Goal: Task Accomplishment & Management: Manage account settings

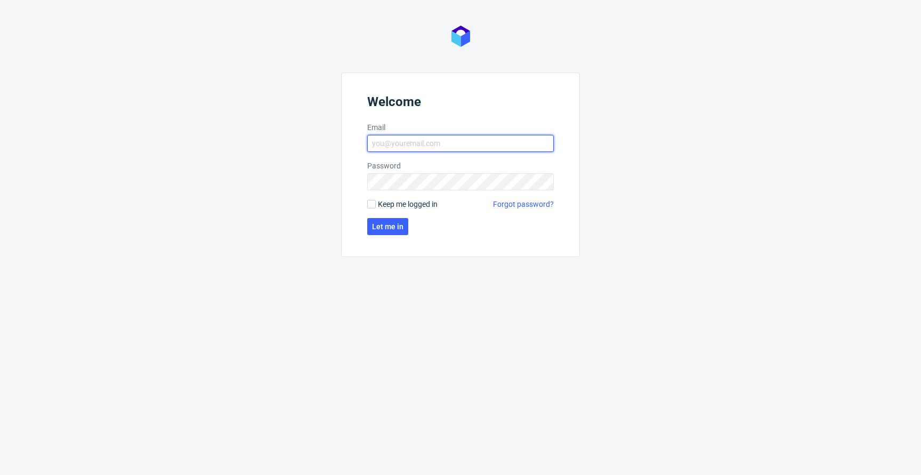
type input "jan.kocik@packhelp.com"
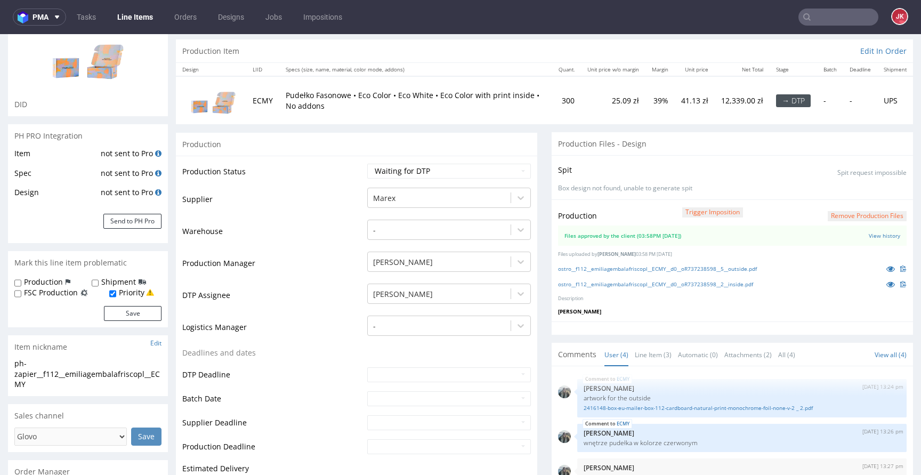
scroll to position [58, 0]
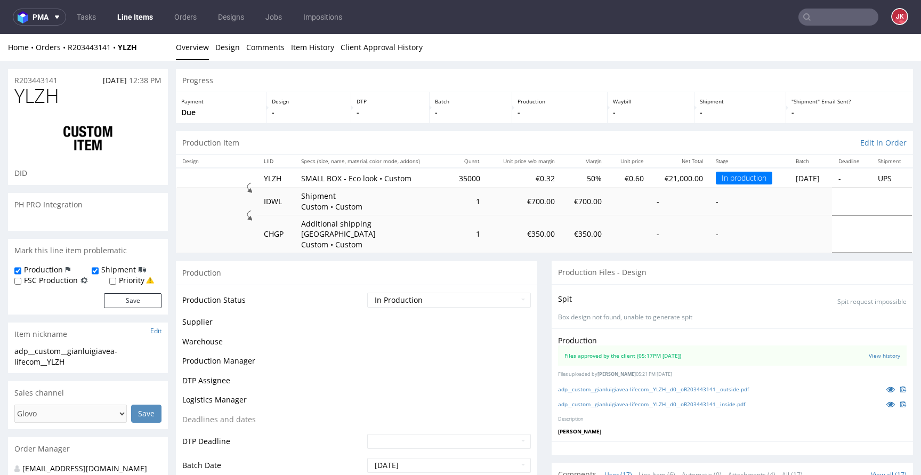
scroll to position [638, 0]
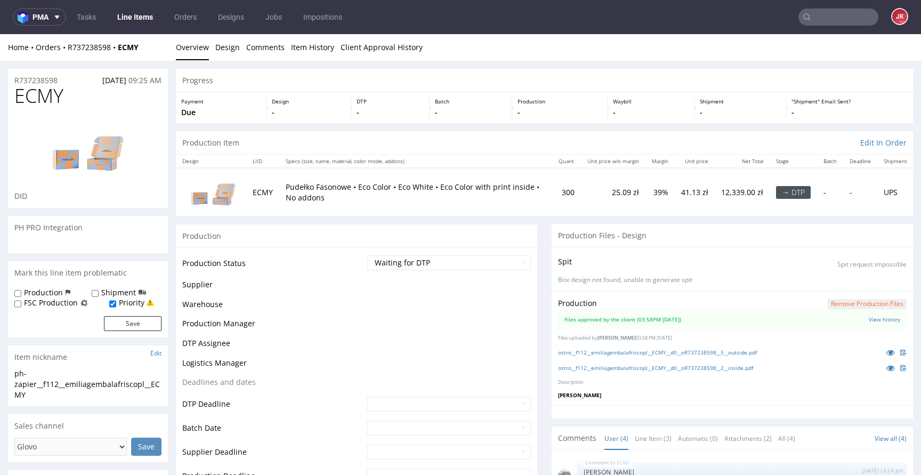
scroll to position [1, 0]
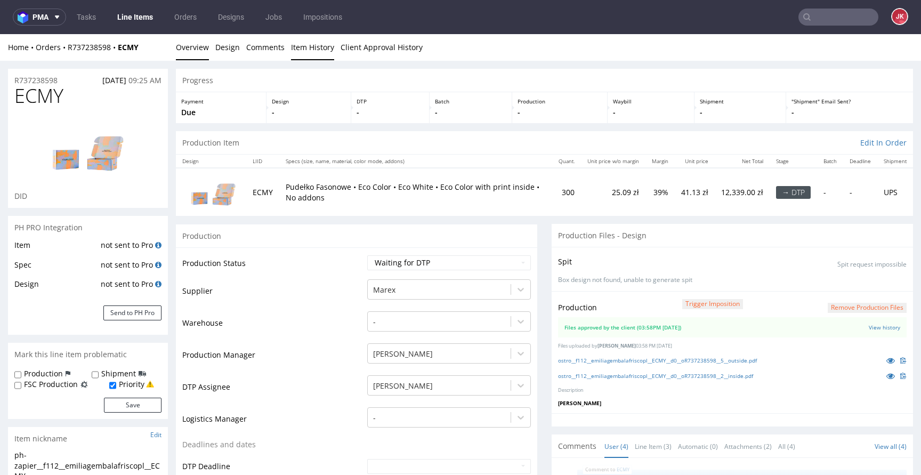
click at [317, 55] on link "Item History" at bounding box center [312, 47] width 43 height 26
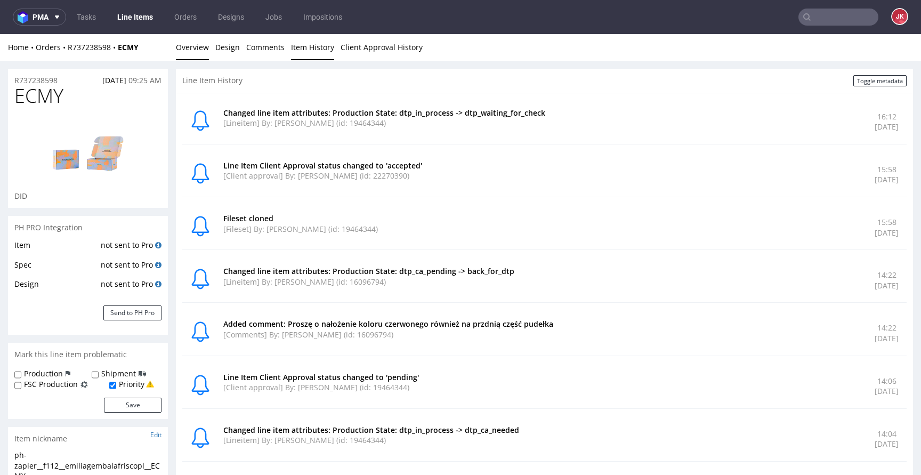
click at [192, 48] on link "Overview" at bounding box center [192, 47] width 33 height 26
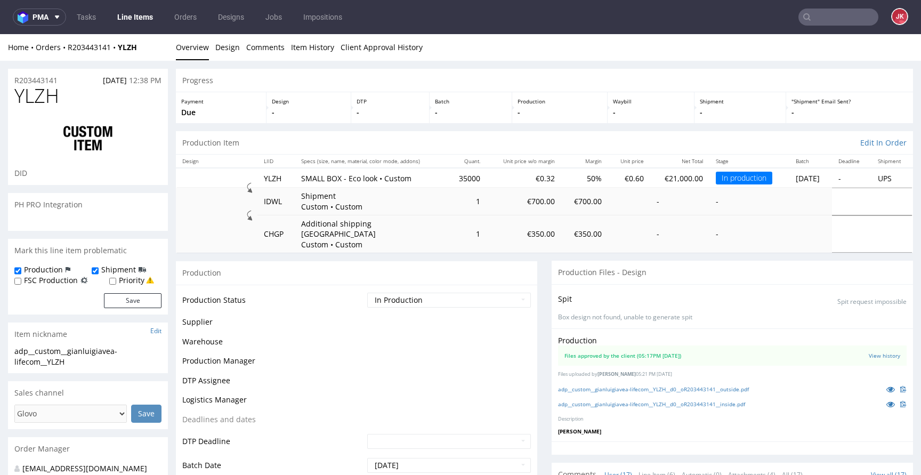
scroll to position [638, 0]
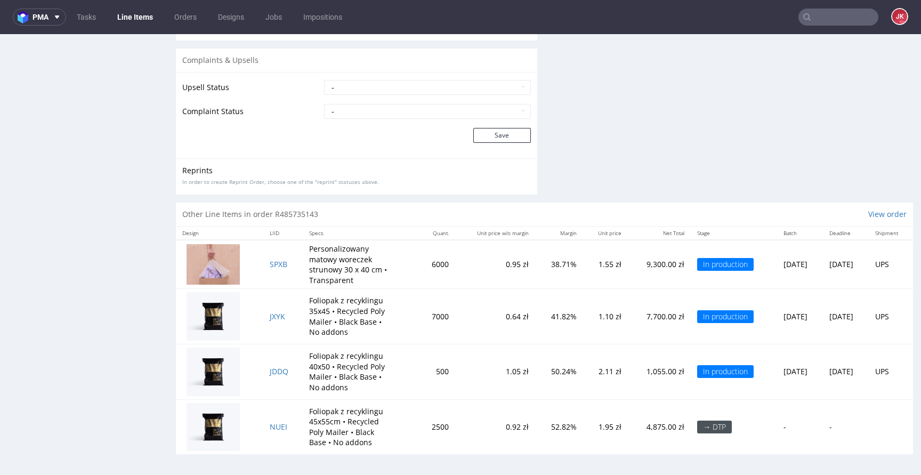
scroll to position [1764, 0]
click at [271, 426] on span "NUEI" at bounding box center [279, 426] width 18 height 10
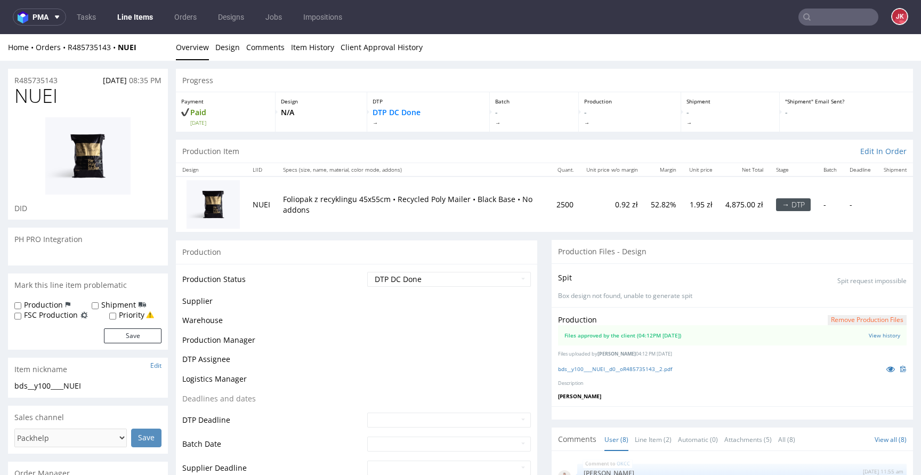
scroll to position [261, 0]
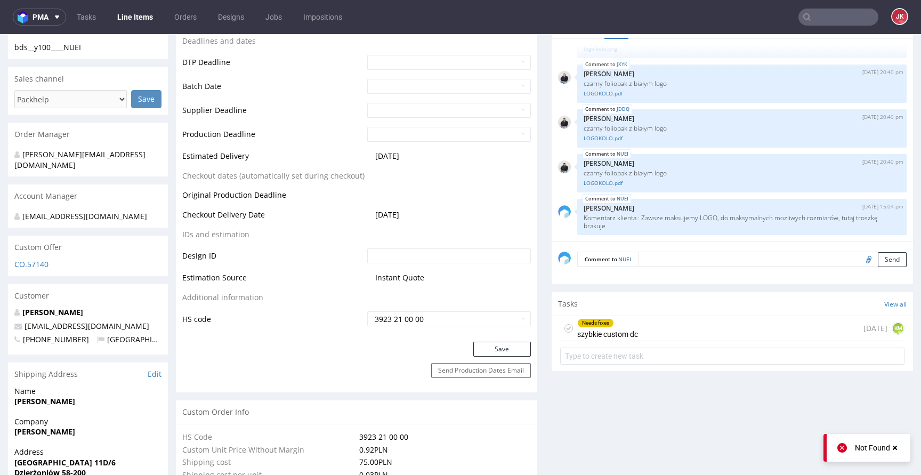
scroll to position [445, 0]
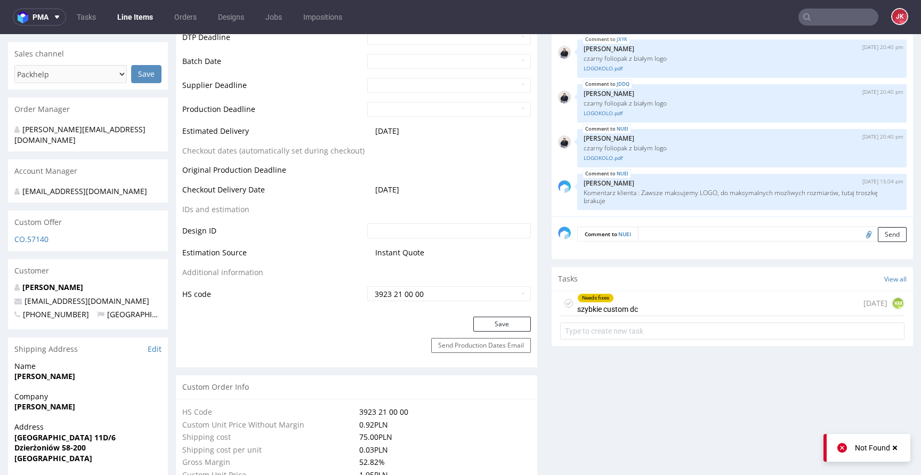
click at [606, 308] on div "Needs fixes szybkie custom dc" at bounding box center [607, 303] width 61 height 25
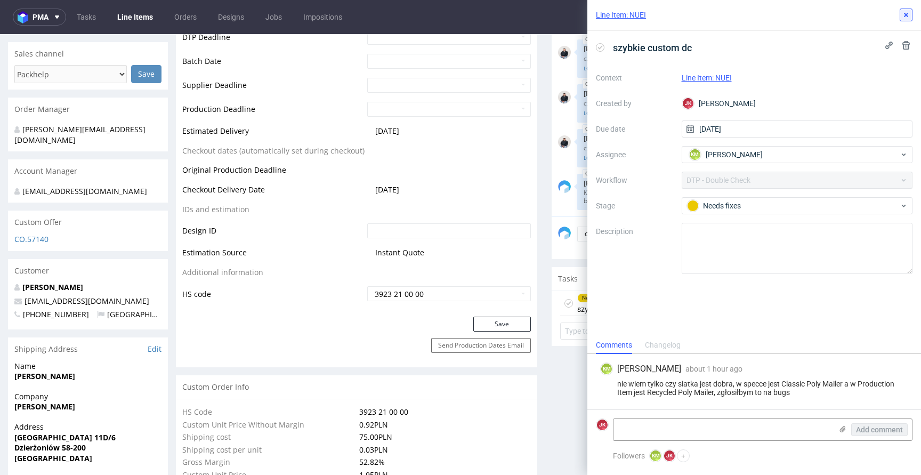
click at [904, 14] on use at bounding box center [906, 15] width 4 height 4
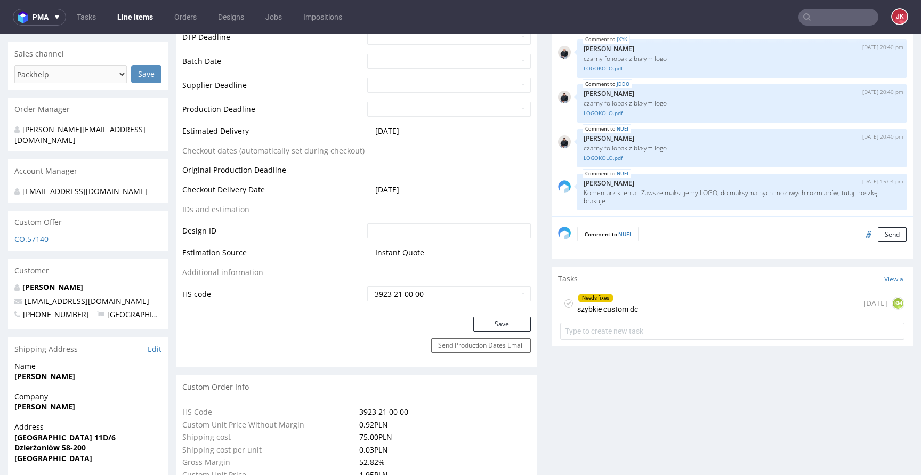
click at [597, 302] on div "Needs fixes szybkie custom dc" at bounding box center [607, 303] width 61 height 25
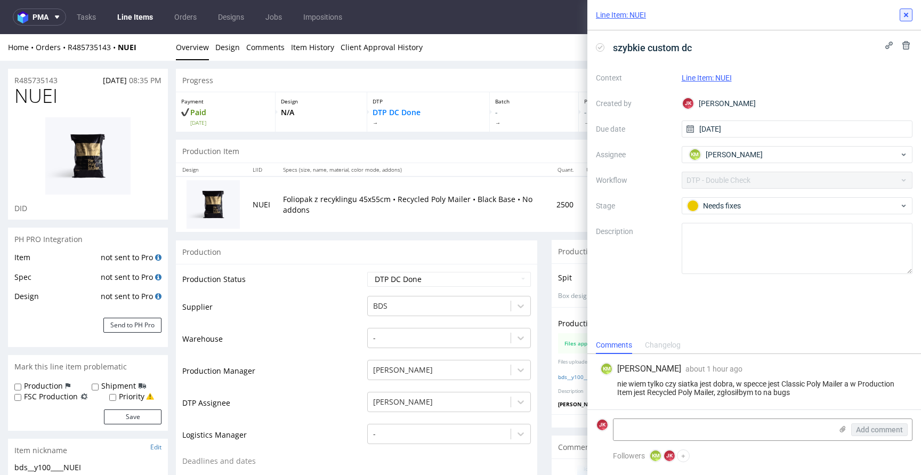
click at [901, 13] on icon at bounding box center [905, 15] width 9 height 9
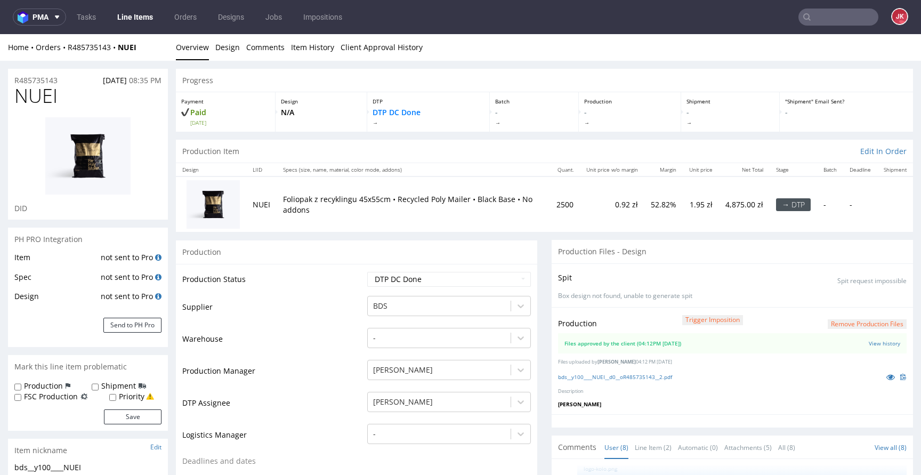
click at [344, 294] on td "Production Status" at bounding box center [273, 283] width 182 height 24
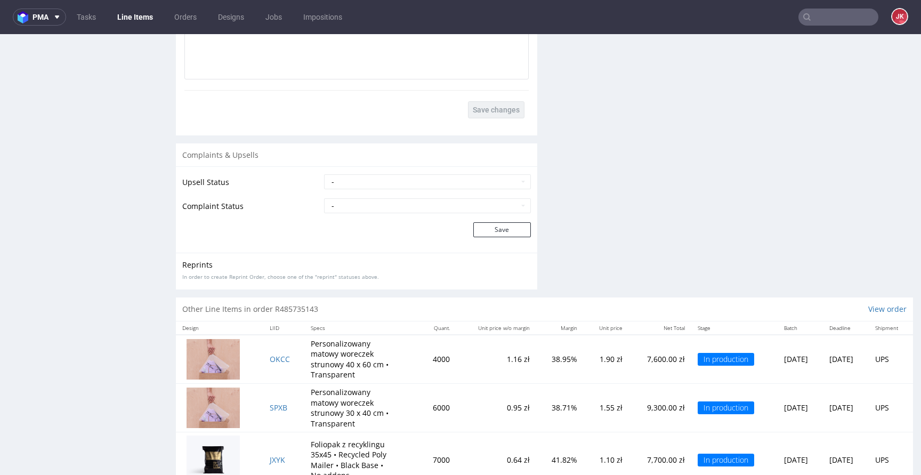
scroll to position [1886, 0]
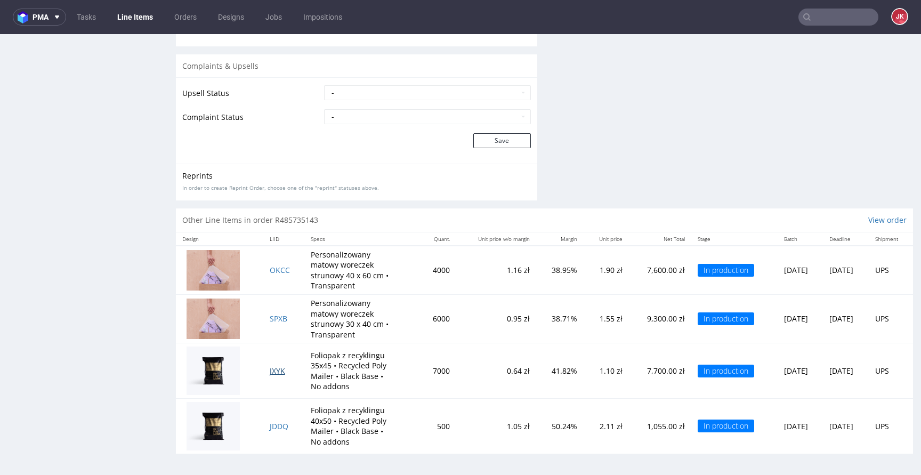
click at [275, 373] on span "JXYK" at bounding box center [277, 370] width 15 height 10
click at [273, 430] on span "JDDQ" at bounding box center [279, 426] width 19 height 10
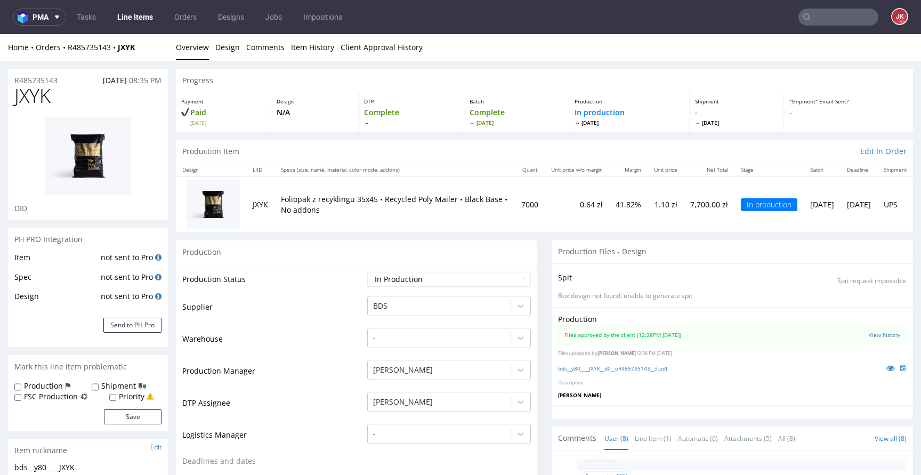
click at [144, 16] on link "Line Items" at bounding box center [135, 17] width 48 height 17
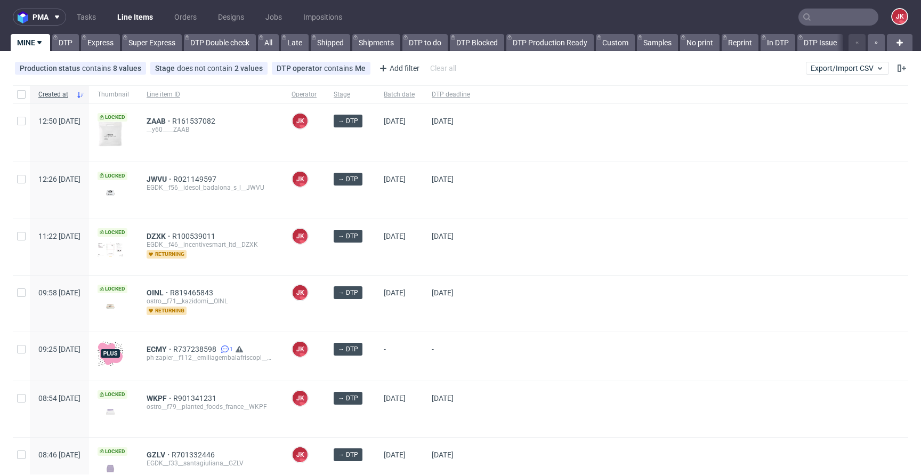
click at [524, 192] on div at bounding box center [692, 190] width 429 height 56
click at [375, 202] on div "→ DTP" at bounding box center [350, 190] width 50 height 56
click at [164, 43] on link "Super Express" at bounding box center [152, 42] width 60 height 17
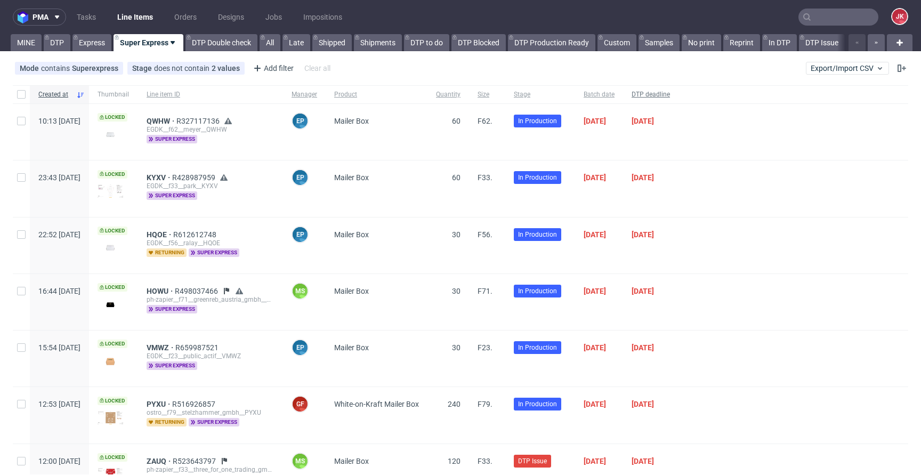
click at [670, 95] on span "DTP deadline" at bounding box center [650, 94] width 38 height 9
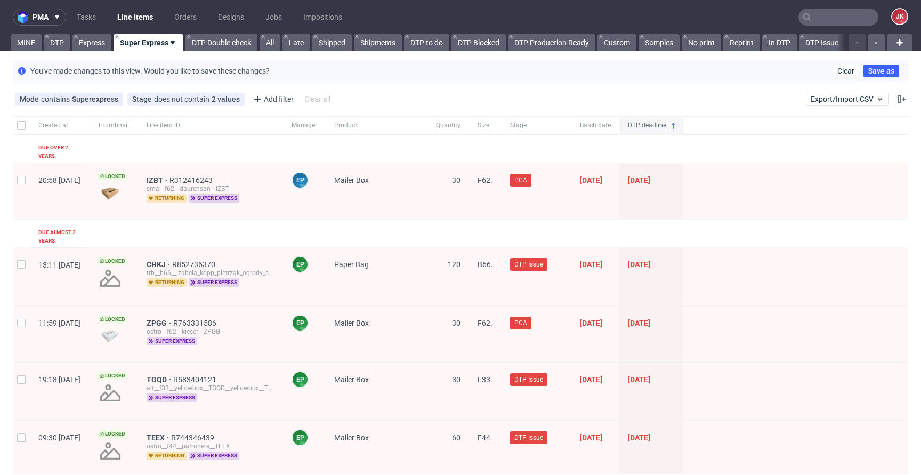
click at [666, 126] on span "DTP deadline" at bounding box center [647, 125] width 38 height 9
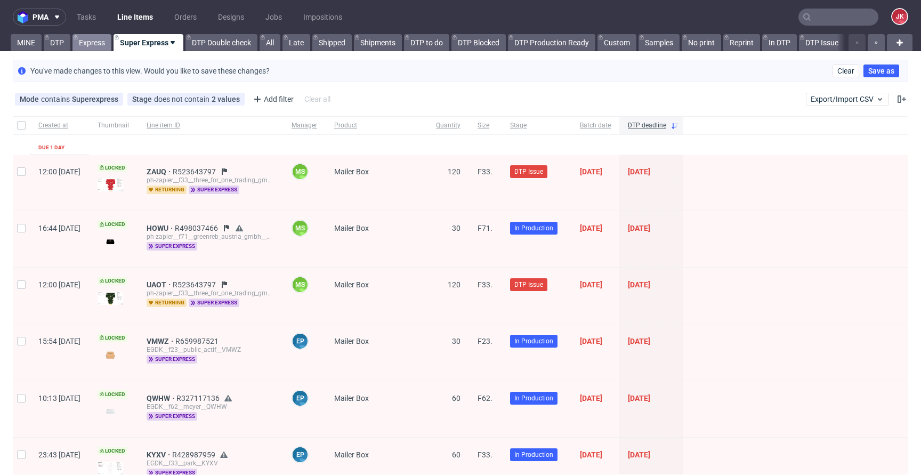
click at [95, 43] on link "Express" at bounding box center [91, 42] width 39 height 17
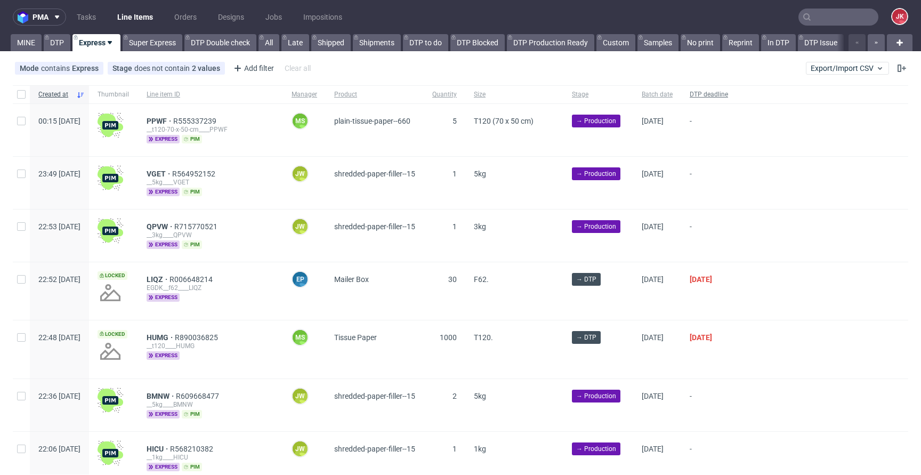
click at [736, 100] on div "DTP deadline" at bounding box center [708, 94] width 55 height 18
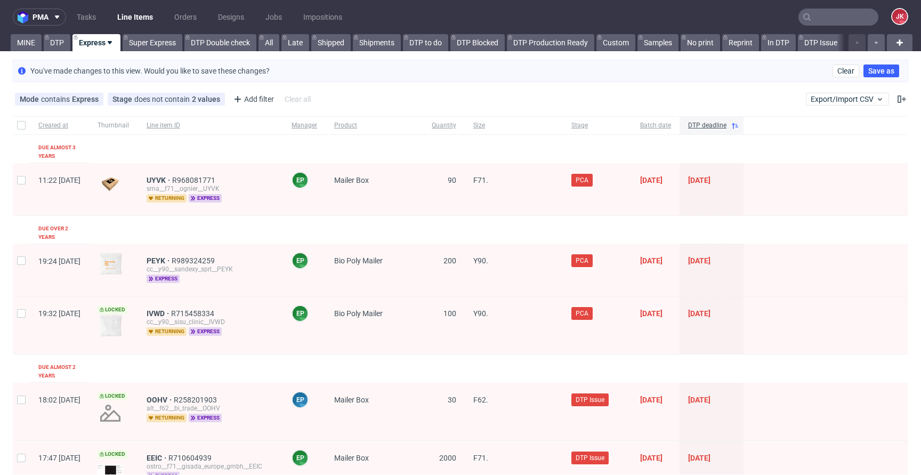
click at [726, 126] on span "DTP deadline" at bounding box center [707, 125] width 38 height 9
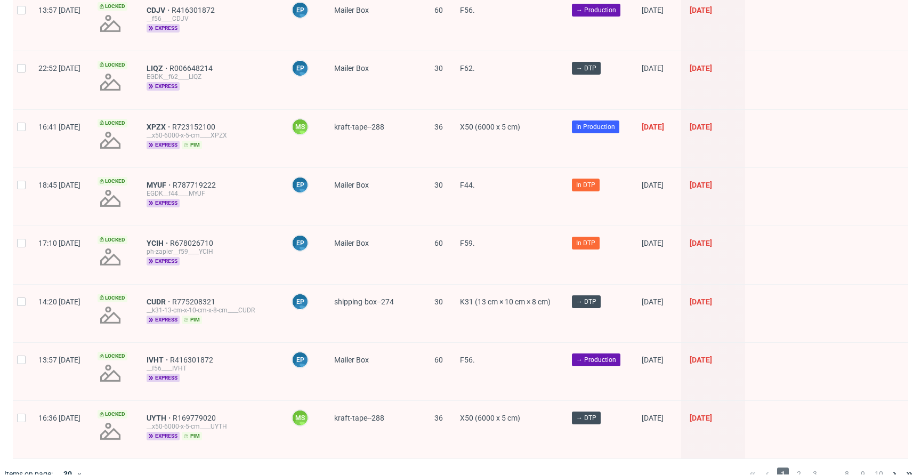
scroll to position [1498, 0]
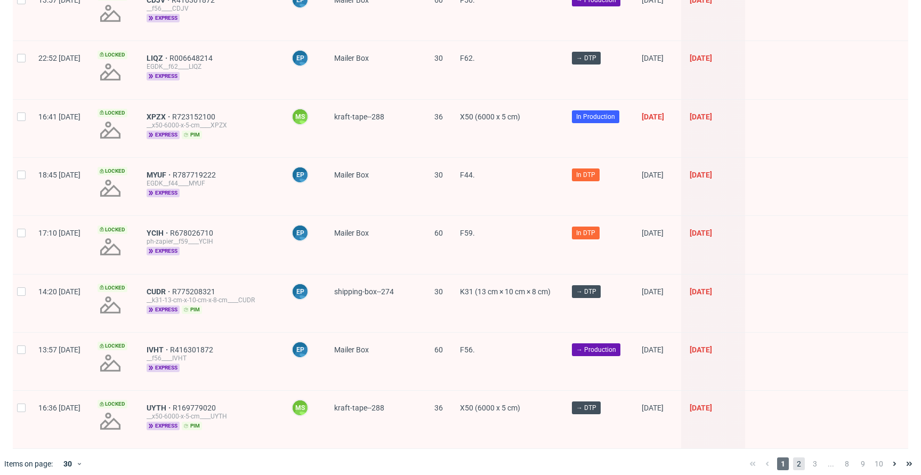
click at [793, 457] on span "2" at bounding box center [799, 463] width 12 height 13
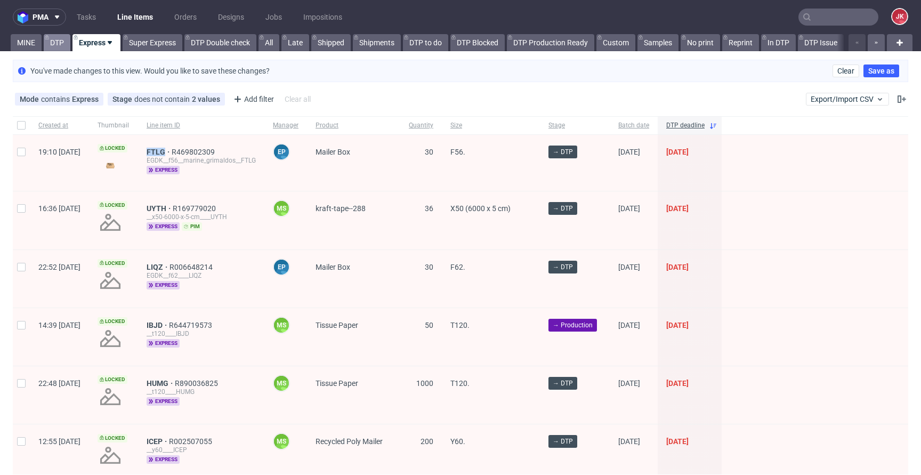
click at [61, 44] on link "DTP" at bounding box center [57, 42] width 27 height 17
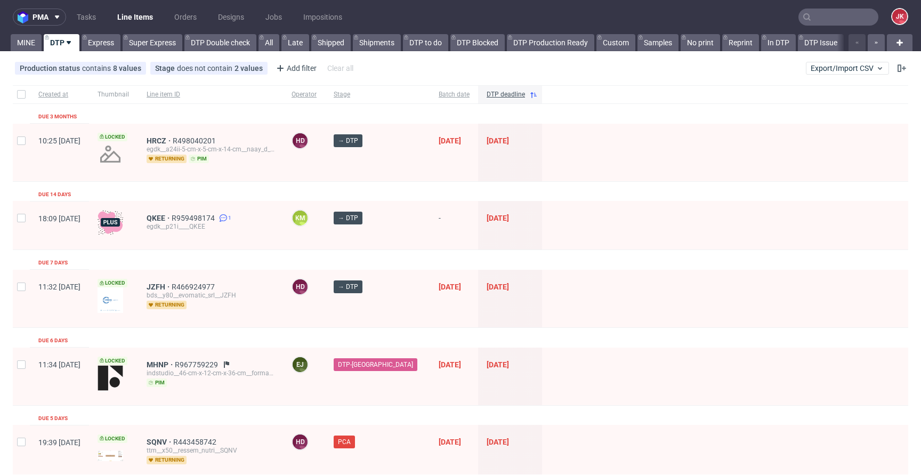
click at [36, 46] on link "MINE" at bounding box center [26, 42] width 31 height 17
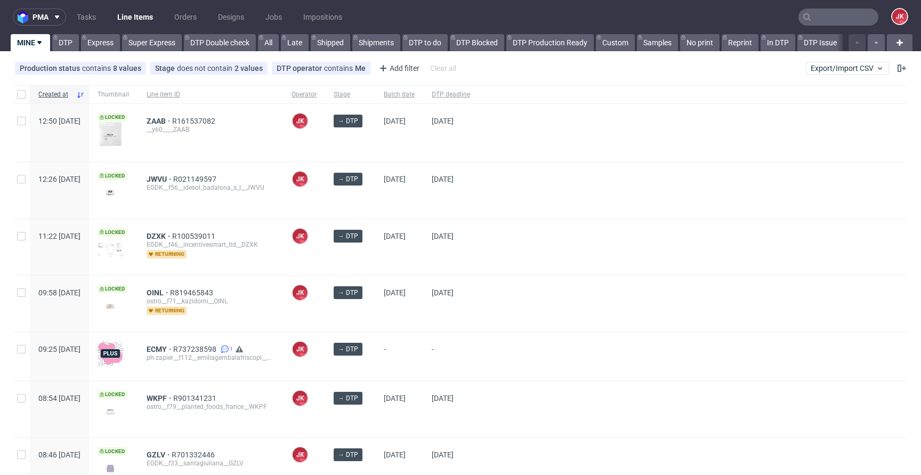
click at [534, 184] on div at bounding box center [692, 190] width 429 height 56
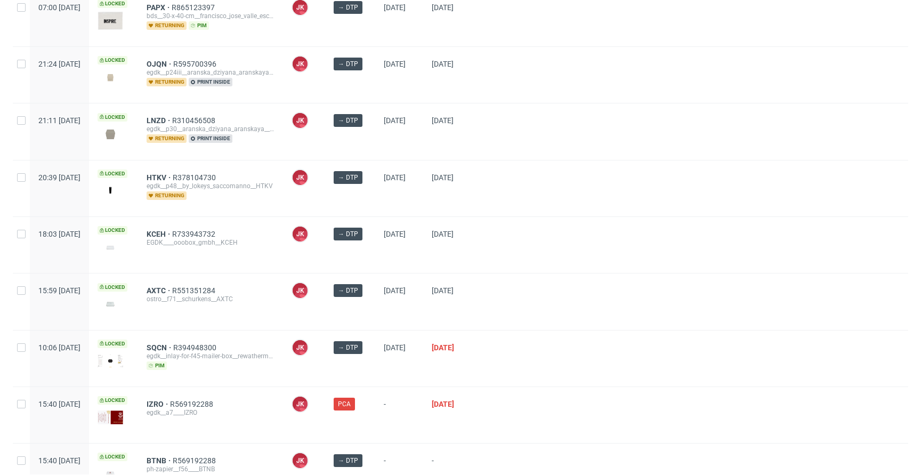
scroll to position [510, 0]
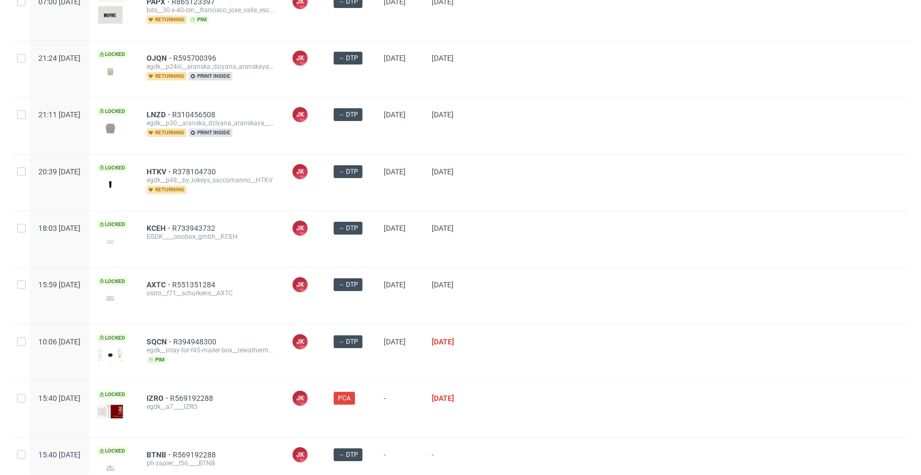
click at [375, 193] on div "→ DTP" at bounding box center [350, 182] width 50 height 56
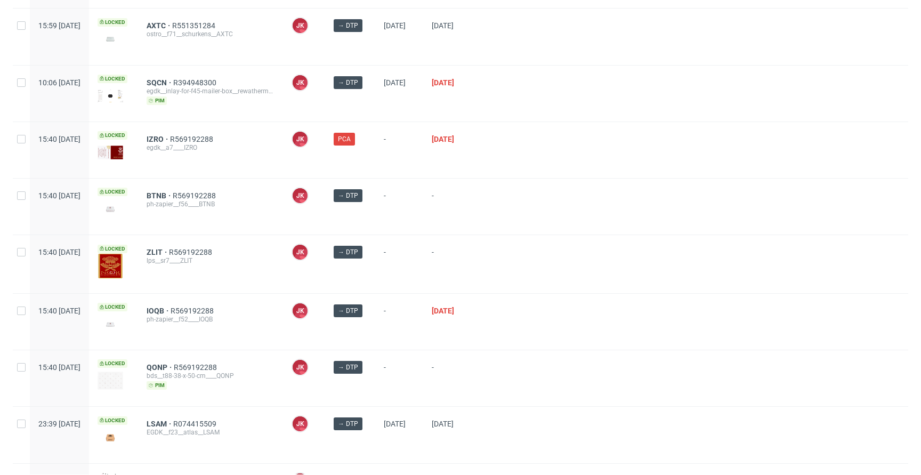
scroll to position [837, 0]
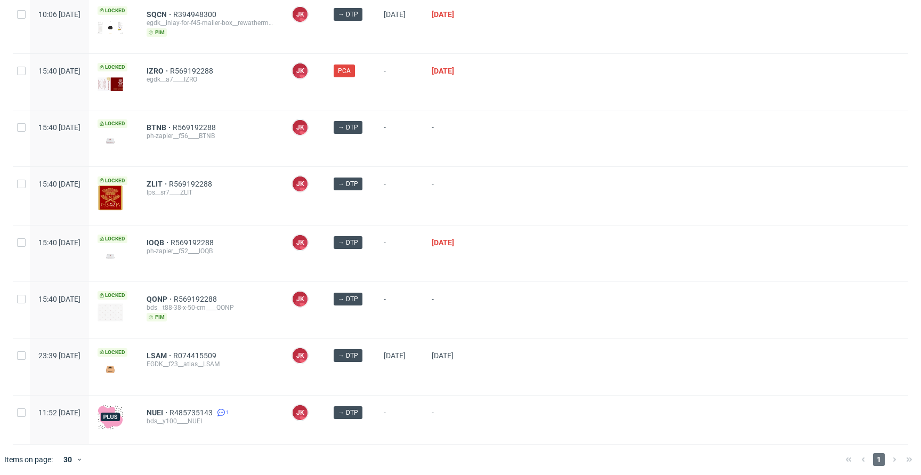
click at [375, 194] on div "→ DTP" at bounding box center [350, 196] width 50 height 58
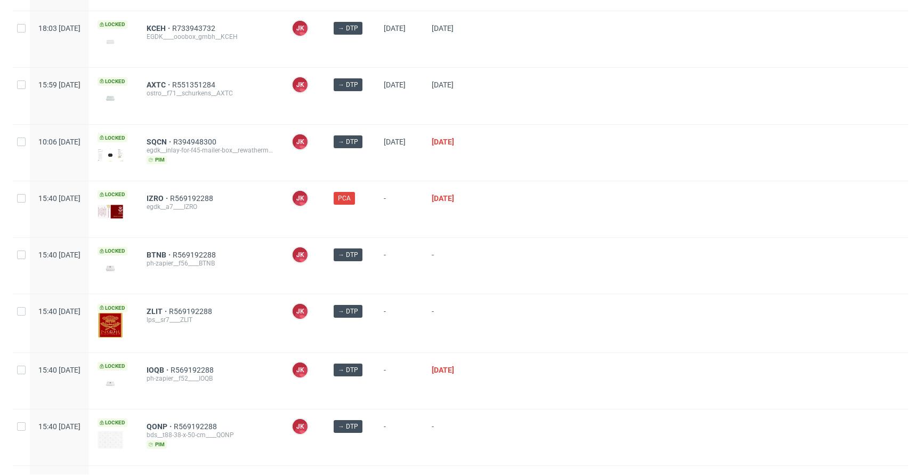
scroll to position [709, 0]
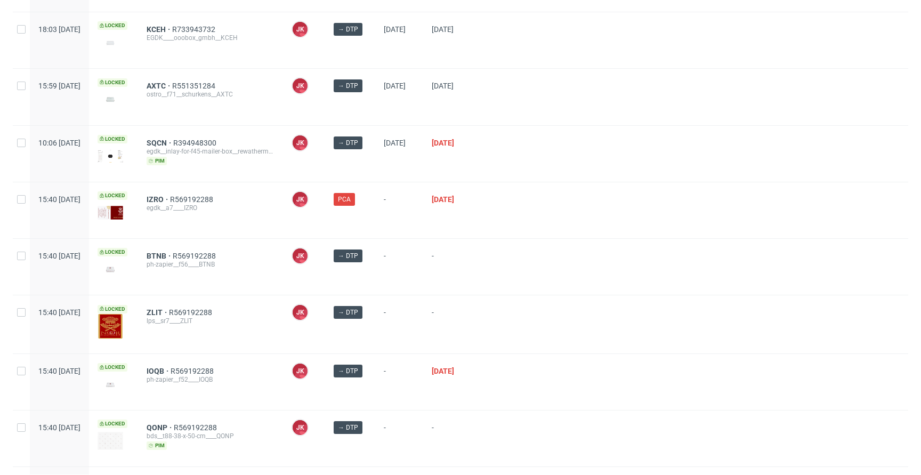
click at [562, 112] on div at bounding box center [692, 97] width 429 height 56
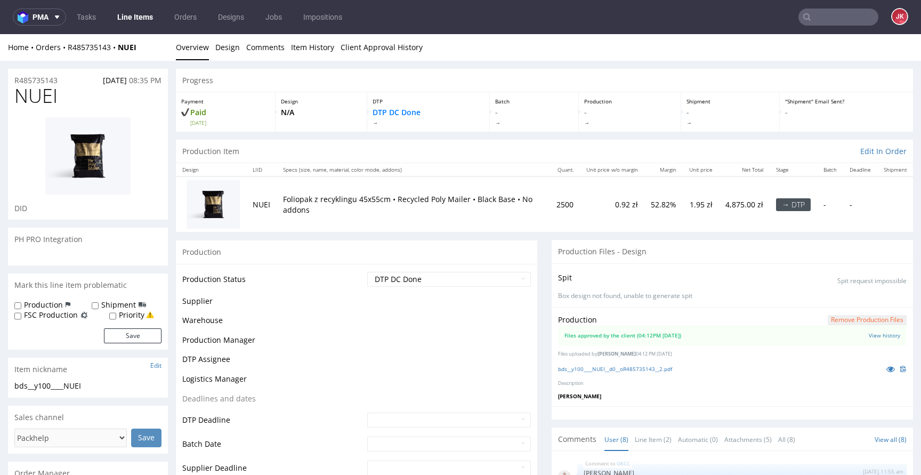
scroll to position [261, 0]
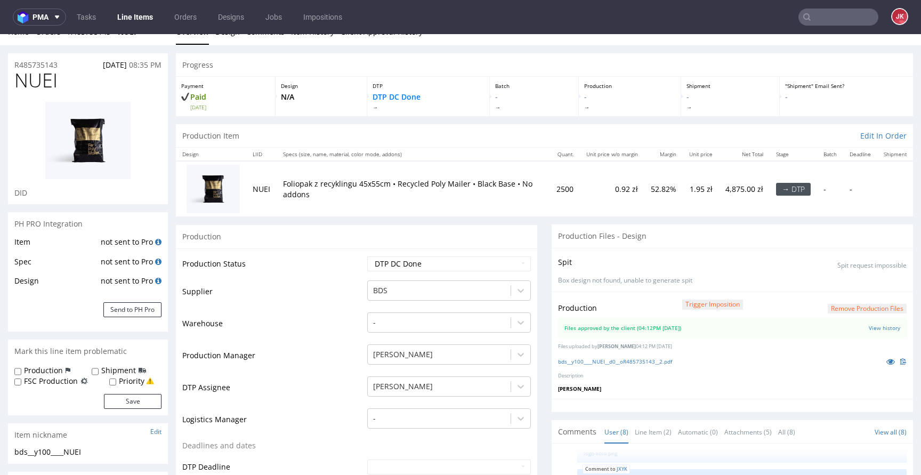
scroll to position [0, 0]
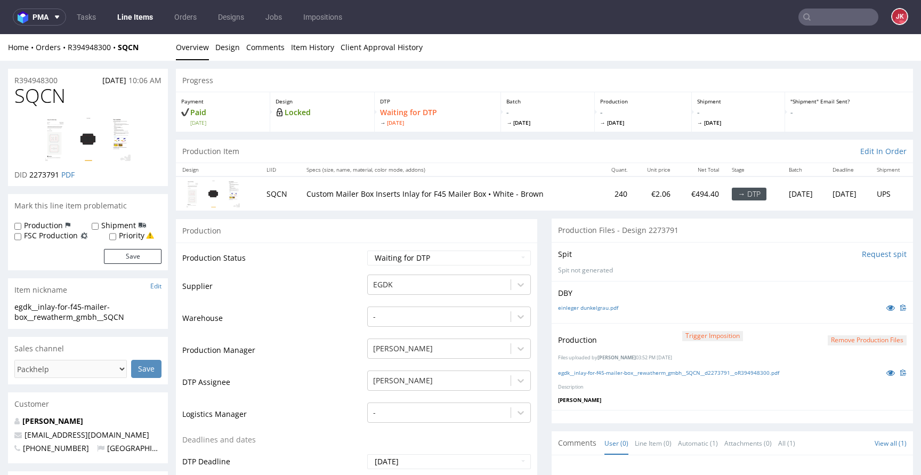
click at [886, 373] on icon at bounding box center [890, 372] width 9 height 7
click at [886, 306] on icon at bounding box center [890, 307] width 9 height 7
click at [886, 371] on icon at bounding box center [890, 372] width 9 height 7
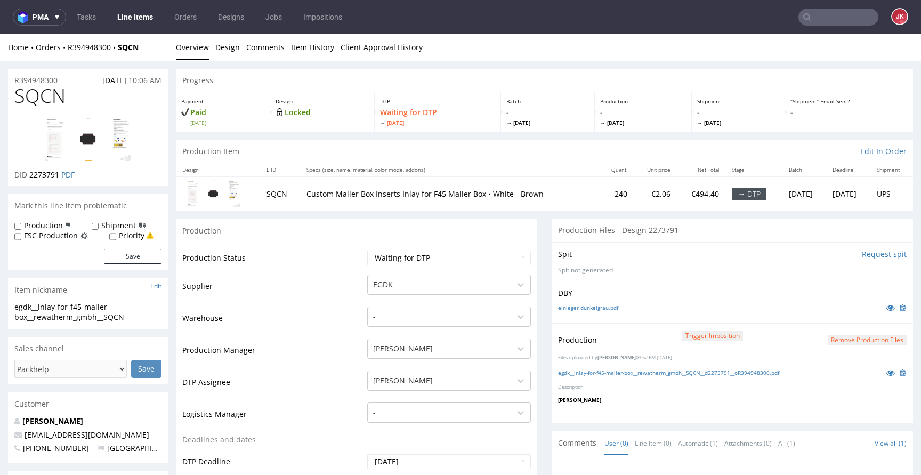
click at [481, 259] on select "Waiting for Artwork Waiting for Diecut Waiting for Mockup Waiting for DTP Waiti…" at bounding box center [449, 257] width 164 height 15
select select "dtp_ca_needed"
click at [367, 250] on select "Waiting for Artwork Waiting for Diecut Waiting for Mockup Waiting for DTP Waiti…" at bounding box center [449, 257] width 164 height 15
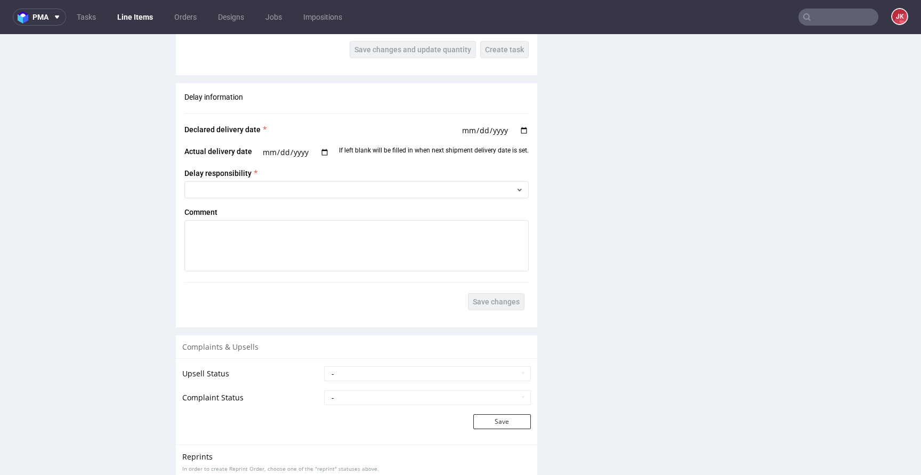
scroll to position [1310, 0]
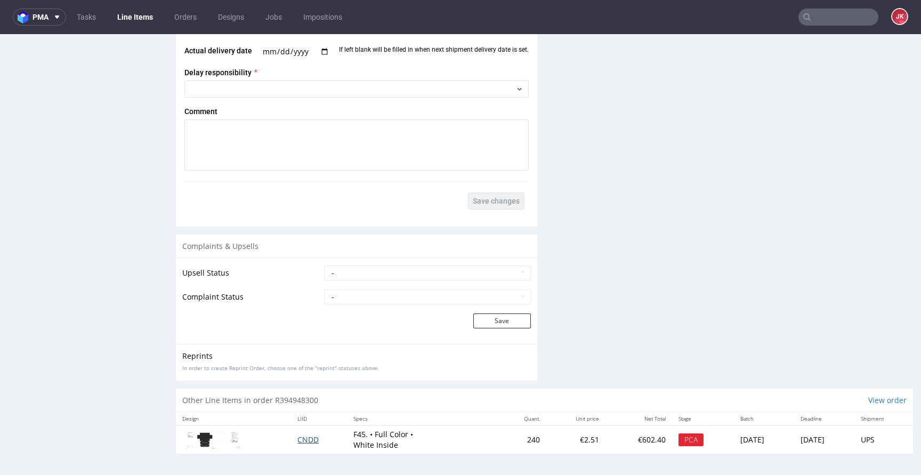
click at [303, 441] on span "CNDD" at bounding box center [307, 439] width 21 height 10
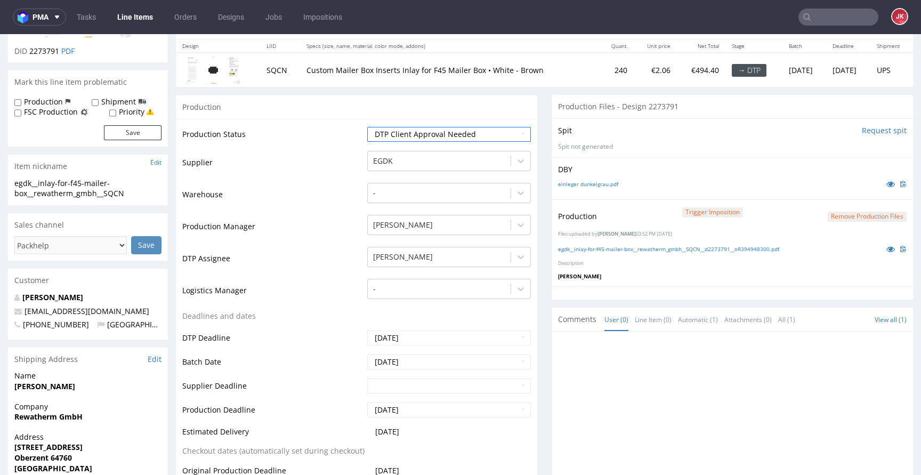
scroll to position [108, 0]
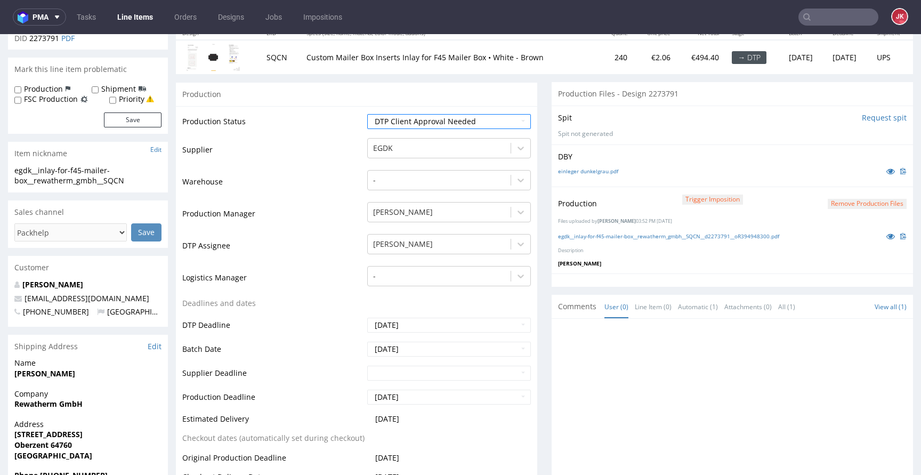
scroll to position [150, 0]
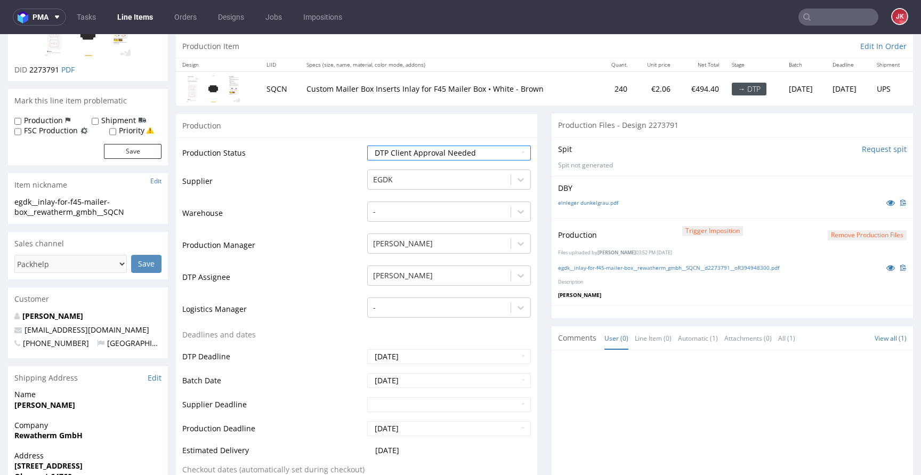
scroll to position [0, 0]
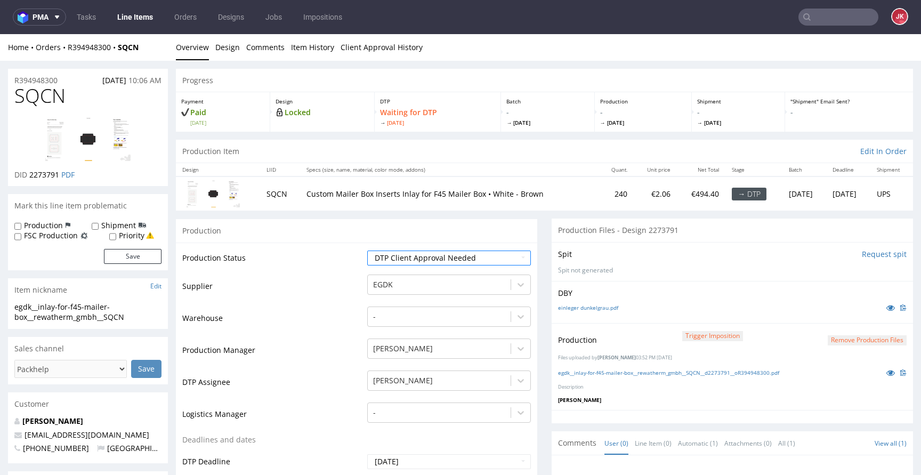
click at [345, 316] on td "Warehouse" at bounding box center [273, 321] width 182 height 32
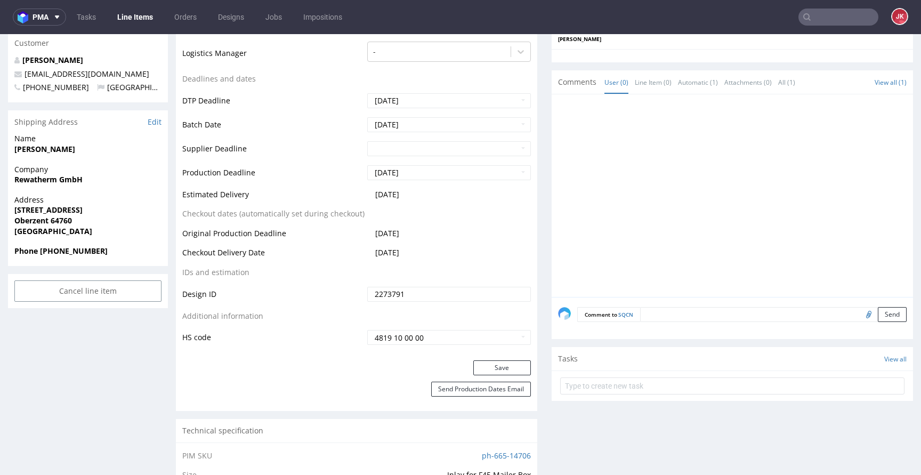
scroll to position [366, 0]
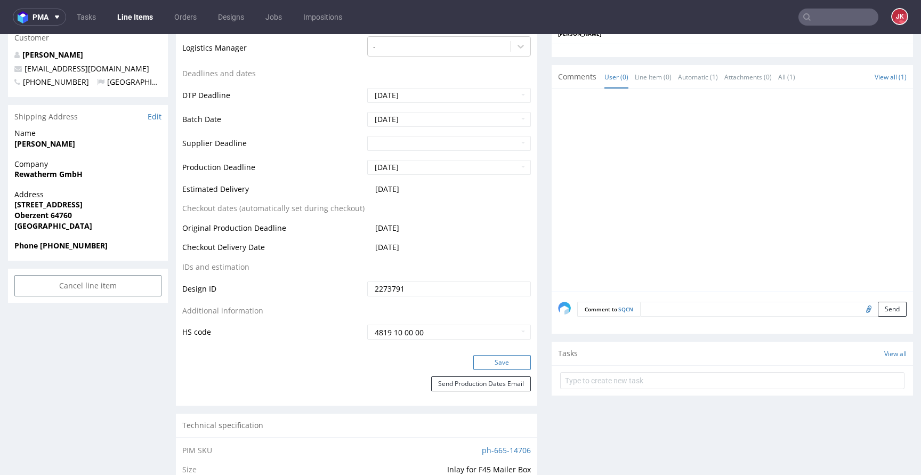
click at [492, 361] on button "Save" at bounding box center [502, 362] width 58 height 15
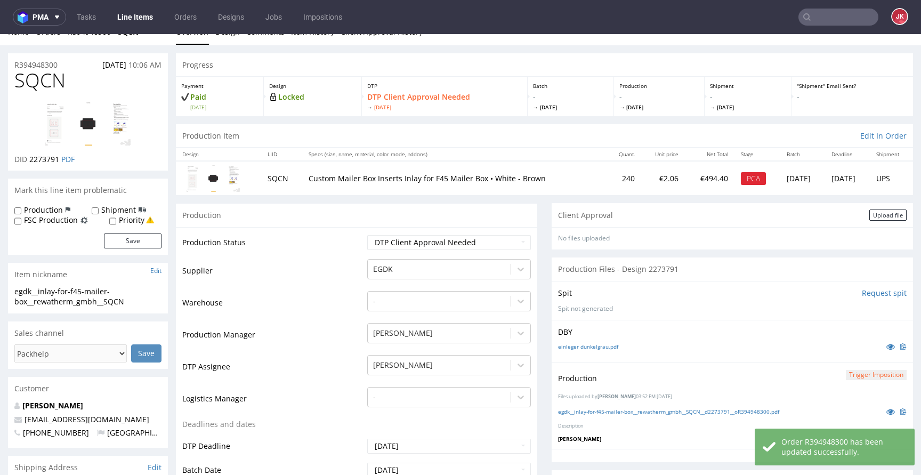
scroll to position [0, 0]
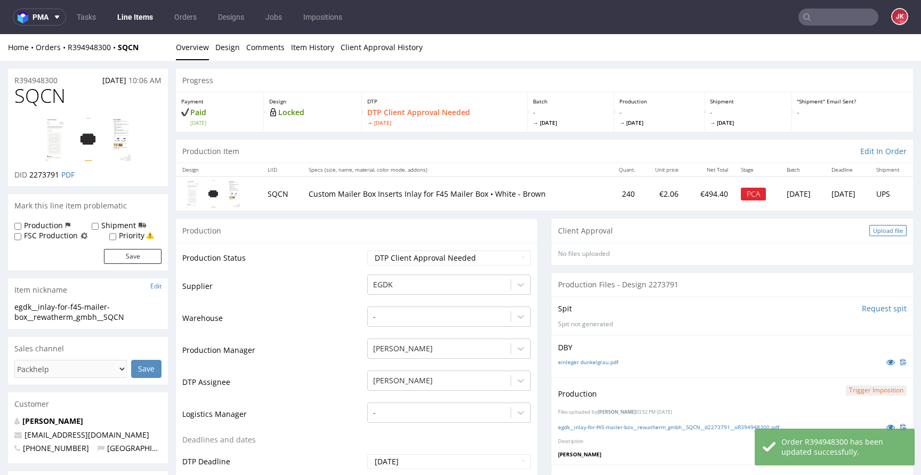
click at [869, 232] on div "Upload file" at bounding box center [887, 230] width 37 height 11
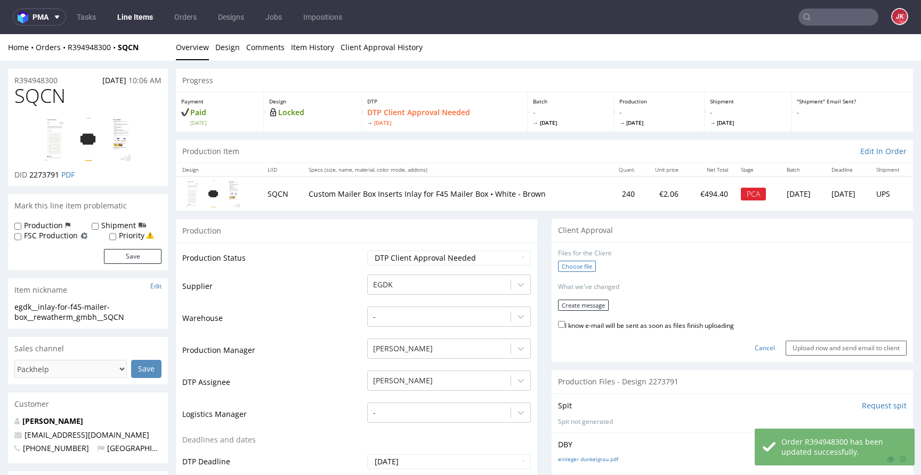
click at [561, 266] on label "Choose file" at bounding box center [577, 266] width 38 height 11
click at [0, 34] on input "Choose file" at bounding box center [0, 34] width 0 height 0
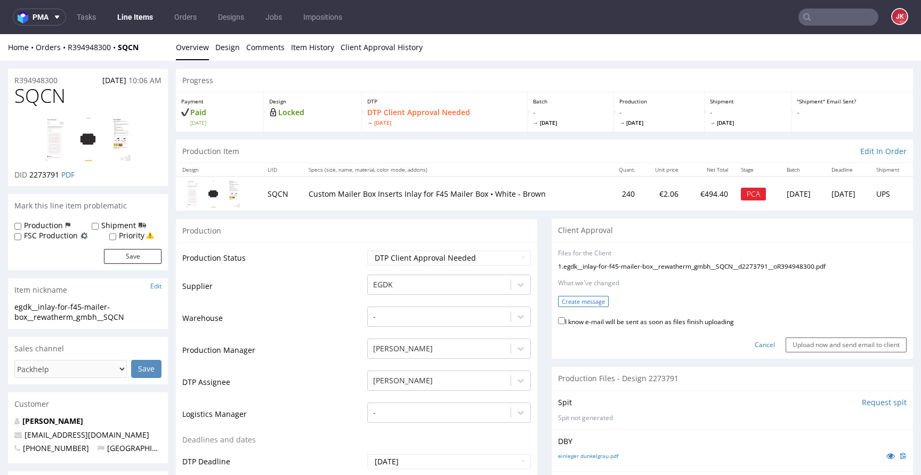
click at [583, 303] on button "Create message" at bounding box center [583, 301] width 51 height 11
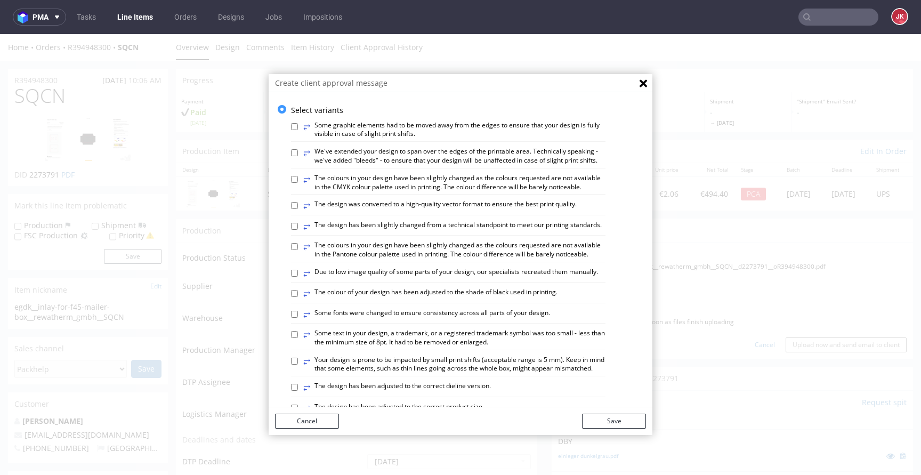
click at [368, 156] on label "⥂ We've extended your design to span over the edges of the printable area. Tech…" at bounding box center [454, 156] width 302 height 18
click at [298, 156] on input "⥂ We've extended your design to span over the edges of the printable area. Tech…" at bounding box center [294, 152] width 7 height 7
checkbox input "true"
click at [605, 424] on button "Save" at bounding box center [614, 420] width 64 height 15
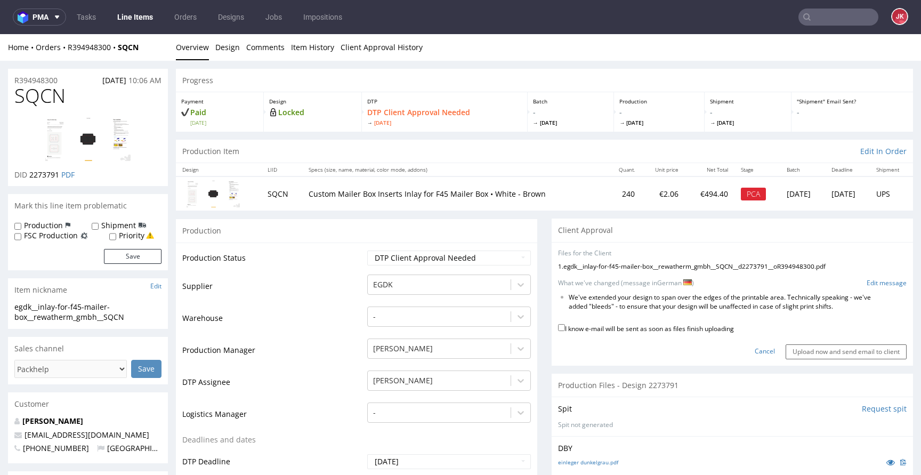
click at [598, 296] on li "We've extended your design to span over the edges of the printable area. Techni…" at bounding box center [720, 302] width 304 height 18
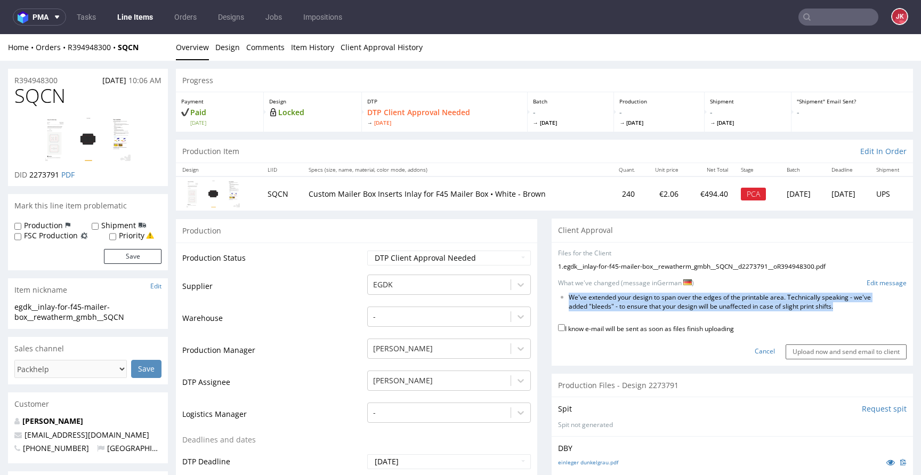
click at [598, 296] on li "We've extended your design to span over the edges of the printable area. Techni…" at bounding box center [720, 302] width 304 height 18
copy form "We've extended your design to span over the edges of the printable area. Techni…"
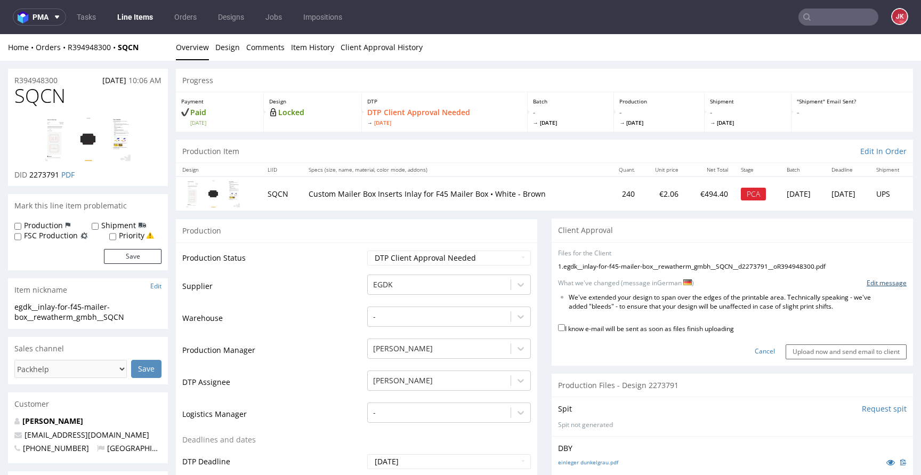
click at [878, 287] on link "Edit message" at bounding box center [886, 283] width 40 height 9
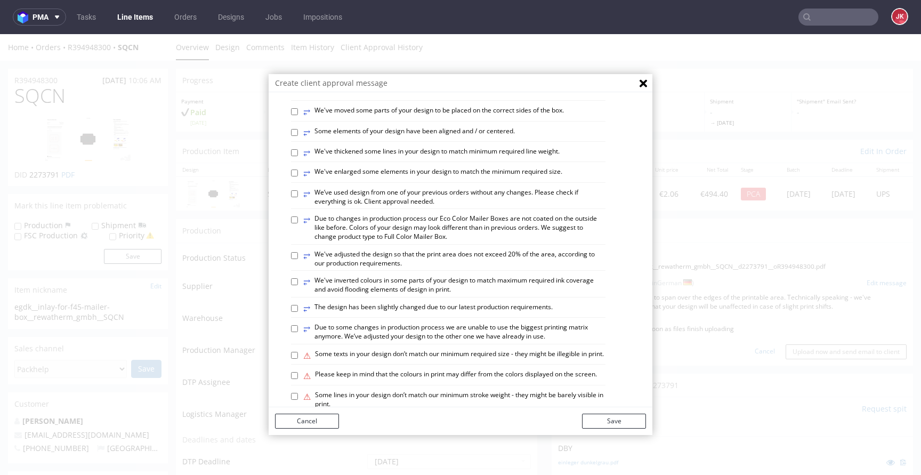
scroll to position [621, 0]
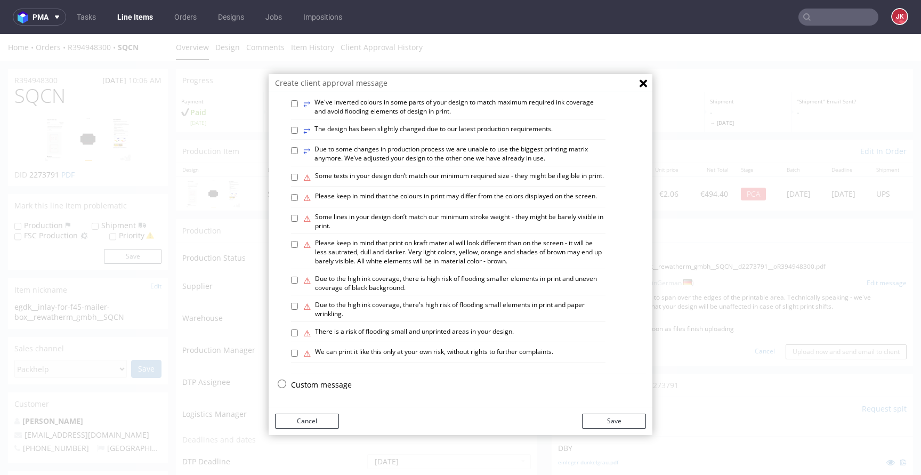
click at [340, 383] on p "Custom message" at bounding box center [468, 384] width 355 height 11
checkbox input "false"
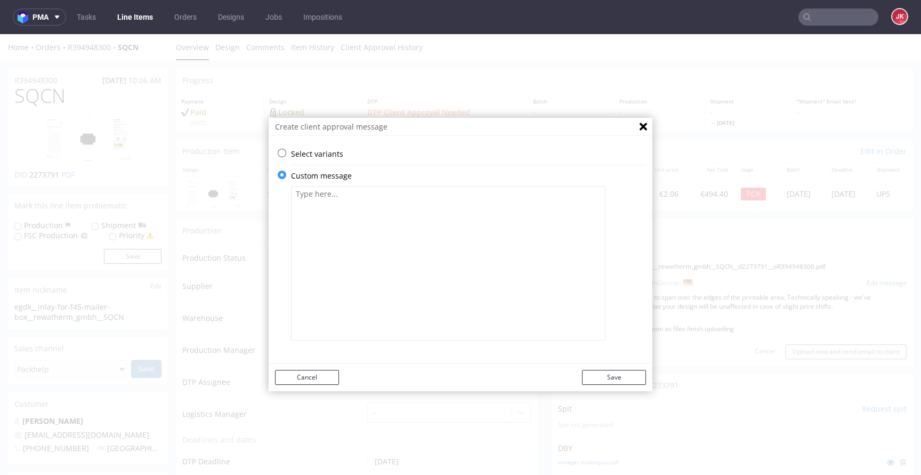
scroll to position [0, 0]
click at [405, 267] on textarea at bounding box center [448, 263] width 314 height 154
paste textarea "Wir haben Ihr Design so erweitert, dass es über die Ränder des Druckbereichs hi…"
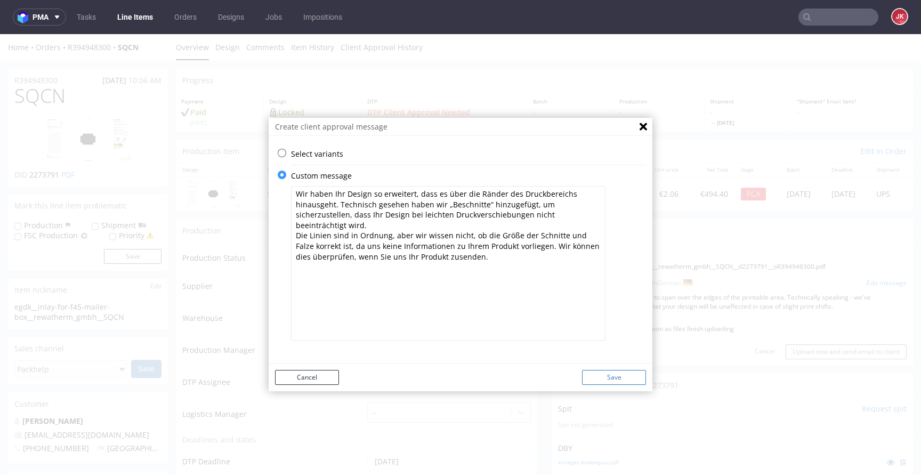
type textarea "Wir haben Ihr Design so erweitert, dass es über die Ränder des Druckbereichs hi…"
click at [620, 383] on button "Save" at bounding box center [614, 377] width 64 height 15
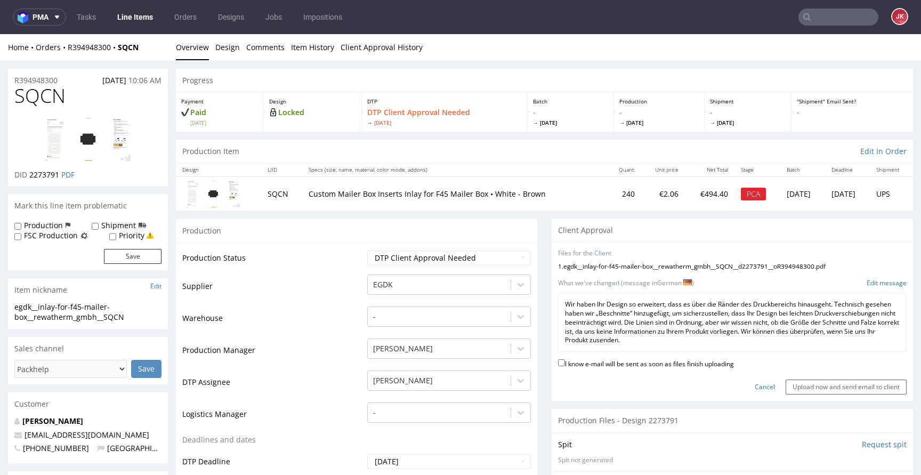
click at [629, 363] on label "I know e-mail will be sent as soon as files finish uploading" at bounding box center [646, 363] width 176 height 12
click at [565, 363] on input "I know e-mail will be sent as soon as files finish uploading" at bounding box center [561, 362] width 7 height 7
checkbox input "true"
click at [816, 385] on input "Upload now and send email to client" at bounding box center [845, 386] width 121 height 15
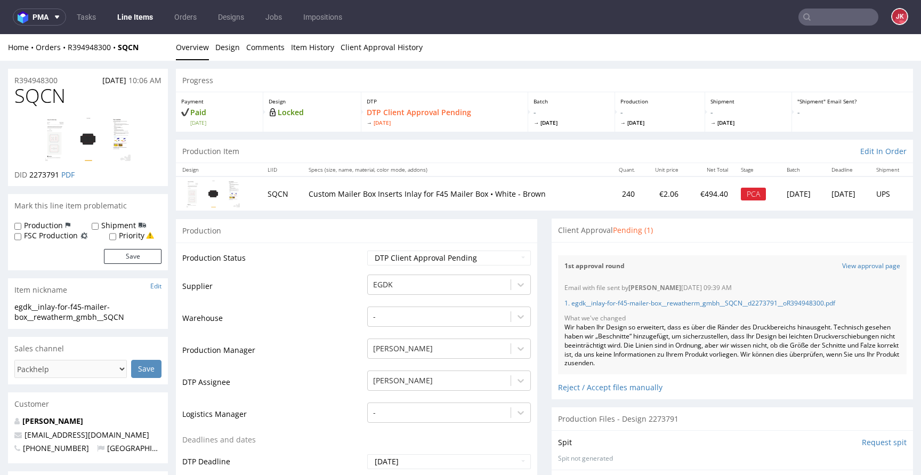
click at [40, 95] on span "SQCN" at bounding box center [39, 95] width 51 height 21
copy span "SQCN"
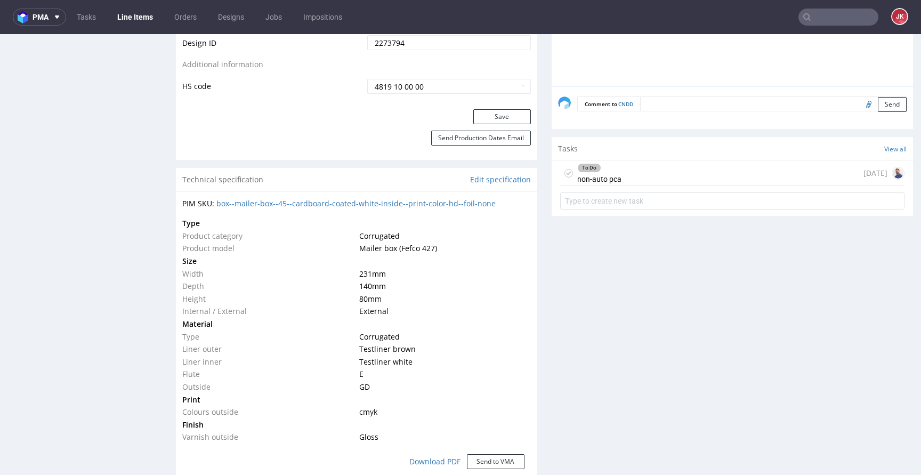
scroll to position [644, 0]
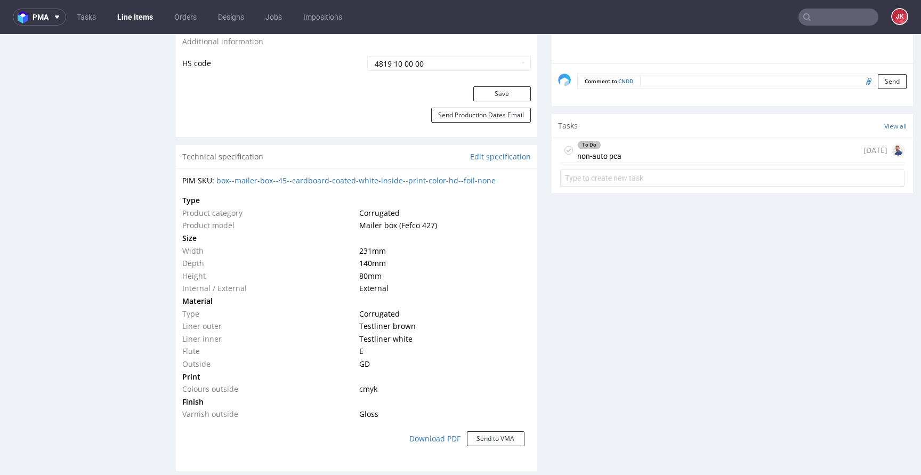
click at [577, 152] on div "To Do non-auto pca" at bounding box center [599, 150] width 44 height 25
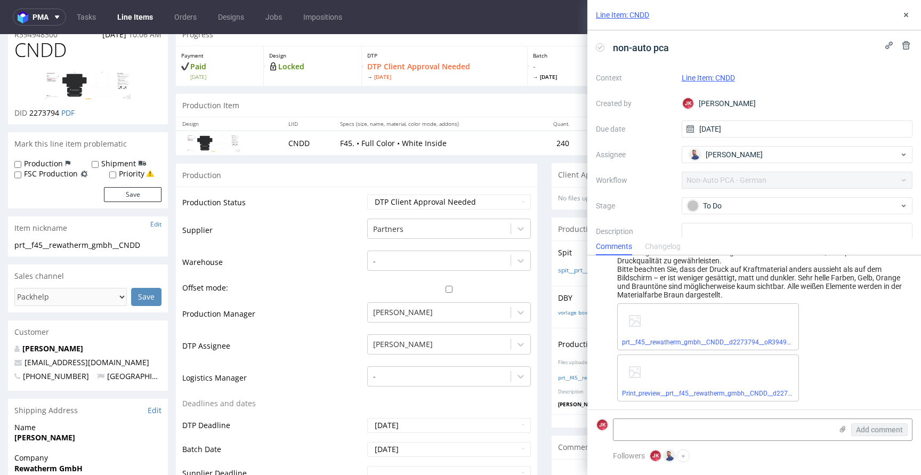
scroll to position [9, 0]
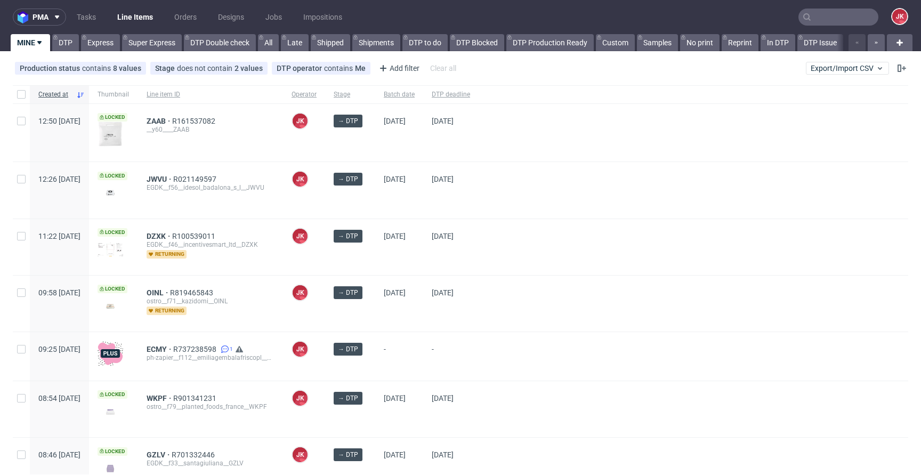
click at [552, 208] on div at bounding box center [692, 190] width 429 height 56
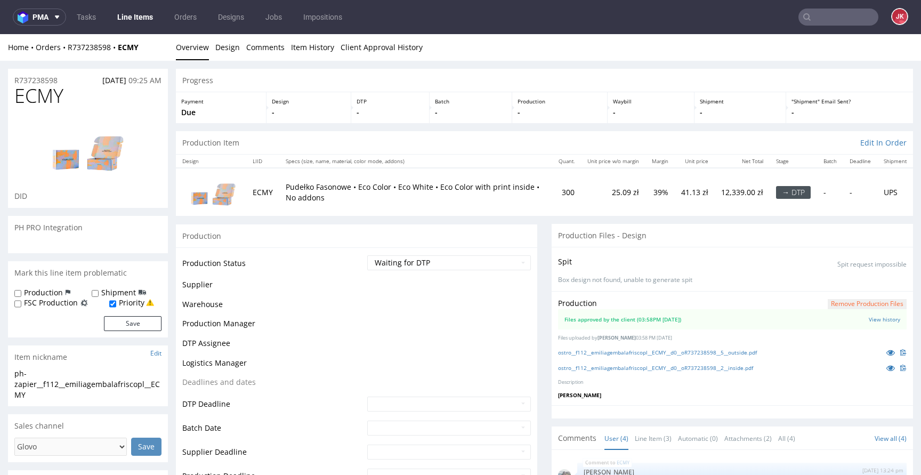
scroll to position [1, 0]
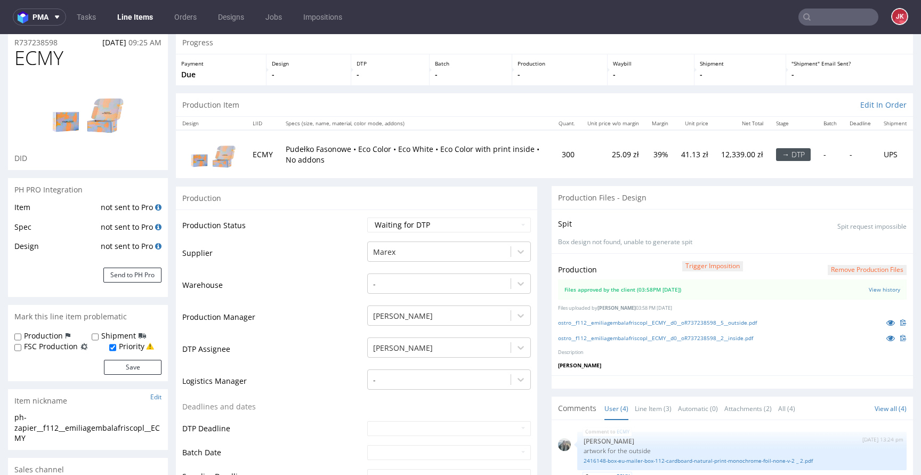
scroll to position [0, 0]
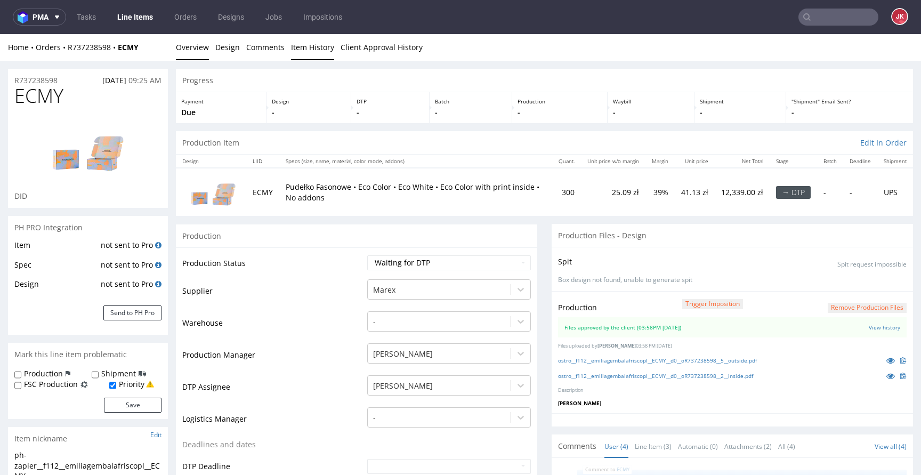
click at [312, 48] on link "Item History" at bounding box center [312, 47] width 43 height 26
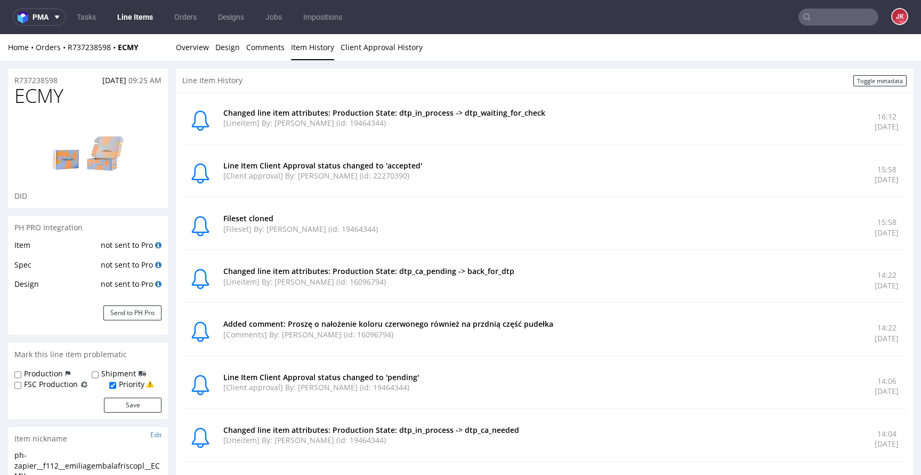
click at [564, 176] on p "[Client approval] By: Emilia Gembala (id: 22270390)" at bounding box center [542, 175] width 638 height 11
click at [194, 50] on link "Overview" at bounding box center [192, 47] width 33 height 26
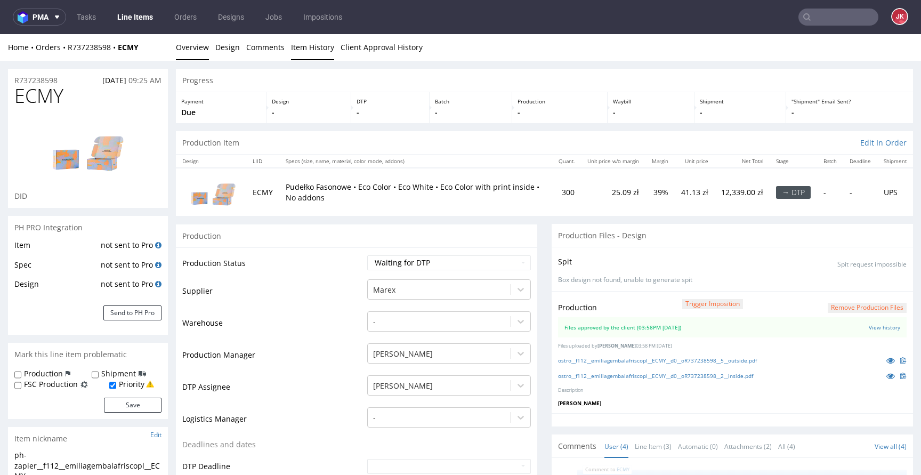
click at [313, 48] on link "Item History" at bounding box center [312, 47] width 43 height 26
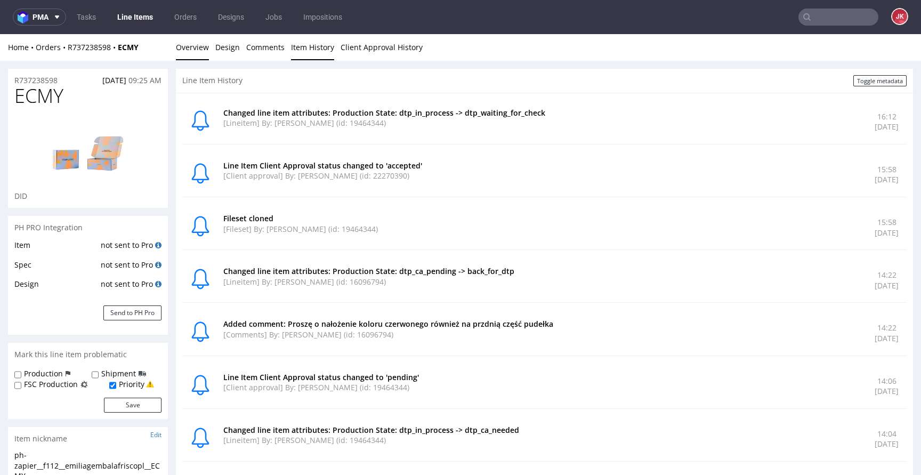
click at [199, 48] on link "Overview" at bounding box center [192, 47] width 33 height 26
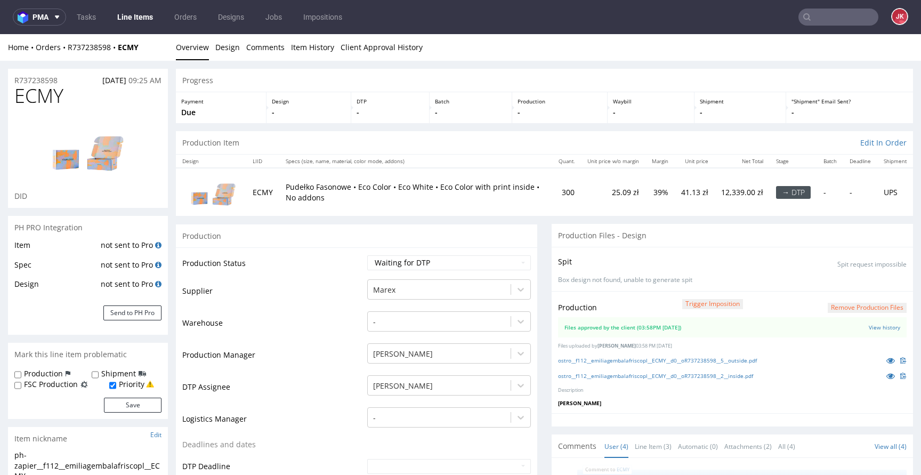
click at [306, 53] on link "Item History" at bounding box center [312, 47] width 43 height 26
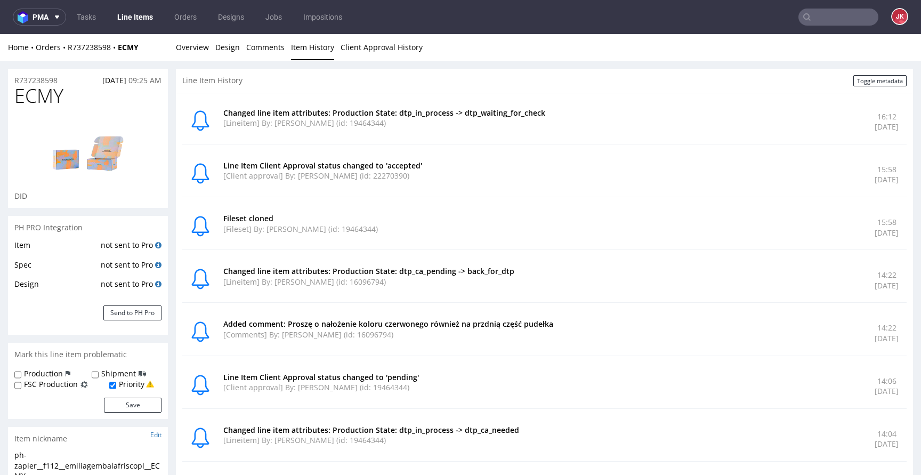
click at [175, 48] on div "Home Orders R737238598 ECMY Overview Design Comments Item History Client Approv…" at bounding box center [460, 47] width 921 height 27
click at [188, 48] on link "Overview" at bounding box center [192, 47] width 33 height 26
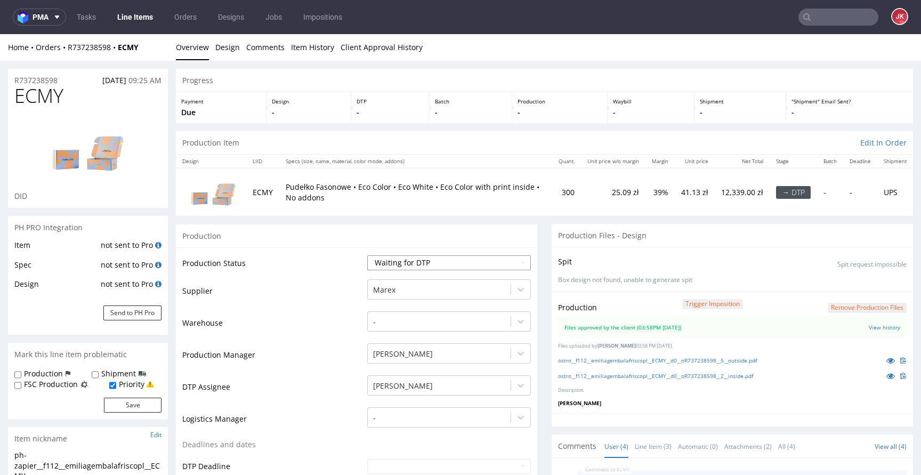
click at [422, 265] on select "Waiting for Artwork Waiting for Diecut Waiting for Mockup Waiting for DTP Waiti…" at bounding box center [449, 262] width 164 height 15
select select "dtp_waiting_for_double_check"
click at [367, 255] on select "Waiting for Artwork Waiting for Diecut Waiting for Mockup Waiting for DTP Waiti…" at bounding box center [449, 262] width 164 height 15
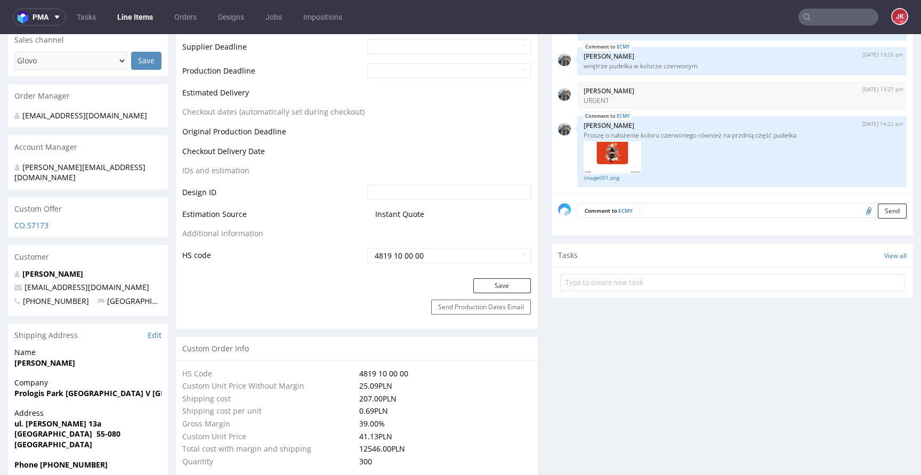
scroll to position [489, 0]
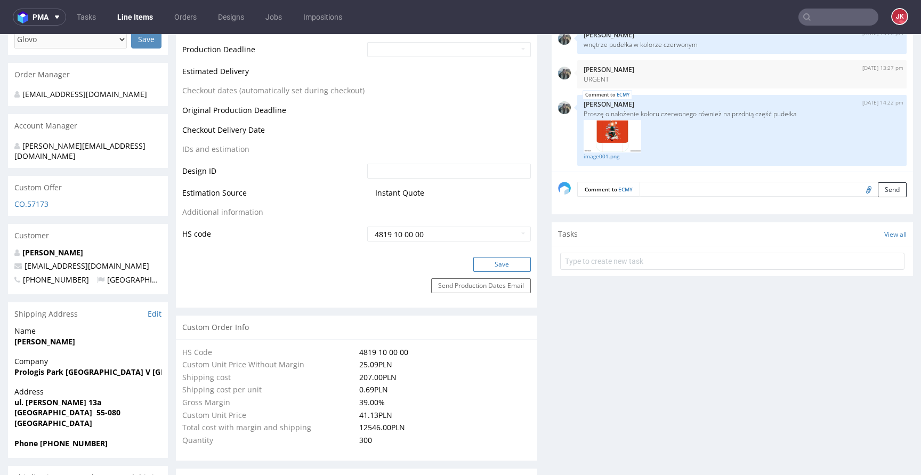
click at [501, 261] on button "Save" at bounding box center [502, 264] width 58 height 15
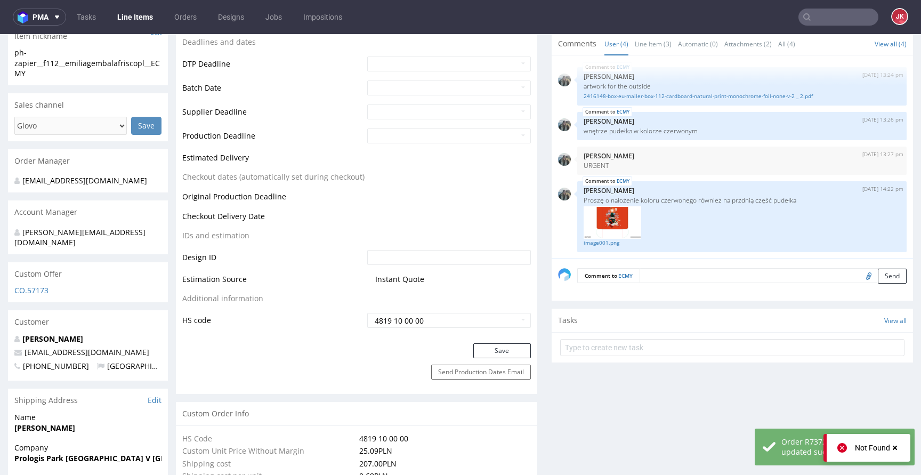
scroll to position [409, 0]
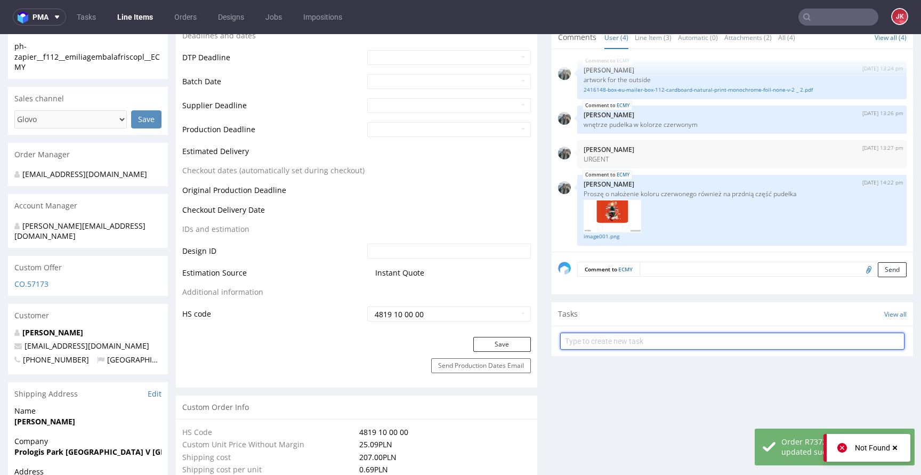
click at [588, 339] on input "text" at bounding box center [732, 340] width 344 height 17
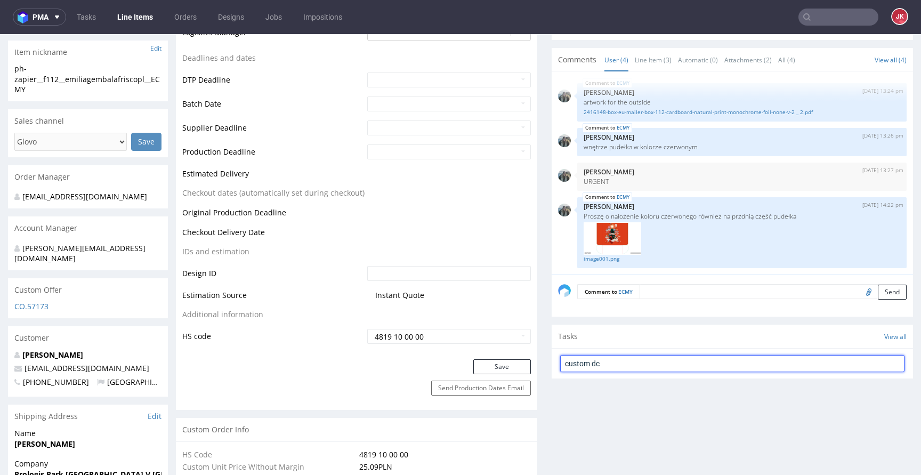
scroll to position [412, 0]
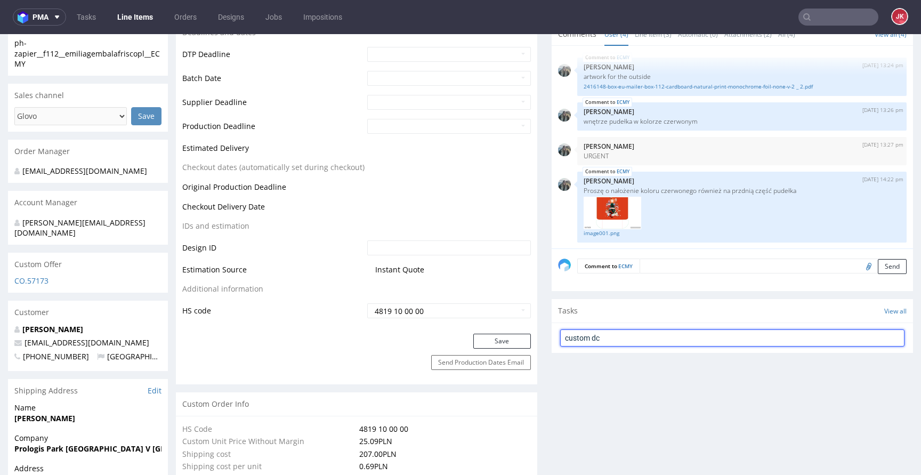
type input "custom dc"
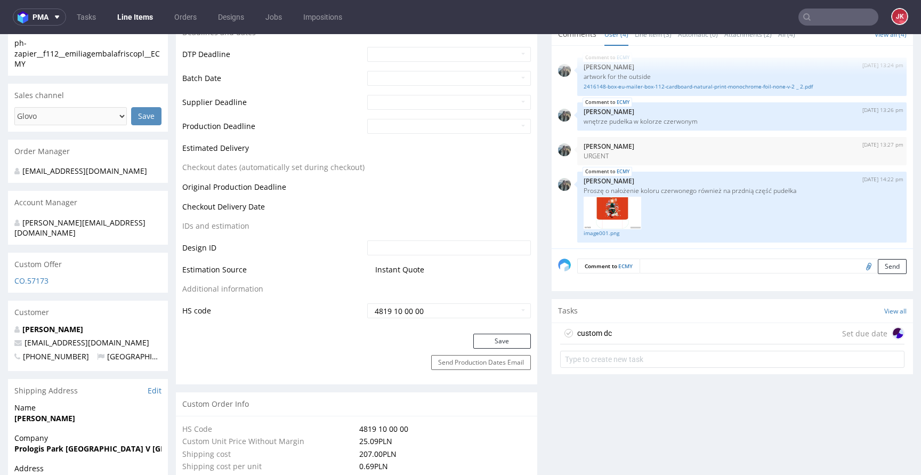
click at [596, 329] on div "custom dc" at bounding box center [594, 333] width 35 height 13
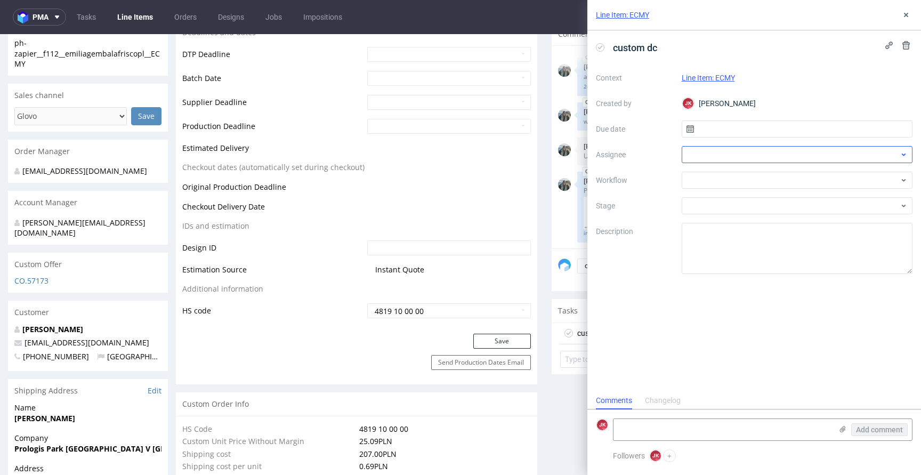
scroll to position [9, 0]
click at [705, 117] on div "Context Line Item: ECMY Created by JK Jan Kocik Due date Assignee Workflow Stag…" at bounding box center [754, 171] width 316 height 205
click at [702, 125] on input "text" at bounding box center [796, 128] width 231 height 17
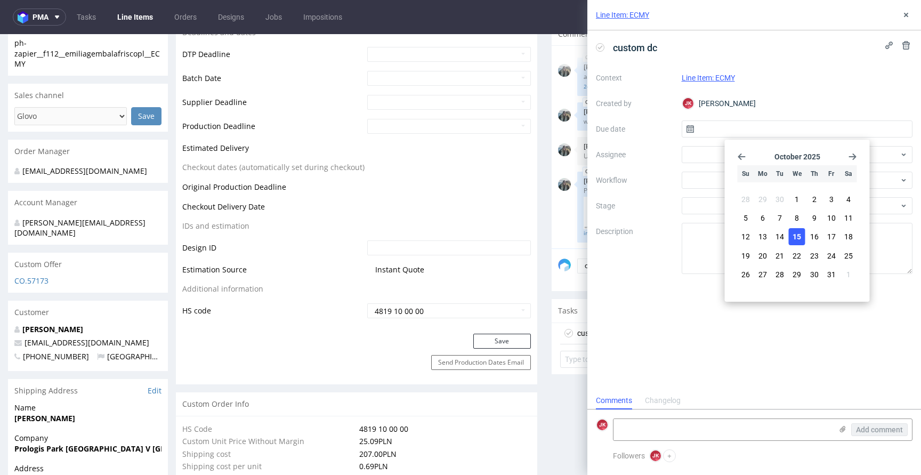
click at [793, 234] on span "15" at bounding box center [796, 236] width 9 height 11
type input "[DATE]"
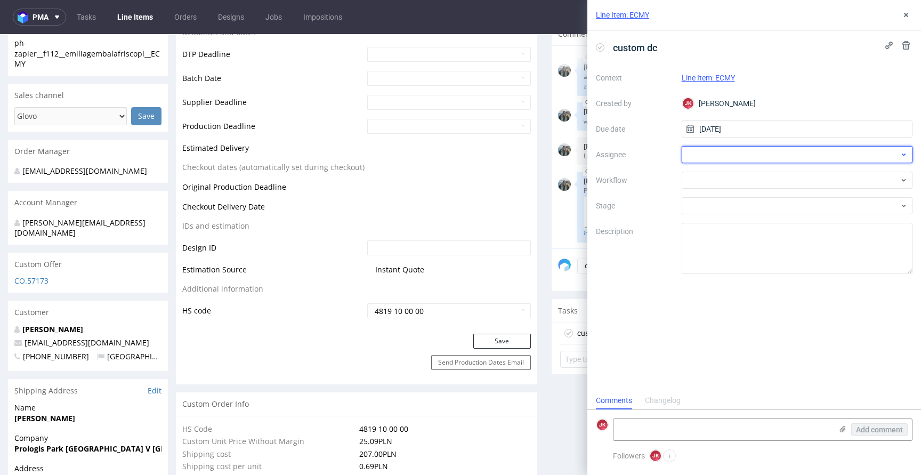
click at [719, 156] on div at bounding box center [796, 154] width 231 height 17
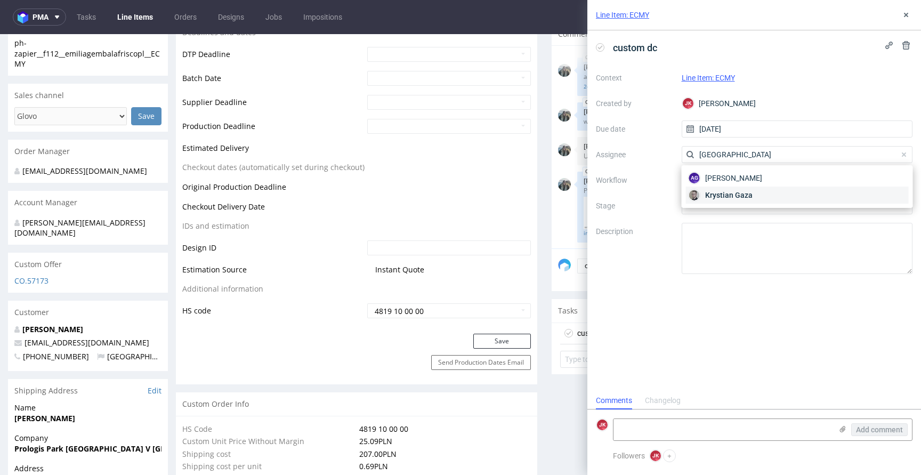
type input "gaza"
click at [718, 196] on span "Krystian Gaza" at bounding box center [728, 195] width 47 height 11
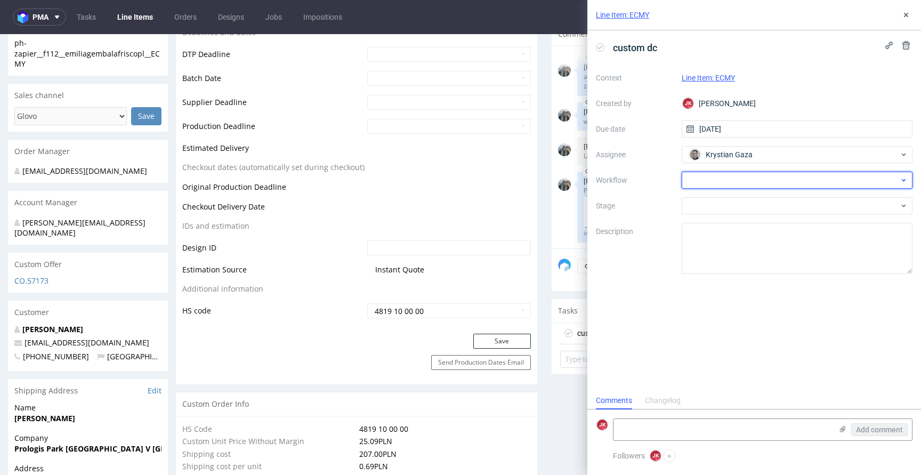
click at [712, 176] on div at bounding box center [796, 180] width 231 height 17
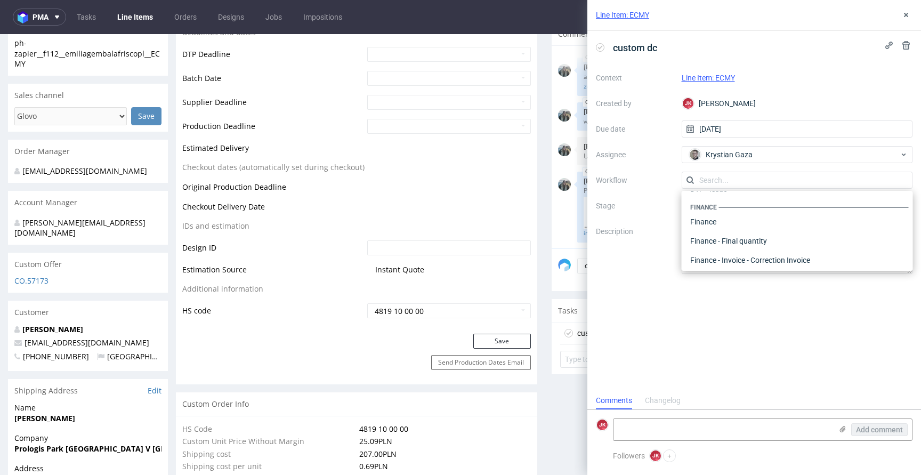
scroll to position [0, 0]
click at [713, 213] on div "DTP - Double Check" at bounding box center [797, 218] width 223 height 19
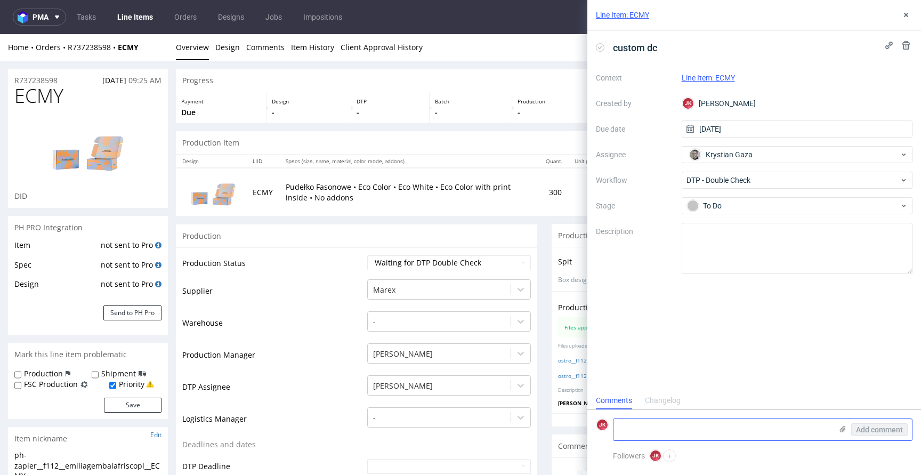
click at [673, 421] on textarea at bounding box center [722, 429] width 218 height 21
click at [638, 423] on textarea at bounding box center [722, 429] width 218 height 21
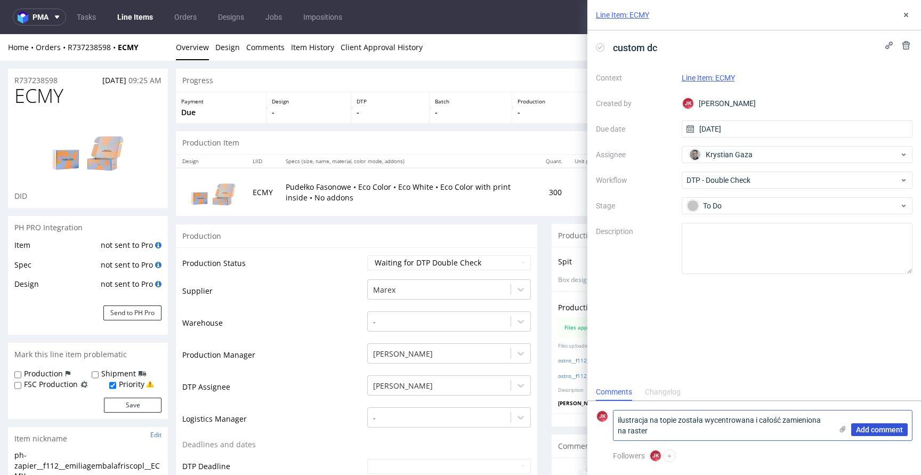
type textarea "ilustracja na topie została wycentrowana i całość zamieniona na raster"
click at [872, 428] on span "Add comment" at bounding box center [879, 429] width 47 height 7
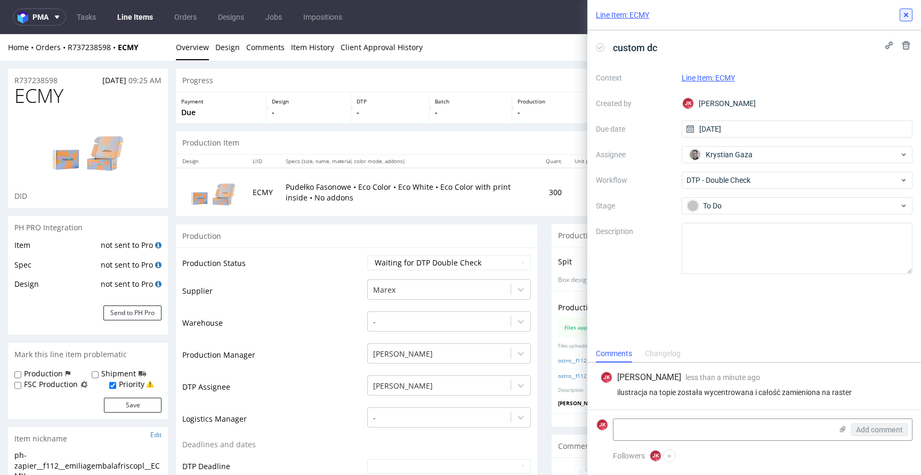
click at [907, 13] on use at bounding box center [906, 15] width 4 height 4
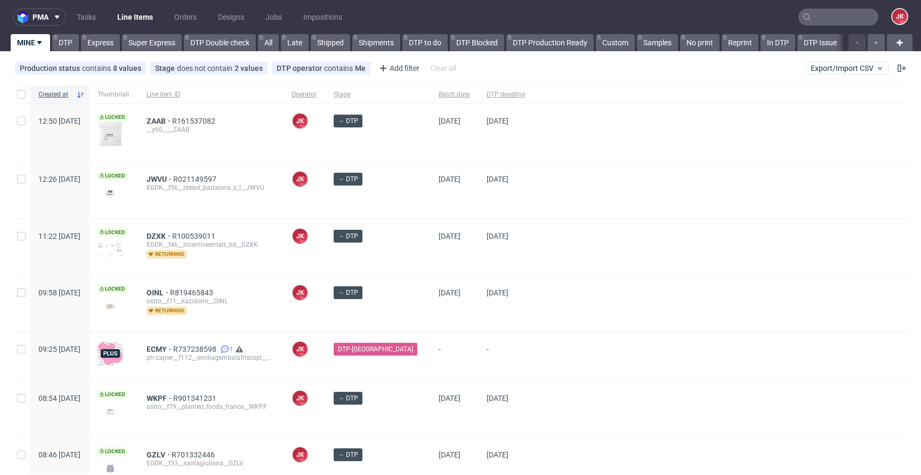
click at [533, 200] on div at bounding box center [720, 190] width 375 height 56
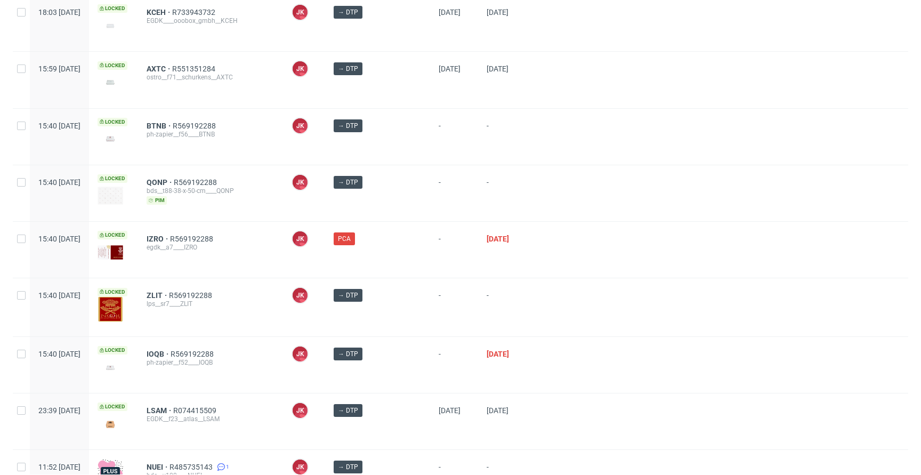
scroll to position [780, 0]
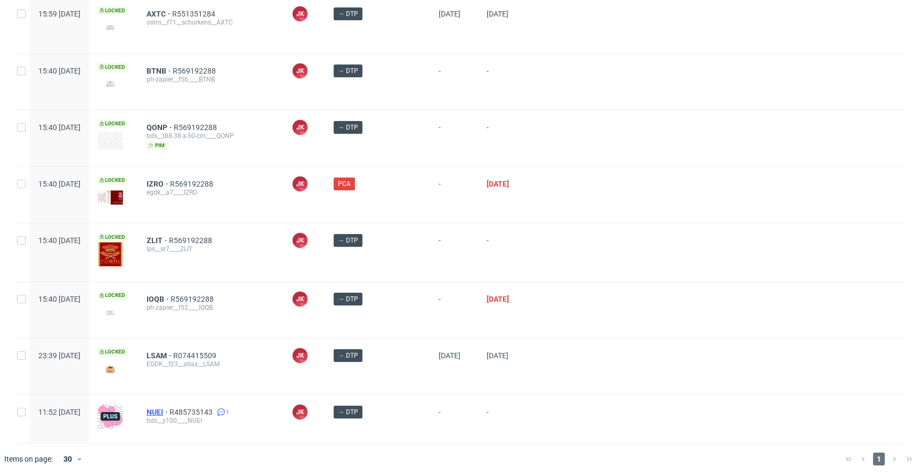
click at [169, 408] on span "NUEI" at bounding box center [158, 412] width 23 height 9
click at [569, 152] on div at bounding box center [720, 138] width 375 height 56
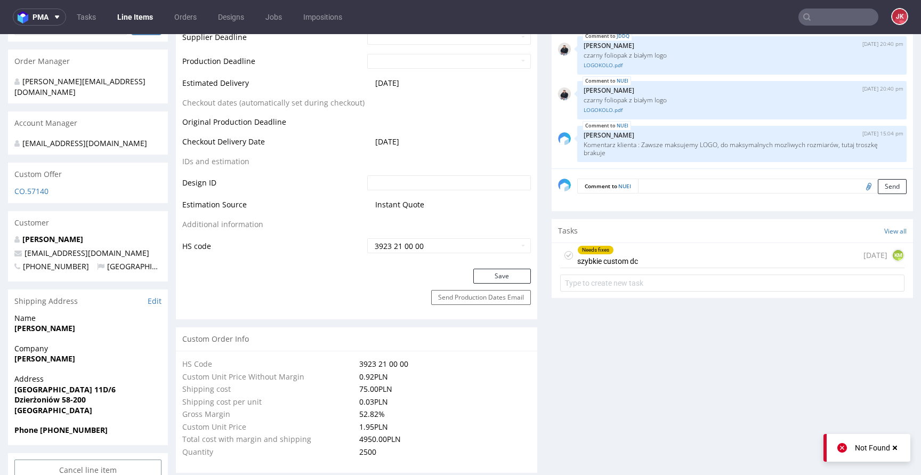
scroll to position [494, 0]
click at [587, 250] on div "Needs fixes" at bounding box center [596, 249] width 36 height 9
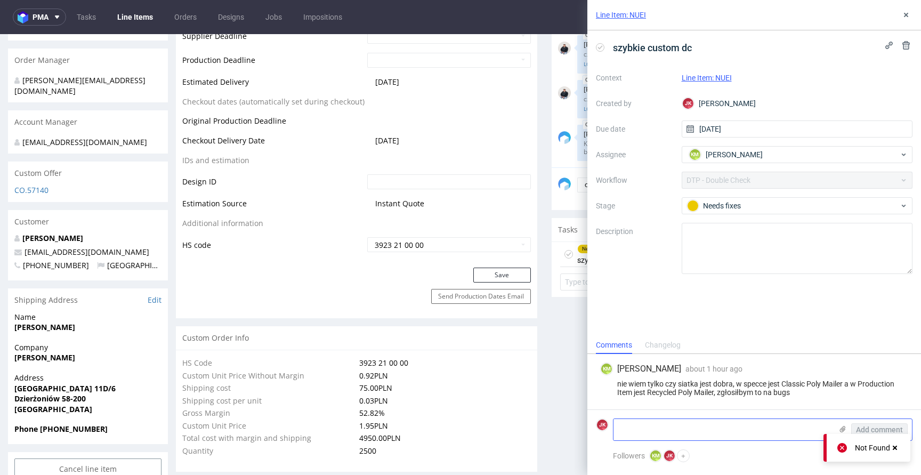
click at [645, 432] on textarea at bounding box center [722, 429] width 218 height 21
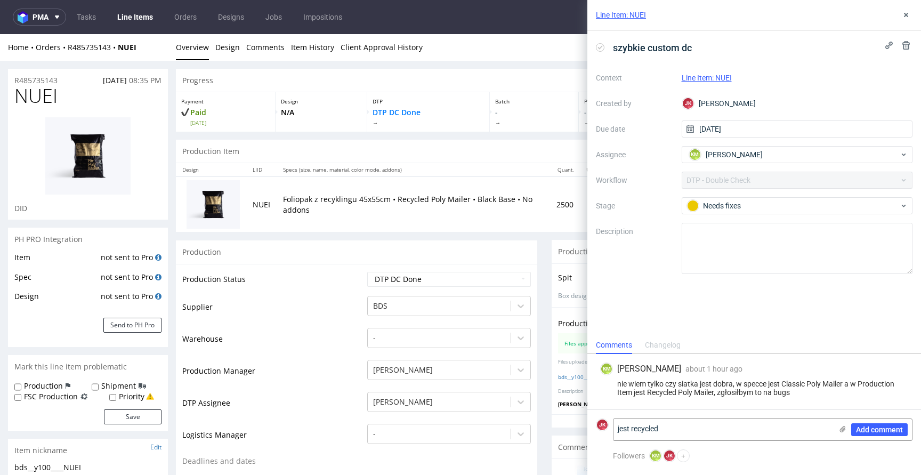
type textarea "jest recycled"
click at [866, 432] on span "Add comment" at bounding box center [879, 429] width 47 height 7
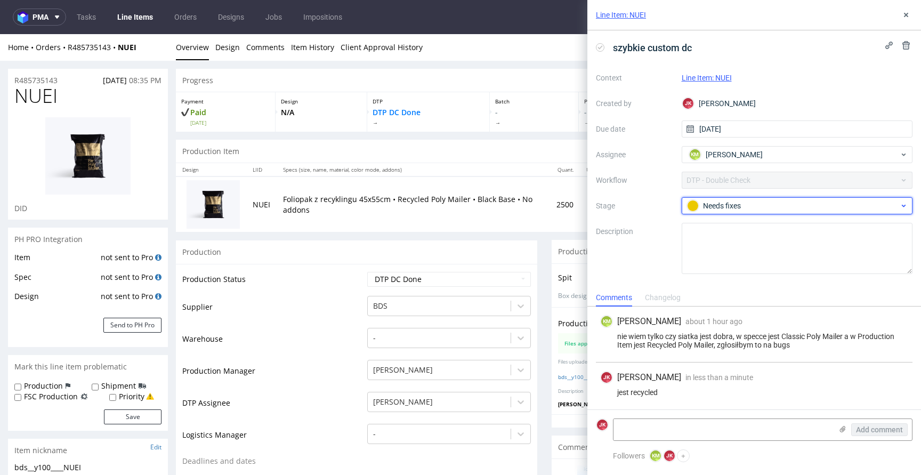
click at [713, 209] on div "Needs fixes" at bounding box center [793, 206] width 212 height 12
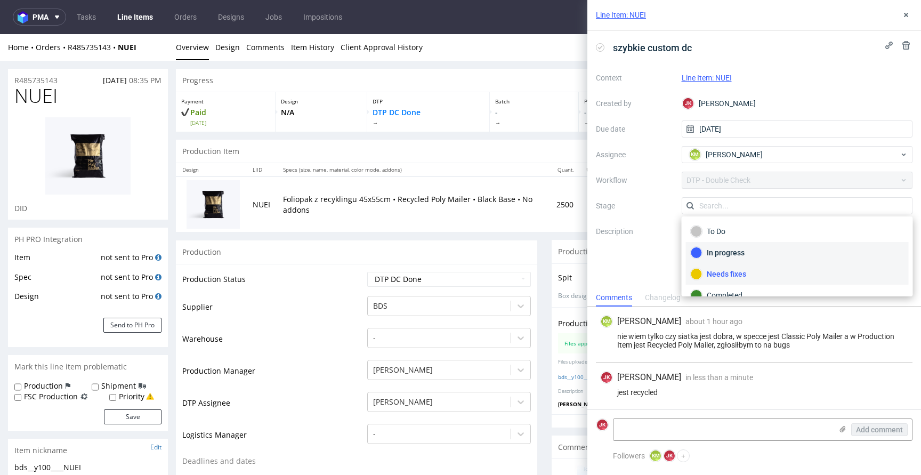
scroll to position [14, 0]
click at [717, 286] on div "Completed" at bounding box center [796, 281] width 213 height 12
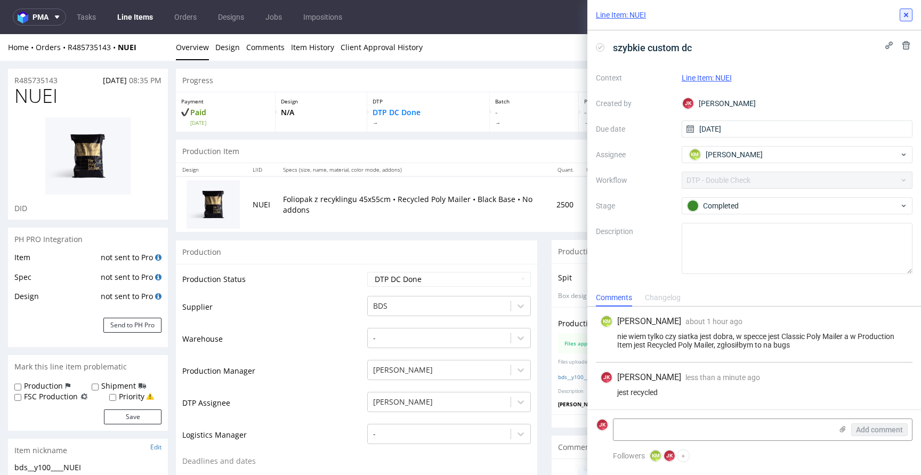
click at [905, 13] on icon at bounding box center [905, 15] width 9 height 9
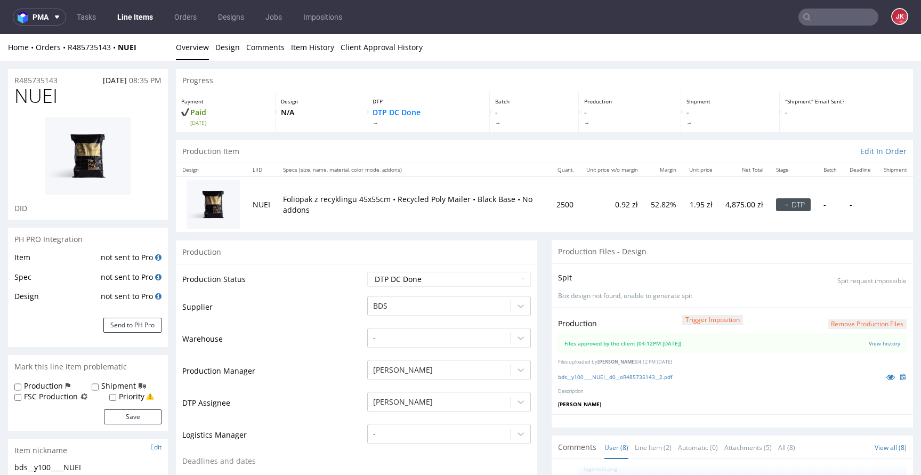
click at [437, 277] on select "Waiting for Artwork Waiting for Diecut Waiting for Mockup Waiting for DTP Waiti…" at bounding box center [449, 279] width 164 height 15
select select "dtp_production_ready"
click at [367, 272] on select "Waiting for Artwork Waiting for Diecut Waiting for Mockup Waiting for DTP Waiti…" at bounding box center [449, 279] width 164 height 15
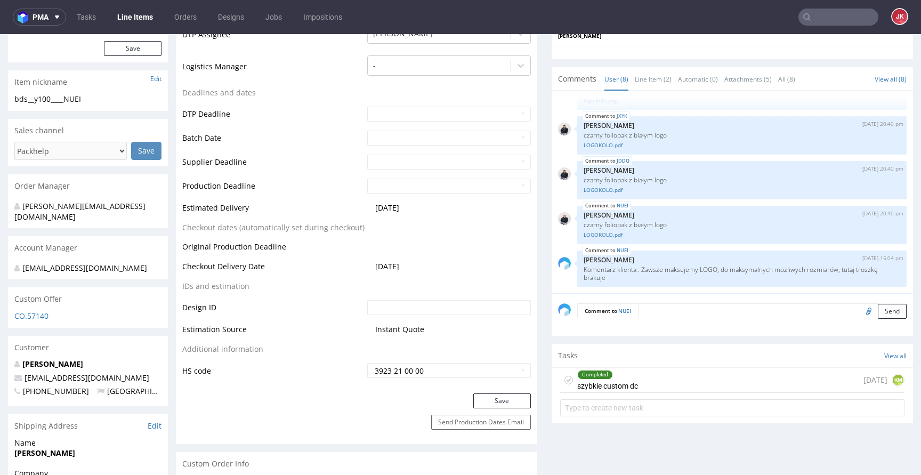
scroll to position [445, 0]
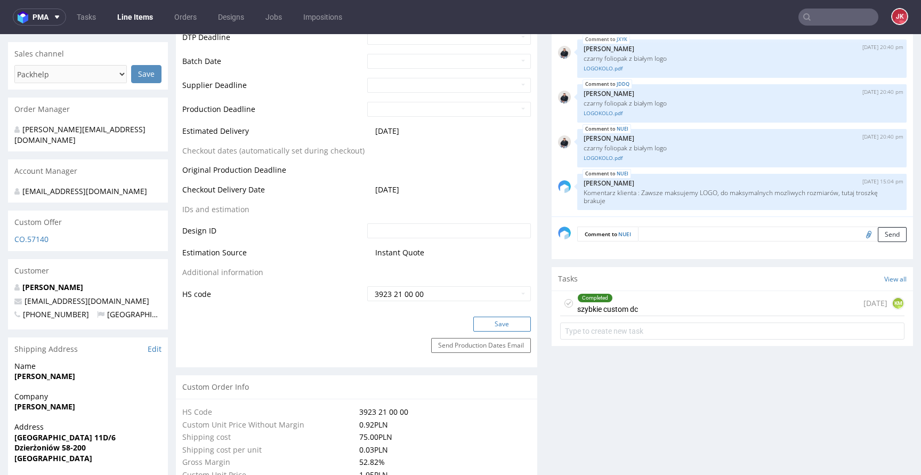
click at [484, 322] on button "Save" at bounding box center [502, 323] width 58 height 15
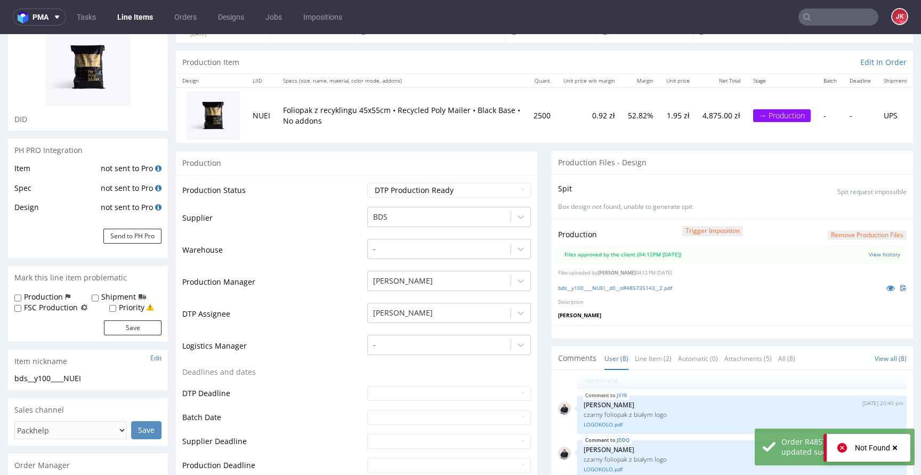
scroll to position [0, 0]
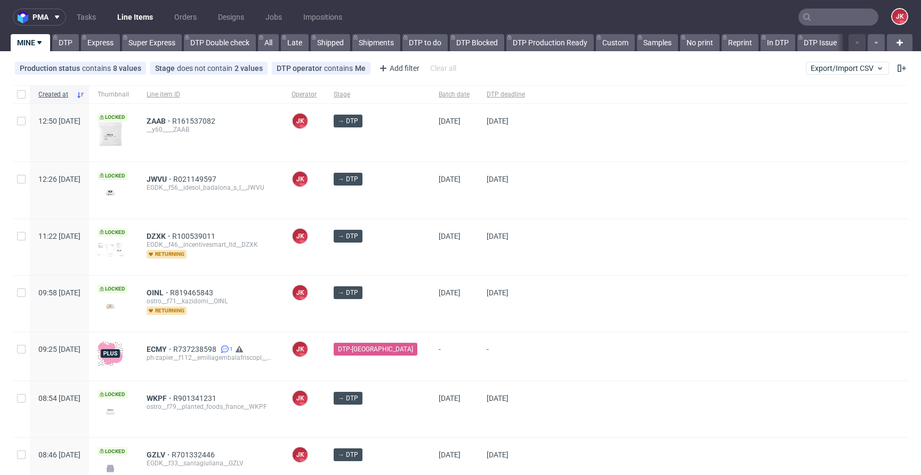
click at [546, 200] on div at bounding box center [720, 190] width 375 height 56
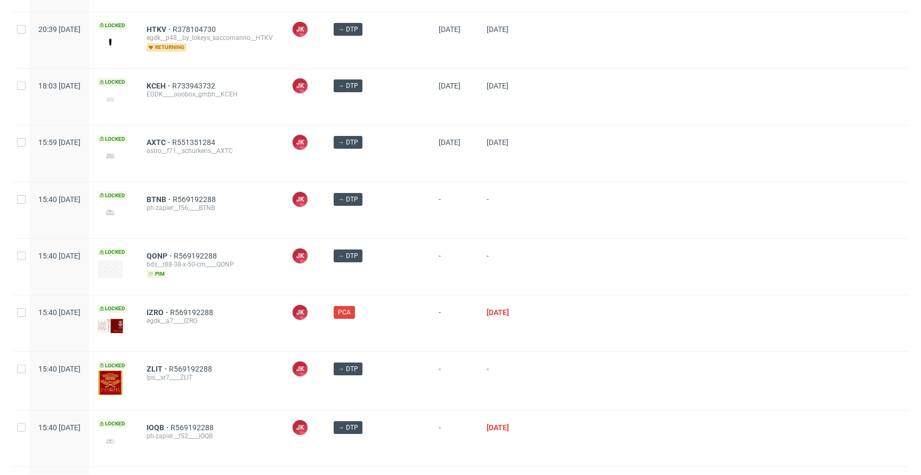
scroll to position [731, 0]
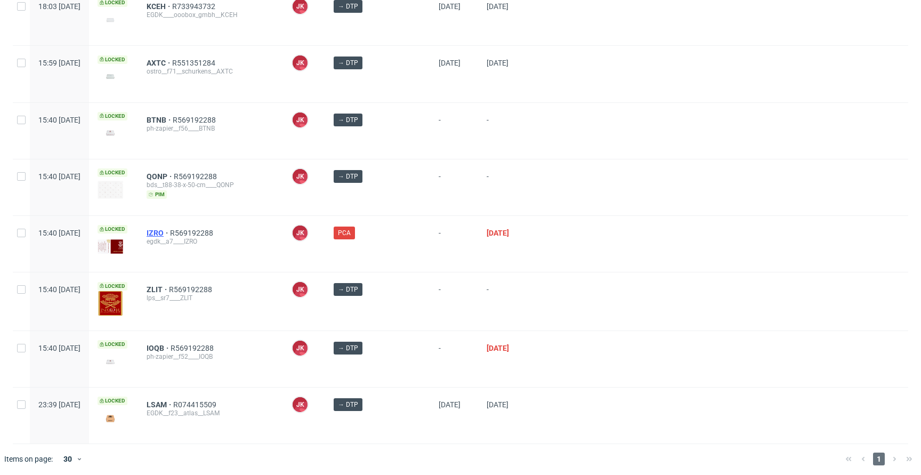
click at [170, 229] on span "IZRO" at bounding box center [158, 233] width 23 height 9
click at [541, 248] on div at bounding box center [720, 244] width 375 height 56
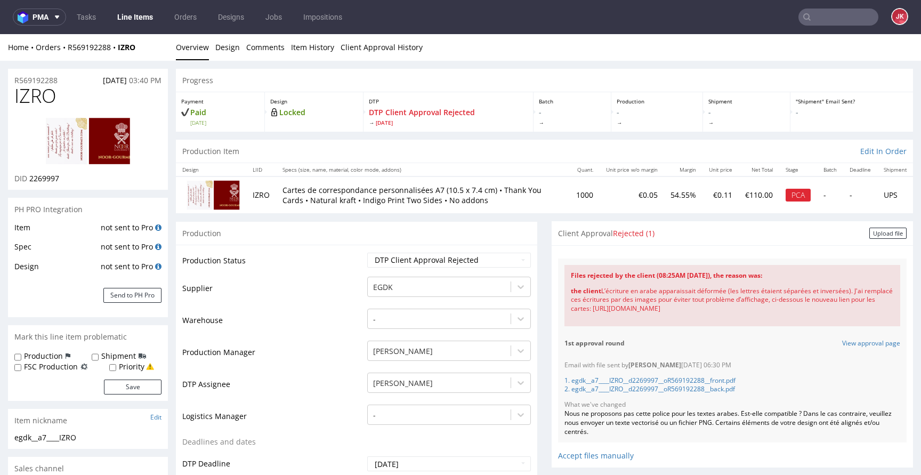
drag, startPoint x: 594, startPoint y: 291, endPoint x: 780, endPoint y: 313, distance: 187.8
click at [780, 313] on div "the client L’écriture en arabe apparaissait déformée (les lettres étaient sépar…" at bounding box center [732, 299] width 323 height 39
copy div "L’écriture en arabe apparaissait déformée (les lettres étaient séparées et inve…"
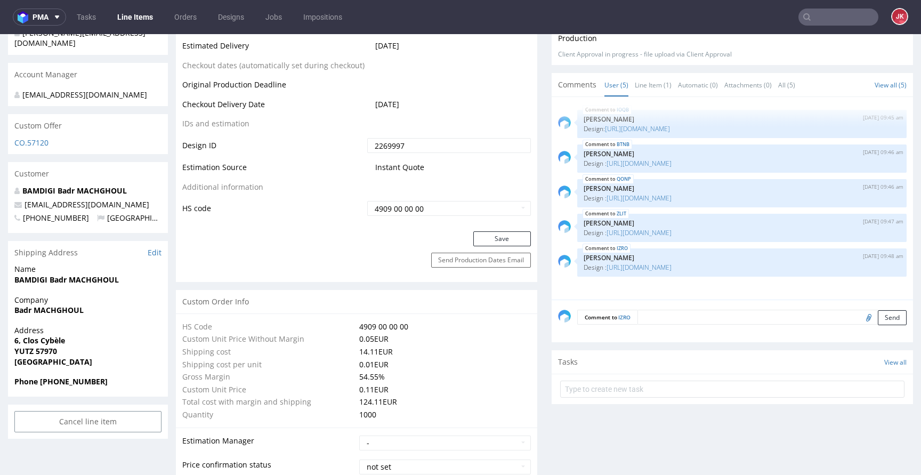
scroll to position [485, 0]
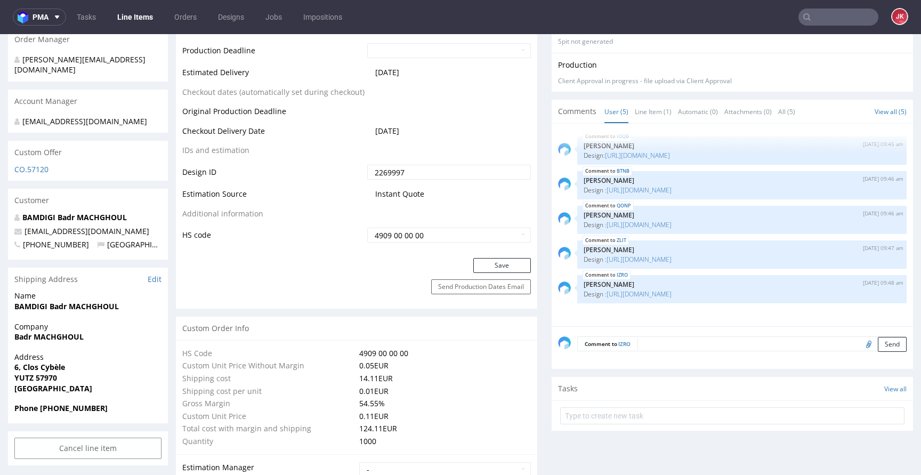
click at [454, 174] on input "2269997" at bounding box center [449, 172] width 164 height 15
paste input "75869"
type input "2275869"
click at [498, 266] on button "Save" at bounding box center [502, 265] width 58 height 15
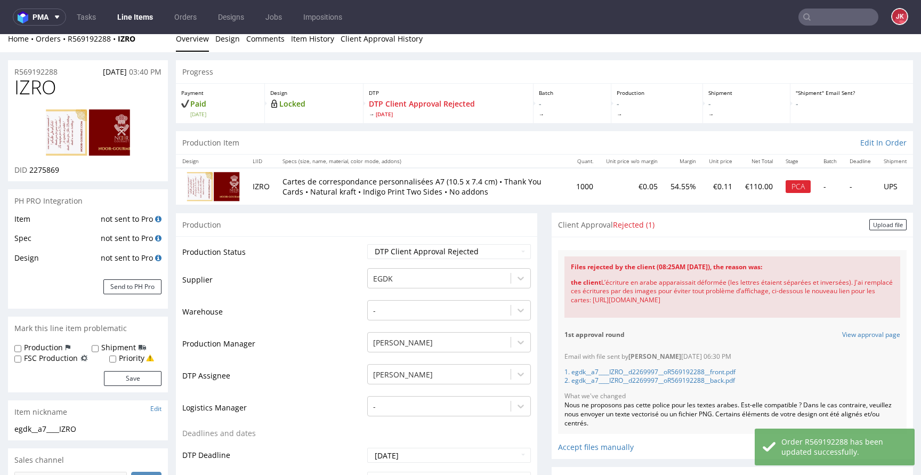
scroll to position [8, 0]
click at [234, 36] on link "Design" at bounding box center [227, 39] width 25 height 26
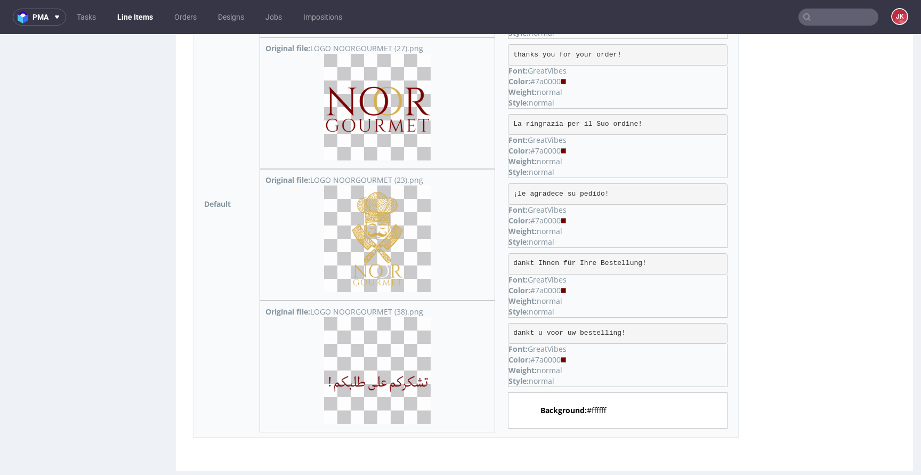
scroll to position [1185, 0]
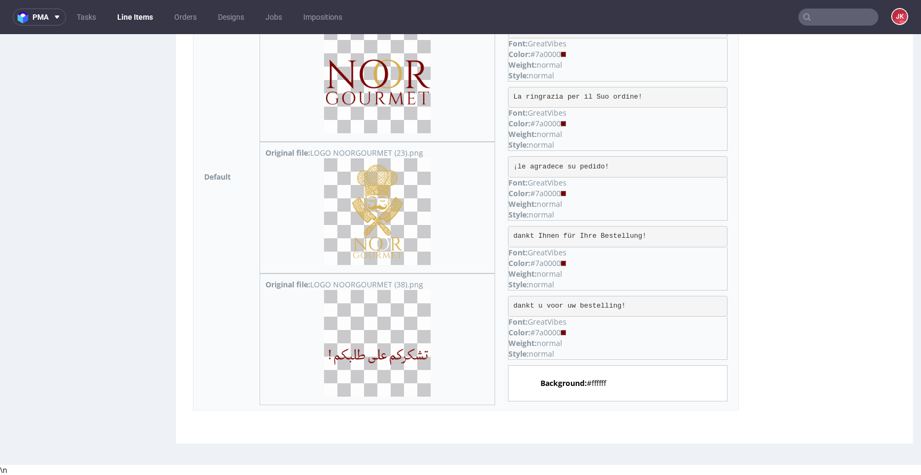
click at [380, 344] on img at bounding box center [377, 343] width 107 height 107
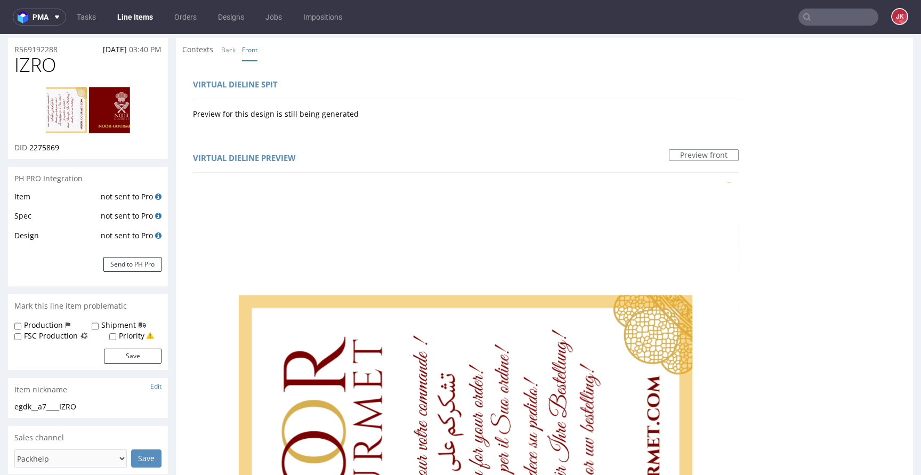
scroll to position [0, 0]
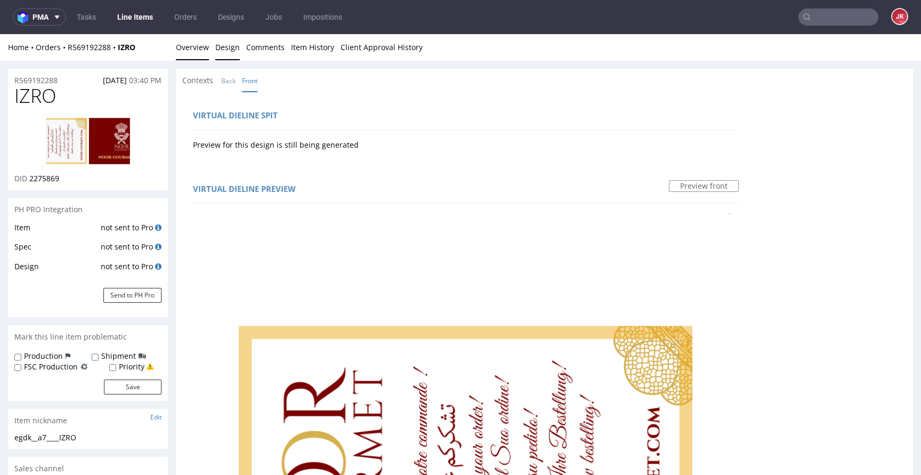
click at [197, 45] on link "Overview" at bounding box center [192, 47] width 33 height 26
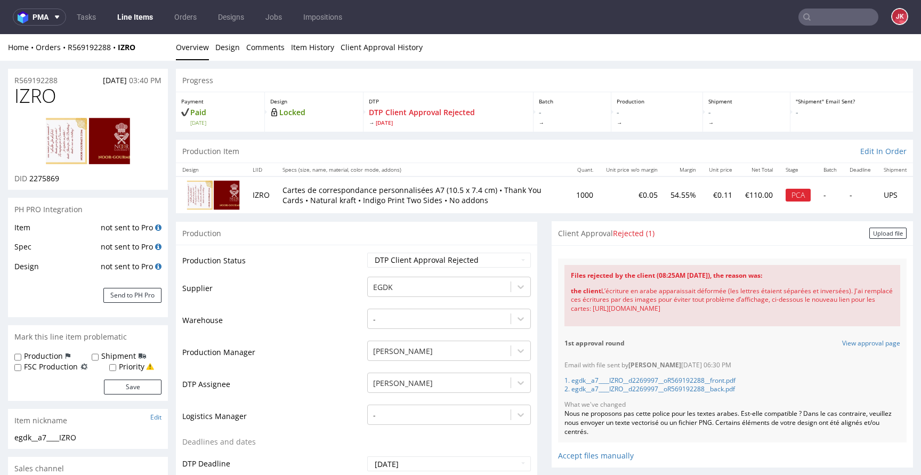
click at [117, 144] on img at bounding box center [87, 140] width 85 height 47
click at [503, 258] on select "Waiting for Artwork Waiting for Diecut Waiting for Mockup Waiting for DTP Waiti…" at bounding box center [449, 260] width 164 height 15
click at [489, 257] on select "Waiting for Artwork Waiting for Diecut Waiting for Mockup Waiting for DTP Waiti…" at bounding box center [449, 260] width 164 height 15
select select "dtp_in_process"
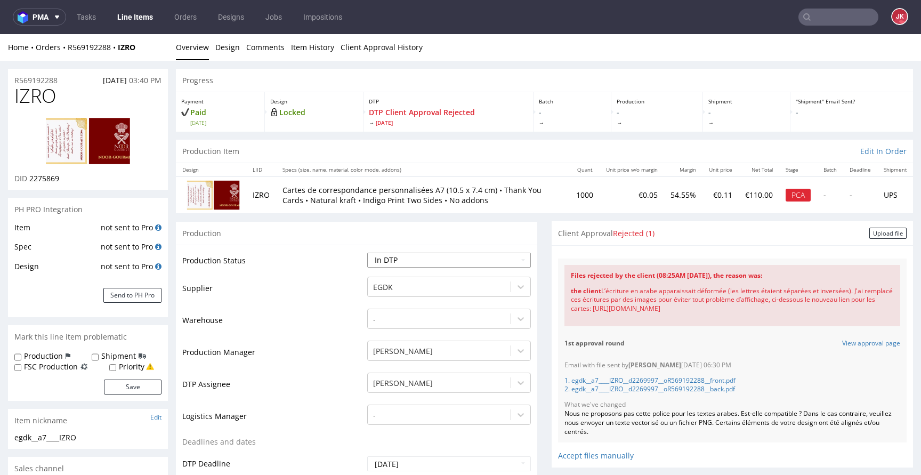
click at [367, 253] on select "Waiting for Artwork Waiting for Diecut Waiting for Mockup Waiting for DTP Waiti…" at bounding box center [449, 260] width 164 height 15
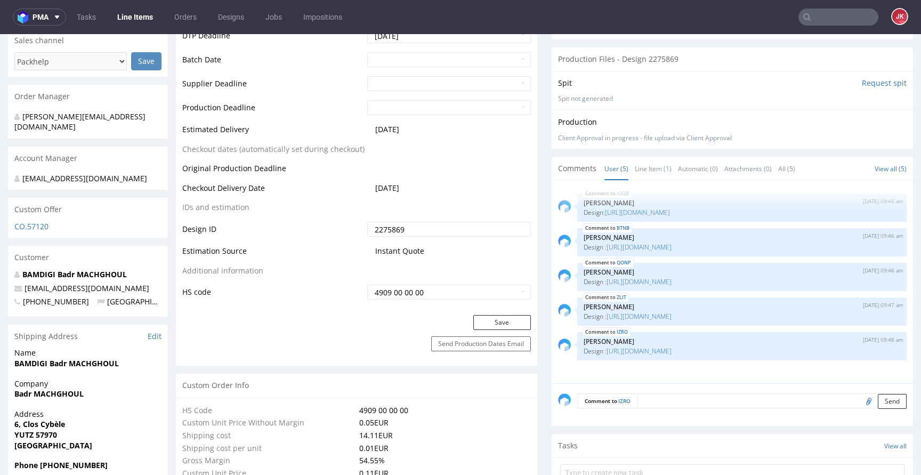
scroll to position [481, 0]
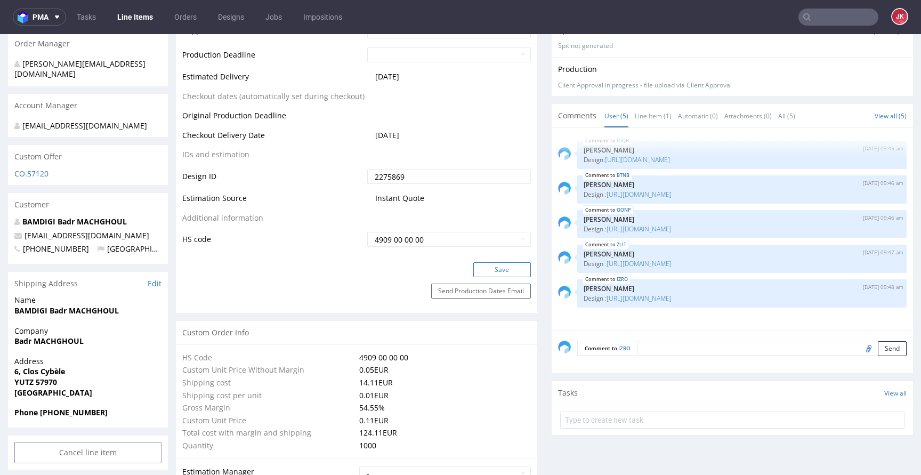
click at [509, 269] on button "Save" at bounding box center [502, 269] width 58 height 15
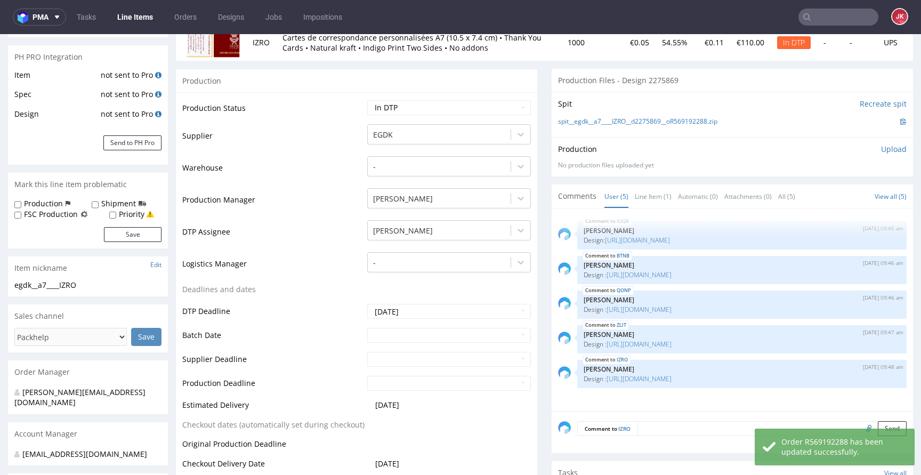
scroll to position [0, 0]
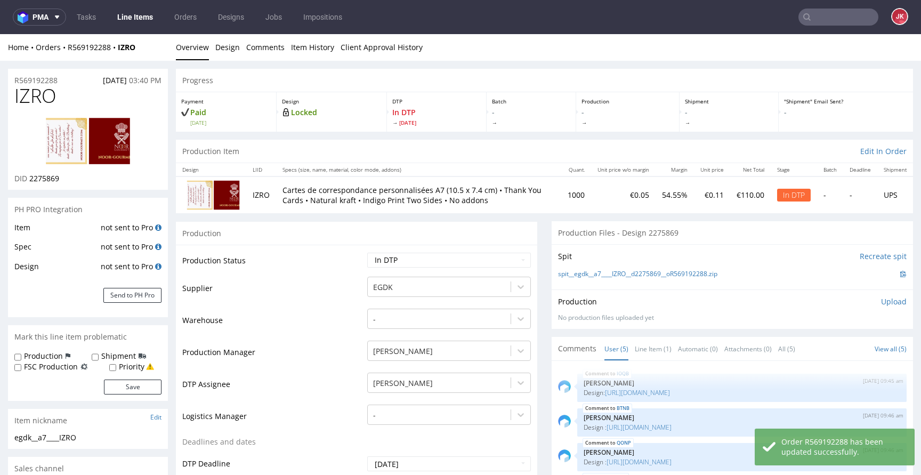
click at [881, 304] on p "Upload" at bounding box center [894, 301] width 26 height 11
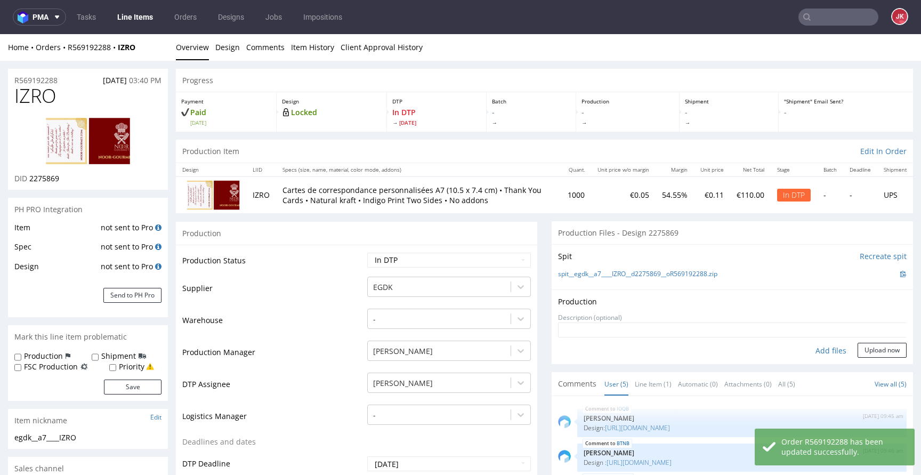
click at [814, 349] on div "Add files" at bounding box center [830, 351] width 53 height 16
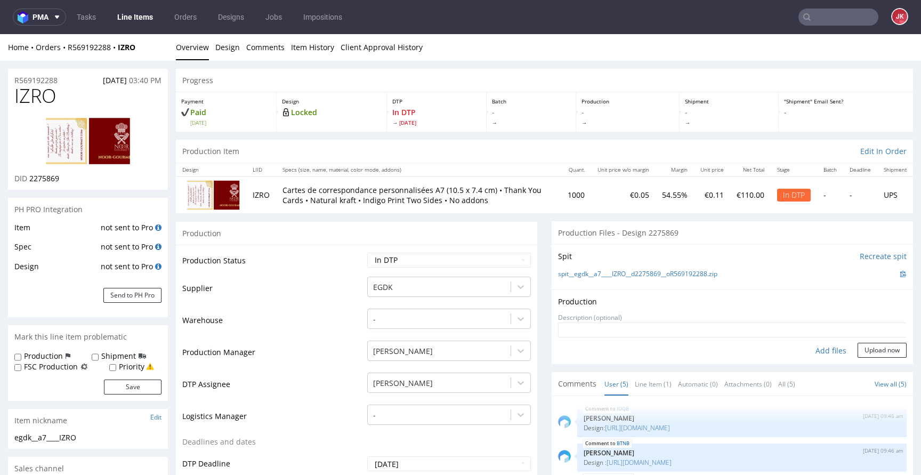
type input "C:\fakepath\egdk__a7____IZRO__d2269997__oR569192288__front.pdf"
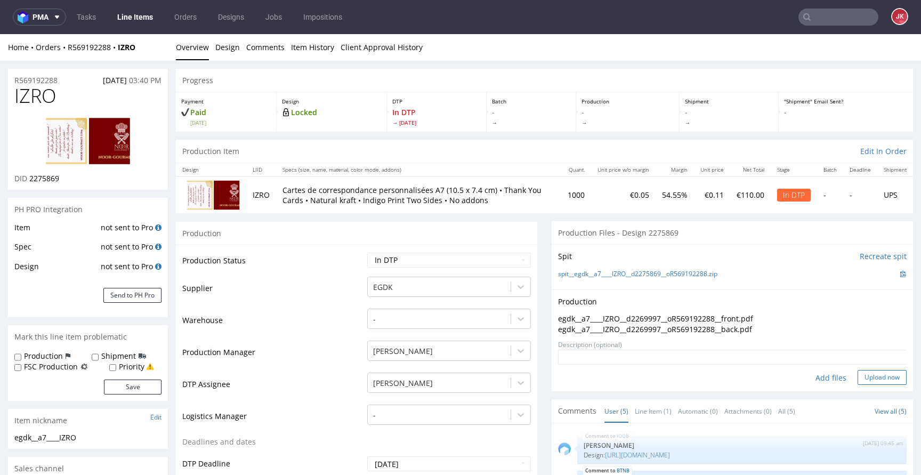
click at [863, 378] on button "Upload now" at bounding box center [881, 377] width 49 height 15
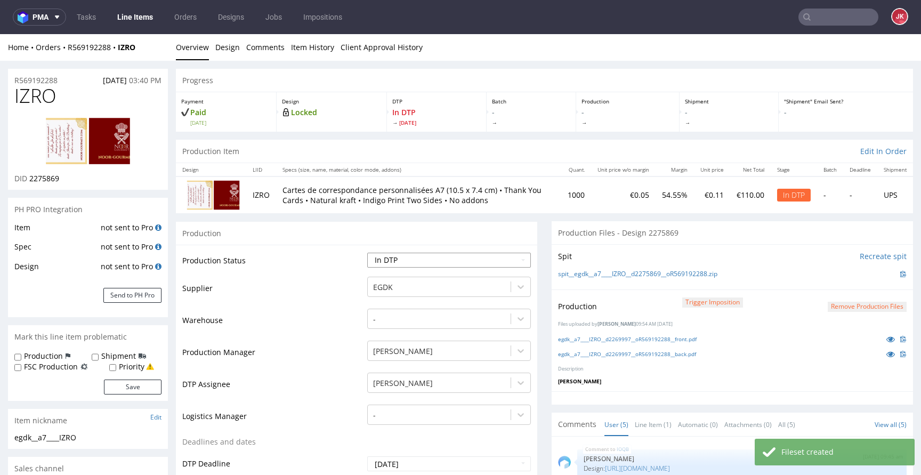
click at [402, 254] on select "Waiting for Artwork Waiting for Diecut Waiting for Mockup Waiting for DTP Waiti…" at bounding box center [449, 260] width 164 height 15
select select "dtp_waiting_for_double_check"
click at [367, 253] on select "Waiting for Artwork Waiting for Diecut Waiting for Mockup Waiting for DTP Waiti…" at bounding box center [449, 260] width 164 height 15
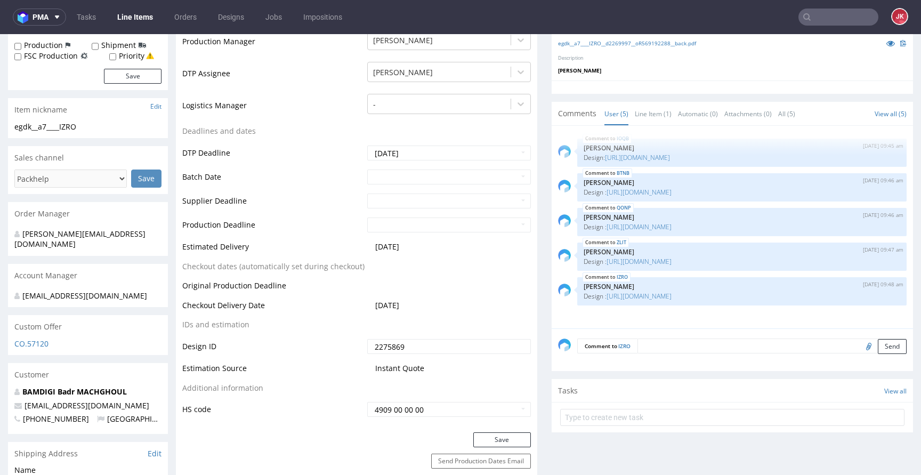
scroll to position [349, 0]
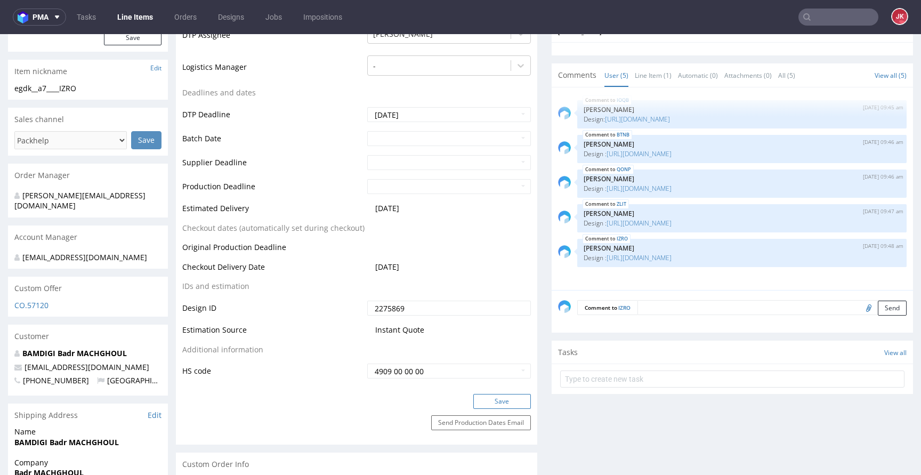
click at [492, 403] on button "Save" at bounding box center [502, 401] width 58 height 15
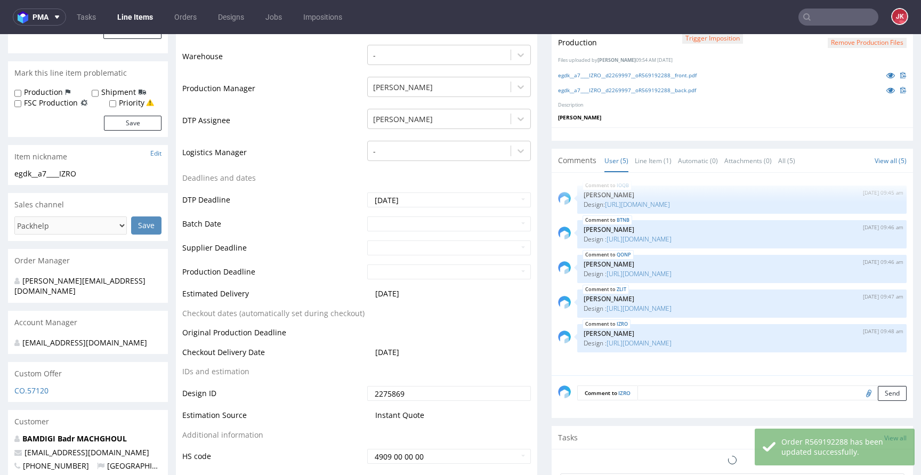
scroll to position [345, 0]
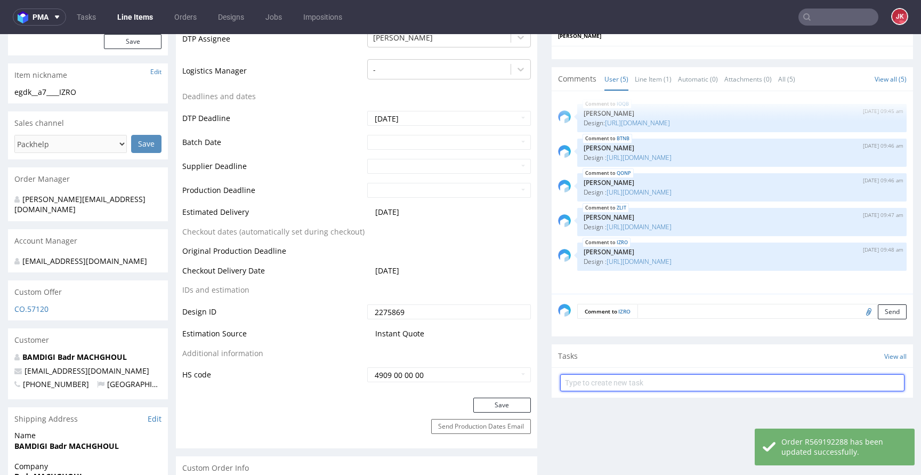
click at [590, 389] on input "text" at bounding box center [732, 382] width 344 height 17
type input "custom dc 1/5"
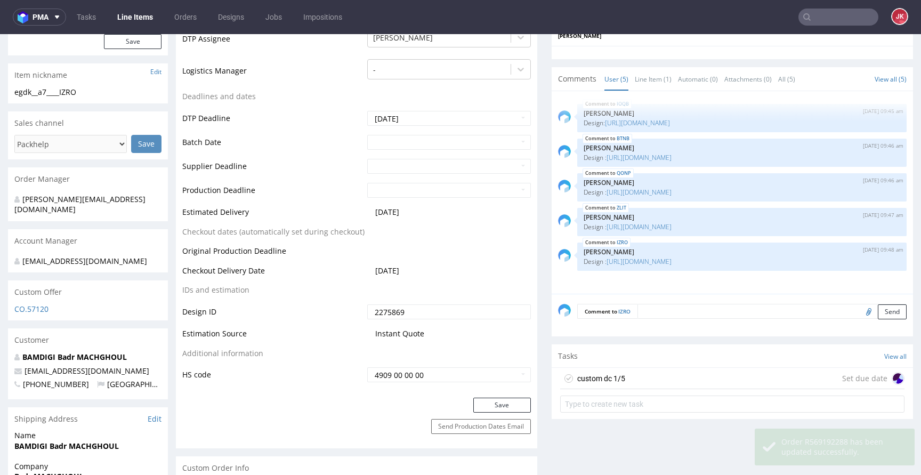
click at [590, 381] on div "custom dc 1/5" at bounding box center [601, 378] width 48 height 13
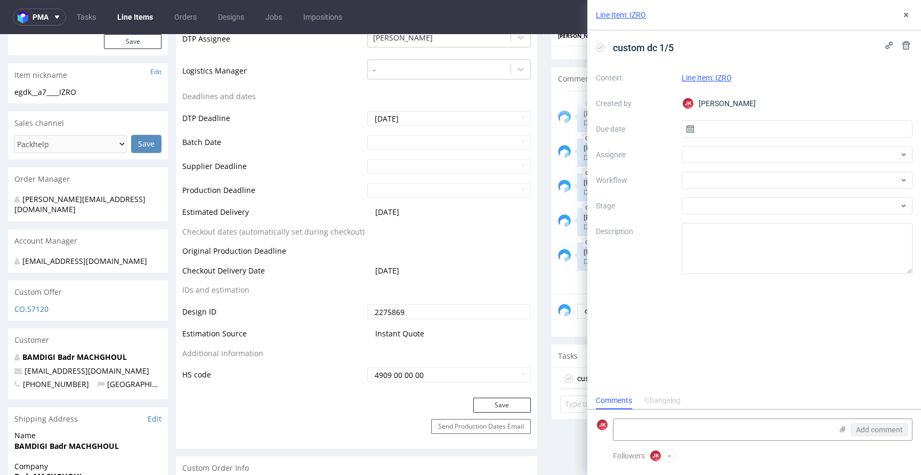
scroll to position [9, 0]
click at [708, 132] on input "text" at bounding box center [796, 128] width 231 height 17
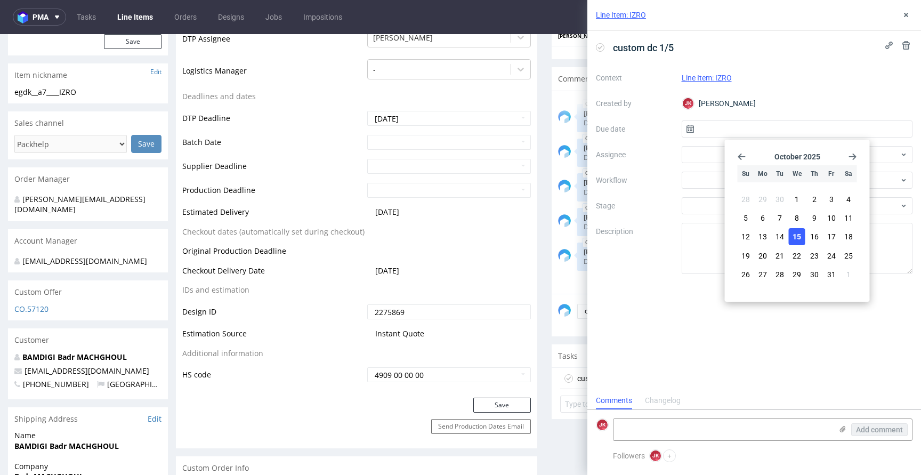
click at [799, 238] on span "15" at bounding box center [796, 236] width 9 height 11
type input "15/10/2025"
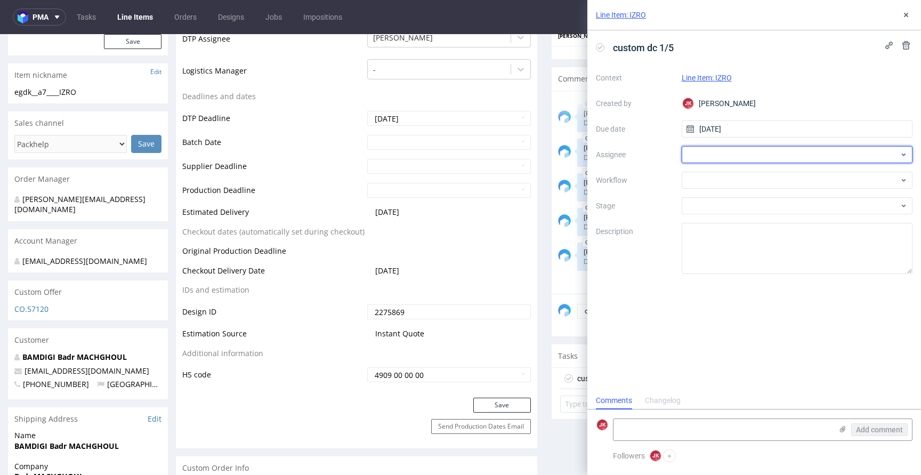
click at [689, 155] on div at bounding box center [796, 154] width 231 height 17
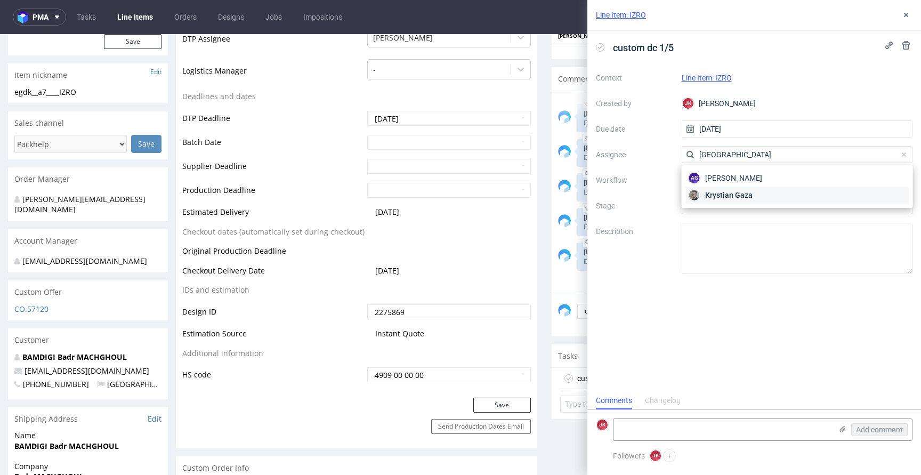
type input "gaza"
click at [712, 193] on span "Krystian Gaza" at bounding box center [728, 195] width 47 height 11
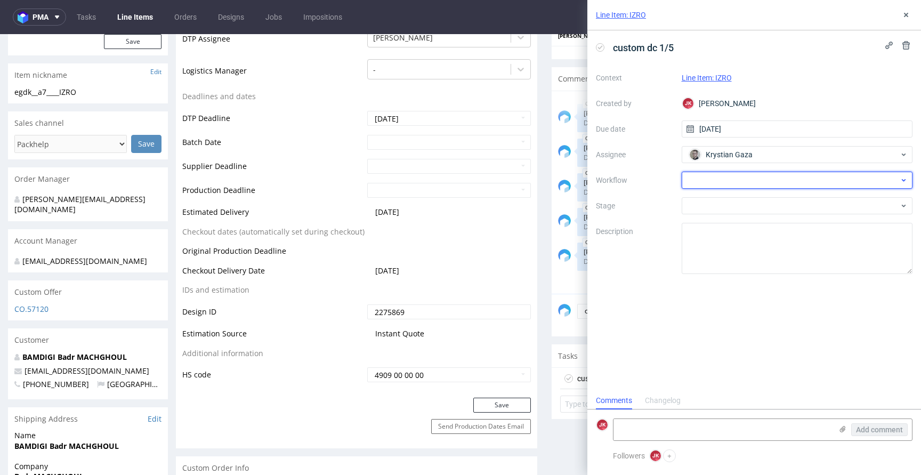
click at [692, 184] on div at bounding box center [796, 180] width 231 height 17
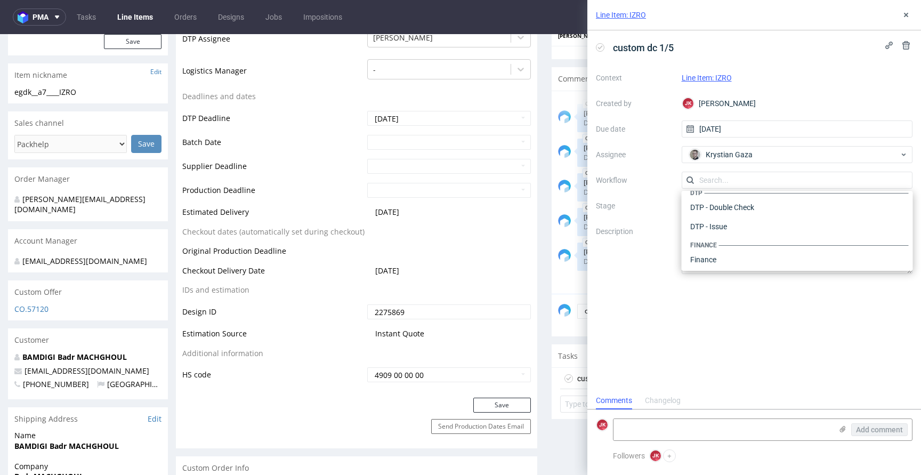
scroll to position [0, 0]
click at [705, 222] on div "DTP - Double Check" at bounding box center [797, 218] width 223 height 19
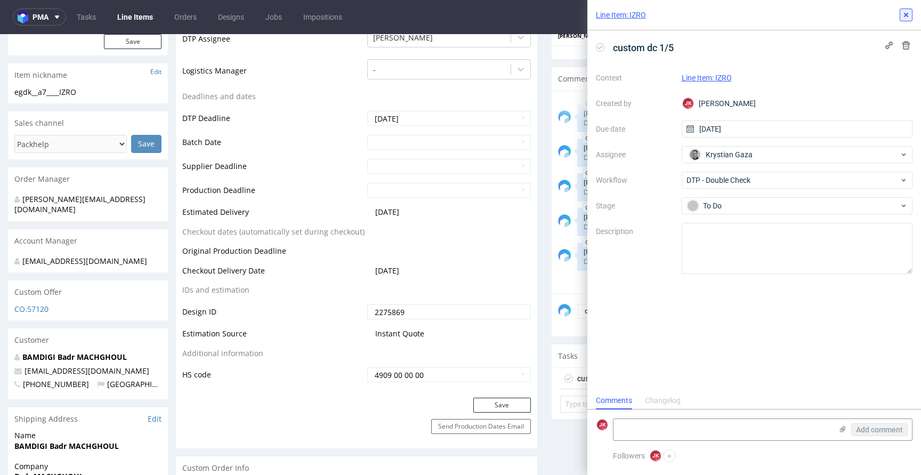
click at [904, 12] on icon at bounding box center [905, 15] width 9 height 9
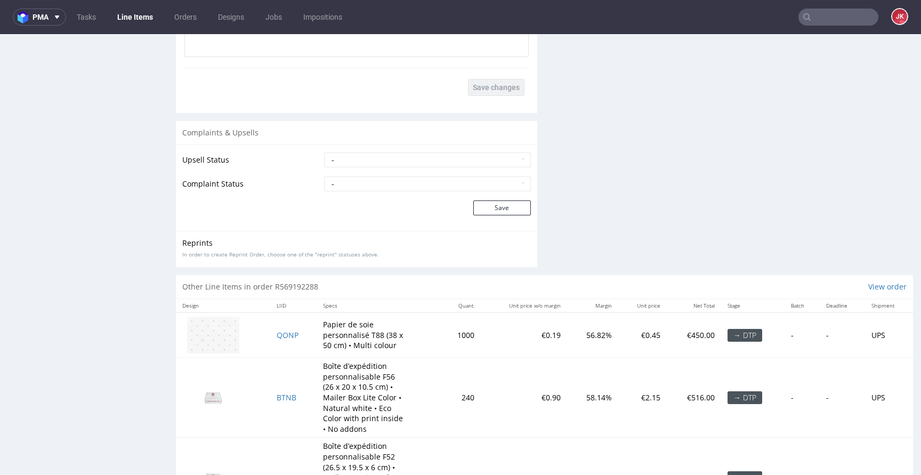
scroll to position [1866, 0]
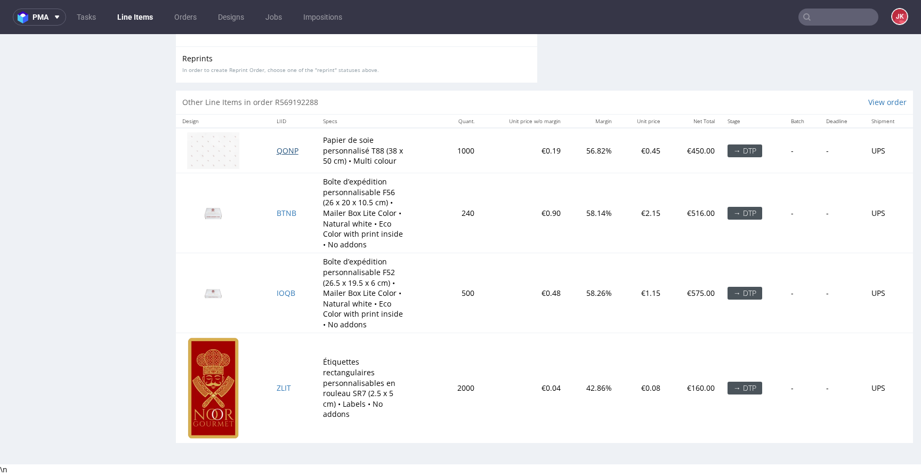
click at [286, 151] on span "QONP" at bounding box center [288, 150] width 22 height 10
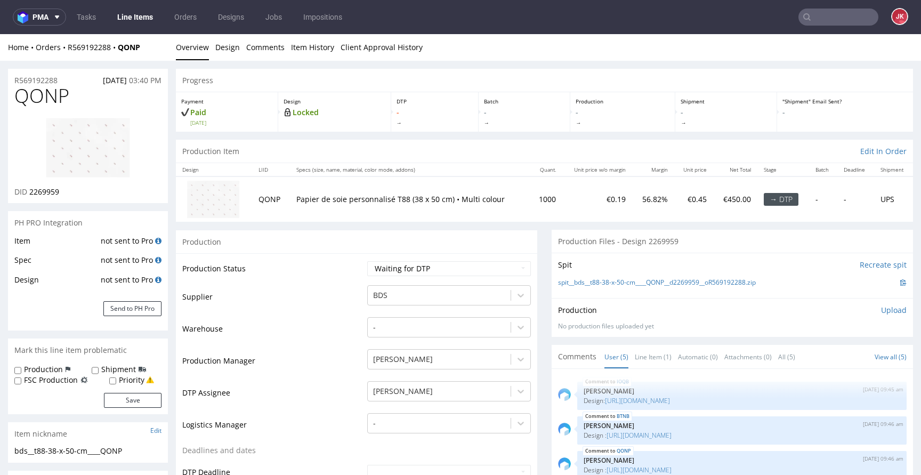
click at [655, 362] on link "Line Item (1)" at bounding box center [653, 356] width 37 height 23
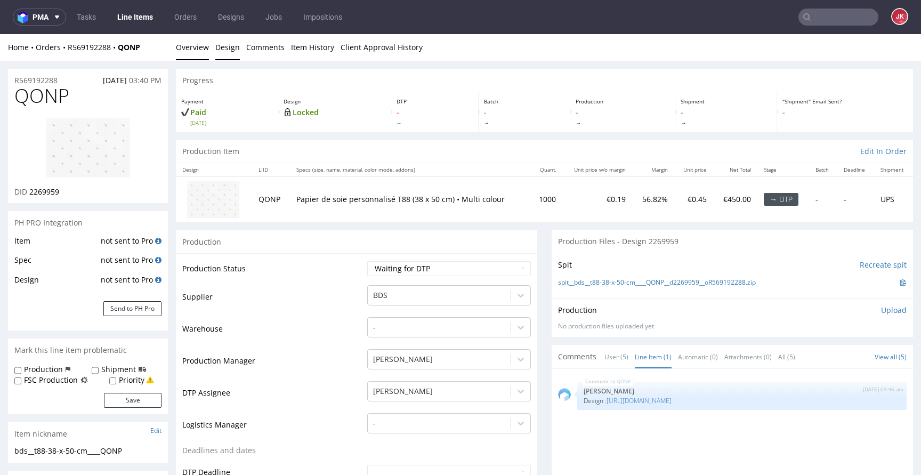
click at [227, 57] on link "Design" at bounding box center [227, 47] width 25 height 26
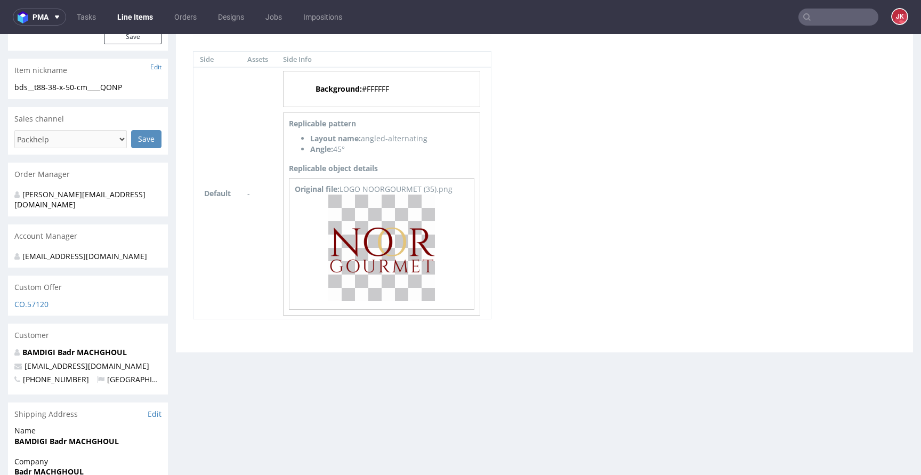
scroll to position [361, 0]
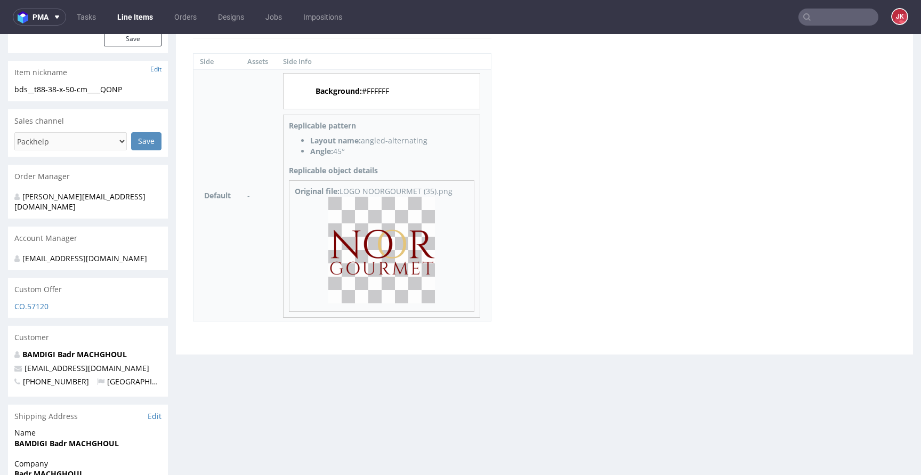
click at [389, 240] on img at bounding box center [381, 250] width 107 height 107
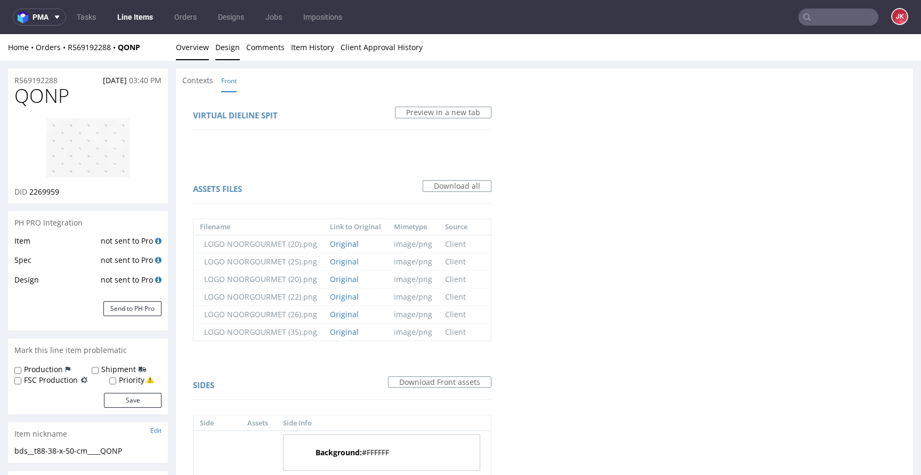
click at [195, 47] on link "Overview" at bounding box center [192, 47] width 33 height 26
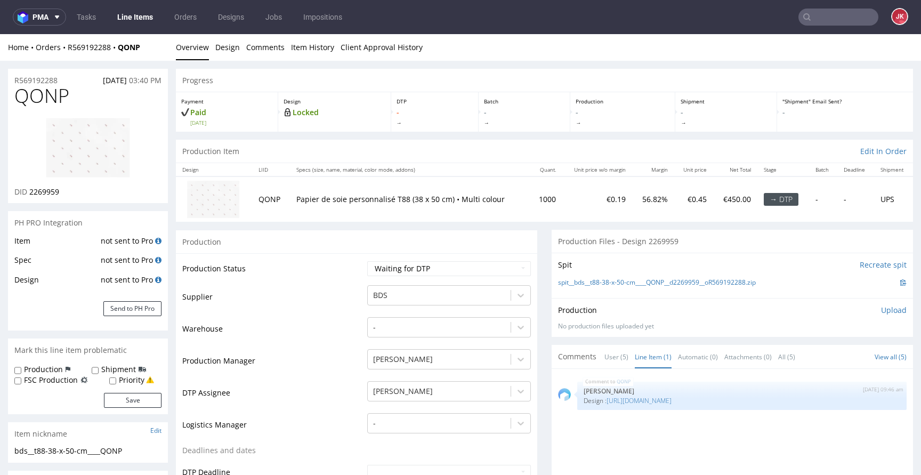
click at [351, 296] on td "Supplier" at bounding box center [273, 300] width 182 height 32
click at [348, 296] on td "Supplier" at bounding box center [273, 300] width 182 height 32
click at [100, 141] on img at bounding box center [87, 147] width 85 height 61
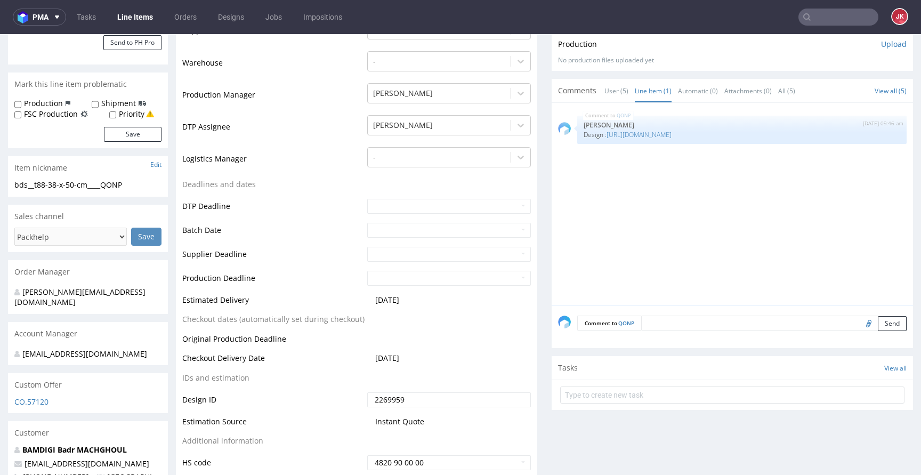
scroll to position [0, 0]
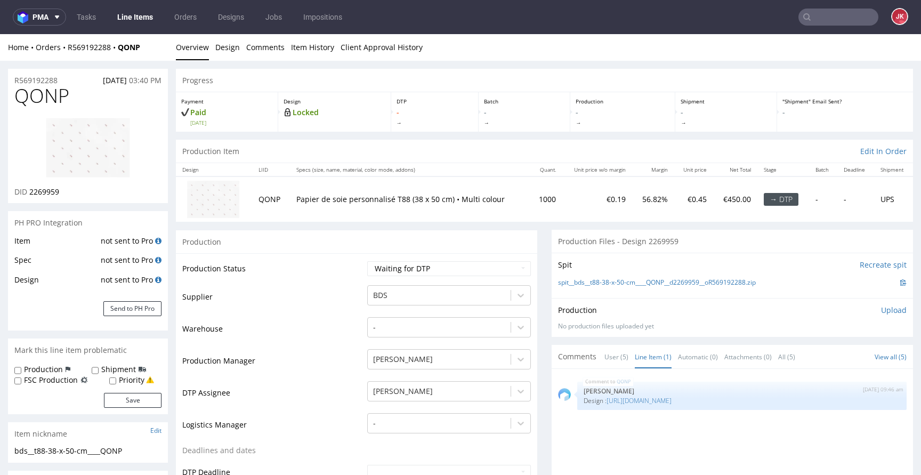
click at [347, 291] on td "Supplier" at bounding box center [273, 300] width 182 height 32
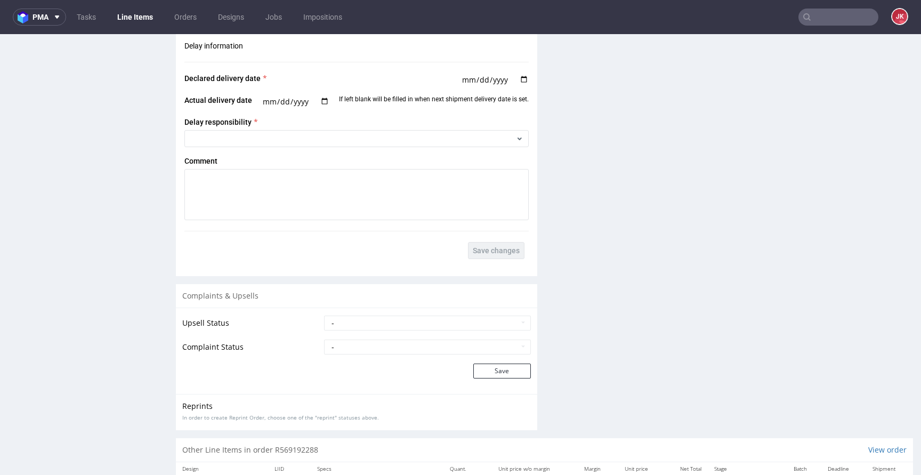
scroll to position [1897, 0]
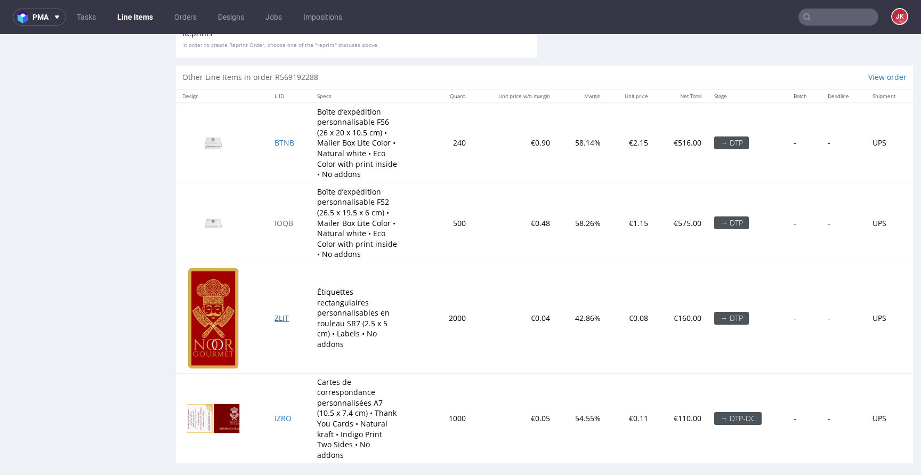
click at [280, 318] on span "ZLIT" at bounding box center [281, 318] width 14 height 10
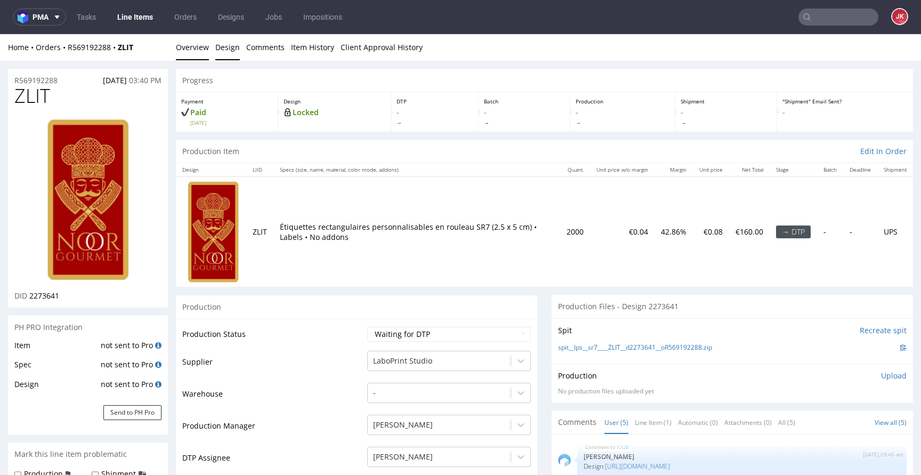
click at [221, 50] on link "Design" at bounding box center [227, 47] width 25 height 26
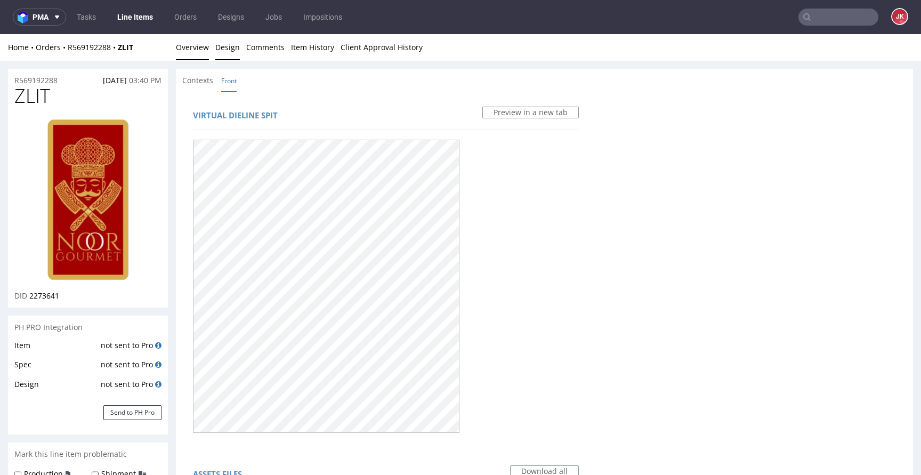
click at [194, 47] on link "Overview" at bounding box center [192, 47] width 33 height 26
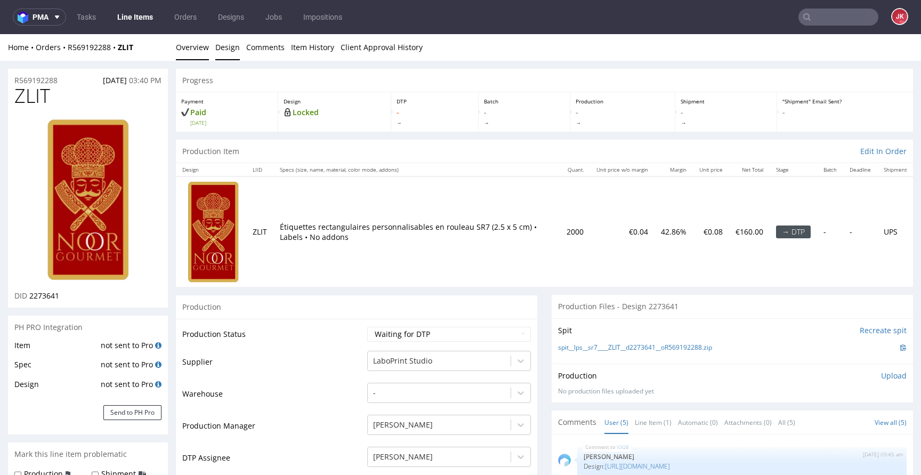
click at [234, 48] on link "Design" at bounding box center [227, 47] width 25 height 26
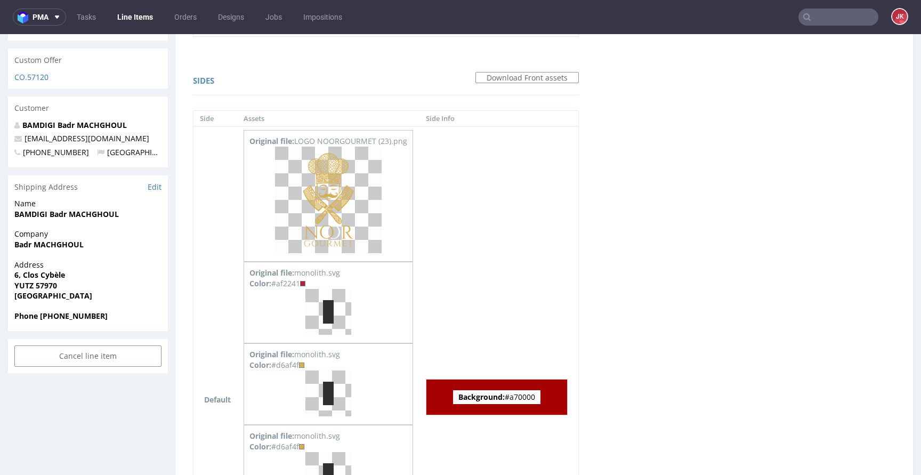
scroll to position [671, 0]
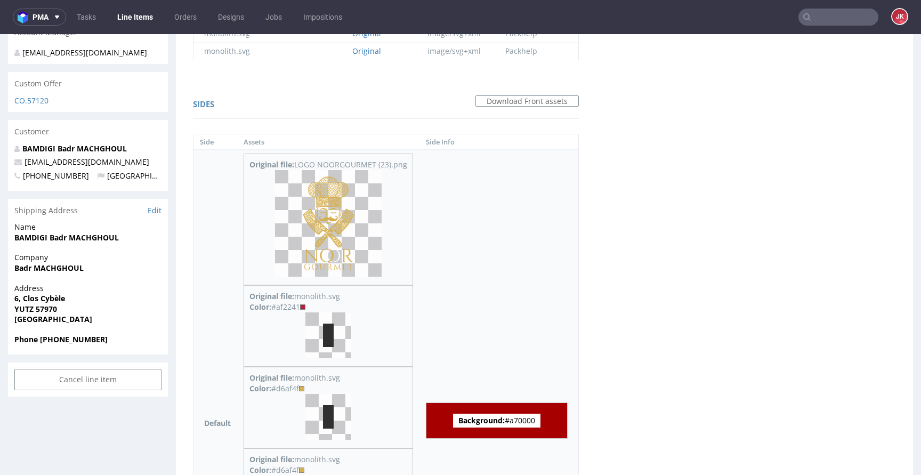
click at [326, 211] on img at bounding box center [328, 223] width 107 height 107
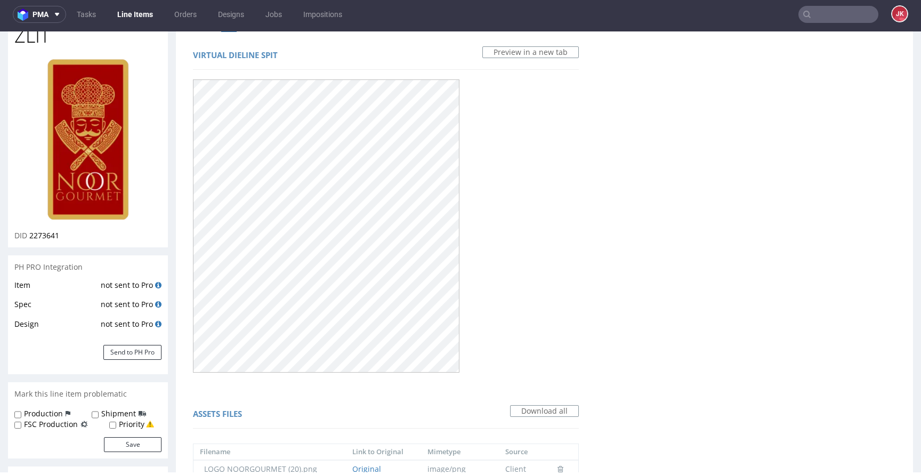
scroll to position [0, 0]
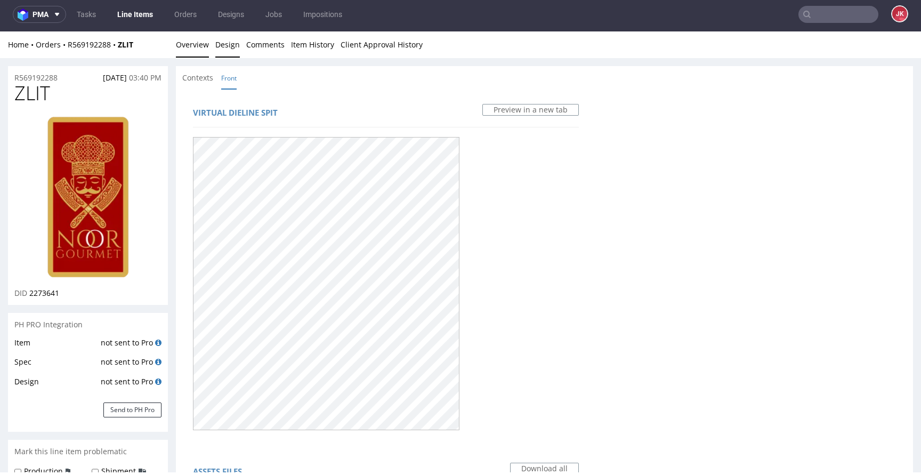
click at [192, 49] on link "Overview" at bounding box center [192, 44] width 33 height 26
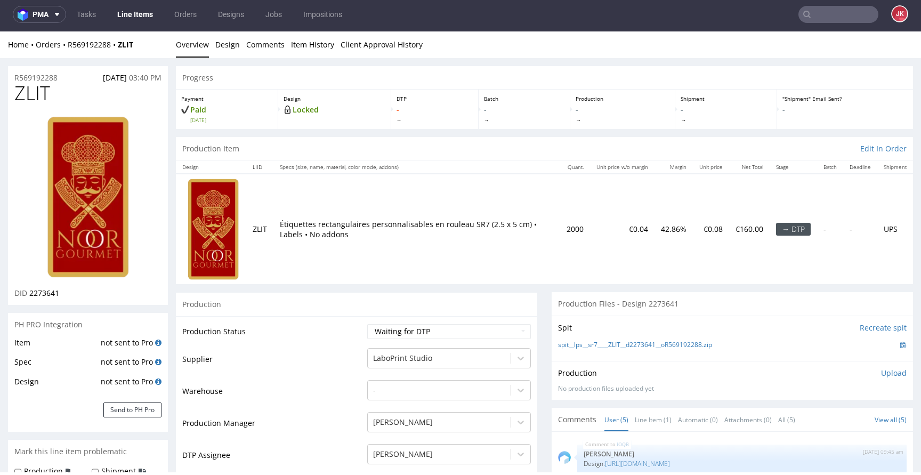
click at [35, 86] on span "ZLIT" at bounding box center [32, 93] width 36 height 21
copy span "ZLIT"
drag, startPoint x: 329, startPoint y: 318, endPoint x: 368, endPoint y: 320, distance: 39.5
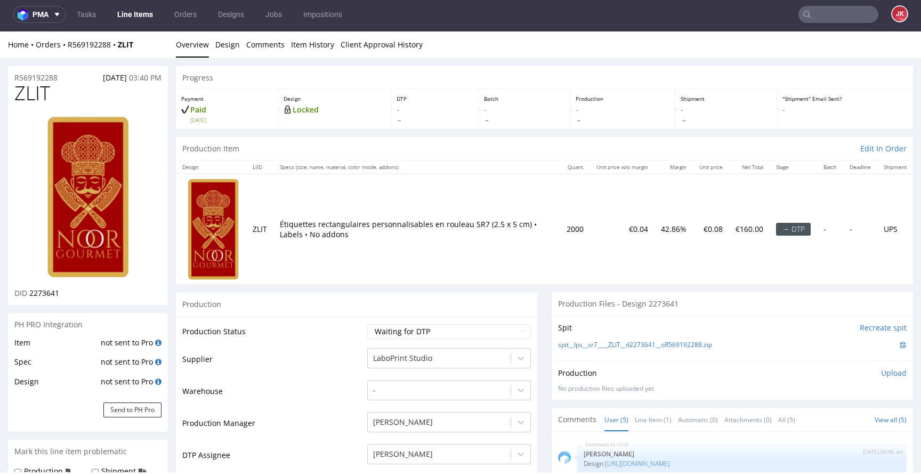
click at [399, 328] on select "Waiting for Artwork Waiting for Diecut Waiting for Mockup Waiting for DTP Waiti…" at bounding box center [449, 331] width 164 height 15
select select "dtp_in_process"
click at [367, 324] on select "Waiting for Artwork Waiting for Diecut Waiting for Mockup Waiting for DTP Waiti…" at bounding box center [449, 331] width 164 height 15
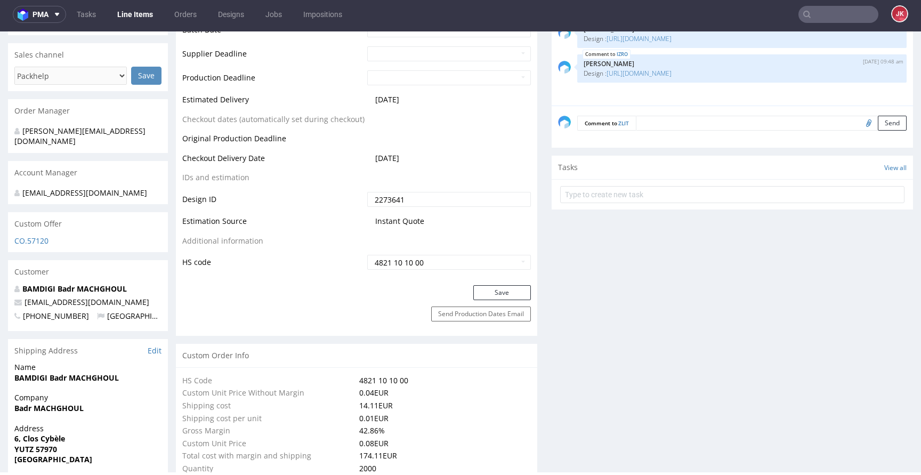
scroll to position [563, 0]
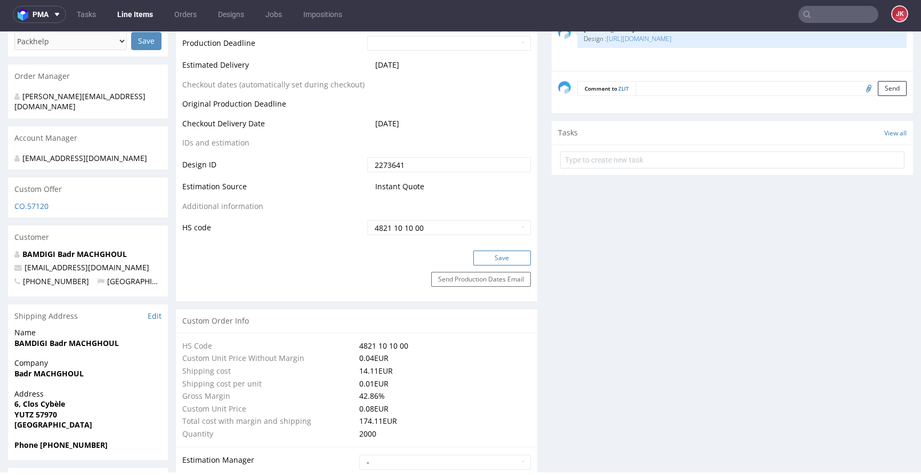
click at [494, 263] on button "Save" at bounding box center [502, 257] width 58 height 15
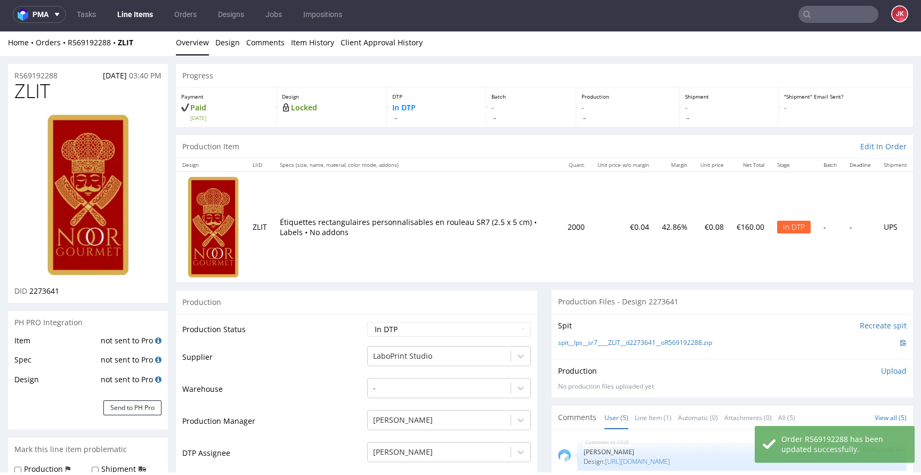
scroll to position [0, 0]
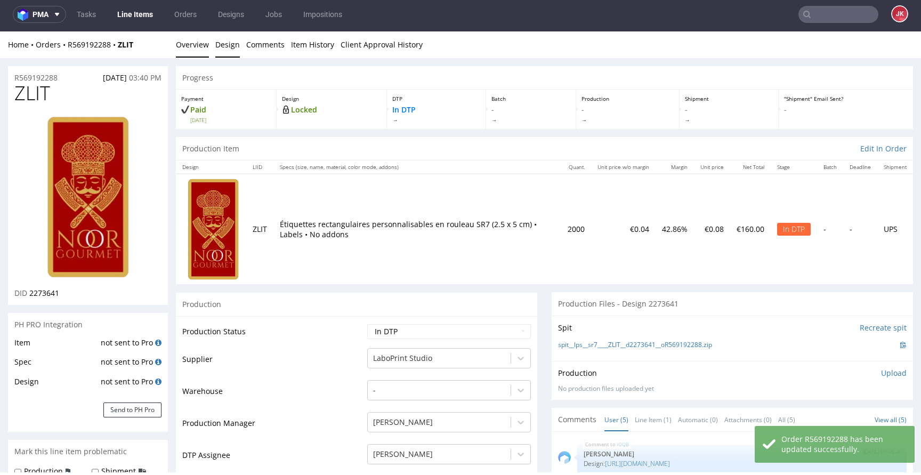
click at [227, 53] on link "Design" at bounding box center [227, 44] width 25 height 26
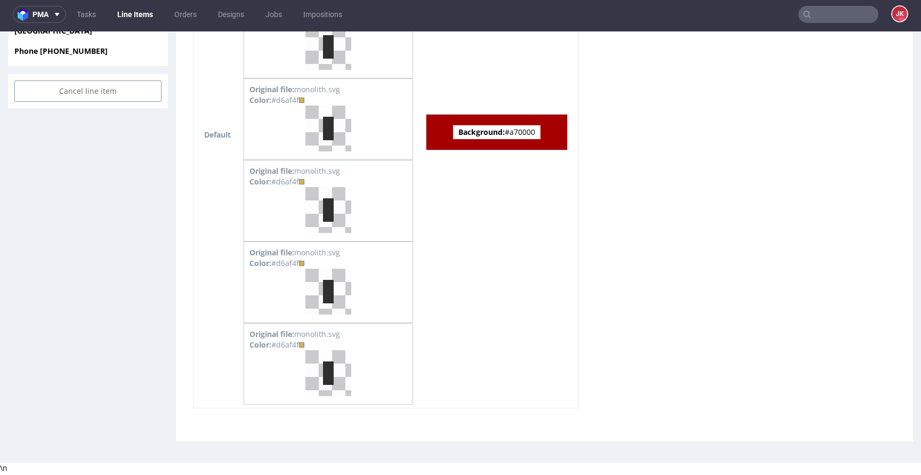
scroll to position [957, 0]
click at [531, 131] on span "Background: #a70000" at bounding box center [496, 132] width 87 height 14
click at [531, 130] on span "Background: #a70000" at bounding box center [496, 132] width 87 height 14
copy span "a70000"
click at [287, 180] on div "Color: #d6af4f" at bounding box center [328, 181] width 158 height 11
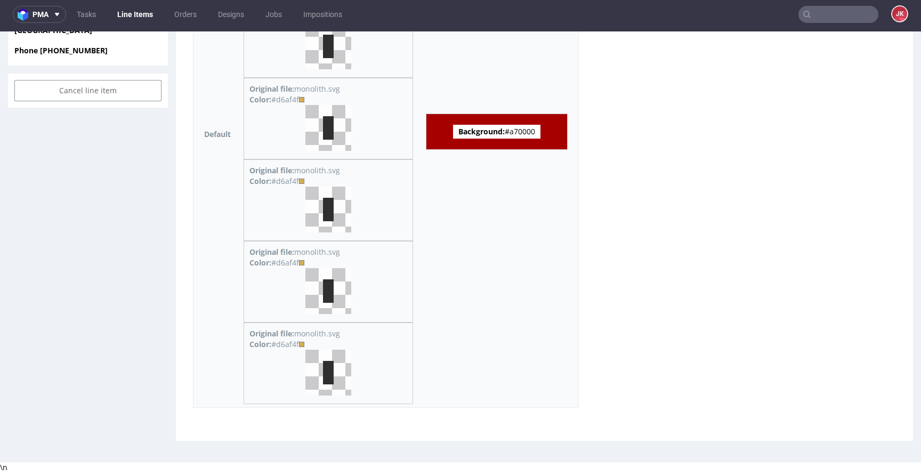
click at [287, 180] on div "Color: #d6af4f" at bounding box center [328, 181] width 158 height 11
copy div "d6af4f"
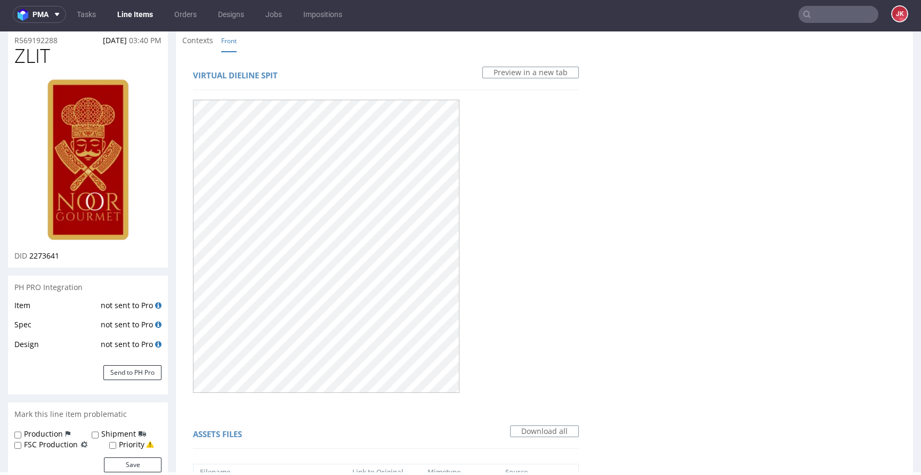
scroll to position [0, 0]
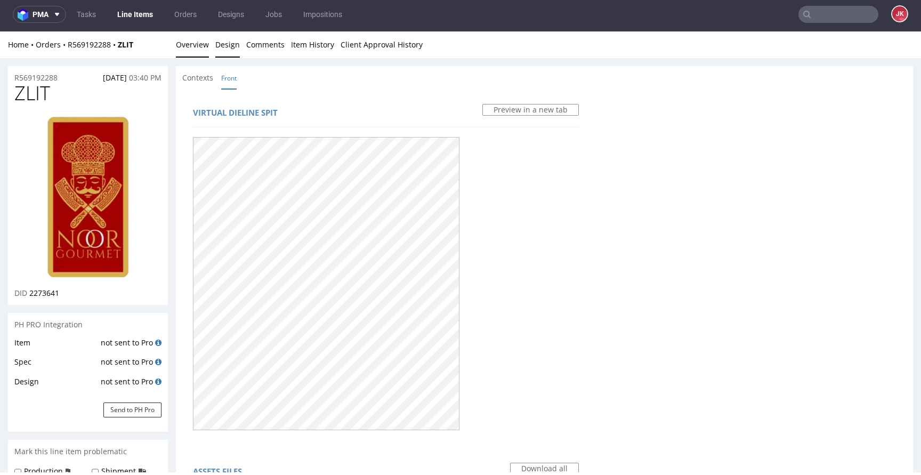
click at [203, 40] on link "Overview" at bounding box center [192, 44] width 33 height 26
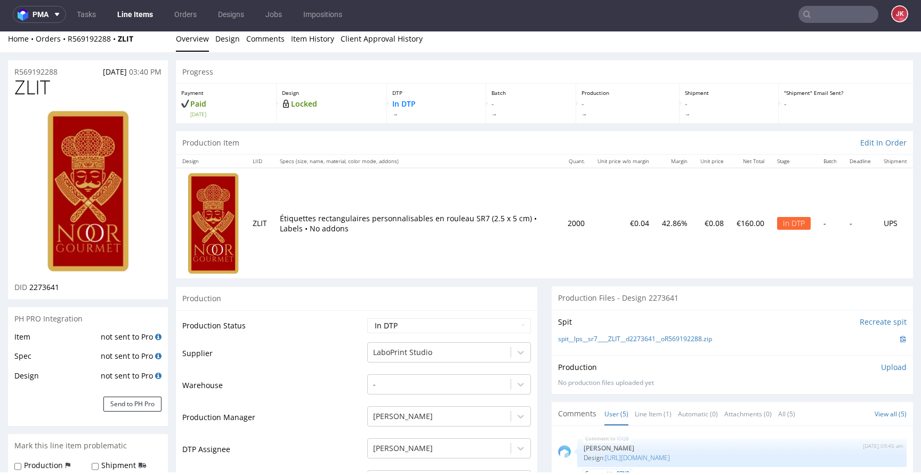
click at [397, 324] on select "Waiting for Artwork Waiting for Diecut Waiting for Mockup Waiting for DTP Waiti…" at bounding box center [449, 325] width 164 height 15
select select "dtp_ca_needed"
click at [367, 318] on select "Waiting for Artwork Waiting for Diecut Waiting for Mockup Waiting for DTP Waiti…" at bounding box center [449, 325] width 164 height 15
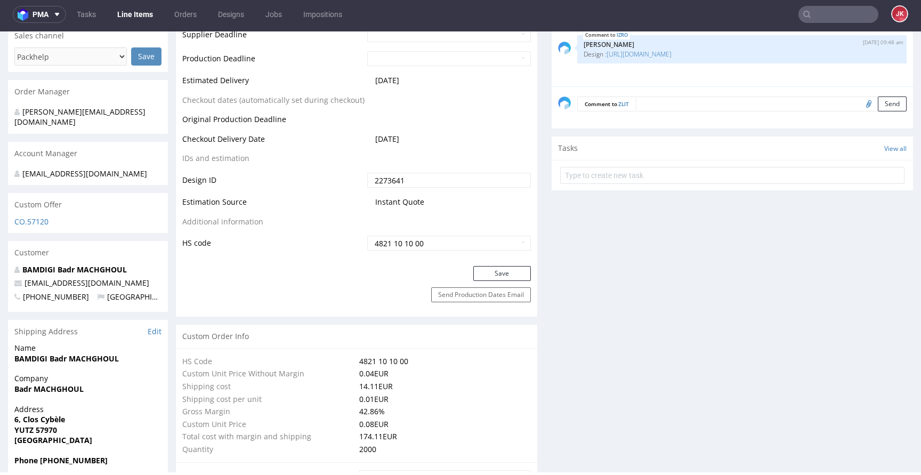
scroll to position [558, 0]
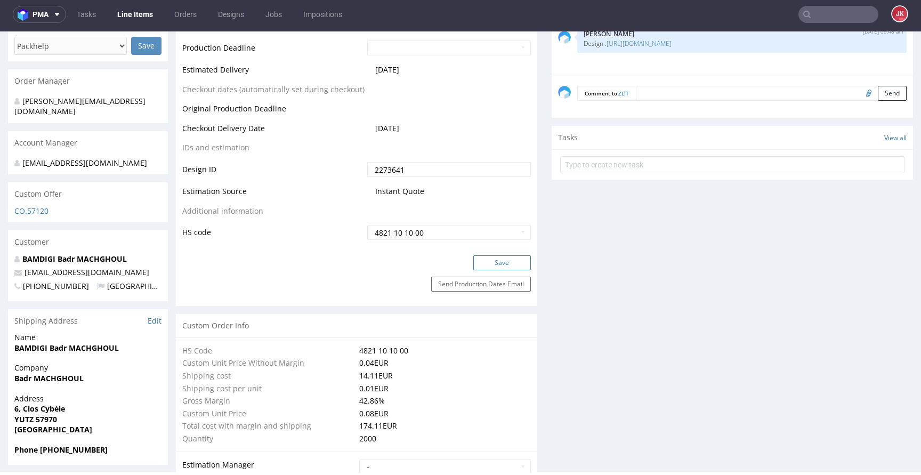
click at [480, 265] on button "Save" at bounding box center [502, 262] width 58 height 15
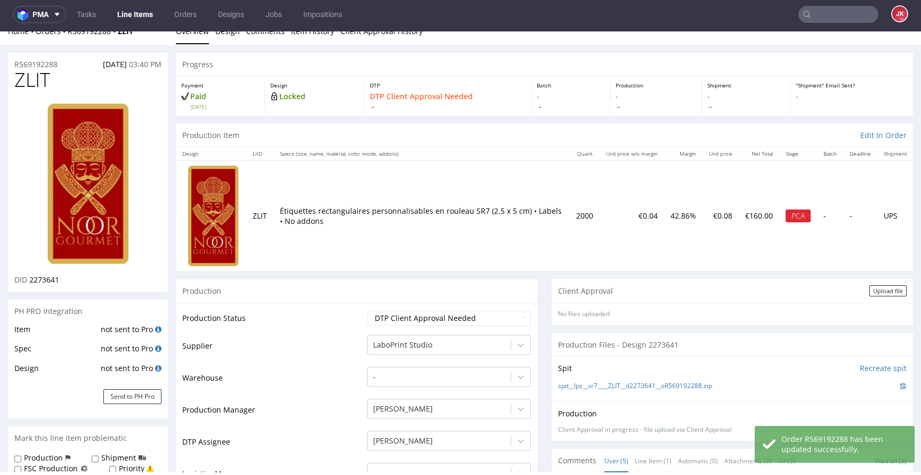
scroll to position [0, 0]
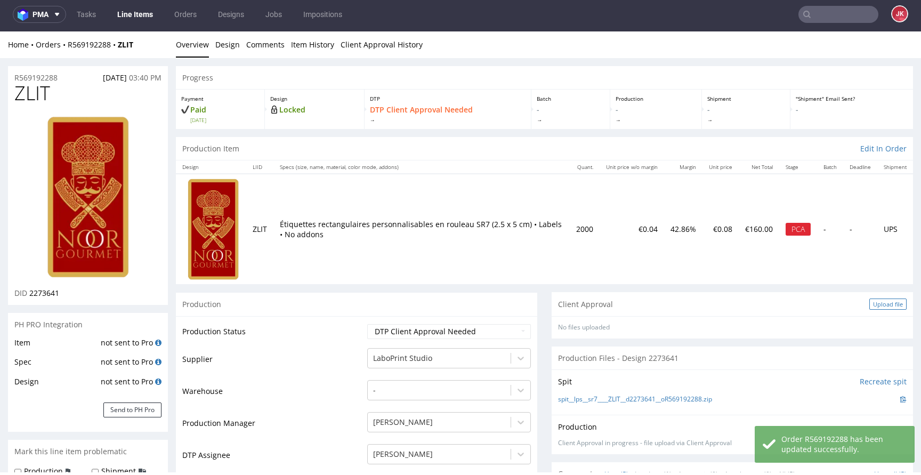
click at [880, 303] on div "Upload file" at bounding box center [887, 303] width 37 height 11
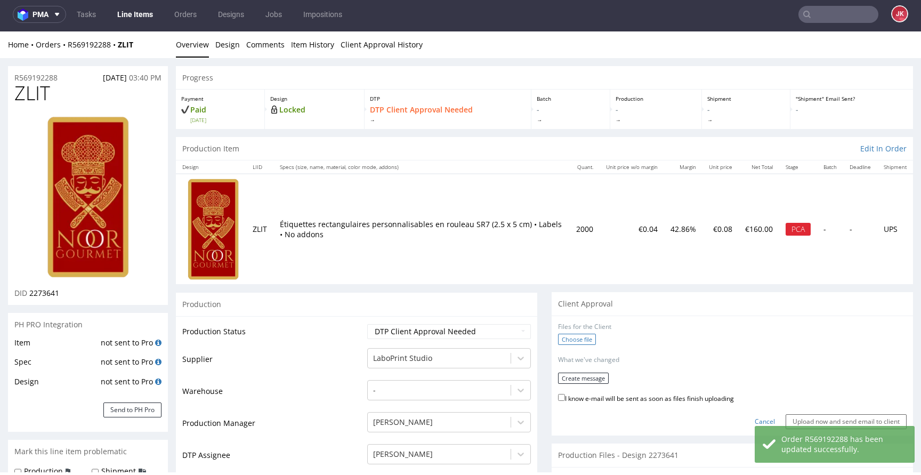
click at [575, 334] on label "Choose file" at bounding box center [577, 339] width 38 height 11
click at [0, 31] on input "Choose file" at bounding box center [0, 31] width 0 height 0
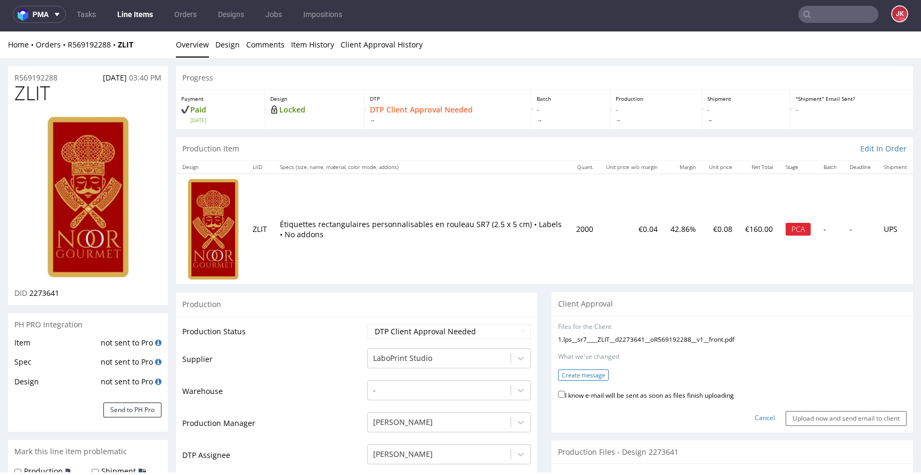
click at [570, 370] on button "Create message" at bounding box center [583, 374] width 51 height 11
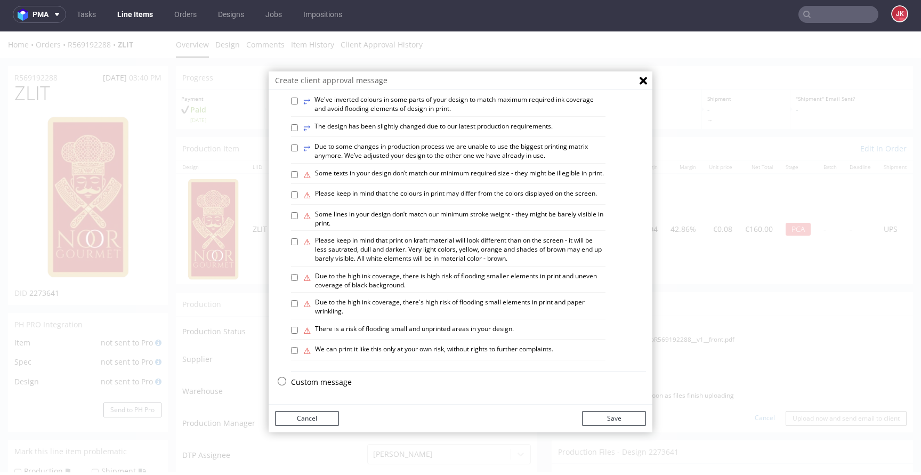
scroll to position [621, 0]
click at [354, 216] on label "⚠ Some lines in your design don’t match our minimum stroke weight - they might …" at bounding box center [454, 219] width 302 height 18
click at [298, 216] on input "⚠ Some lines in your design don’t match our minimum stroke weight - they might …" at bounding box center [294, 215] width 7 height 7
checkbox input "true"
click at [625, 416] on button "Save" at bounding box center [614, 418] width 64 height 15
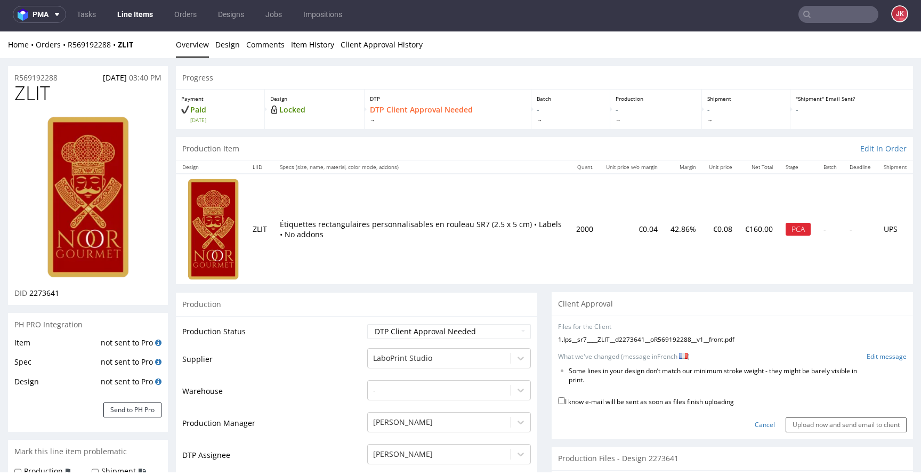
click at [590, 373] on li "Some lines in your design don’t match our minimum stroke weight - they might be…" at bounding box center [720, 376] width 304 height 18
copy form "Some lines in your design don’t match our minimum stroke weight - they might be…"
click at [884, 357] on link "Edit message" at bounding box center [886, 356] width 40 height 9
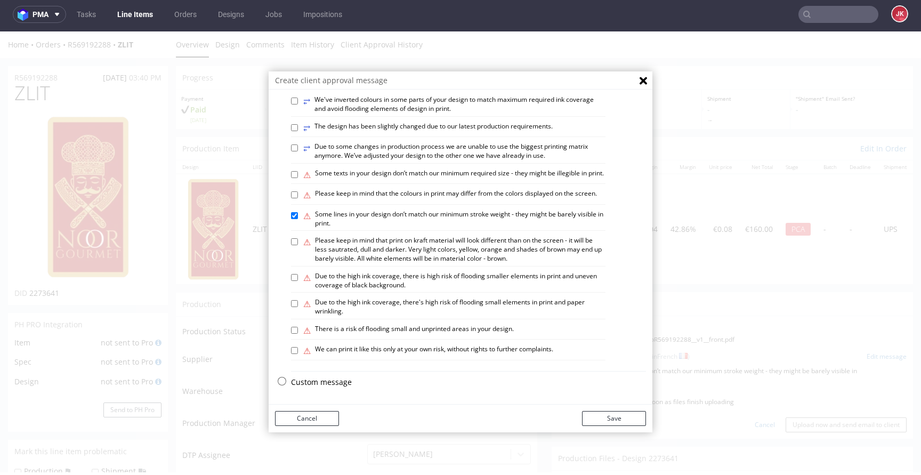
click at [304, 380] on p "Custom message" at bounding box center [468, 382] width 355 height 11
checkbox input "false"
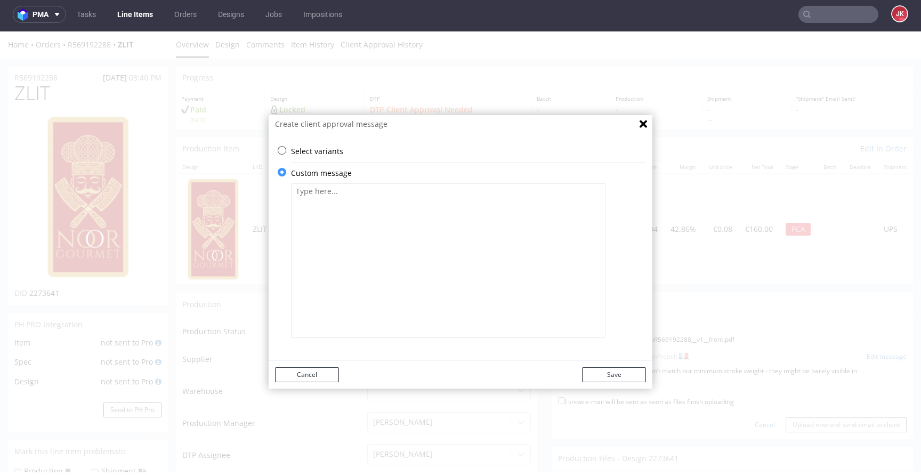
click at [410, 247] on textarea at bounding box center [448, 260] width 314 height 154
paste textarea "Certaines lignes en texte plus petit et en texte blanc sur l'icône ne correspon…"
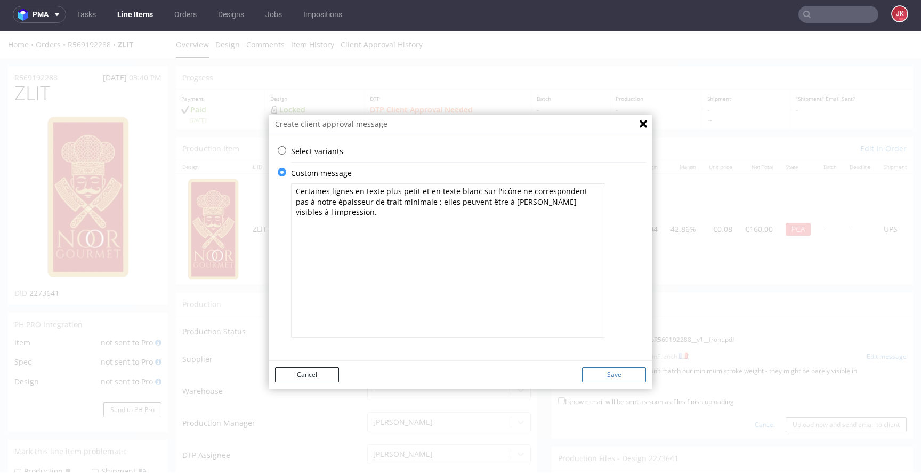
type textarea "Certaines lignes en texte plus petit et en texte blanc sur l'icône ne correspon…"
click at [602, 376] on button "Save" at bounding box center [614, 374] width 64 height 15
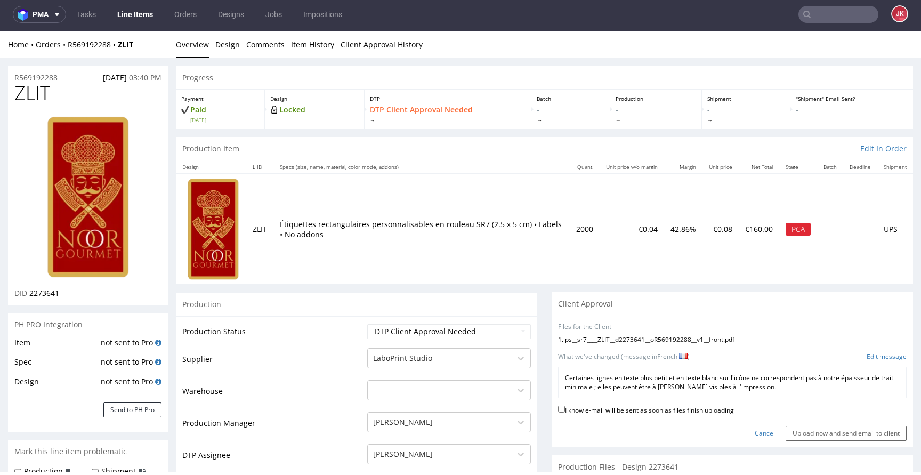
click at [603, 406] on label "I know e-mail will be sent as soon as files finish uploading" at bounding box center [646, 409] width 176 height 12
click at [565, 406] on input "I know e-mail will be sent as soon as files finish uploading" at bounding box center [561, 408] width 7 height 7
checkbox input "true"
click at [806, 430] on input "Upload now and send email to client" at bounding box center [845, 433] width 121 height 15
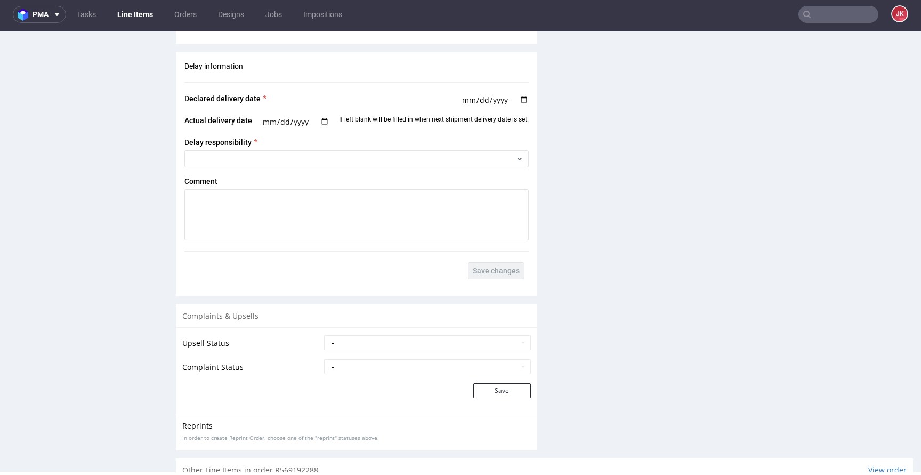
scroll to position [2032, 0]
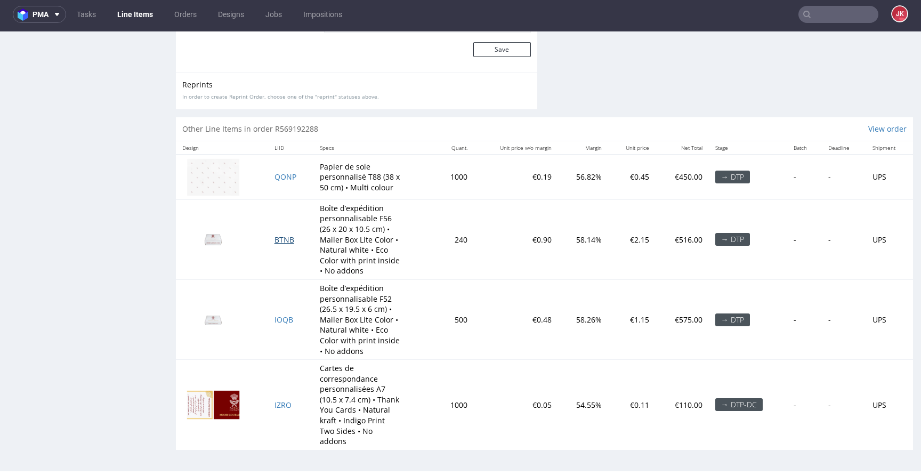
click at [280, 239] on span "BTNB" at bounding box center [284, 239] width 20 height 10
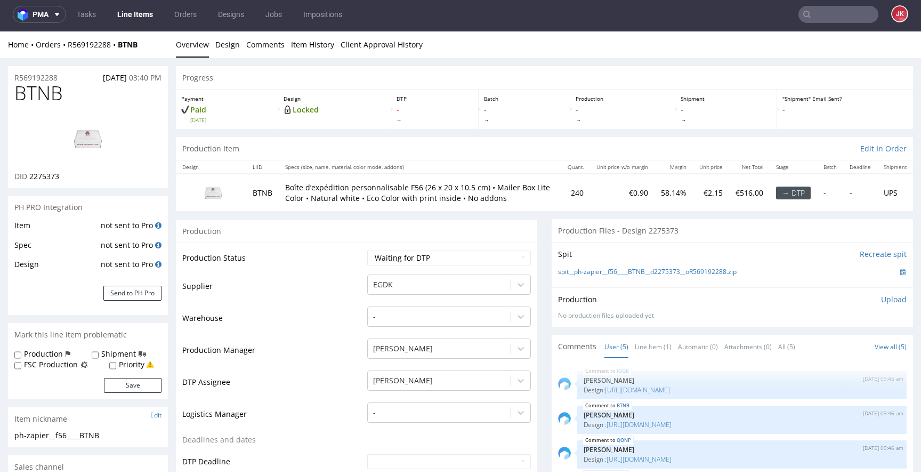
click at [354, 274] on td "Supplier" at bounding box center [273, 289] width 182 height 32
click at [229, 51] on link "Design" at bounding box center [227, 44] width 25 height 26
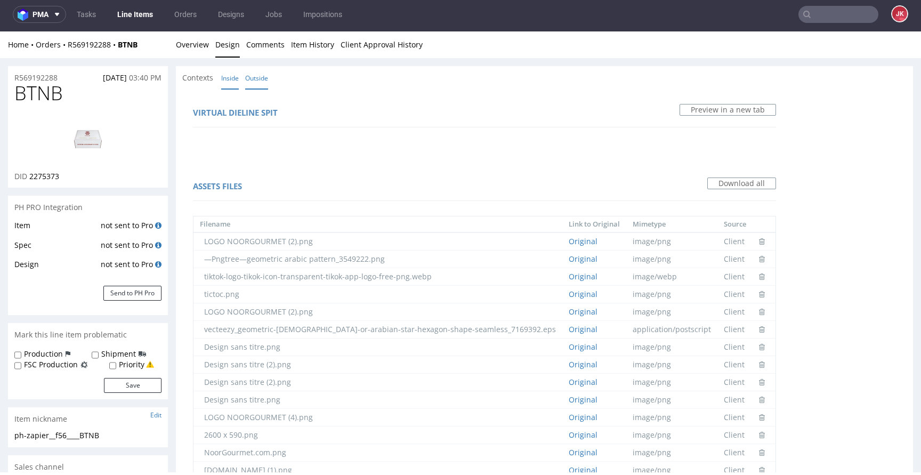
click at [233, 78] on link "Inside" at bounding box center [230, 78] width 18 height 23
click at [259, 80] on link "Outside" at bounding box center [256, 78] width 23 height 23
click at [199, 53] on link "Overview" at bounding box center [192, 44] width 33 height 26
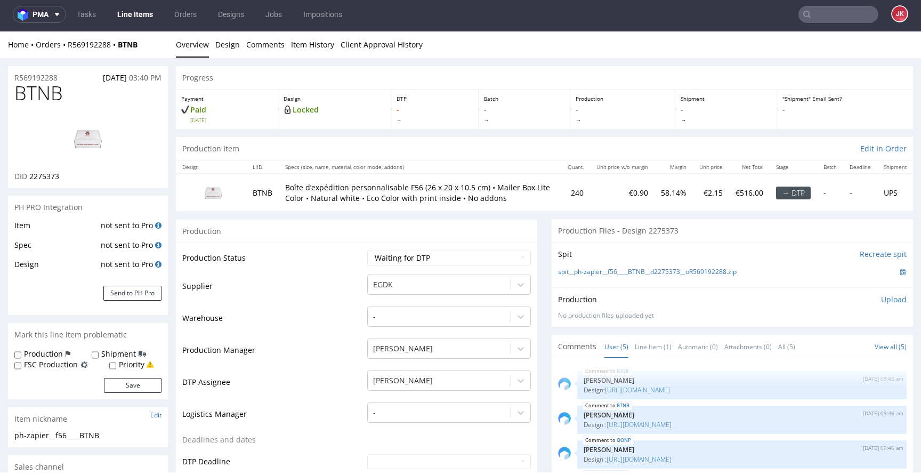
click at [90, 135] on img at bounding box center [87, 139] width 85 height 48
click at [340, 317] on td "Warehouse" at bounding box center [273, 321] width 182 height 32
click at [45, 176] on span "2275373" at bounding box center [44, 176] width 30 height 10
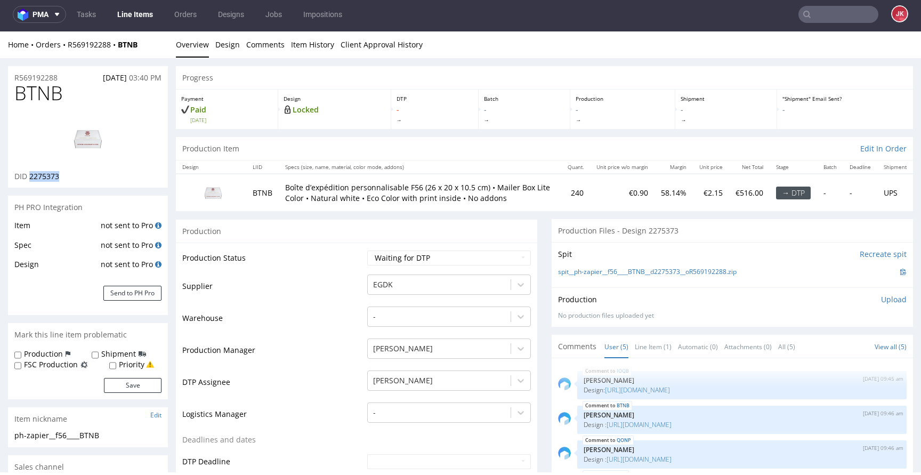
click at [45, 176] on span "2275373" at bounding box center [44, 176] width 30 height 10
copy span "2275373"
click at [410, 252] on select "Waiting for Artwork Waiting for Diecut Waiting for Mockup Waiting for DTP Waiti…" at bounding box center [449, 257] width 164 height 15
click at [367, 250] on select "Waiting for Artwork Waiting for Diecut Waiting for Mockup Waiting for DTP Waiti…" at bounding box center [449, 257] width 164 height 15
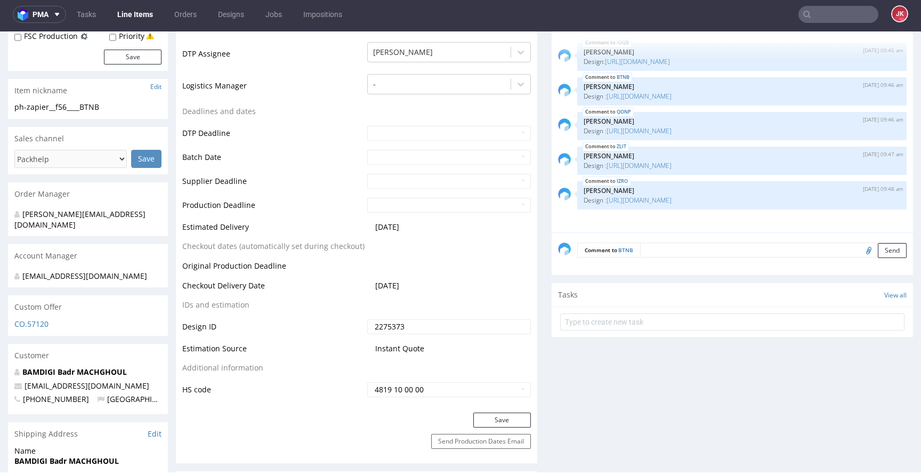
scroll to position [454, 0]
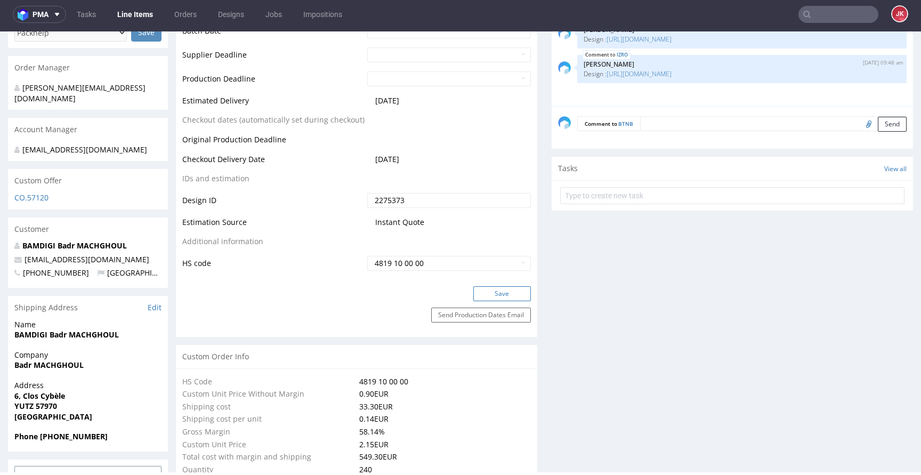
click at [477, 298] on button "Save" at bounding box center [502, 293] width 58 height 15
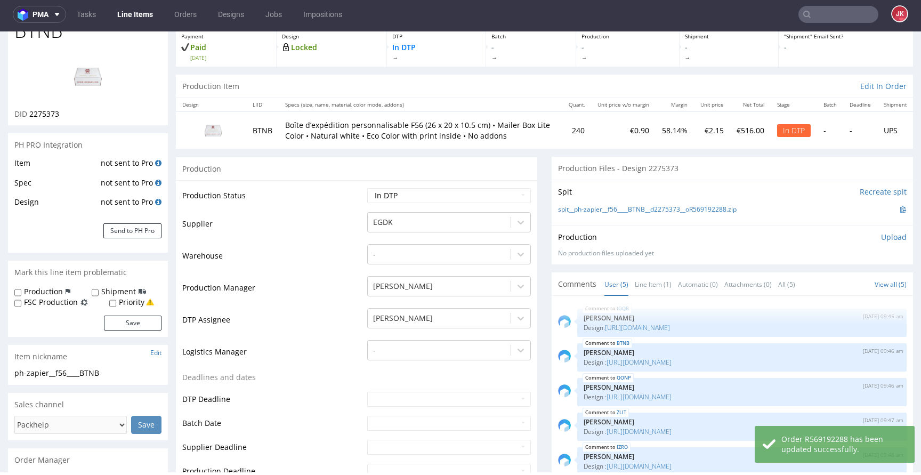
scroll to position [0, 0]
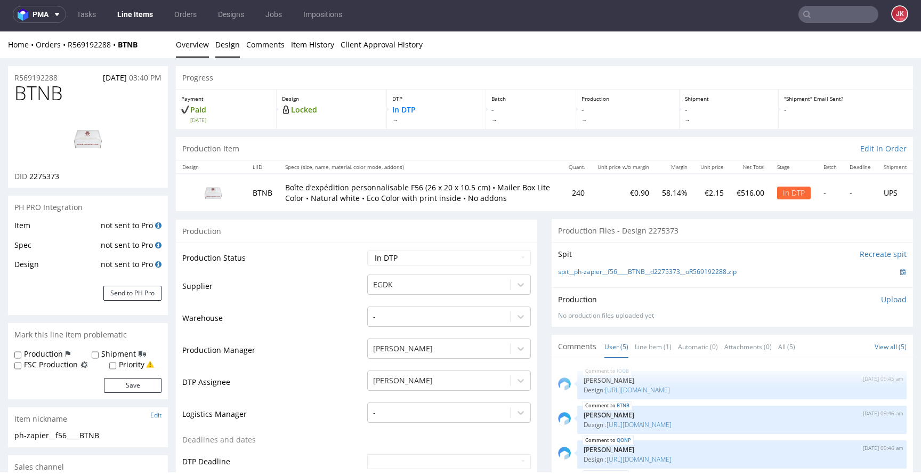
click at [225, 41] on link "Design" at bounding box center [227, 44] width 25 height 26
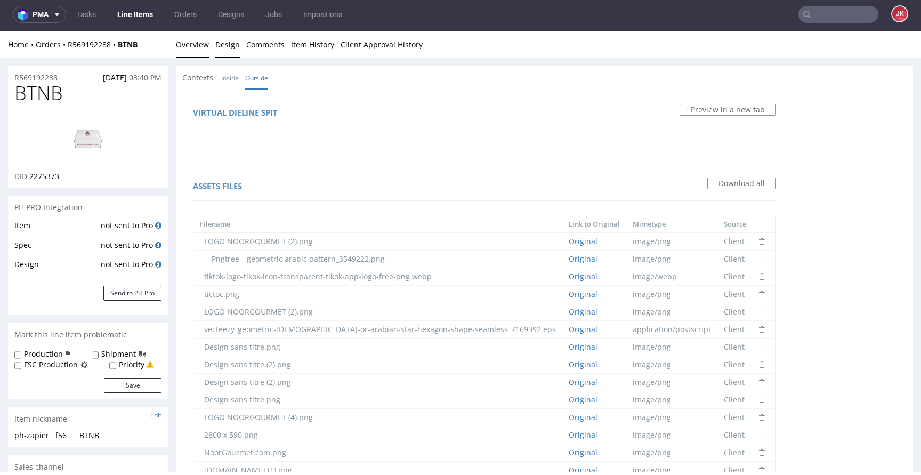
click at [196, 43] on link "Overview" at bounding box center [192, 44] width 33 height 26
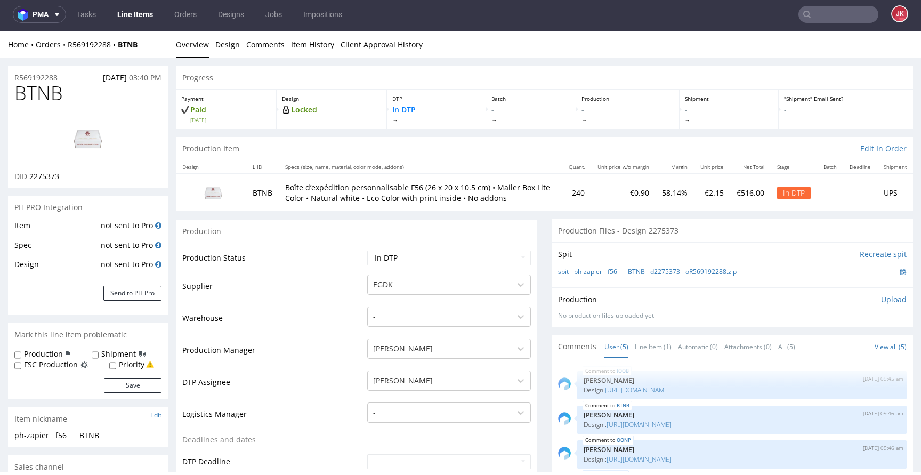
click at [95, 132] on img at bounding box center [87, 139] width 85 height 48
click at [224, 38] on link "Design" at bounding box center [227, 44] width 25 height 26
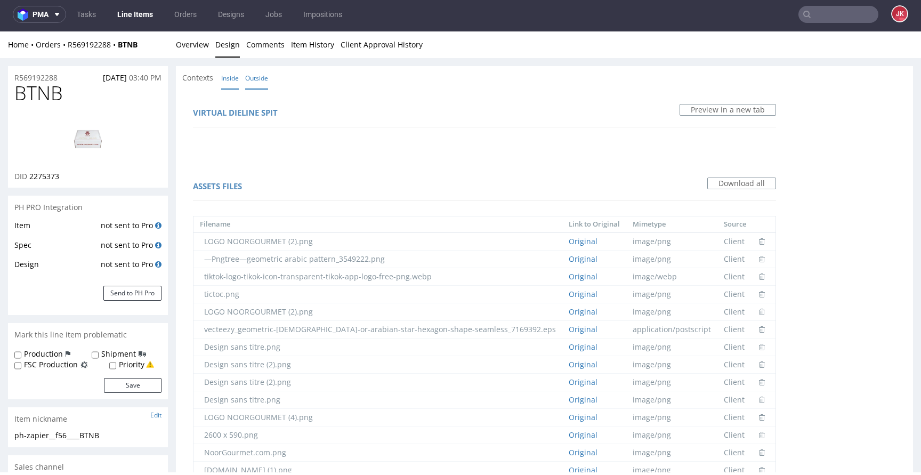
click at [231, 73] on link "Inside" at bounding box center [230, 78] width 18 height 23
click at [457, 141] on div "Virtual dieline spit Preview in a new tab" at bounding box center [484, 125] width 604 height 60
click at [266, 79] on link "Outside" at bounding box center [256, 78] width 23 height 23
click at [200, 42] on link "Overview" at bounding box center [192, 44] width 33 height 26
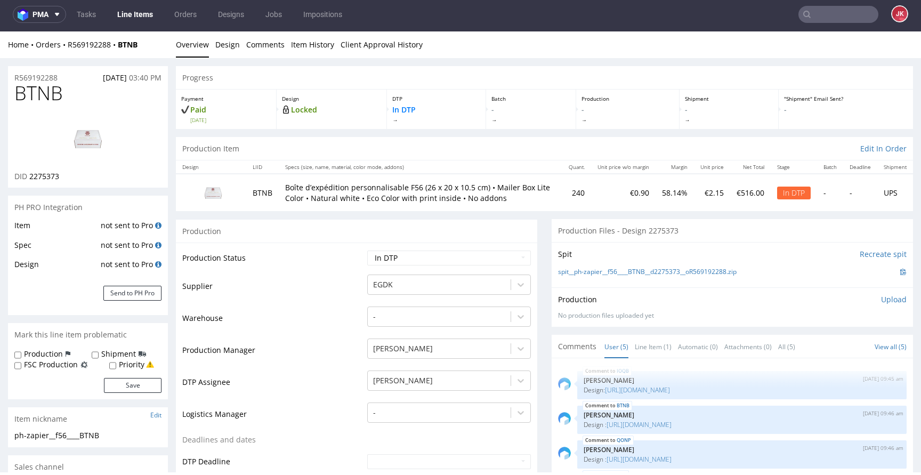
drag, startPoint x: 547, startPoint y: 272, endPoint x: 734, endPoint y: 275, distance: 187.0
click at [734, 275] on div "Spit Recreate spit spit__ph-zapier__f56____BTNB__d2275373__oR569192288.zip" at bounding box center [731, 264] width 361 height 45
copy link "spit__ph-zapier__f56____BTNB__d2275373__oR569192288"
click at [714, 299] on div "Production Upload" at bounding box center [732, 299] width 348 height 11
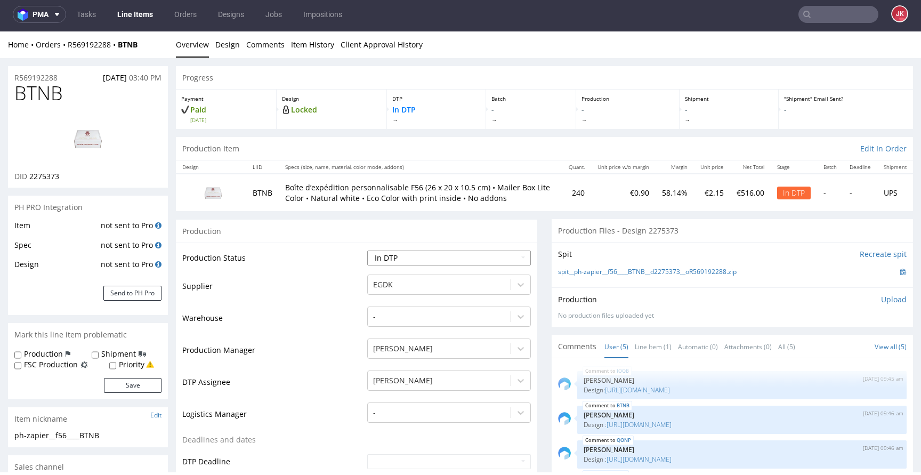
click at [478, 256] on select "Waiting for Artwork Waiting for Diecut Waiting for Mockup Waiting for DTP Waiti…" at bounding box center [449, 257] width 164 height 15
select select "dtp_ca_needed"
click at [367, 250] on select "Waiting for Artwork Waiting for Diecut Waiting for Mockup Waiting for DTP Waiti…" at bounding box center [449, 257] width 164 height 15
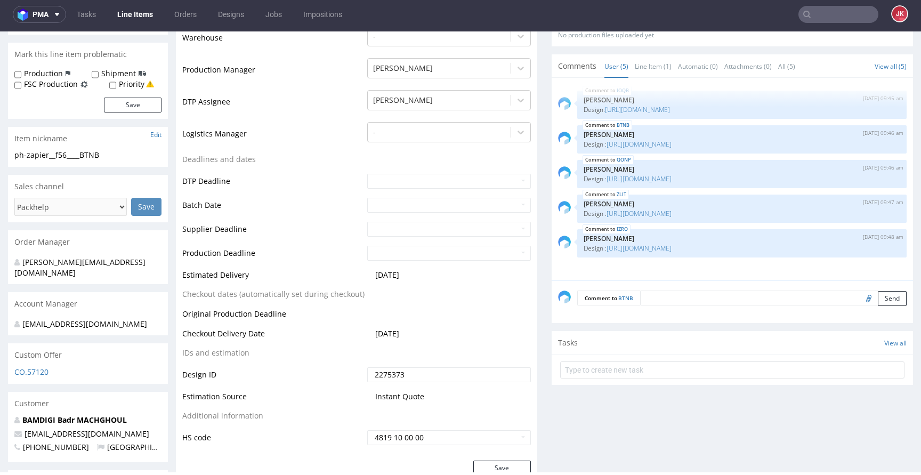
scroll to position [535, 0]
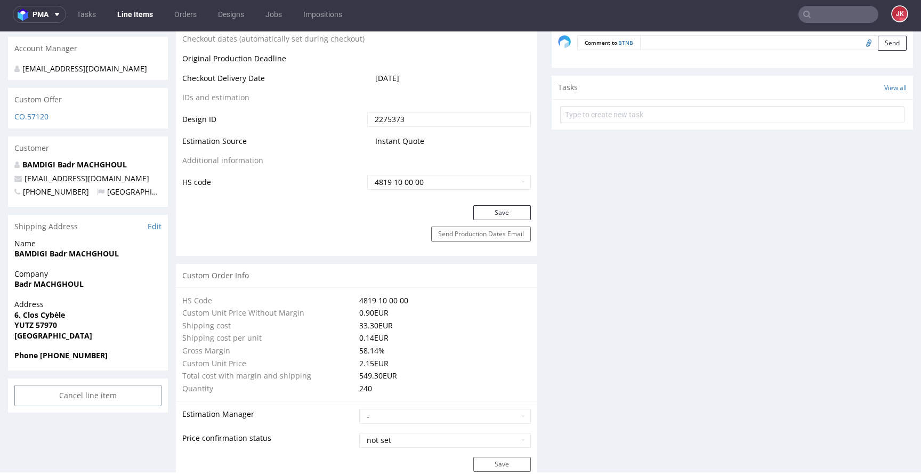
click at [490, 206] on button "Save" at bounding box center [502, 212] width 58 height 15
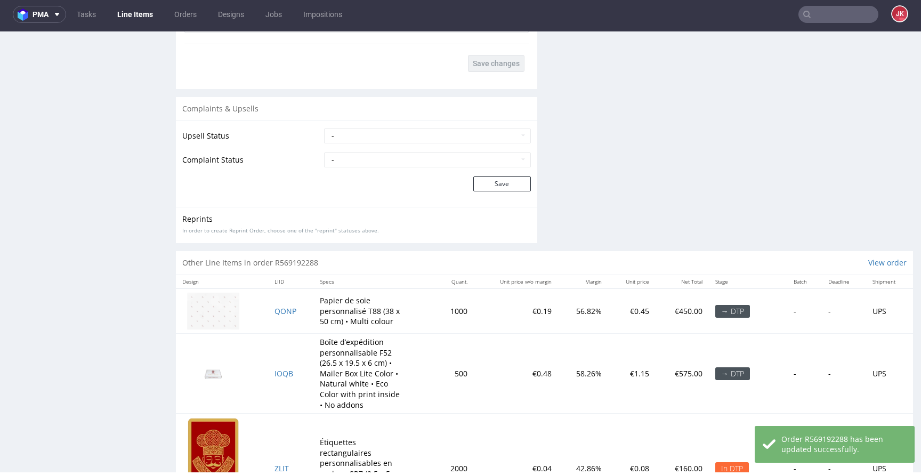
scroll to position [1999, 0]
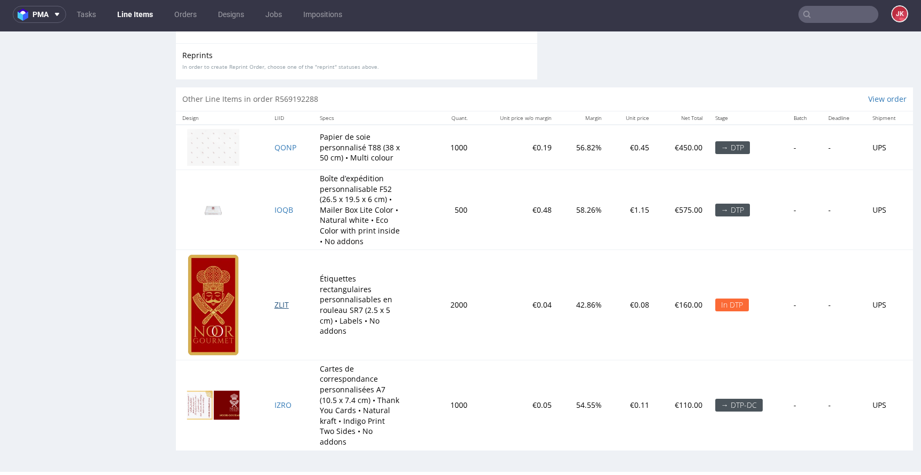
click at [279, 302] on span "ZLIT" at bounding box center [281, 304] width 14 height 10
click at [277, 401] on span "IZRO" at bounding box center [282, 405] width 17 height 10
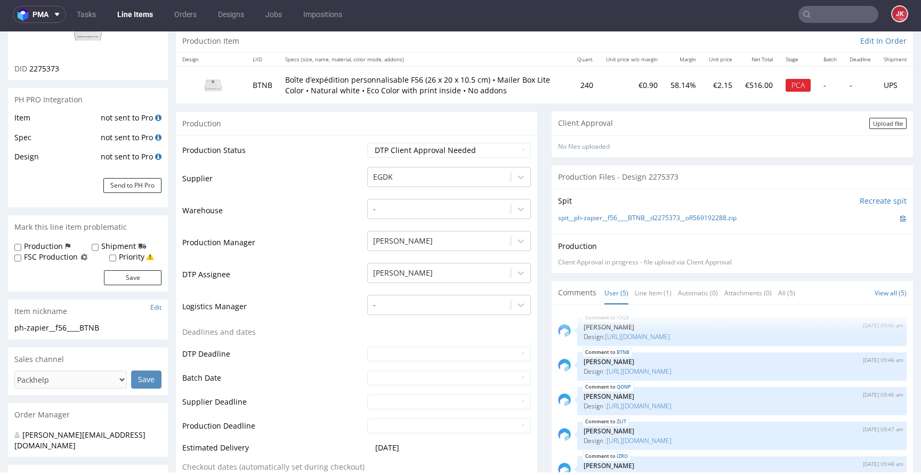
scroll to position [0, 0]
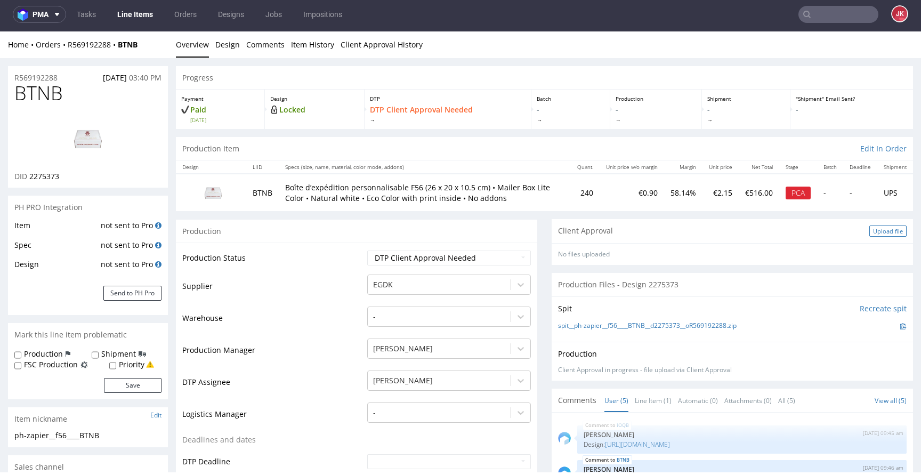
click at [874, 232] on div "Upload file" at bounding box center [887, 230] width 37 height 11
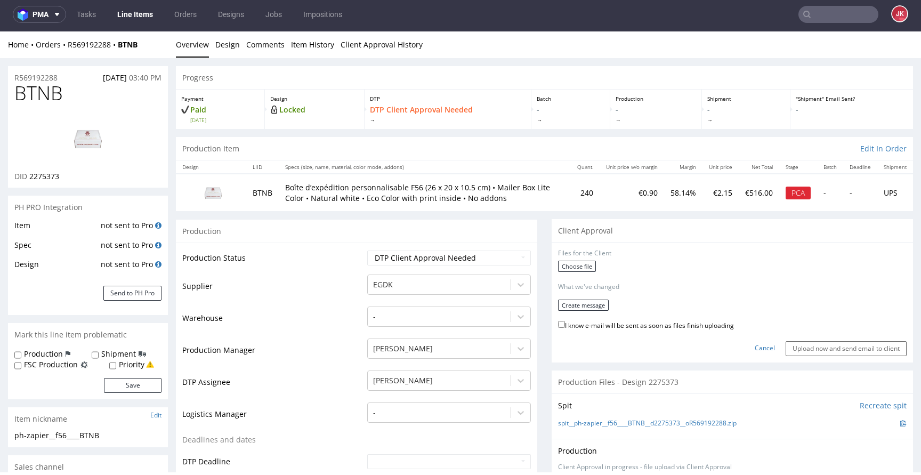
click at [558, 273] on div "Choose file" at bounding box center [732, 268] width 348 height 14
click at [568, 266] on label "Choose file" at bounding box center [577, 266] width 38 height 11
click at [0, 31] on input "Choose file" at bounding box center [0, 31] width 0 height 0
click at [586, 303] on button "Create message" at bounding box center [583, 304] width 51 height 11
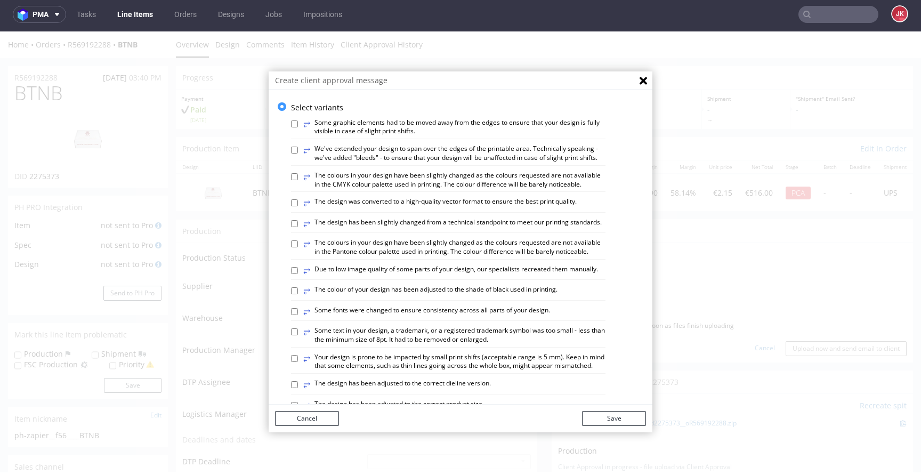
click at [358, 147] on label "⥂ We've extended your design to span over the edges of the printable area. Tech…" at bounding box center [454, 153] width 302 height 18
click at [298, 147] on input "⥂ We've extended your design to span over the edges of the printable area. Tech…" at bounding box center [294, 150] width 7 height 7
checkbox input "true"
click at [600, 418] on button "Save" at bounding box center [614, 418] width 64 height 15
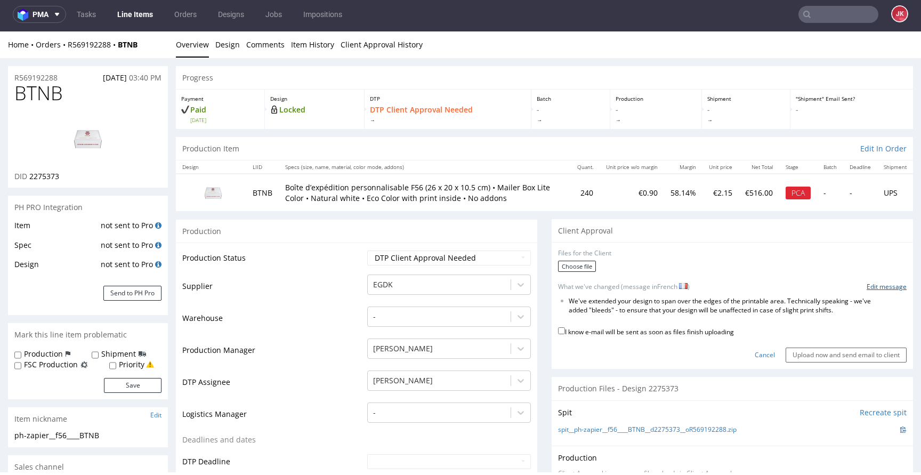
click at [875, 289] on link "Edit message" at bounding box center [886, 286] width 40 height 9
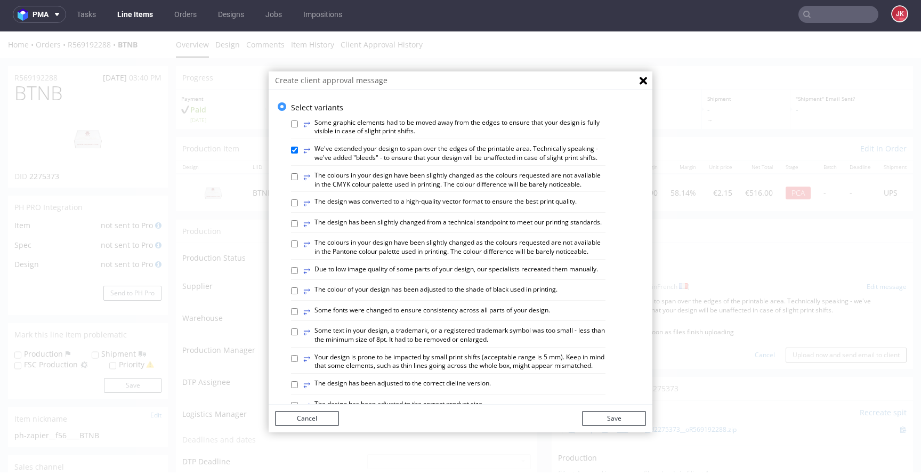
click at [375, 230] on label "⥂ The design has been slightly changed from a technical standpoint to meet our …" at bounding box center [452, 224] width 298 height 12
click at [298, 227] on input "⥂ The design has been slightly changed from a technical standpoint to meet our …" at bounding box center [294, 223] width 7 height 7
checkbox input "true"
click at [587, 419] on button "Save" at bounding box center [614, 418] width 64 height 15
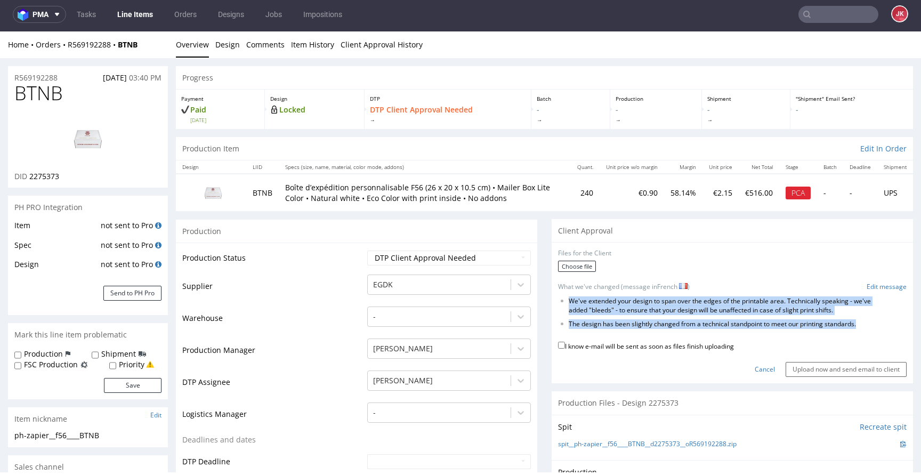
drag, startPoint x: 560, startPoint y: 300, endPoint x: 797, endPoint y: 330, distance: 238.9
click at [797, 330] on form "Files for the Client Choose file What we've changed (message in French ) Edit m…" at bounding box center [732, 313] width 348 height 128
copy form "We've extended your design to span over the edges of the printable area. Techni…"
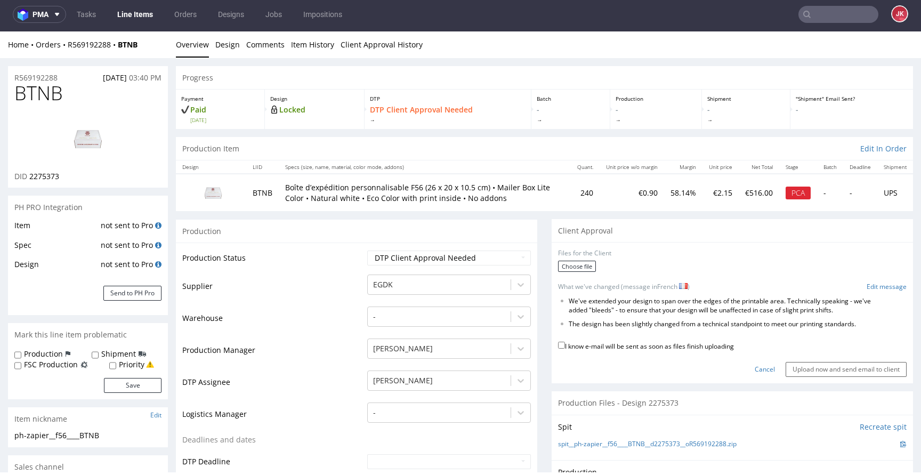
click at [866, 282] on form "Files for the Client Choose file What we've changed (message in French ) Edit m…" at bounding box center [732, 313] width 348 height 128
click at [866, 290] on link "Edit message" at bounding box center [886, 286] width 40 height 9
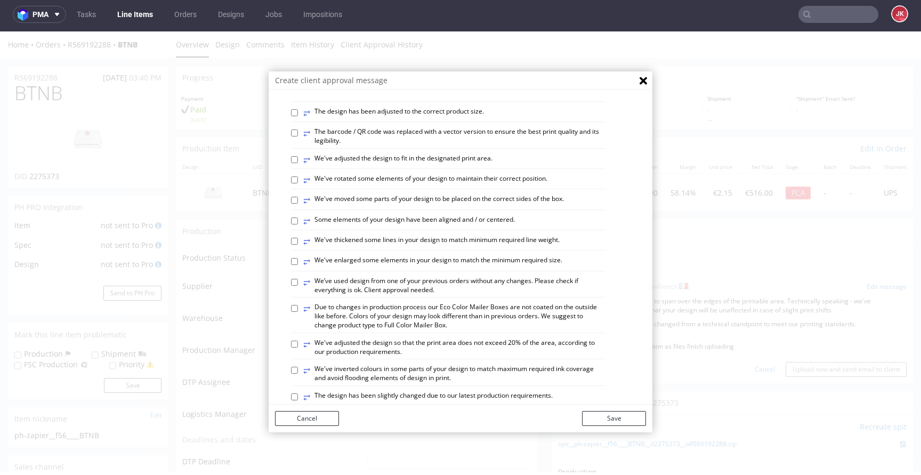
scroll to position [293, 0]
click at [367, 97] on label "⥂ The design has been adjusted to the correct dieline version." at bounding box center [397, 92] width 188 height 12
click at [298, 95] on input "⥂ The design has been adjusted to the correct dieline version." at bounding box center [294, 91] width 7 height 7
checkbox input "true"
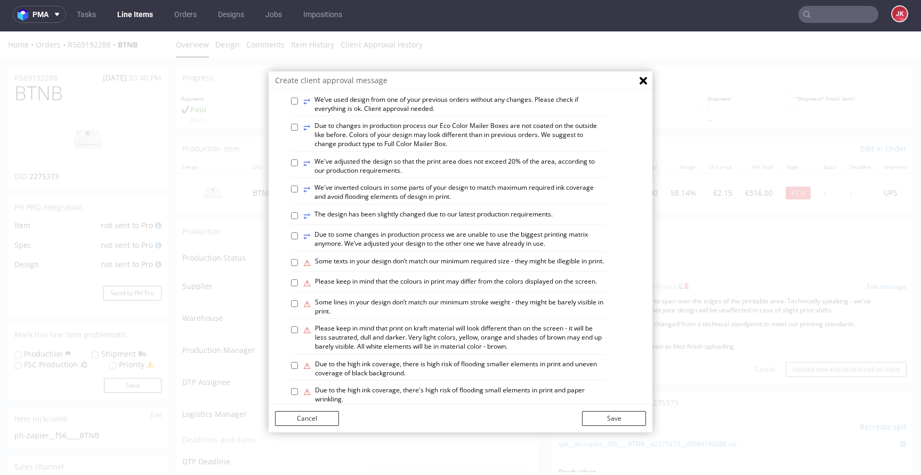
scroll to position [621, 0]
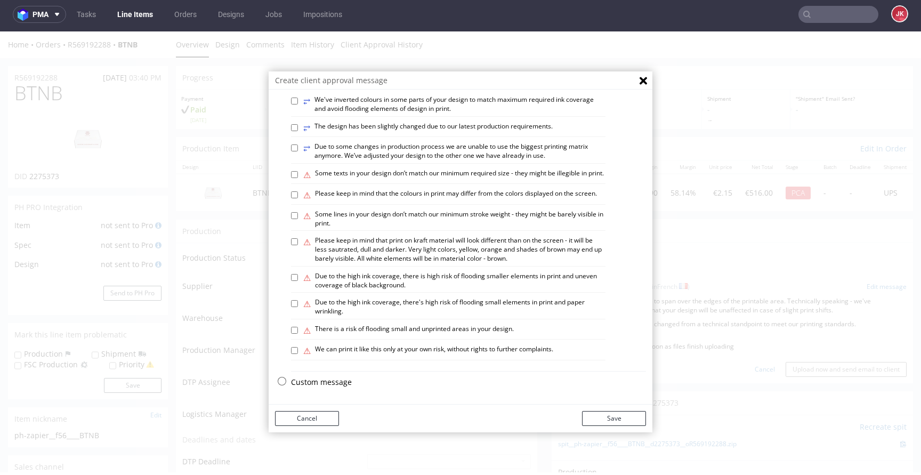
click at [368, 327] on label "⚠ There is a risk of flooding small and unprinted areas in your design." at bounding box center [408, 330] width 210 height 12
click at [298, 327] on input "⚠ There is a risk of flooding small and unprinted areas in your design." at bounding box center [294, 330] width 7 height 7
checkbox input "true"
click at [381, 213] on label "⚠ Some lines in your design don’t match our minimum stroke weight - they might …" at bounding box center [454, 219] width 302 height 18
click at [298, 213] on input "⚠ Some lines in your design don’t match our minimum stroke weight - they might …" at bounding box center [294, 215] width 7 height 7
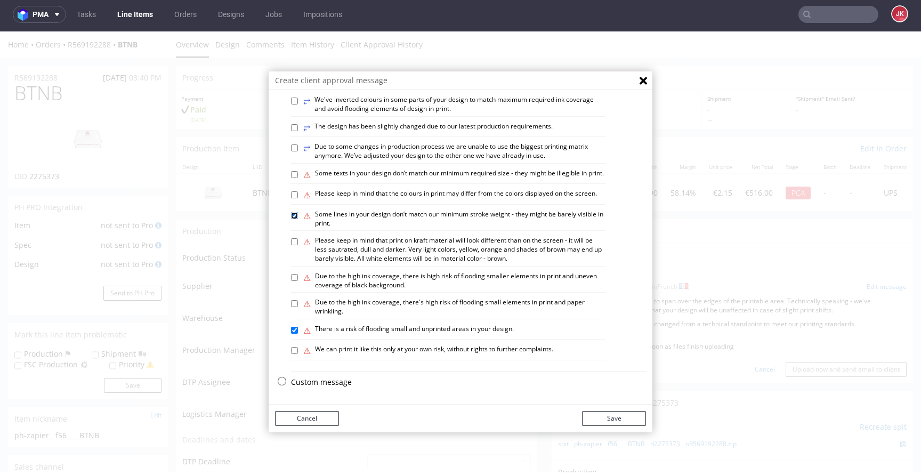
checkbox input "true"
click at [613, 419] on button "Save" at bounding box center [614, 418] width 64 height 15
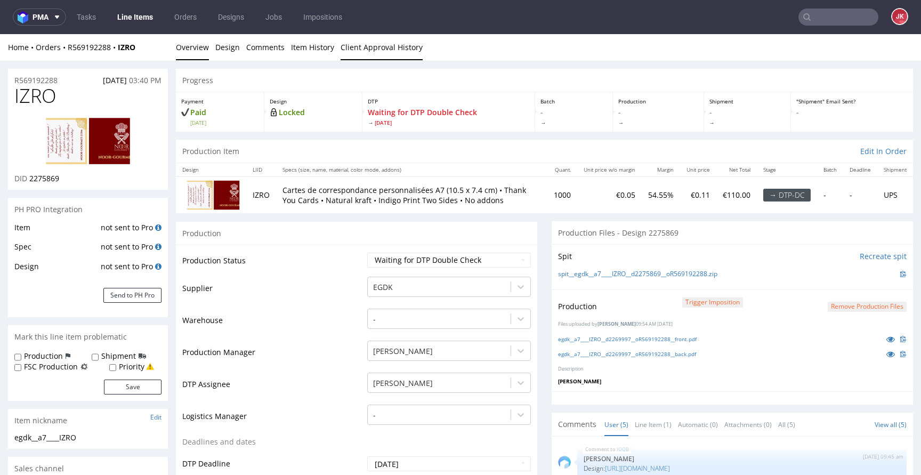
click at [377, 53] on link "Client Approval History" at bounding box center [381, 47] width 82 height 26
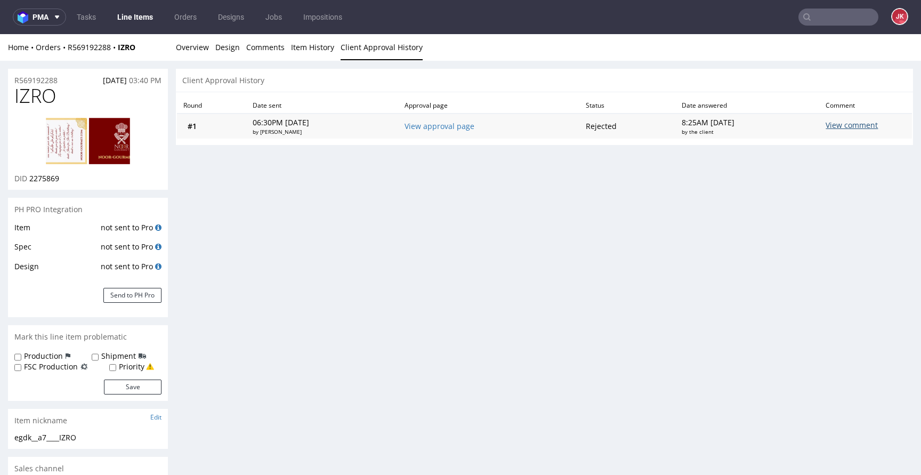
click at [825, 128] on div "View comment" at bounding box center [831, 126] width 13 height 13
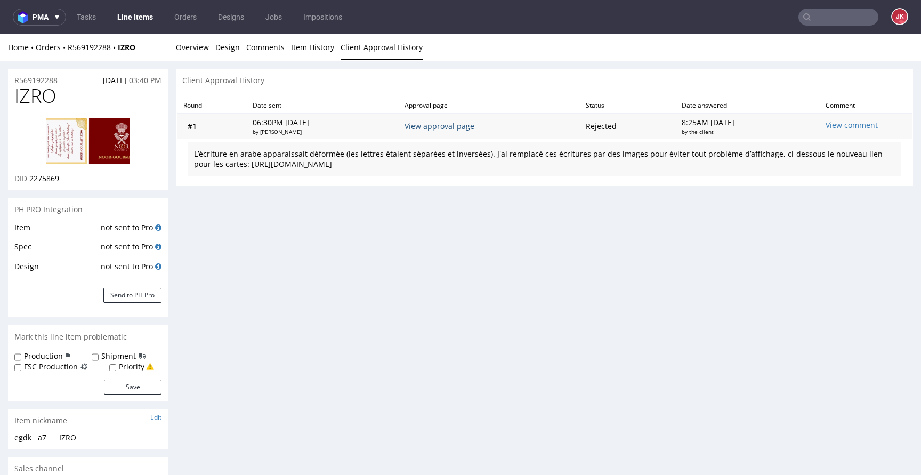
click at [452, 124] on link "View approval page" at bounding box center [439, 126] width 70 height 10
click at [294, 78] on div "Client Approval History" at bounding box center [544, 80] width 737 height 23
click at [213, 53] on div "Home Orders R569192288 IZRO Overview Design Comments Item History Client Approv…" at bounding box center [460, 47] width 921 height 27
click at [204, 53] on link "Overview" at bounding box center [192, 47] width 33 height 26
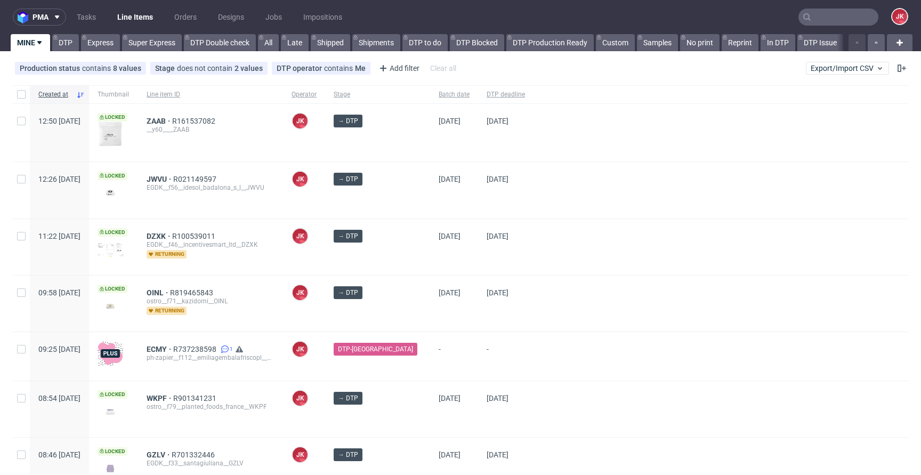
click at [533, 230] on div at bounding box center [720, 247] width 375 height 56
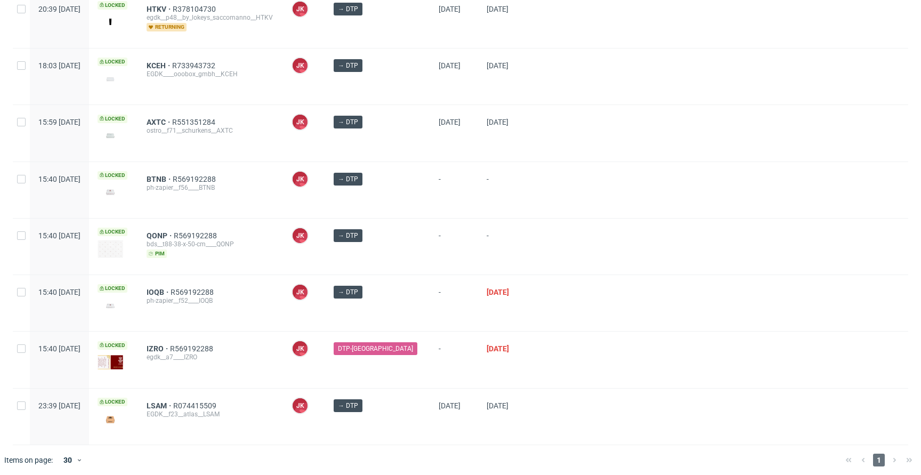
scroll to position [673, 0]
click at [173, 174] on span "BTNB" at bounding box center [160, 178] width 26 height 9
click at [576, 281] on div at bounding box center [720, 302] width 375 height 56
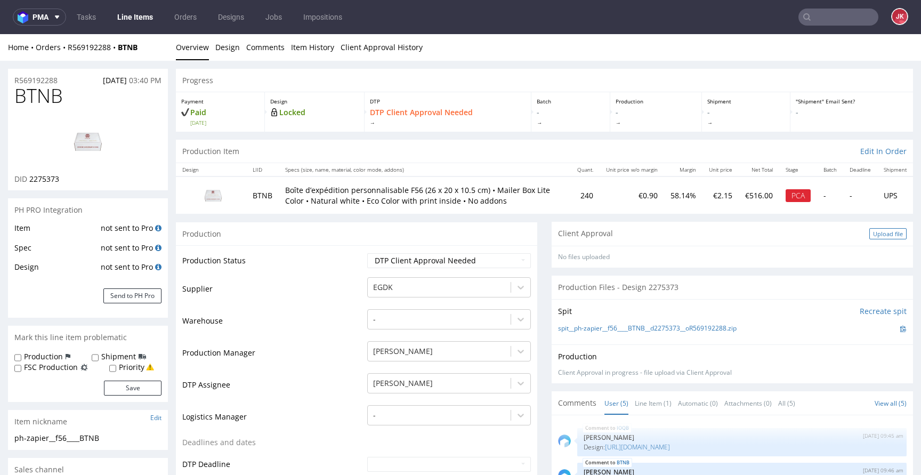
click at [869, 230] on div "Upload file" at bounding box center [887, 233] width 37 height 11
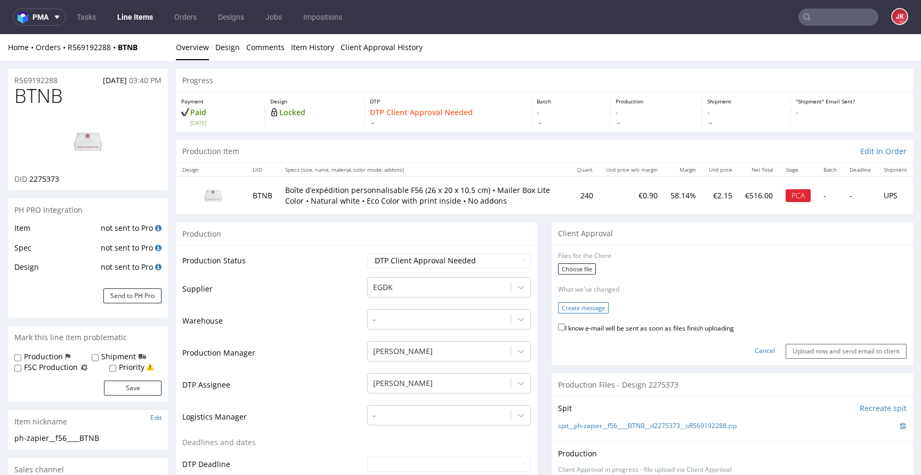
click at [587, 308] on button "Create message" at bounding box center [583, 307] width 51 height 11
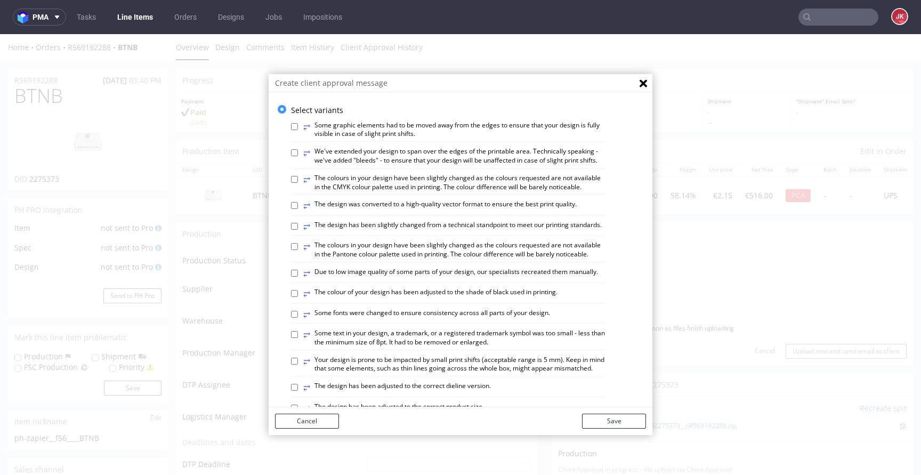
click at [365, 159] on label "⥂ We've extended your design to span over the edges of the printable area. Tech…" at bounding box center [454, 156] width 302 height 18
click at [298, 156] on input "⥂ We've extended your design to span over the edges of the printable area. Tech…" at bounding box center [294, 152] width 7 height 7
checkbox input "true"
click at [370, 232] on label "⥂ The design has been slightly changed from a technical standpoint to meet our …" at bounding box center [452, 227] width 298 height 12
click at [298, 230] on input "⥂ The design has been slightly changed from a technical standpoint to meet our …" at bounding box center [294, 226] width 7 height 7
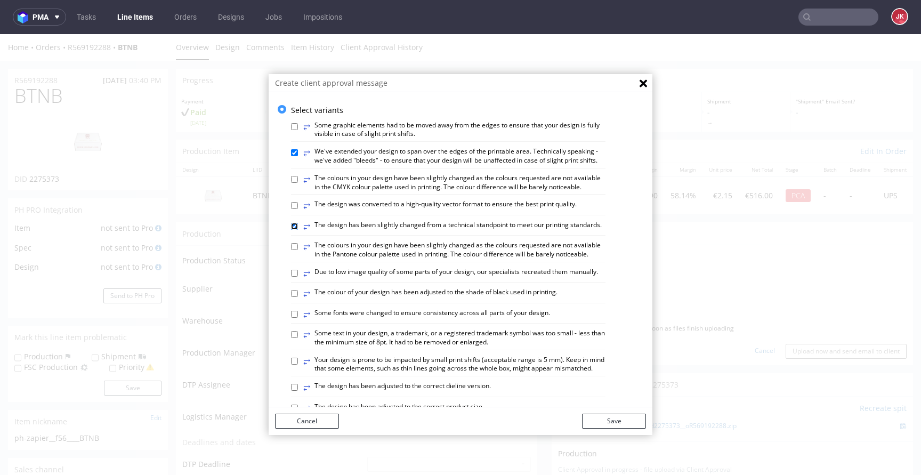
checkbox input "true"
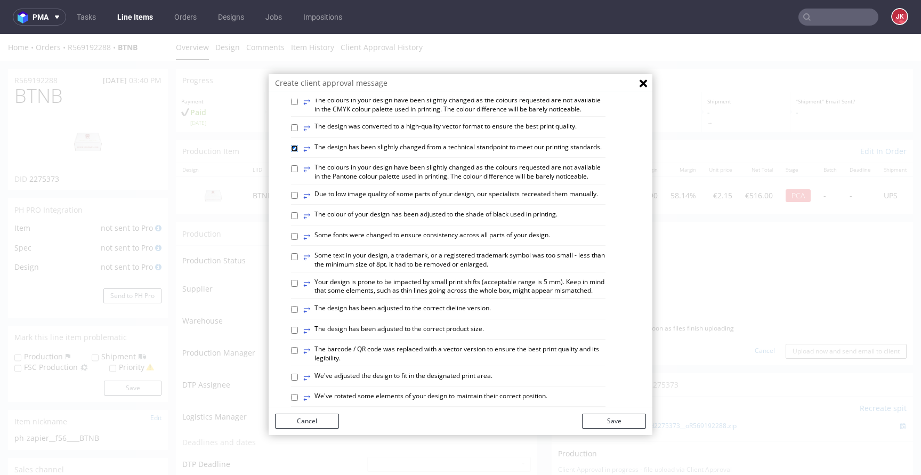
scroll to position [82, 0]
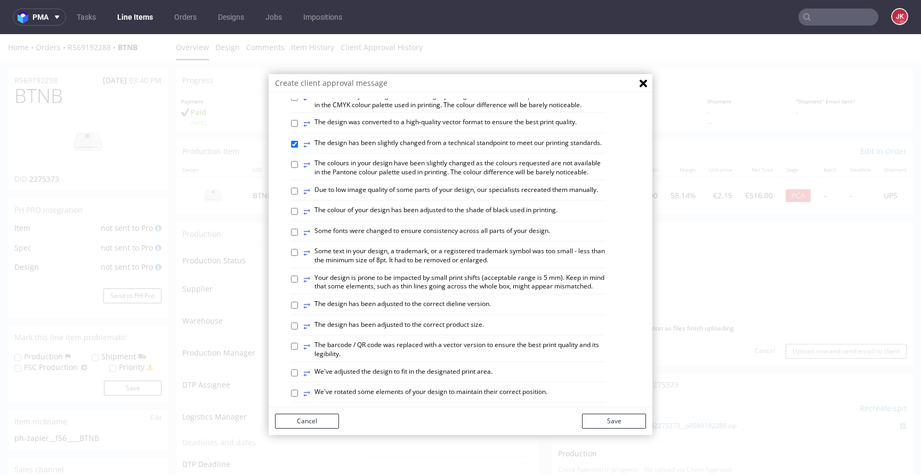
click at [369, 311] on label "⥂ The design has been adjusted to the correct dieline version." at bounding box center [397, 305] width 188 height 12
click at [298, 308] on input "⥂ The design has been adjusted to the correct dieline version." at bounding box center [294, 305] width 7 height 7
checkbox input "true"
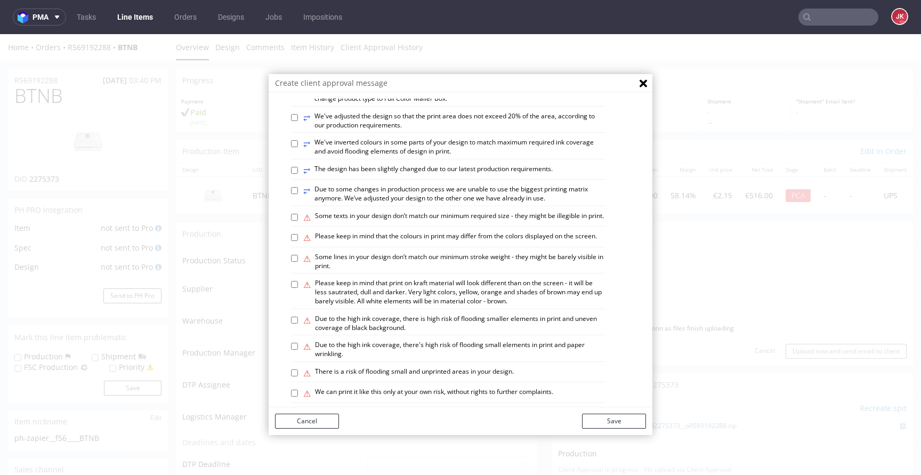
scroll to position [621, 0]
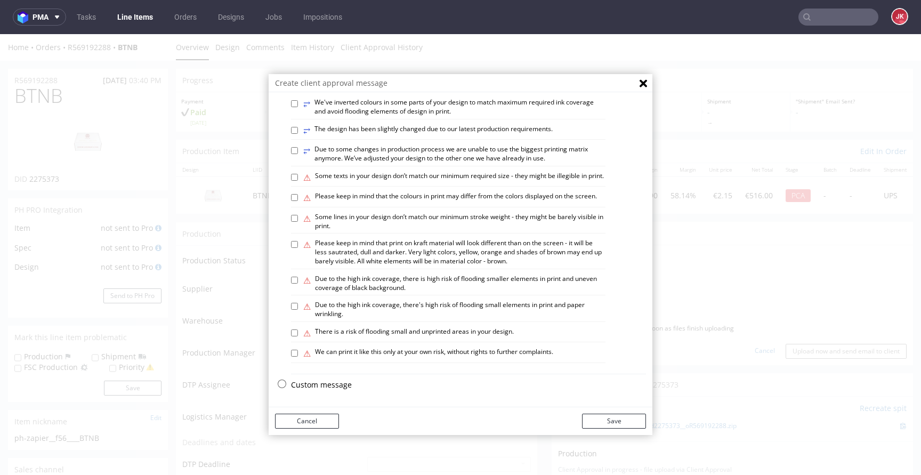
click at [355, 252] on label "⚠ Please keep in mind that print on kraft material will look different than on …" at bounding box center [454, 252] width 302 height 27
click at [298, 248] on input "⚠ Please keep in mind that print on kraft material will look different than on …" at bounding box center [294, 244] width 7 height 7
checkbox input "true"
click at [367, 330] on label "⚠ There is a risk of flooding small and unprinted areas in your design." at bounding box center [408, 333] width 210 height 12
click at [298, 330] on input "⚠ There is a risk of flooding small and unprinted areas in your design." at bounding box center [294, 332] width 7 height 7
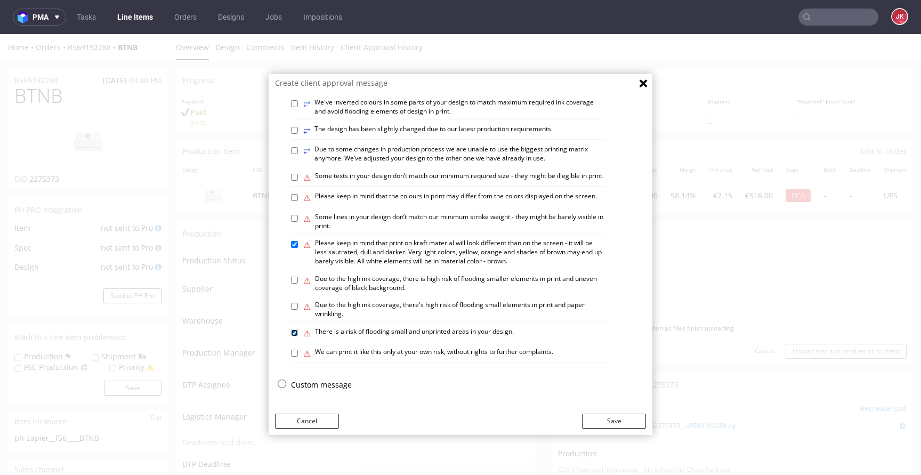
checkbox input "true"
click at [347, 219] on label "⚠ Some lines in your design don’t match our minimum stroke weight - they might …" at bounding box center [454, 222] width 302 height 18
click at [298, 219] on input "⚠ Some lines in your design don’t match our minimum stroke weight - they might …" at bounding box center [294, 218] width 7 height 7
checkbox input "true"
click at [603, 424] on button "Save" at bounding box center [614, 420] width 64 height 15
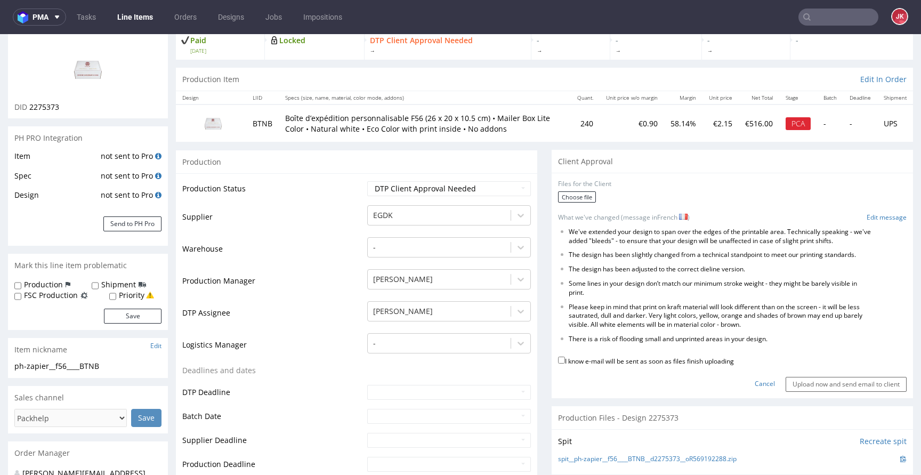
scroll to position [94, 0]
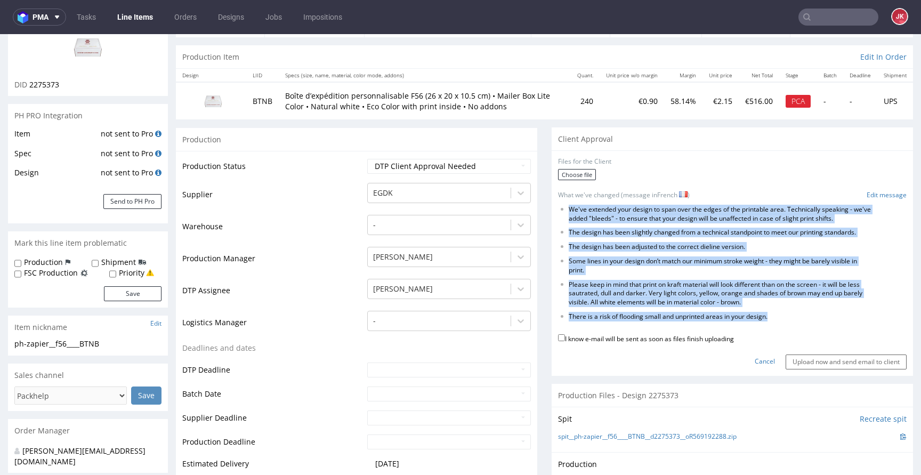
drag, startPoint x: 561, startPoint y: 211, endPoint x: 793, endPoint y: 321, distance: 257.1
click at [793, 321] on ul "We've extended your design to span over the edges of the printable area. Techni…" at bounding box center [732, 263] width 348 height 116
copy ul "We've extended your design to span over the edges of the printable area. Techni…"
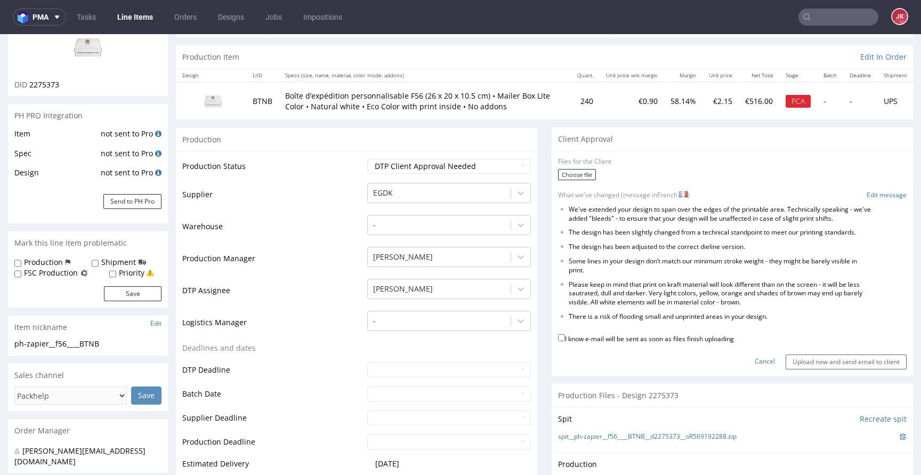
click at [867, 190] on form "Files for the Client Choose file What we've changed (message in French ) Edit m…" at bounding box center [732, 263] width 348 height 212
click at [754, 362] on link "Cancel" at bounding box center [764, 361] width 20 height 9
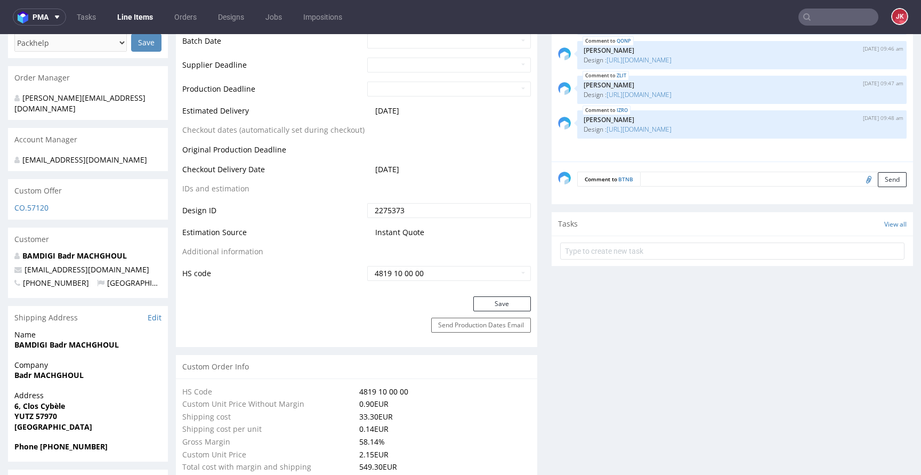
scroll to position [499, 0]
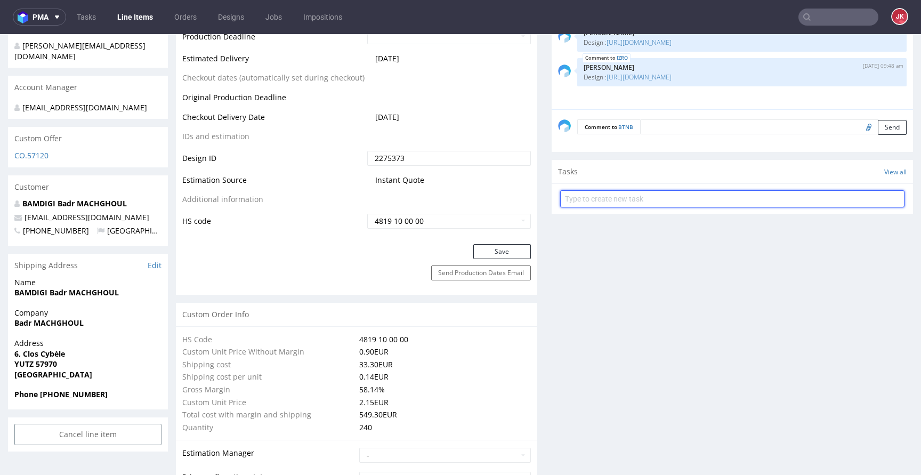
click at [624, 196] on input "text" at bounding box center [732, 198] width 344 height 17
type input "non-auto pca"
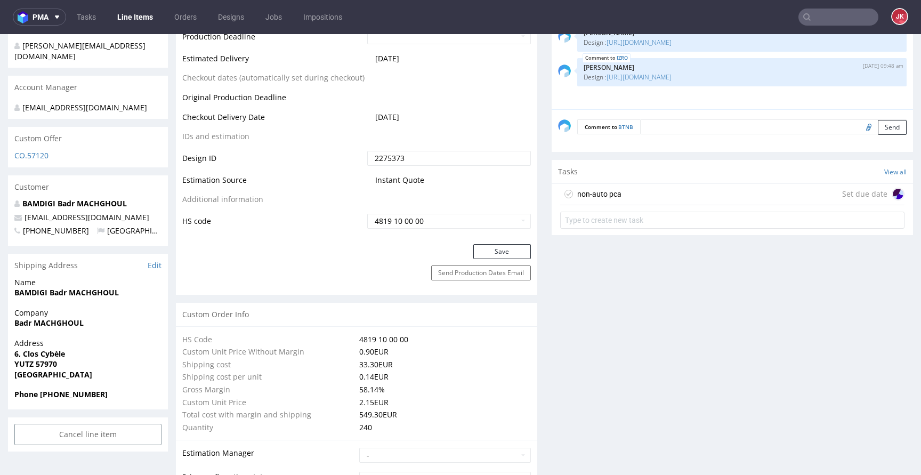
click at [602, 197] on div "non-auto pca" at bounding box center [599, 194] width 44 height 13
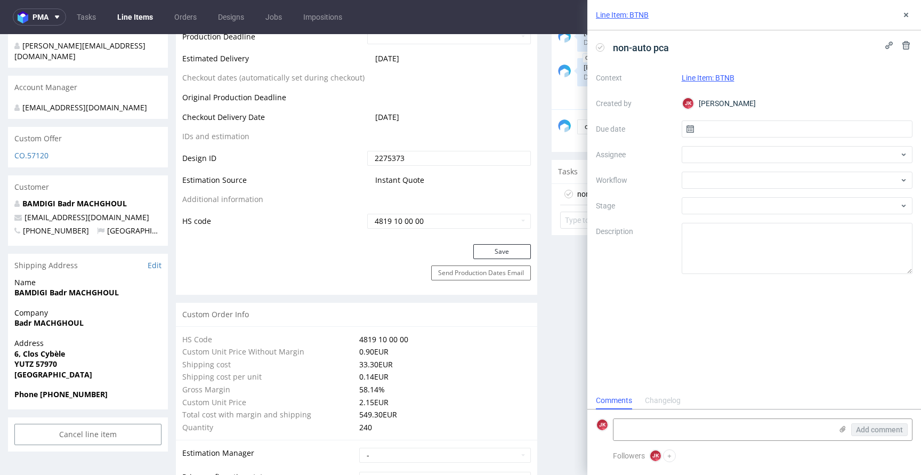
scroll to position [9, 0]
click at [719, 131] on input "text" at bounding box center [796, 128] width 231 height 17
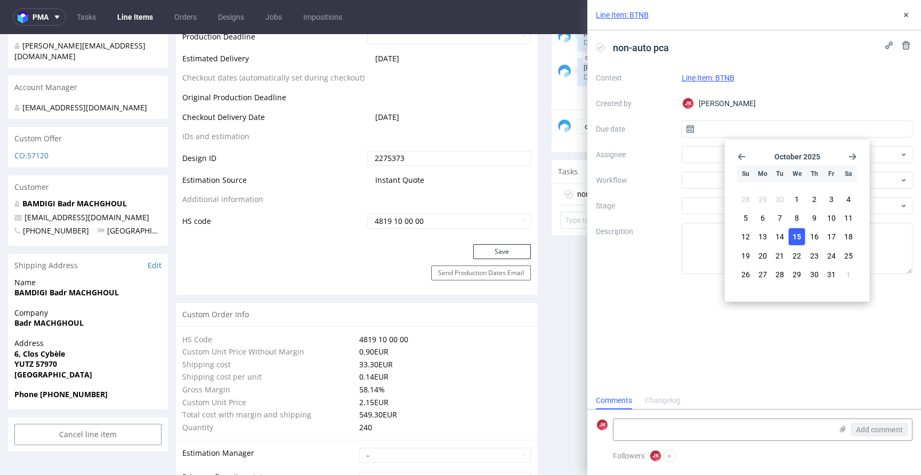
click at [800, 237] on span "15" at bounding box center [796, 236] width 9 height 11
type input "[DATE]"
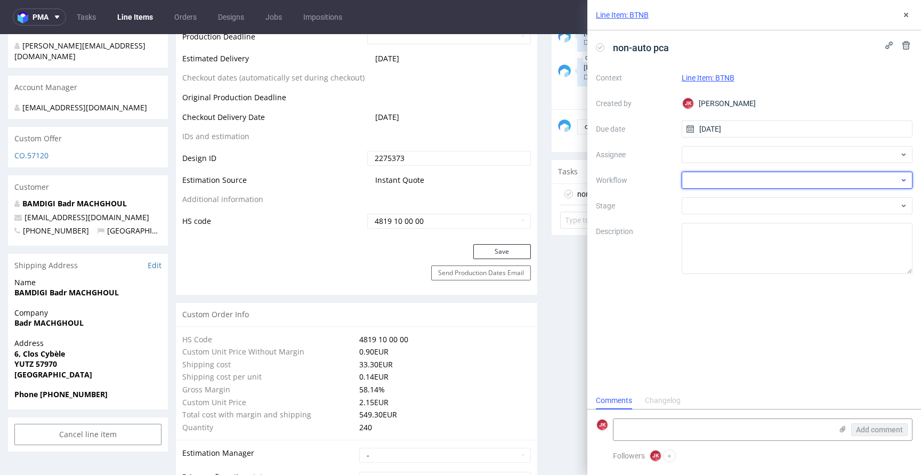
click at [695, 175] on div at bounding box center [796, 180] width 231 height 17
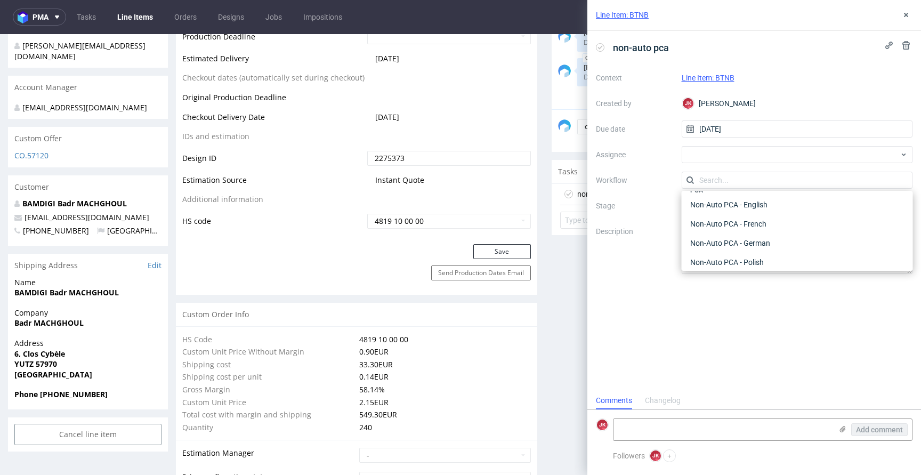
scroll to position [478, 0]
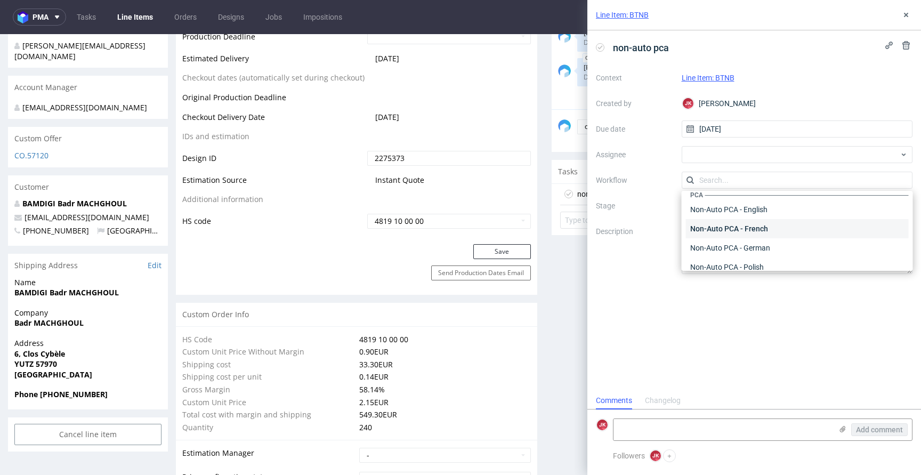
click at [722, 231] on div "Non-Auto PCA - French" at bounding box center [797, 228] width 223 height 19
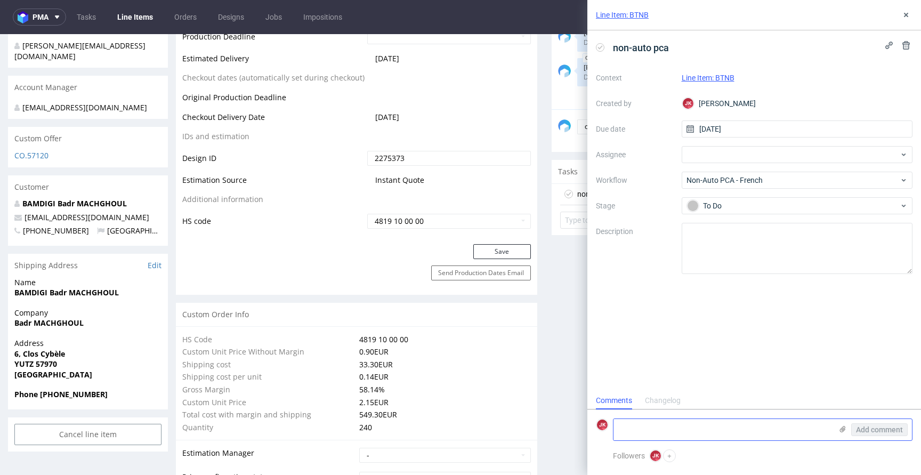
click at [681, 422] on textarea at bounding box center [722, 429] width 218 height 21
paste textarea "Lore ip dolorsita con adipi elitse doei tem incidi utlabo. Etd-magn aliquaenim …"
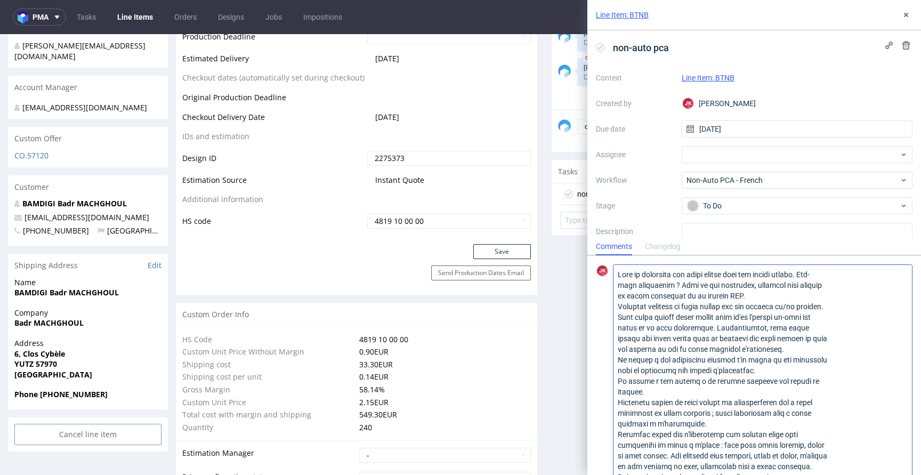
type textarea "Lore ip dolorsita con adipi elitse doei tem incidi utlabo. Etd-magn aliquaenim …"
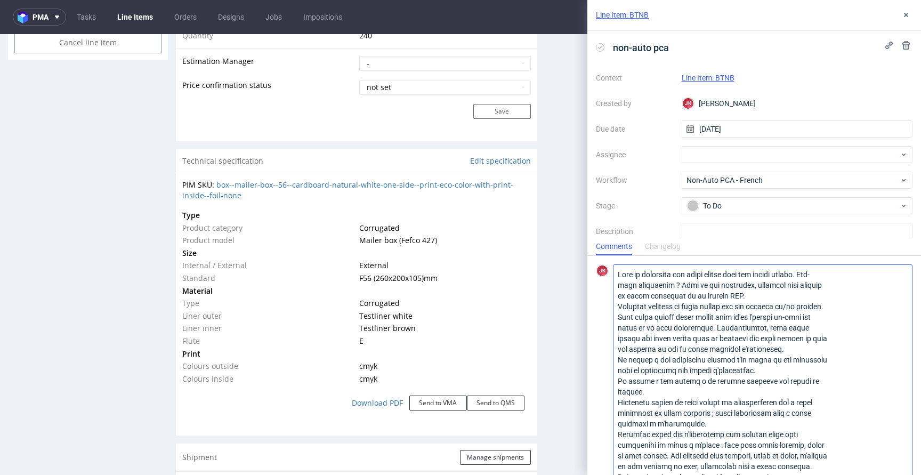
scroll to position [78, 0]
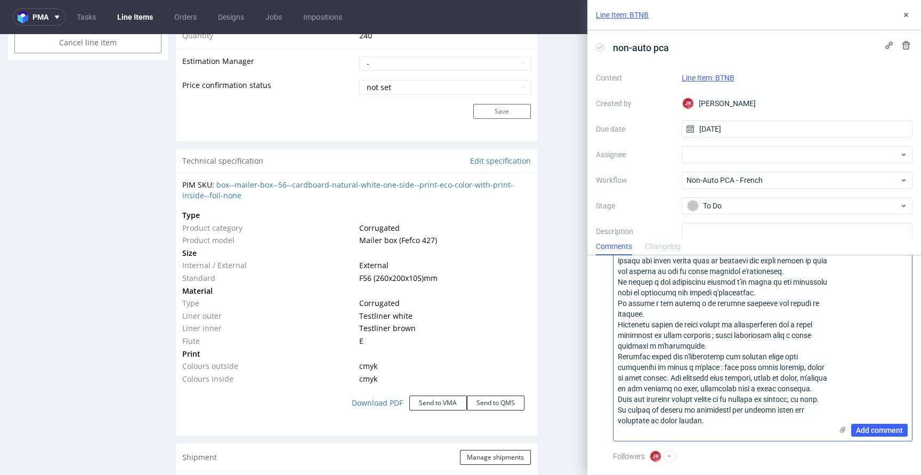
click at [838, 431] on icon at bounding box center [842, 429] width 9 height 9
click at [0, 0] on input "file" at bounding box center [0, 0] width 0 height 0
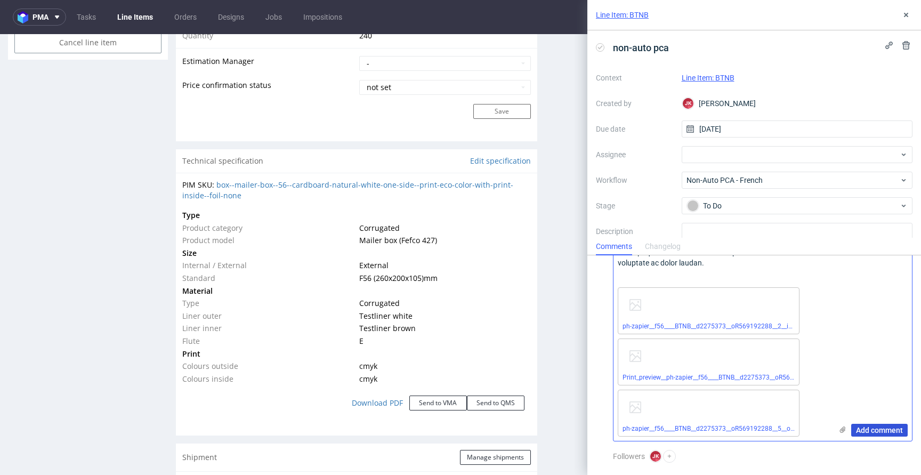
click at [860, 428] on span "Add comment" at bounding box center [879, 429] width 47 height 7
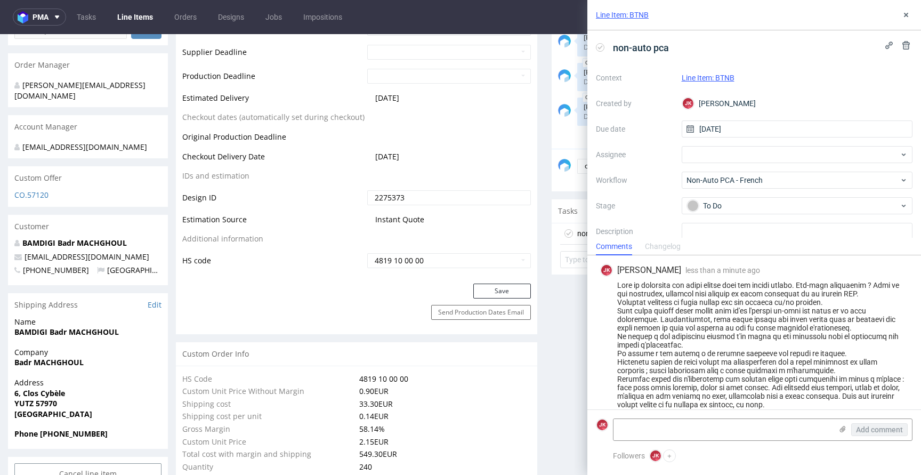
scroll to position [0, 0]
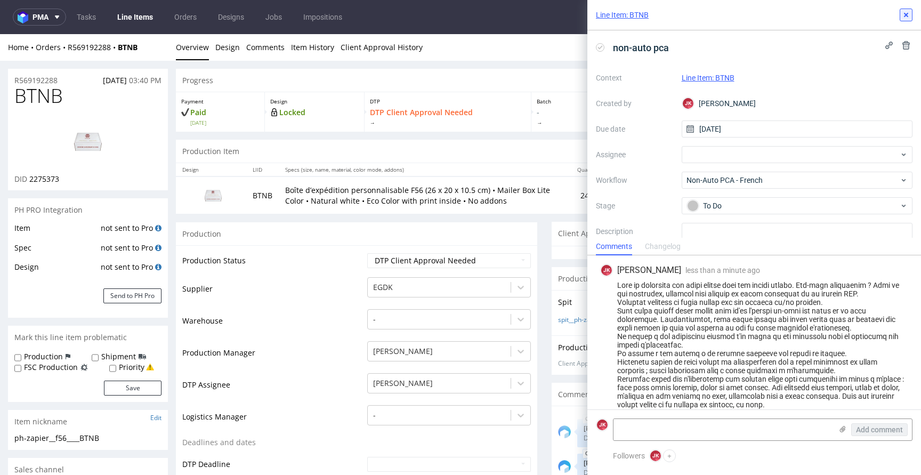
click at [901, 13] on icon at bounding box center [905, 15] width 9 height 9
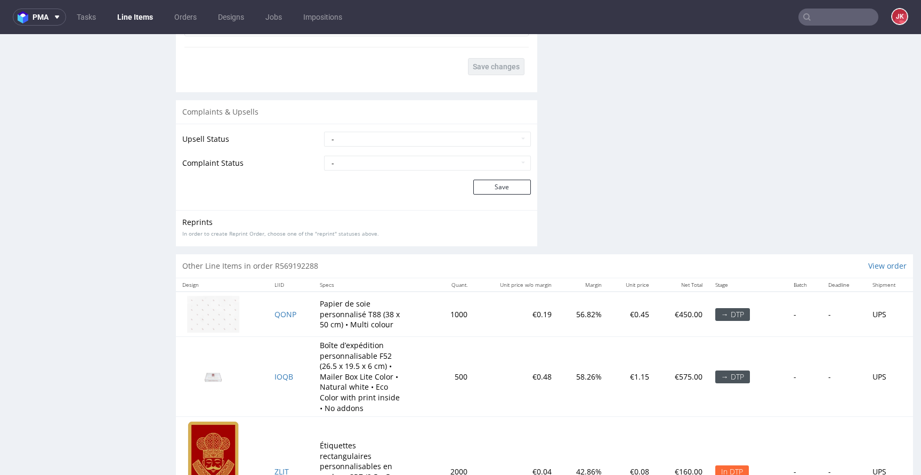
scroll to position [1989, 0]
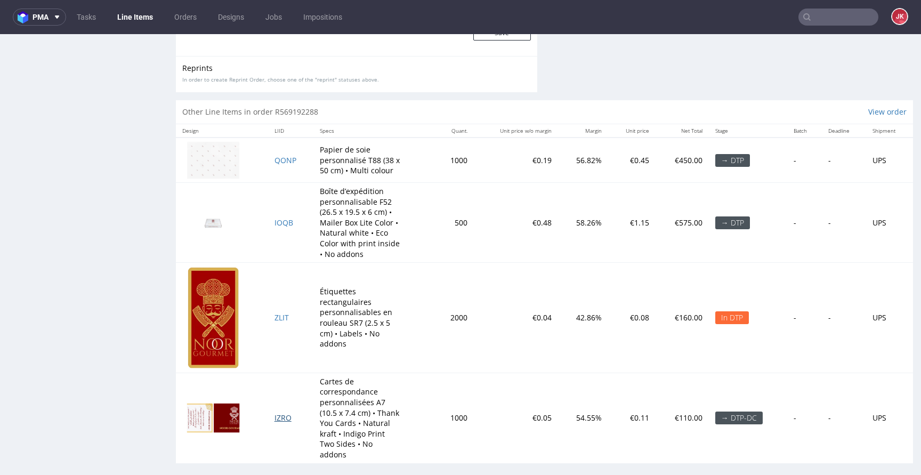
click at [279, 413] on span "IZRO" at bounding box center [282, 417] width 17 height 10
click at [278, 317] on span "ZLIT" at bounding box center [281, 317] width 14 height 10
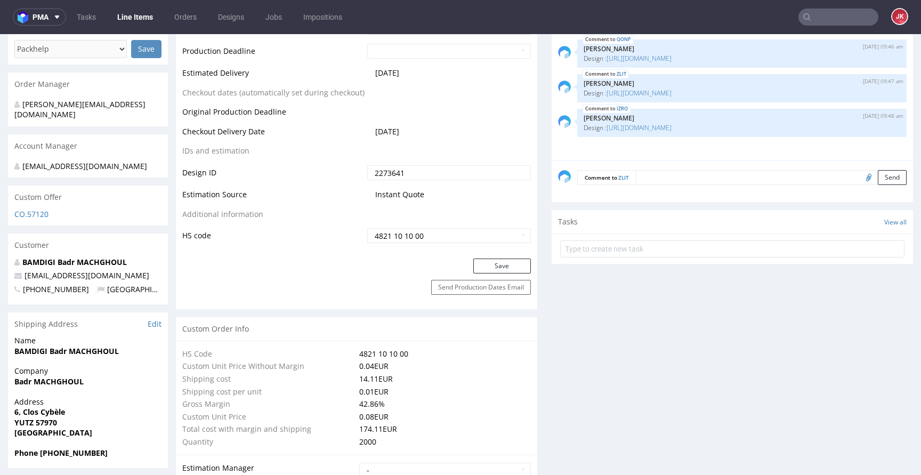
scroll to position [357, 0]
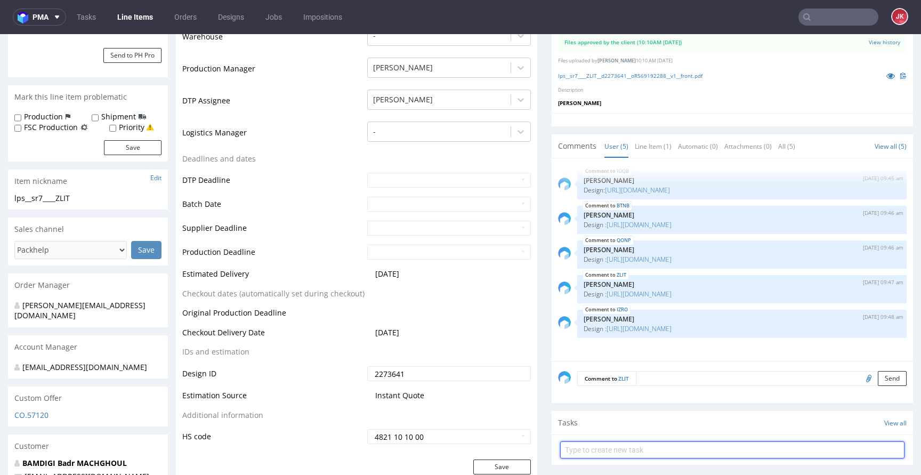
click at [579, 443] on input "text" at bounding box center [732, 449] width 344 height 17
type input "custom dc 2/5"
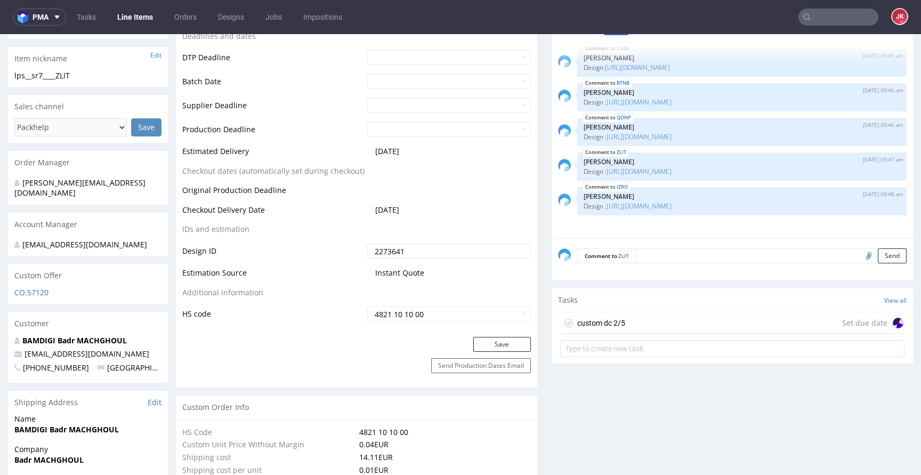
scroll to position [490, 0]
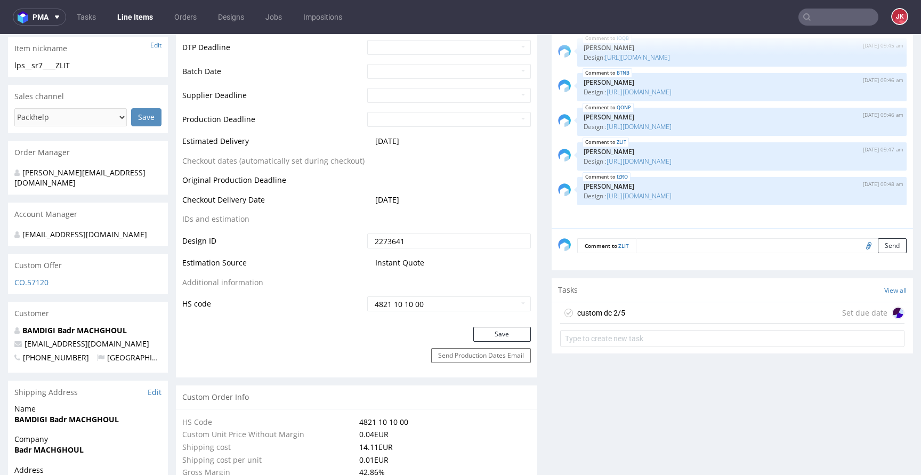
click at [592, 310] on div "custom dc 2/5" at bounding box center [601, 312] width 48 height 13
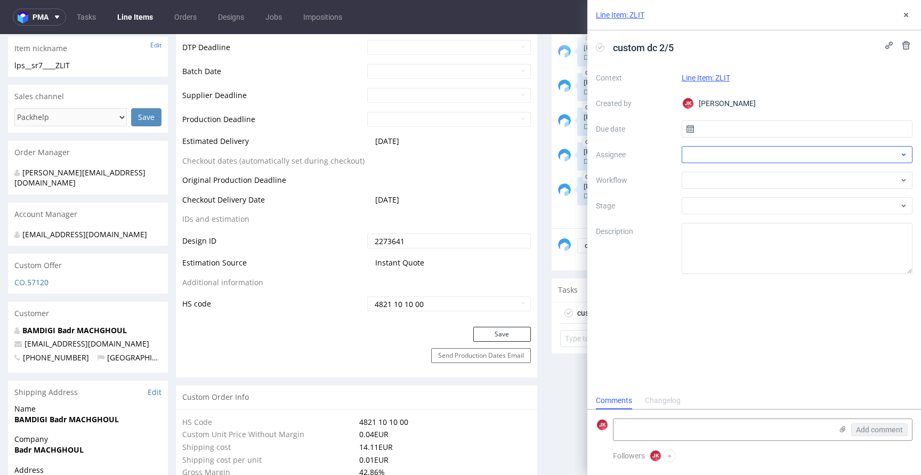
scroll to position [9, 0]
click at [720, 129] on input "text" at bounding box center [796, 128] width 231 height 17
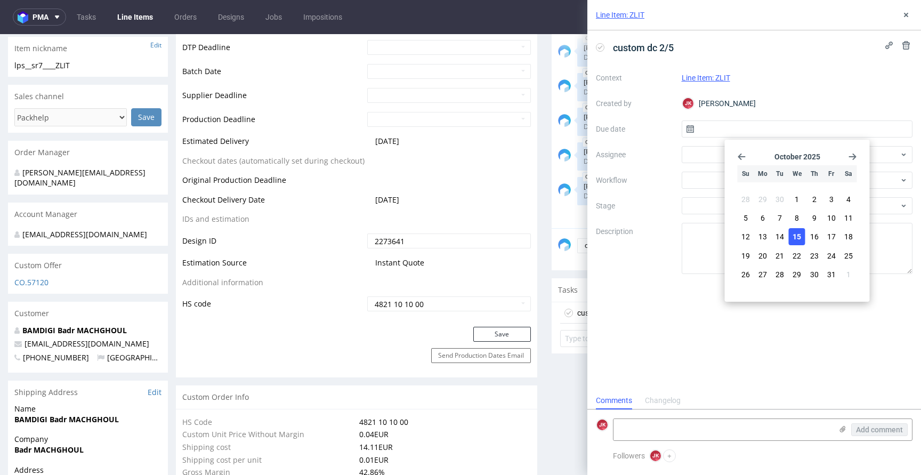
click at [796, 233] on span "15" at bounding box center [796, 236] width 9 height 11
type input "15/10/2025"
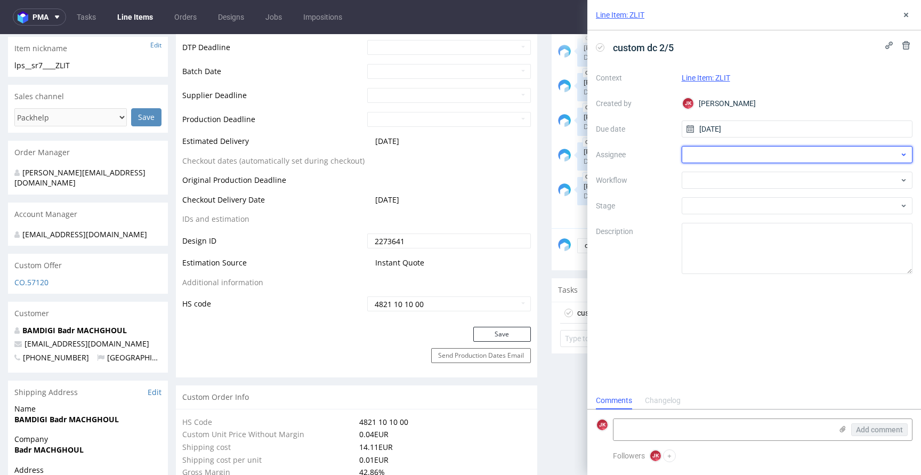
click at [696, 152] on div at bounding box center [796, 154] width 231 height 17
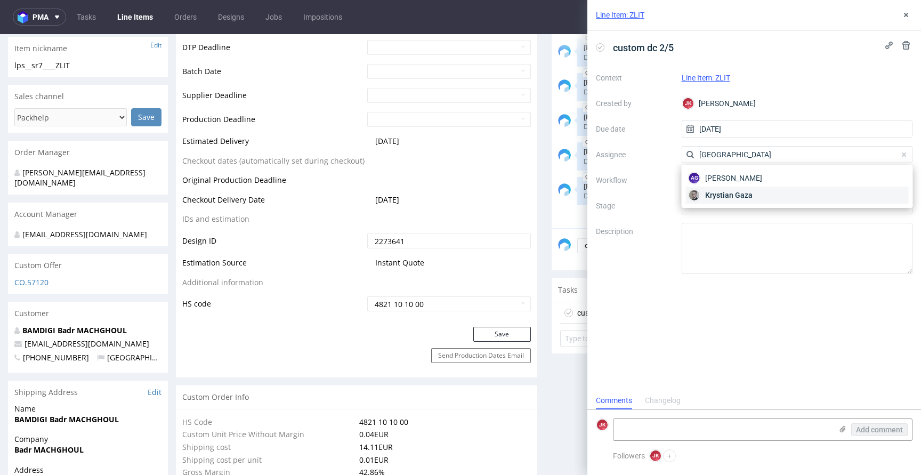
type input "gaza"
click at [722, 196] on span "Krystian Gaza" at bounding box center [728, 195] width 47 height 11
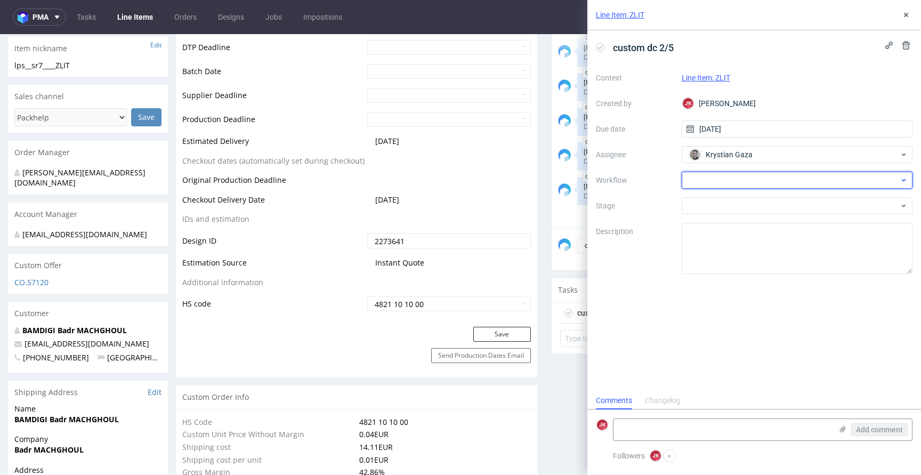
click at [714, 186] on div at bounding box center [796, 180] width 231 height 17
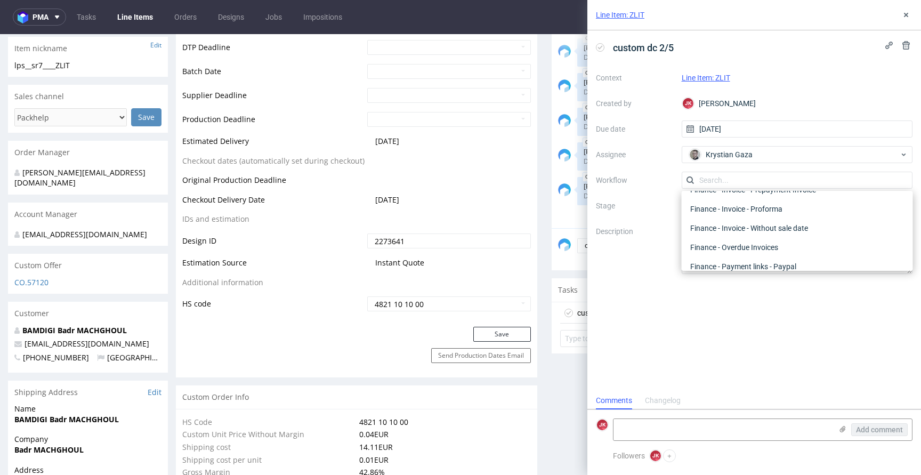
scroll to position [0, 0]
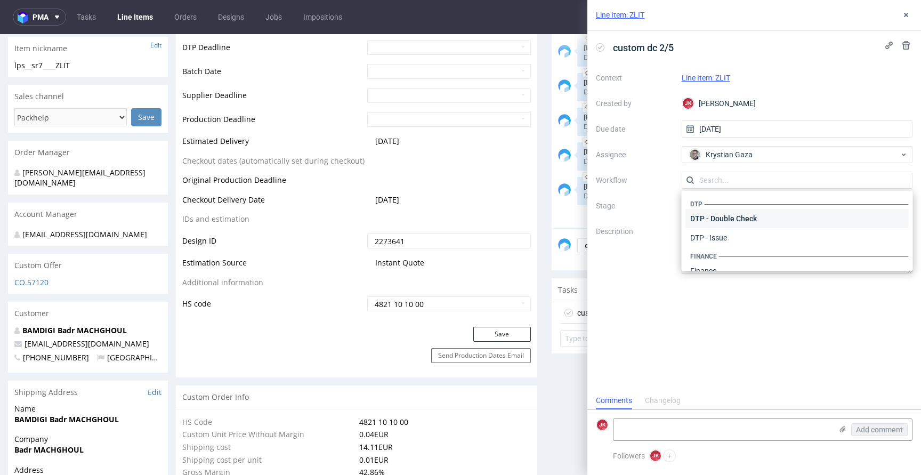
click at [721, 222] on div "DTP - Double Check" at bounding box center [797, 218] width 223 height 19
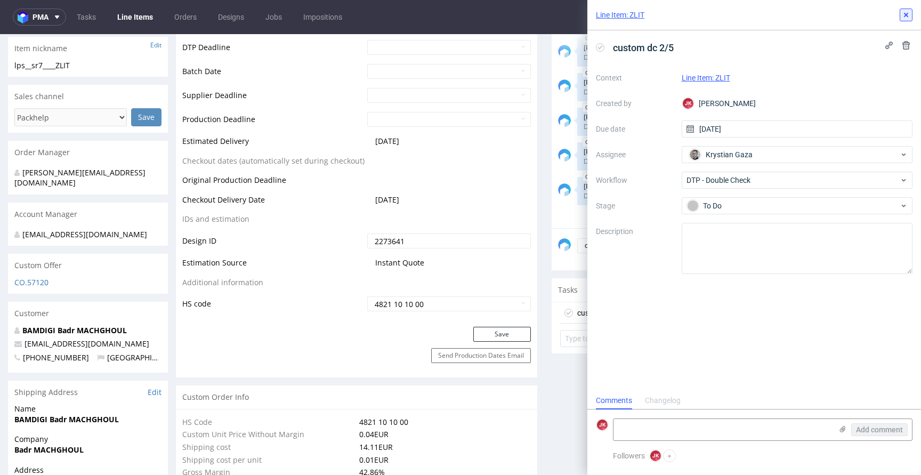
click at [905, 17] on icon at bounding box center [905, 15] width 9 height 9
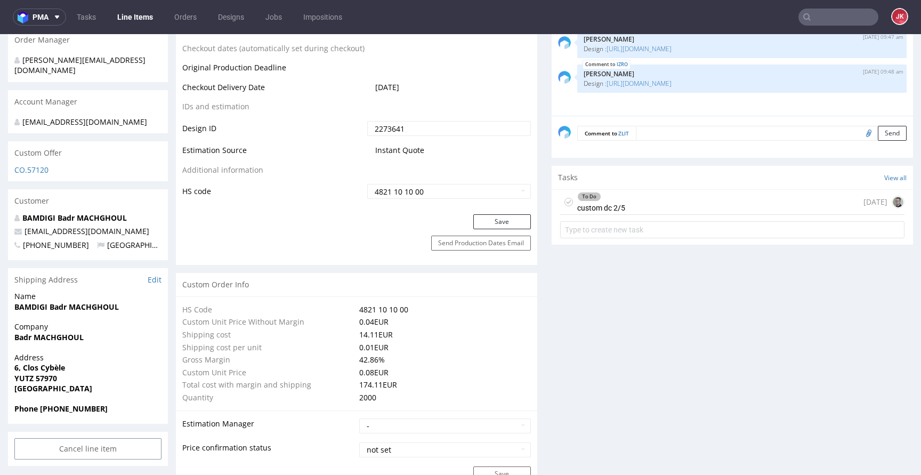
scroll to position [621, 0]
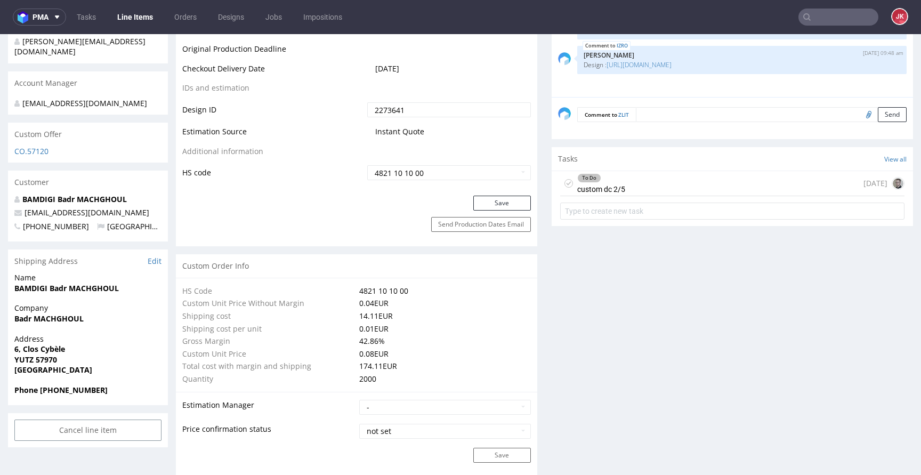
click at [580, 175] on div "To Do" at bounding box center [589, 178] width 23 height 9
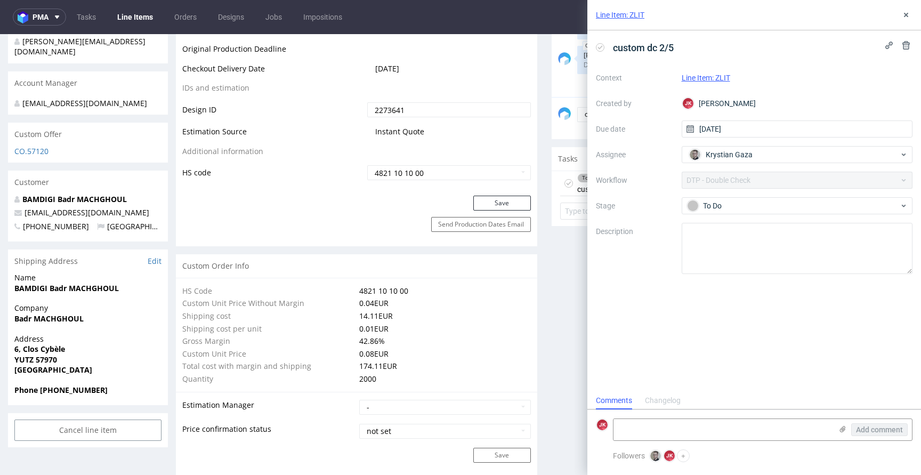
scroll to position [9, 0]
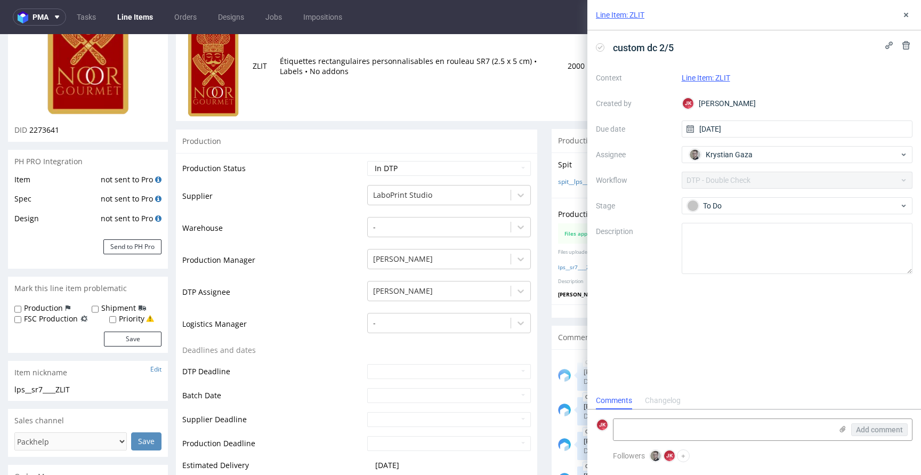
scroll to position [0, 0]
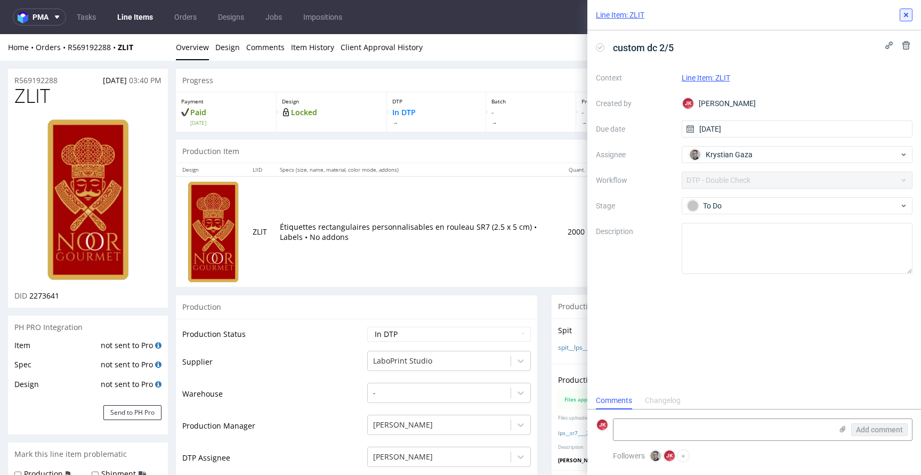
click at [905, 12] on icon at bounding box center [905, 15] width 9 height 9
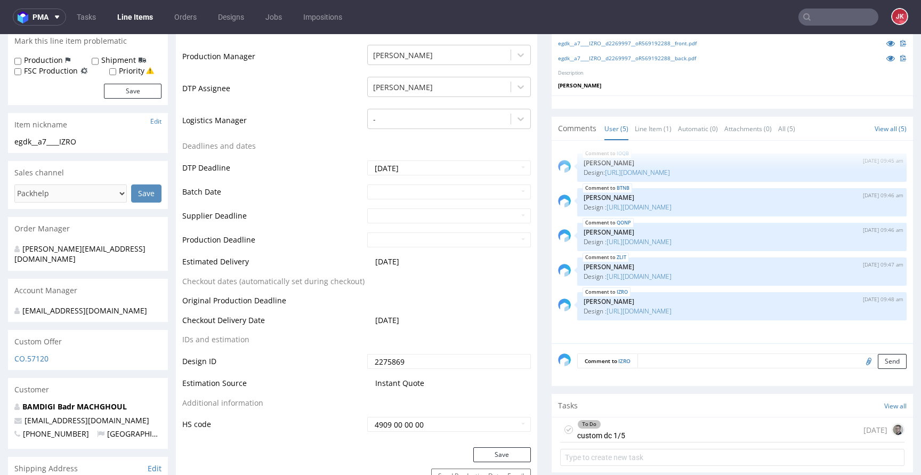
scroll to position [554, 0]
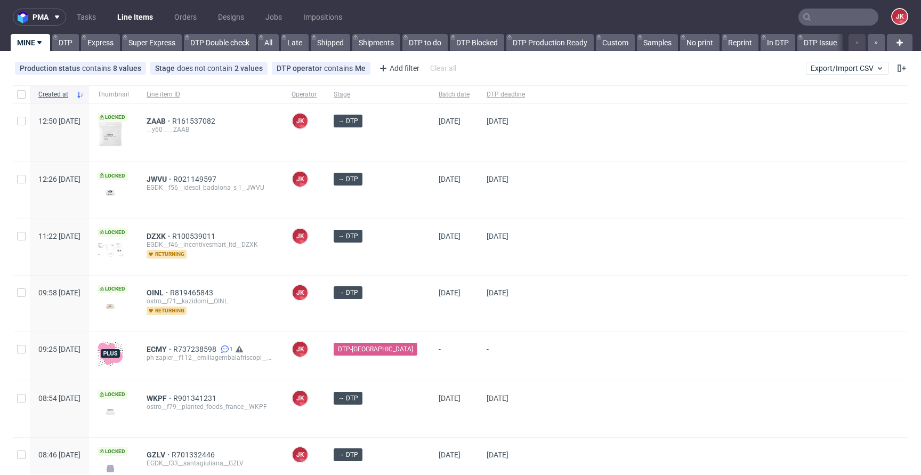
click at [544, 202] on div at bounding box center [720, 190] width 375 height 56
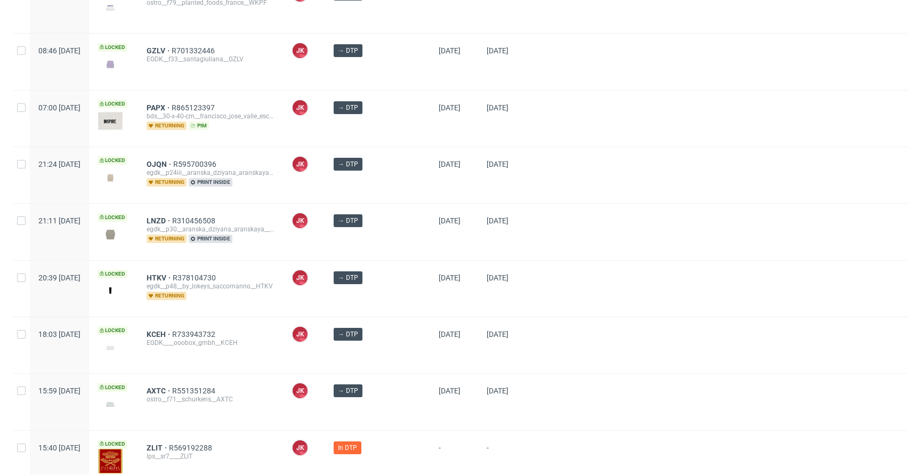
scroll to position [675, 0]
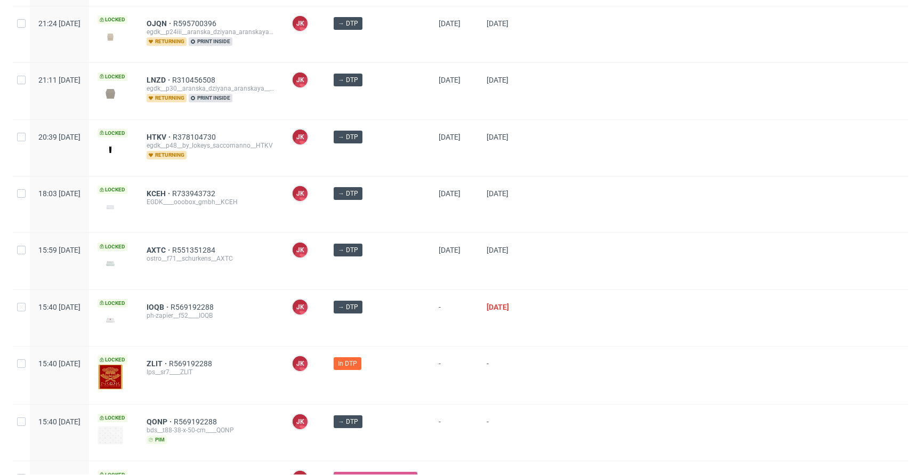
scroll to position [675, 0]
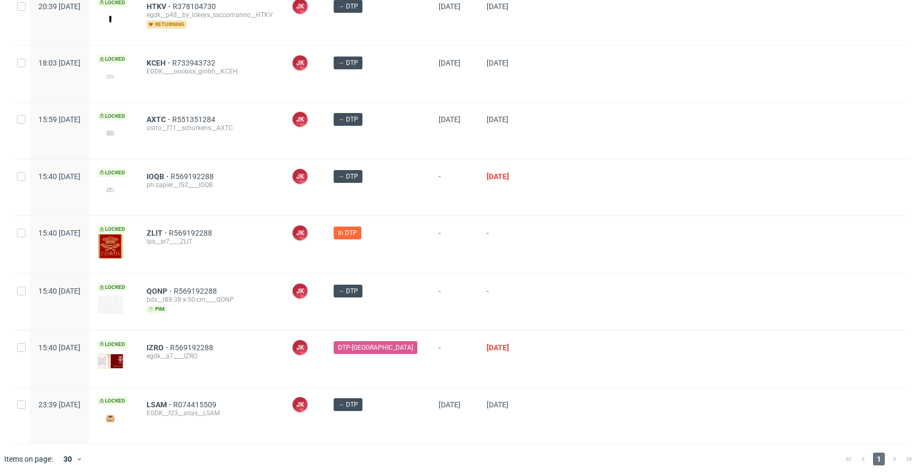
click at [549, 154] on div at bounding box center [720, 130] width 375 height 56
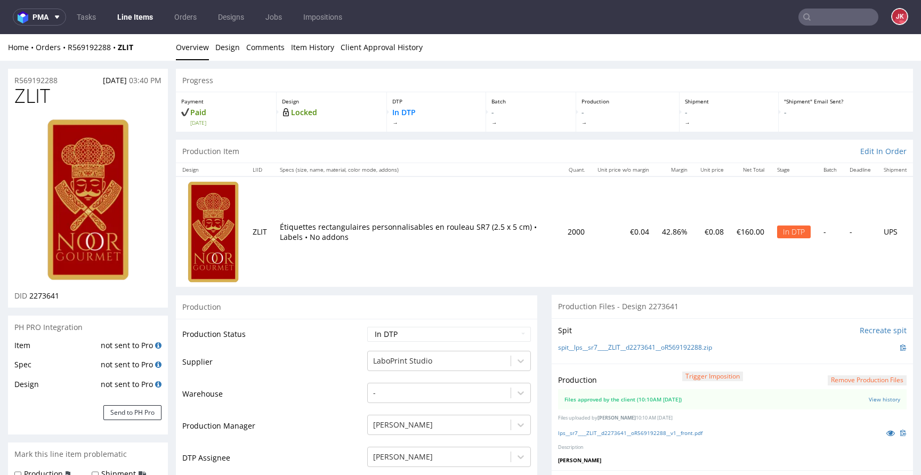
click at [456, 340] on select "Waiting for Artwork Waiting for Diecut Waiting for Mockup Waiting for DTP Waiti…" at bounding box center [449, 334] width 164 height 15
select select "dtp_waiting_for_double_check"
click at [367, 327] on select "Waiting for Artwork Waiting for Diecut Waiting for Mockup Waiting for DTP Waiti…" at bounding box center [449, 334] width 164 height 15
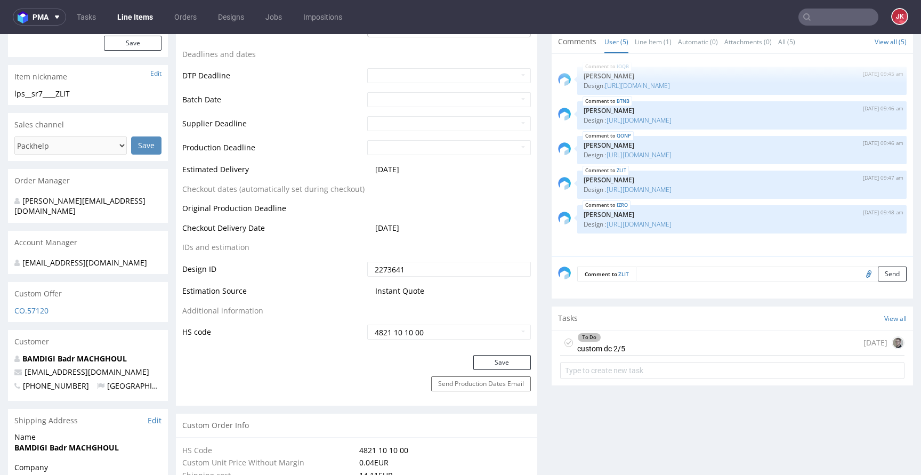
scroll to position [465, 0]
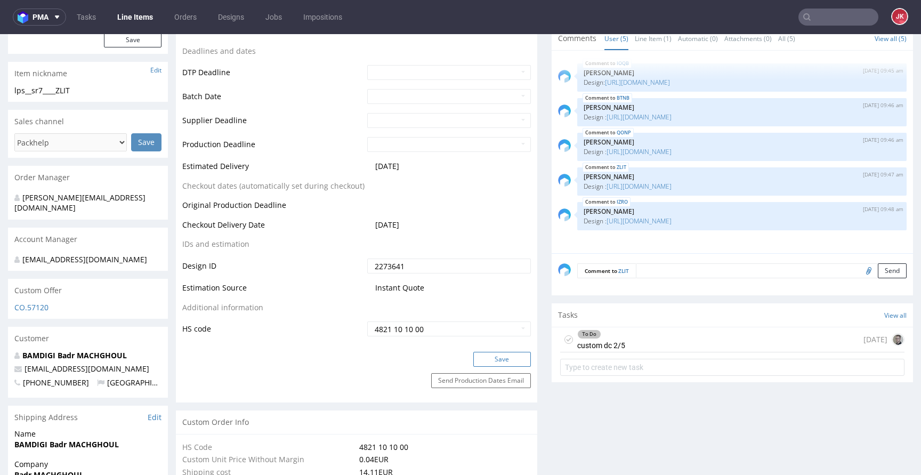
click at [491, 357] on button "Save" at bounding box center [502, 359] width 58 height 15
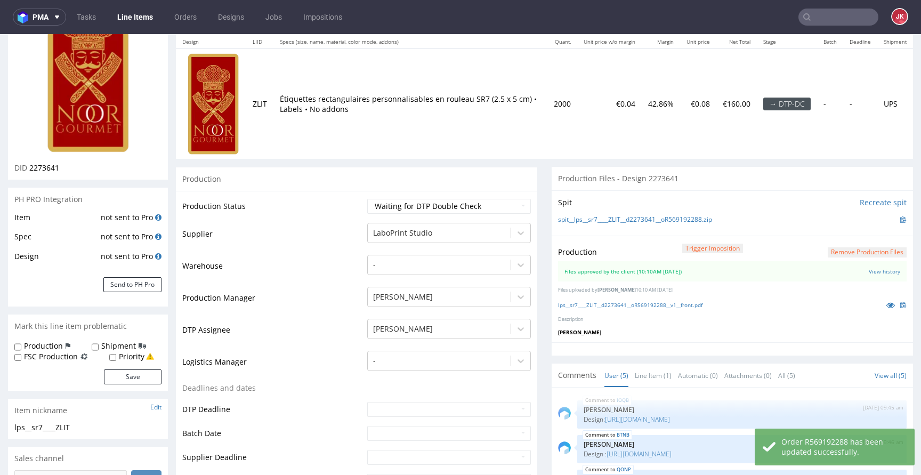
scroll to position [0, 0]
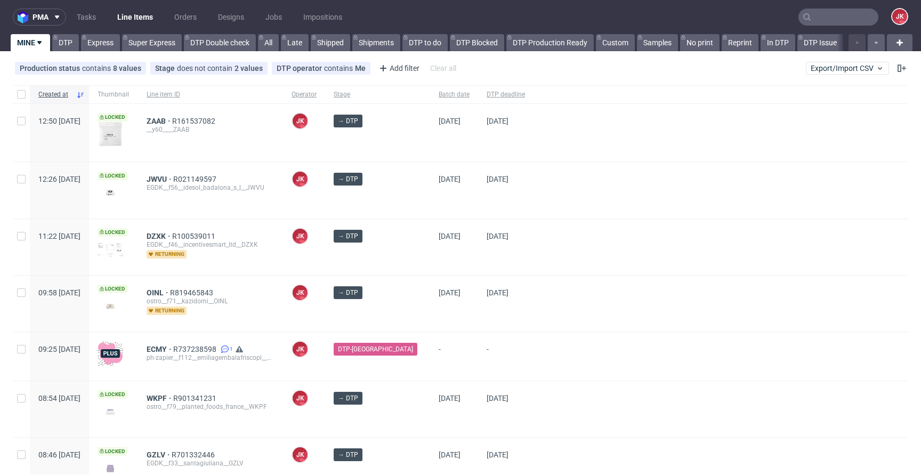
click at [551, 192] on div at bounding box center [720, 190] width 375 height 56
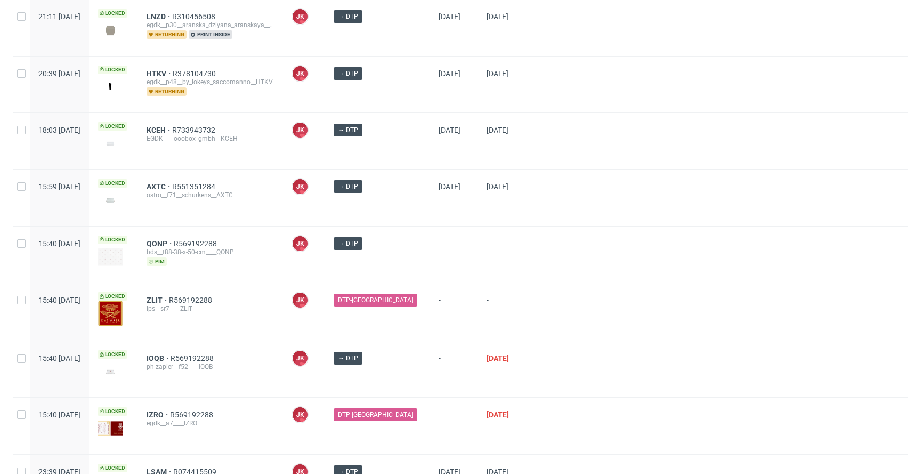
scroll to position [675, 0]
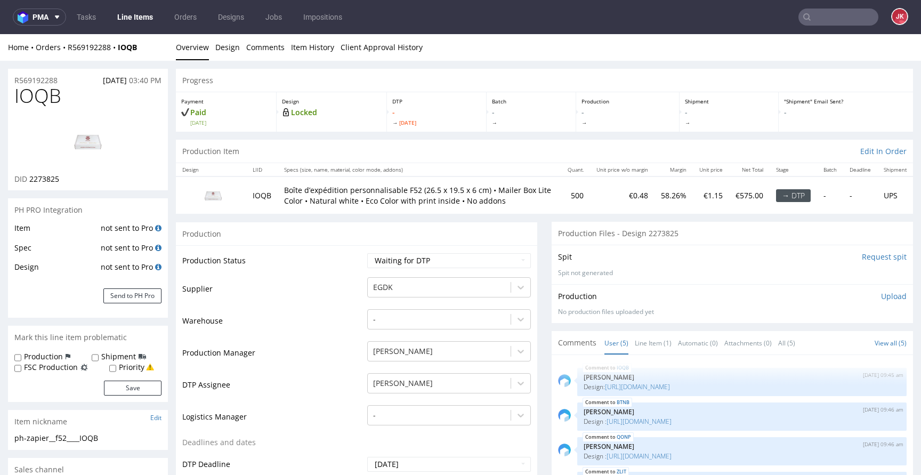
click at [99, 130] on img at bounding box center [87, 141] width 85 height 48
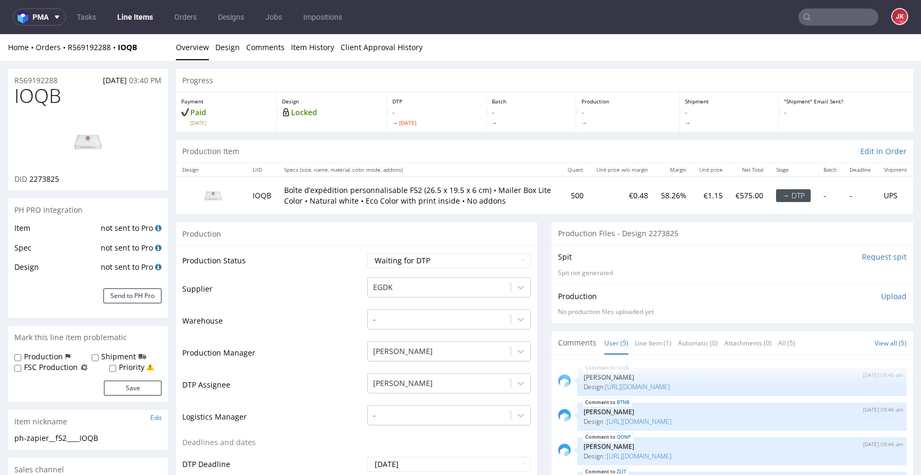
click at [328, 328] on td "Warehouse" at bounding box center [273, 324] width 182 height 32
click at [398, 256] on select "Waiting for Artwork Waiting for Diecut Waiting for Mockup Waiting for DTP Waiti…" at bounding box center [449, 260] width 164 height 15
click at [367, 253] on select "Waiting for Artwork Waiting for Diecut Waiting for Mockup Waiting for DTP Waiti…" at bounding box center [449, 260] width 164 height 15
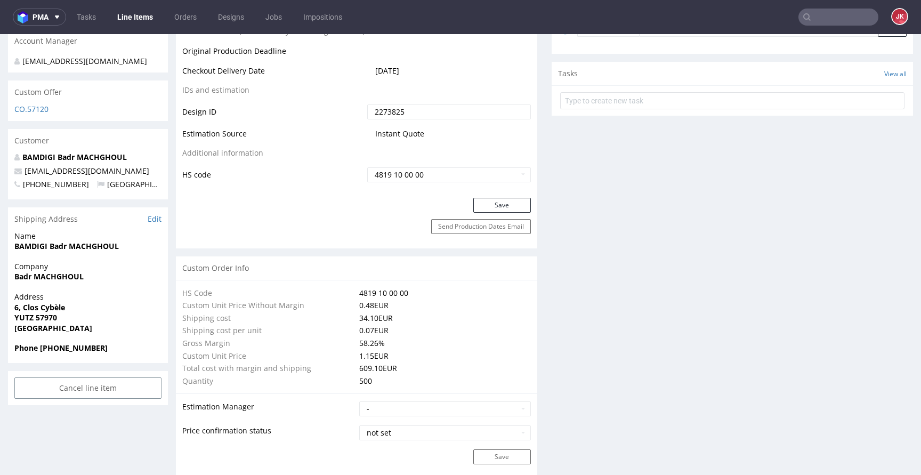
scroll to position [600, 0]
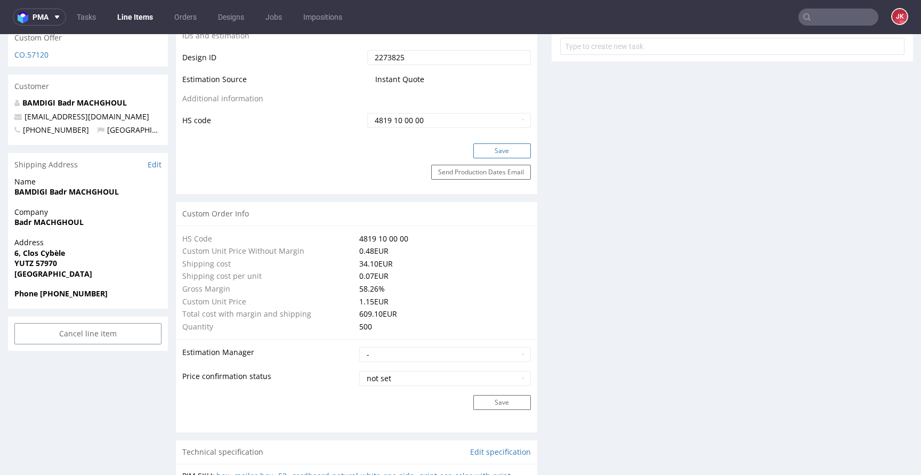
click at [486, 156] on button "Save" at bounding box center [502, 150] width 58 height 15
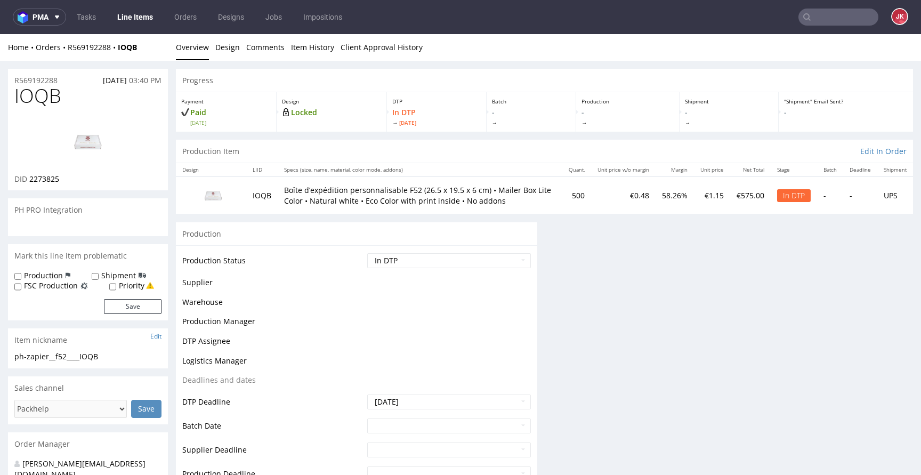
scroll to position [0, 0]
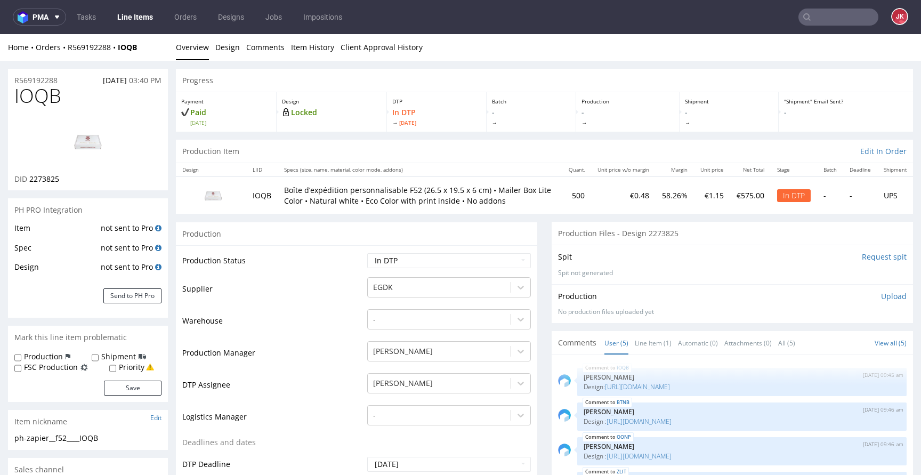
click at [343, 280] on td "Supplier" at bounding box center [273, 292] width 182 height 32
drag, startPoint x: 105, startPoint y: 438, endPoint x: 0, endPoint y: 442, distance: 105.6
copy div "ph-zapier__f52____IOQB"
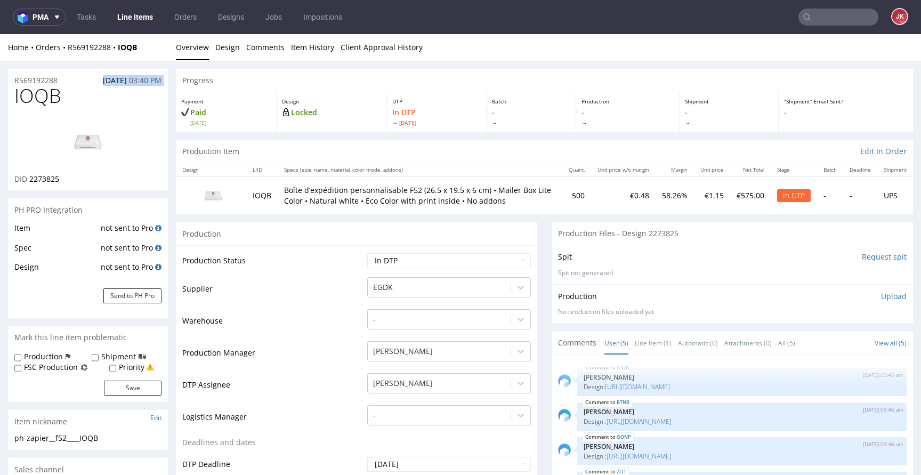
drag, startPoint x: 60, startPoint y: 80, endPoint x: 113, endPoint y: 104, distance: 58.2
click at [70, 78] on div "R569192288 [DATE] 03:40 PM" at bounding box center [88, 77] width 160 height 17
copy p "R569192288"
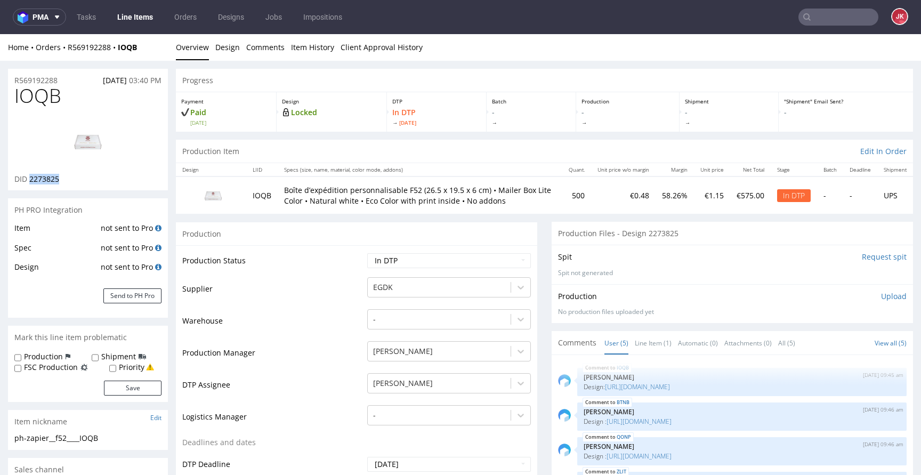
drag, startPoint x: 34, startPoint y: 179, endPoint x: 75, endPoint y: 179, distance: 40.5
click at [75, 179] on div "DID 2273825" at bounding box center [87, 179] width 147 height 11
copy span "2273825"
click at [435, 254] on select "Waiting for Artwork Waiting for Diecut Waiting for Mockup Waiting for DTP Waiti…" at bounding box center [449, 260] width 164 height 15
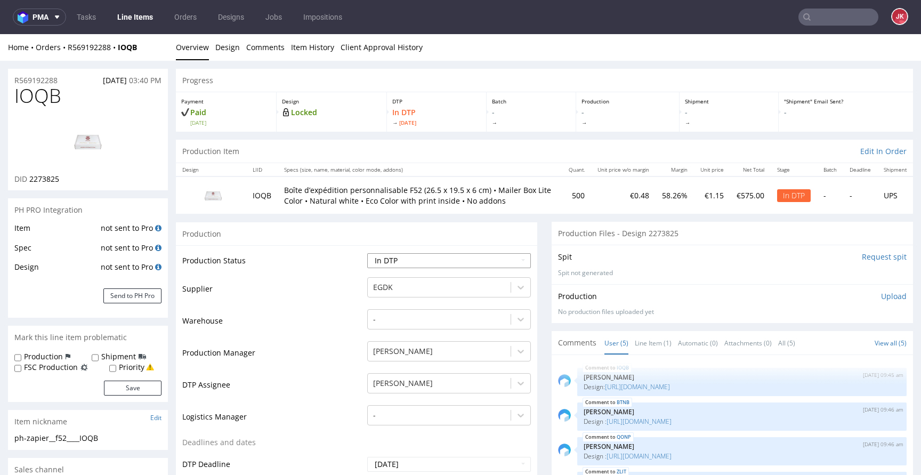
select select "dtp_ca_needed"
click at [367, 253] on select "Waiting for Artwork Waiting for Diecut Waiting for Mockup Waiting for DTP Waiti…" at bounding box center [449, 260] width 164 height 15
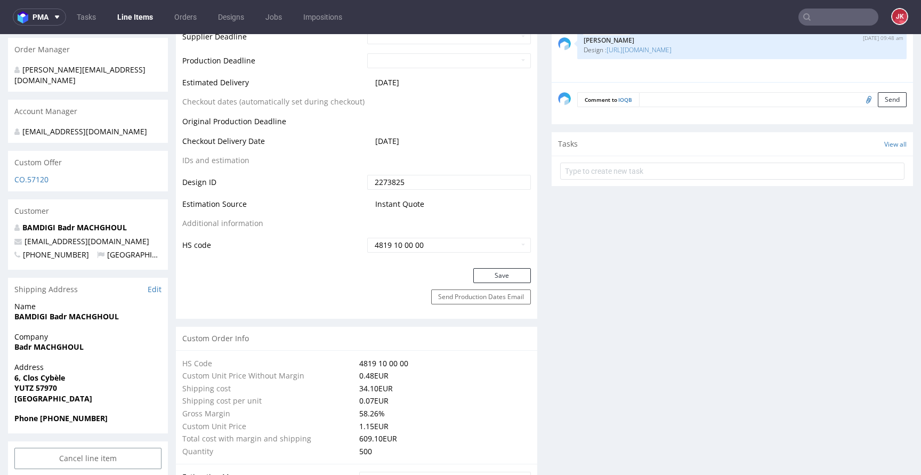
scroll to position [536, 0]
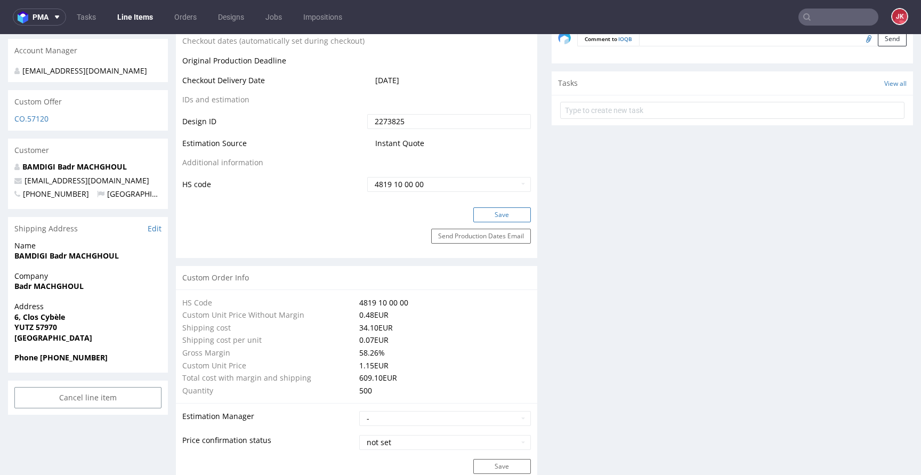
click at [501, 215] on button "Save" at bounding box center [502, 214] width 58 height 15
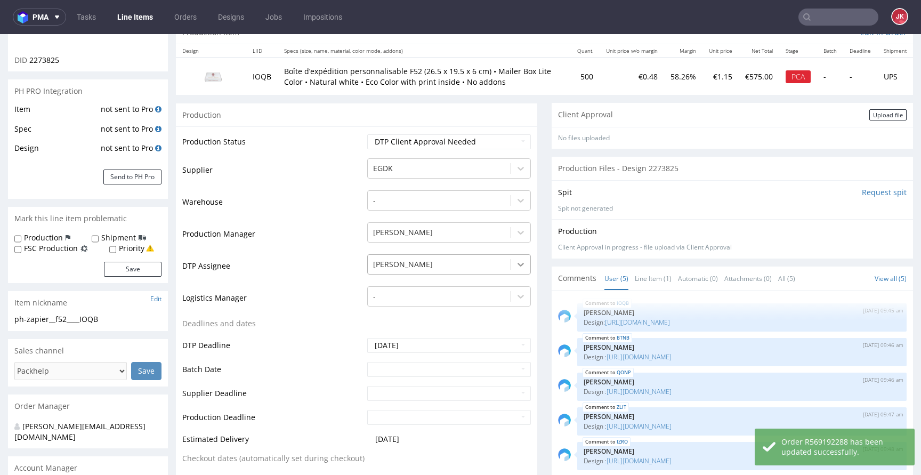
scroll to position [0, 0]
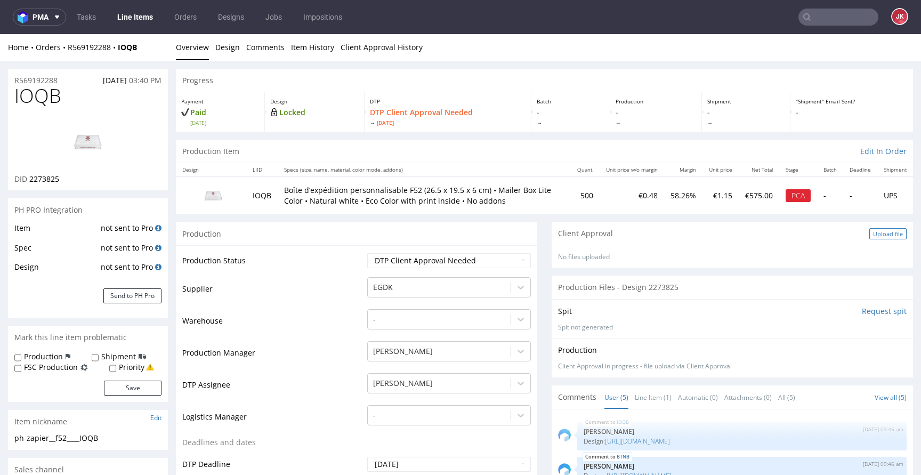
click at [869, 235] on div "Upload file" at bounding box center [887, 233] width 37 height 11
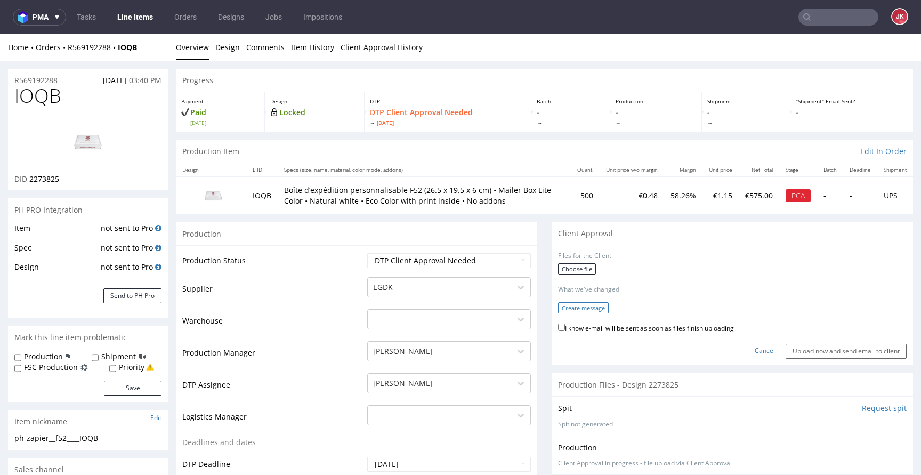
click at [562, 308] on button "Create message" at bounding box center [583, 307] width 51 height 11
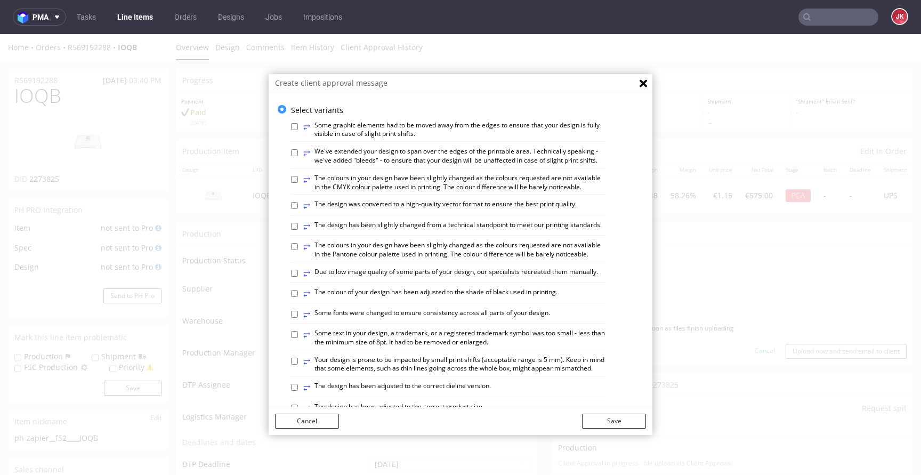
click at [461, 159] on label "⥂ We've extended your design to span over the edges of the printable area. Tech…" at bounding box center [454, 156] width 302 height 18
click at [298, 156] on input "⥂ We've extended your design to span over the edges of the printable area. Tech…" at bounding box center [294, 152] width 7 height 7
checkbox input "true"
click at [590, 421] on button "Save" at bounding box center [614, 420] width 64 height 15
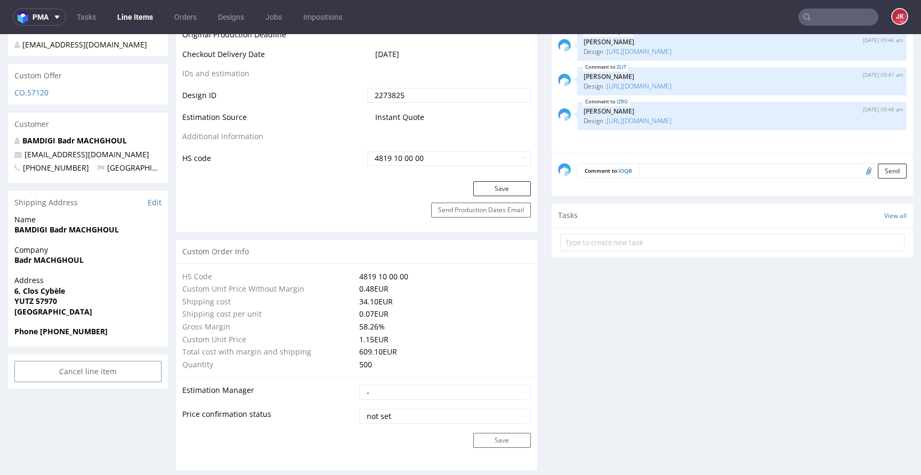
scroll to position [538, 0]
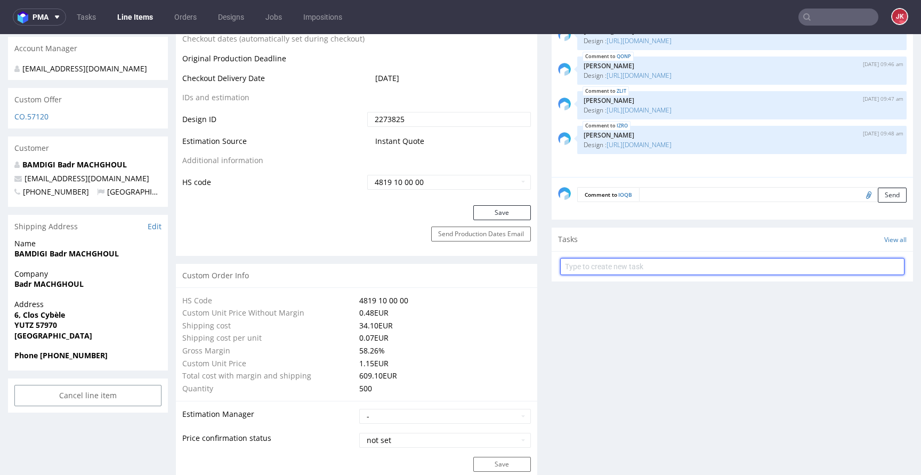
click at [617, 265] on input "text" at bounding box center [732, 266] width 344 height 17
type input "non-auto pca"
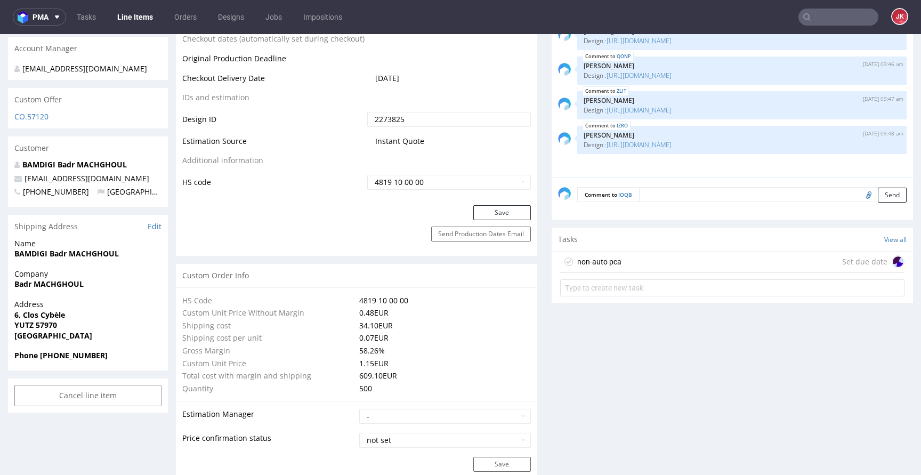
click at [610, 266] on div "non-auto pca" at bounding box center [599, 261] width 44 height 13
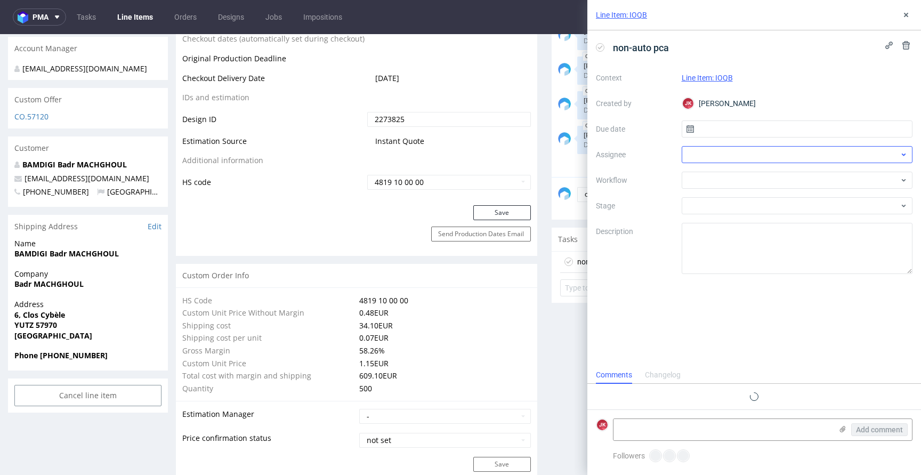
scroll to position [9, 0]
click at [721, 128] on input "text" at bounding box center [796, 128] width 231 height 17
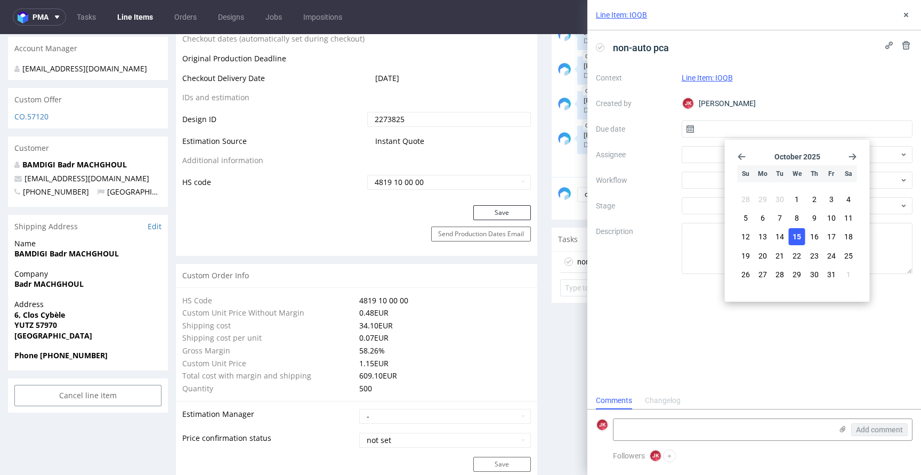
click at [800, 235] on span "15" at bounding box center [796, 236] width 9 height 11
type input "15/10/2025"
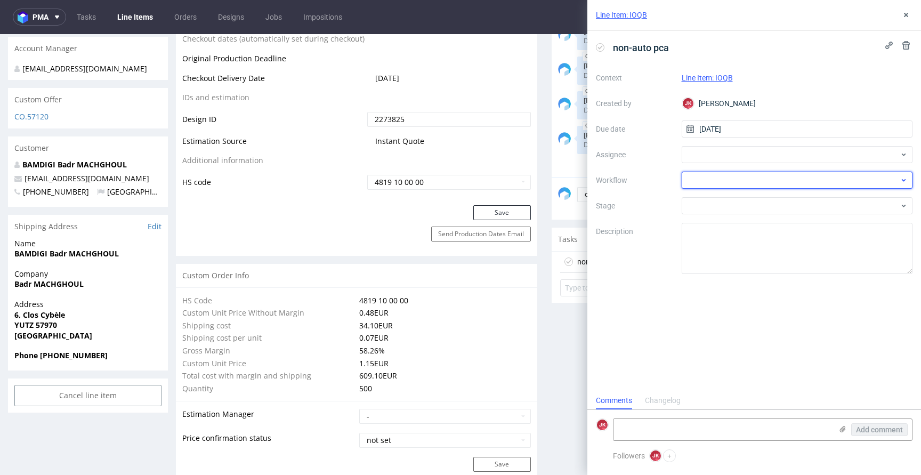
click at [702, 182] on div at bounding box center [796, 180] width 231 height 17
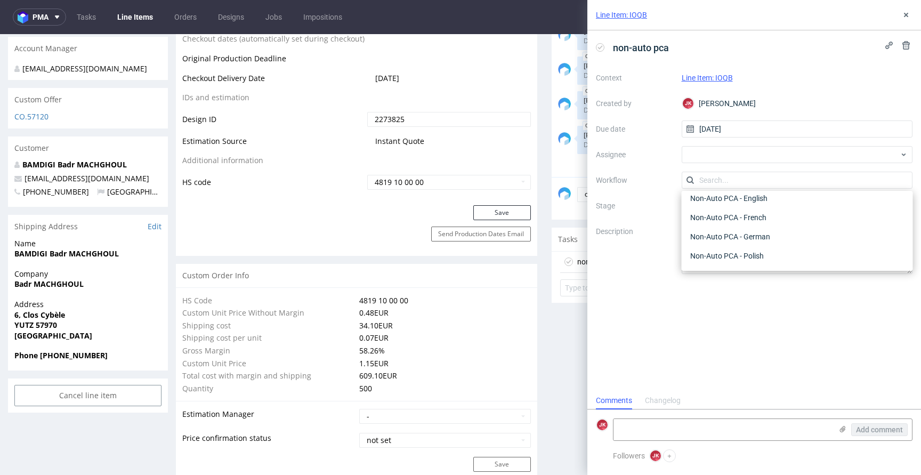
scroll to position [479, 0]
click at [731, 230] on div "Non-Auto PCA - French" at bounding box center [797, 227] width 223 height 19
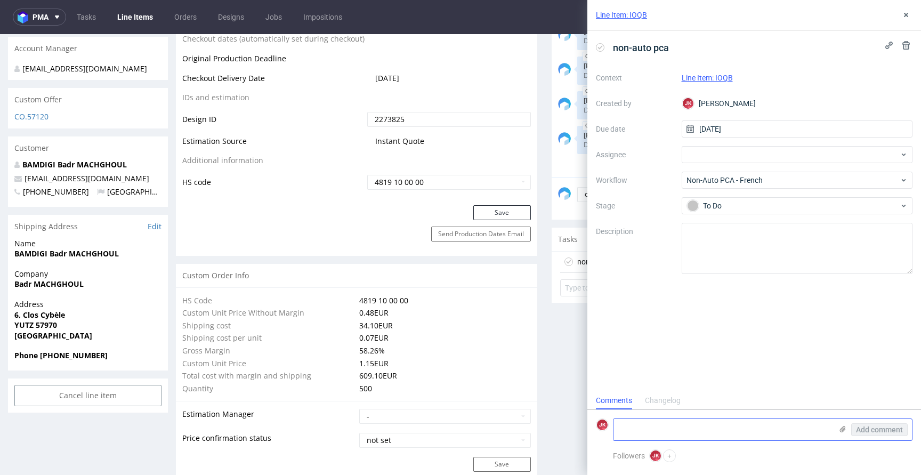
click at [667, 429] on textarea at bounding box center [722, 429] width 218 height 21
paste textarea "Nous ne proposons pas cette police pour les textes arabes. Est-elle compatible …"
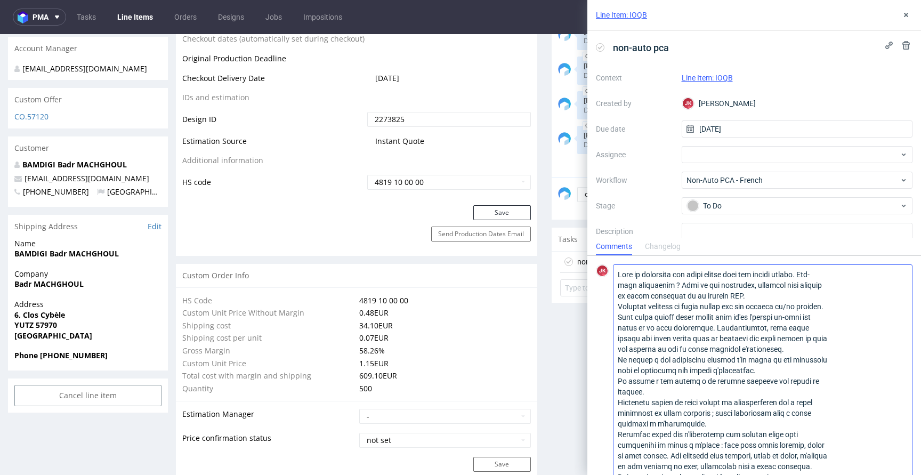
scroll to position [78, 0]
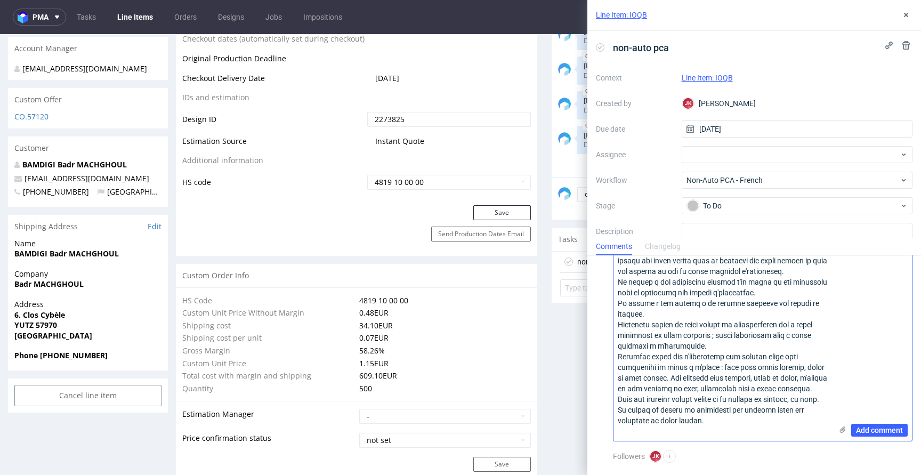
type textarea "Nous ne proposons pas cette police pour les textes arabes. Est-elle compatible …"
click at [838, 429] on icon at bounding box center [842, 429] width 9 height 9
click at [0, 0] on input "file" at bounding box center [0, 0] width 0 height 0
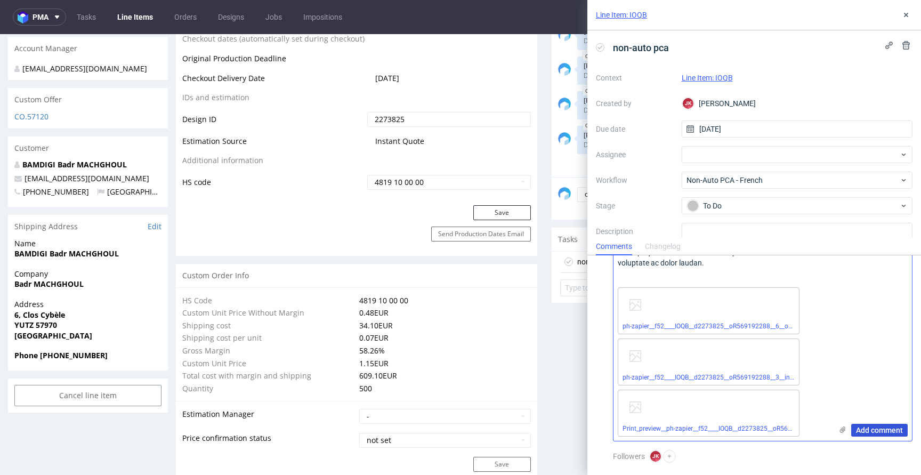
click at [861, 432] on span "Add comment" at bounding box center [879, 429] width 47 height 7
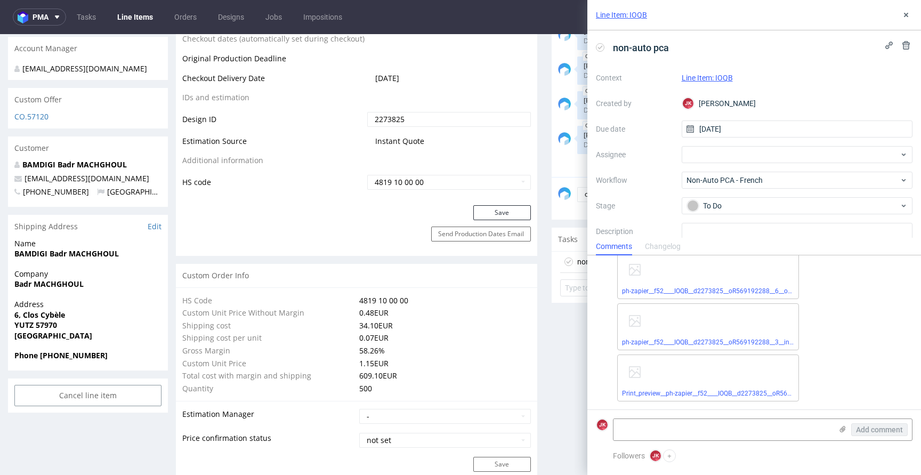
scroll to position [0, 0]
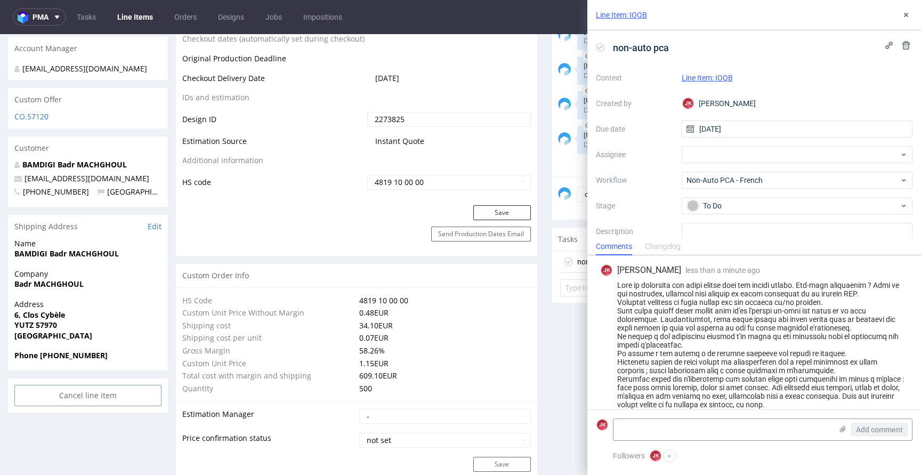
click at [905, 4] on div "Line Item: IOQB" at bounding box center [754, 15] width 334 height 30
click at [904, 9] on button at bounding box center [905, 15] width 13 height 13
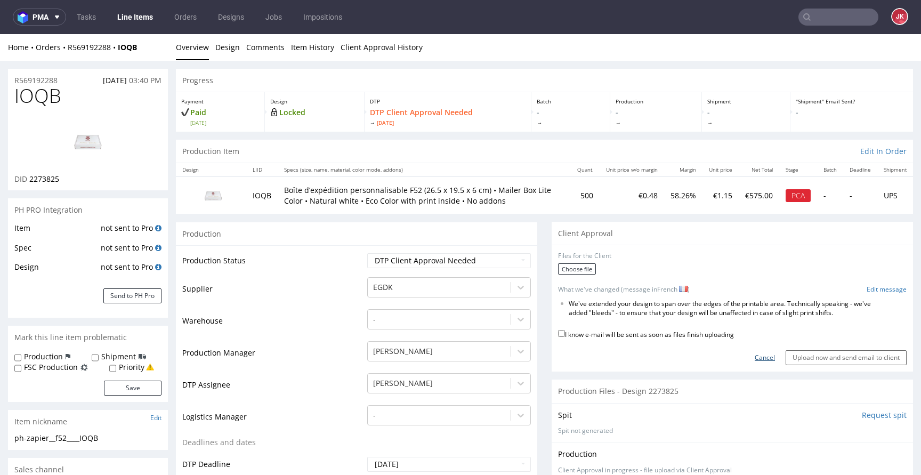
click at [754, 357] on link "Cancel" at bounding box center [764, 357] width 20 height 9
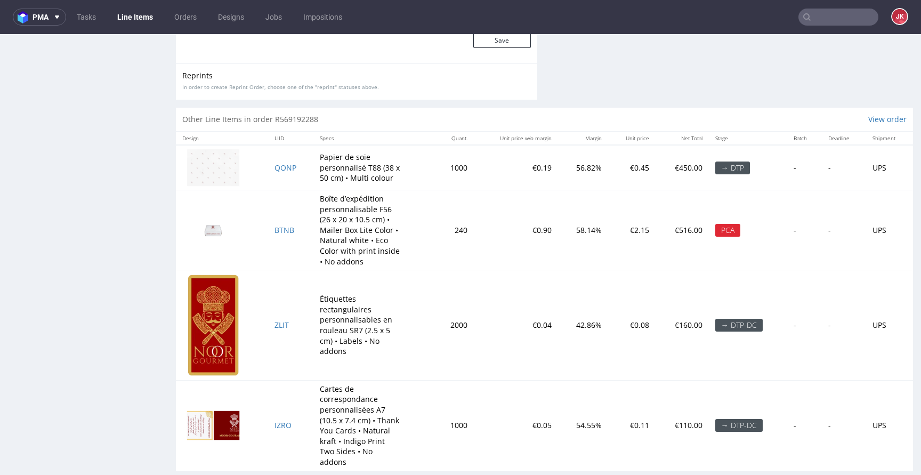
scroll to position [1999, 0]
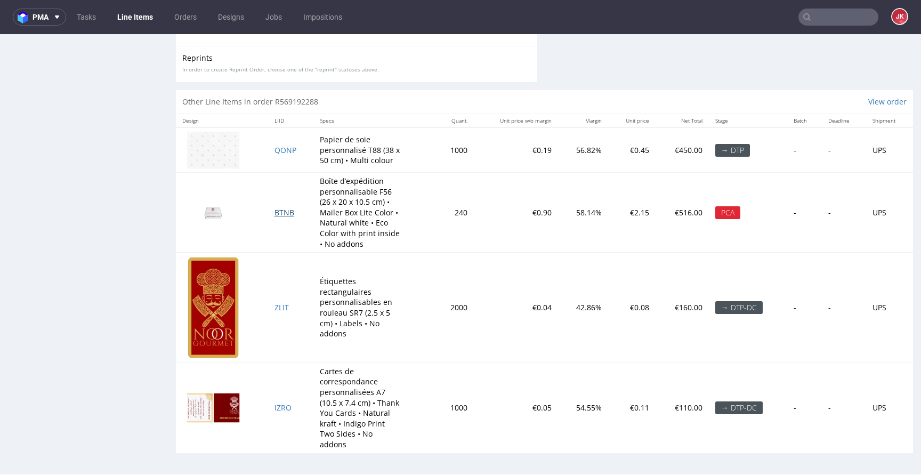
click at [277, 213] on span "BTNB" at bounding box center [284, 212] width 20 height 10
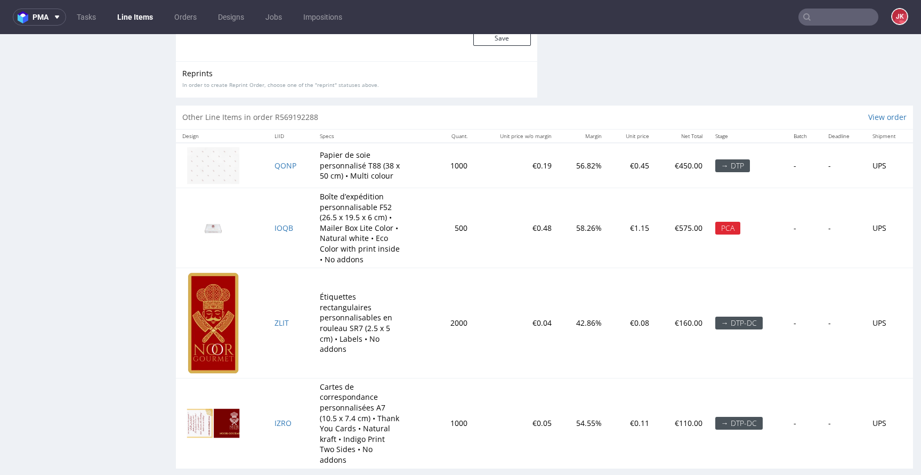
scroll to position [1989, 0]
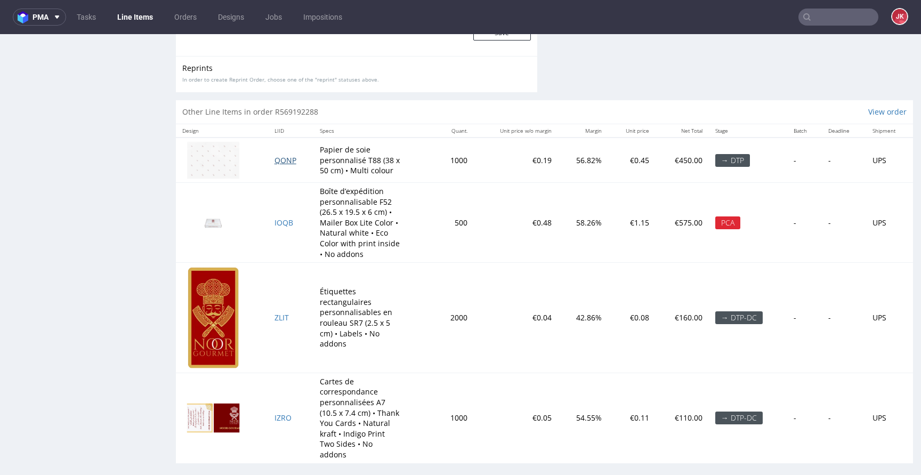
click at [281, 162] on span "QONP" at bounding box center [285, 160] width 22 height 10
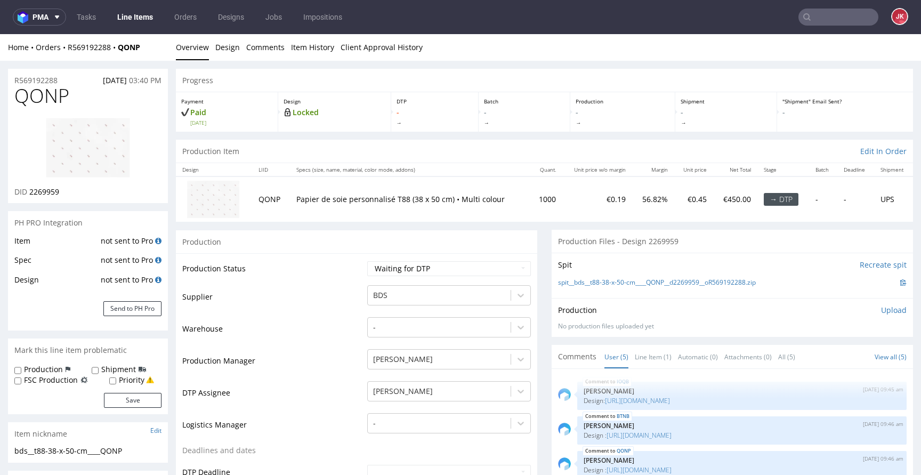
click at [231, 44] on link "Design" at bounding box center [227, 47] width 25 height 26
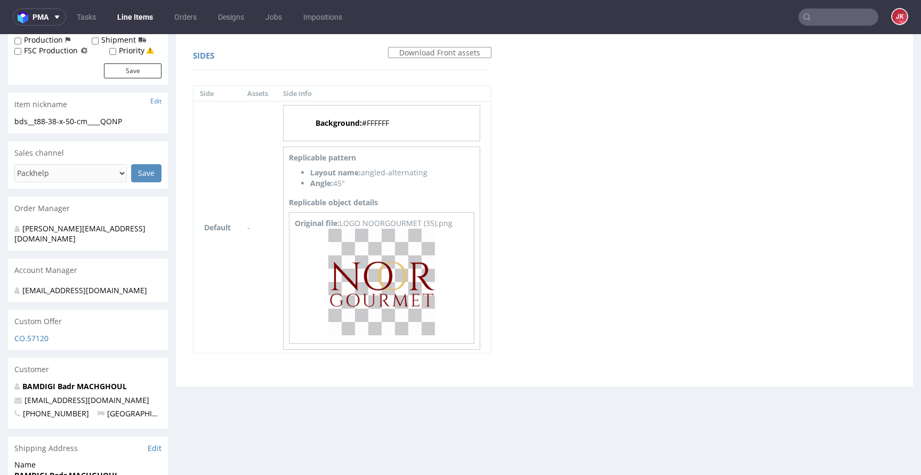
scroll to position [377, 0]
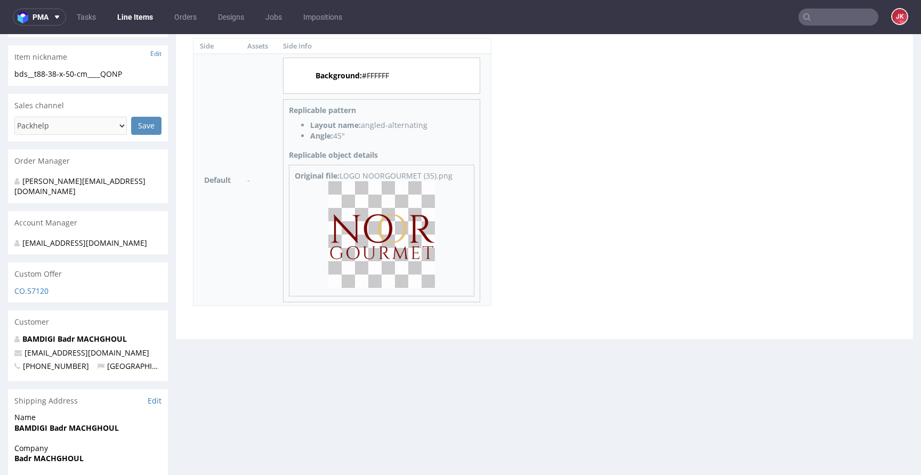
click at [383, 230] on img at bounding box center [381, 234] width 107 height 107
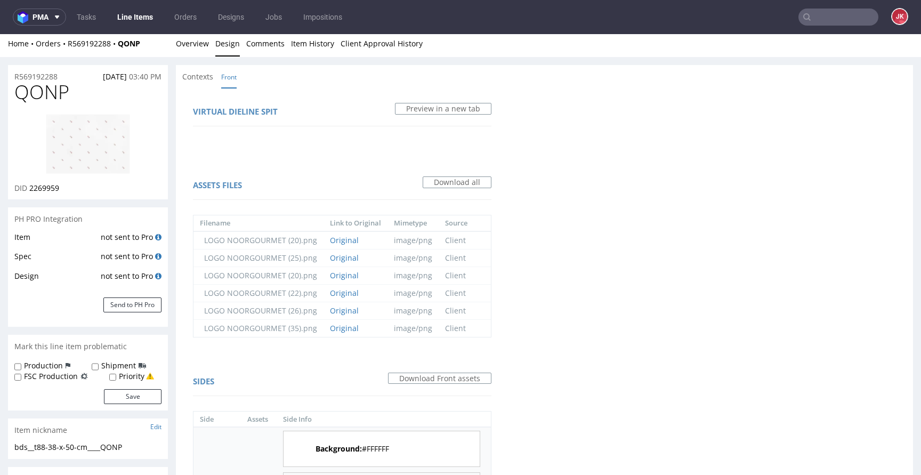
scroll to position [0, 0]
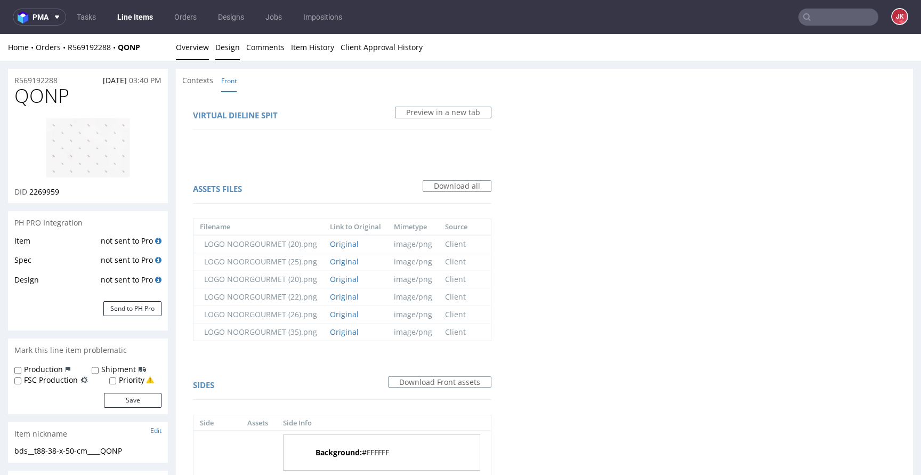
click at [194, 39] on link "Overview" at bounding box center [192, 47] width 33 height 26
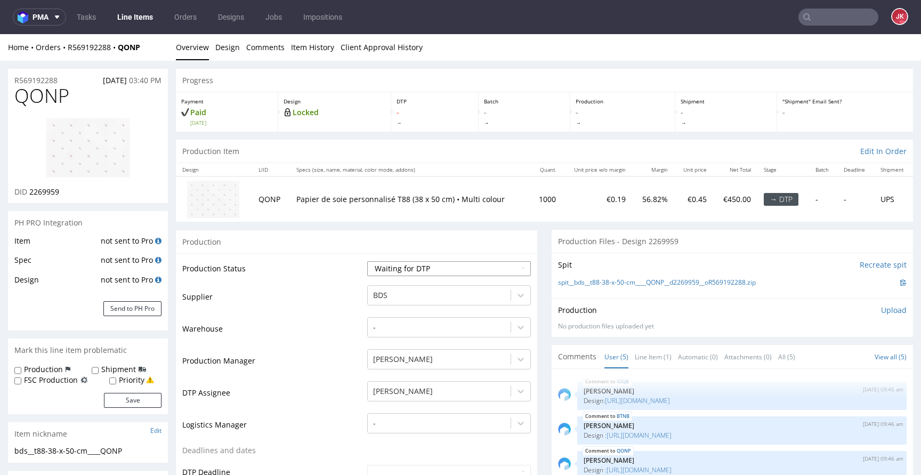
click at [489, 267] on select "Waiting for Artwork Waiting for Diecut Waiting for Mockup Waiting for DTP Waiti…" at bounding box center [449, 268] width 164 height 15
click at [367, 261] on select "Waiting for Artwork Waiting for Diecut Waiting for Mockup Waiting for DTP Waiti…" at bounding box center [449, 268] width 164 height 15
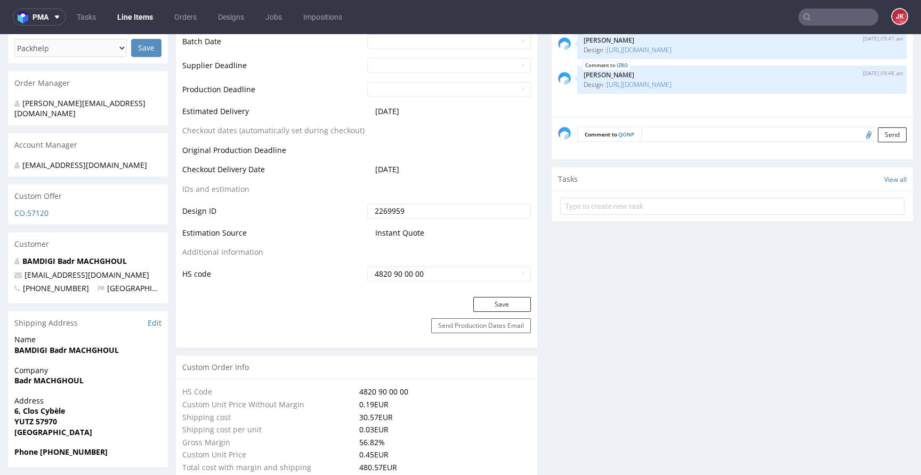
scroll to position [462, 0]
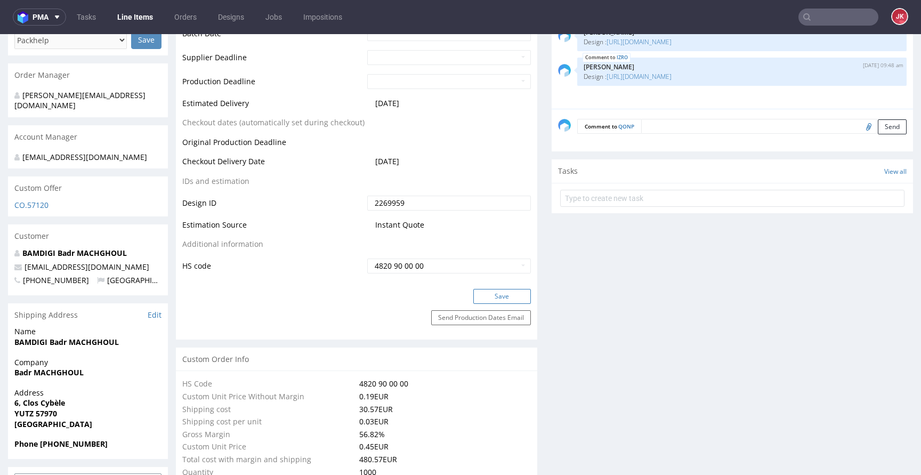
click at [475, 295] on button "Save" at bounding box center [502, 296] width 58 height 15
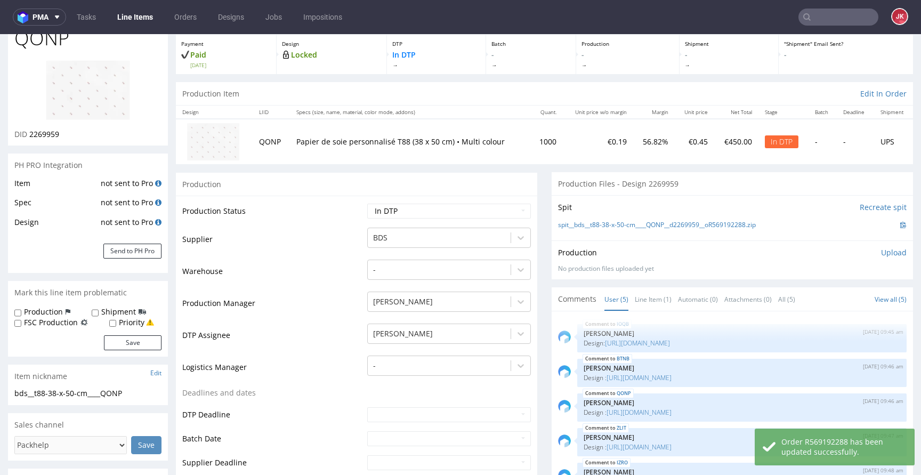
scroll to position [0, 0]
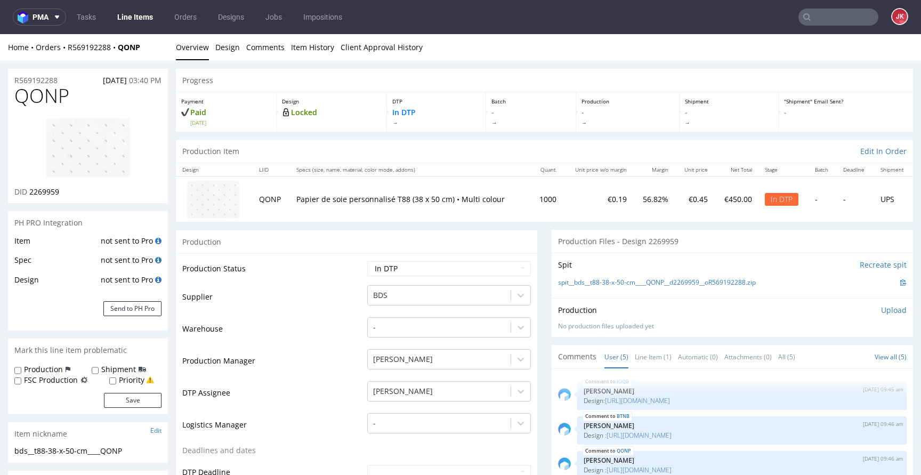
click at [109, 150] on img at bounding box center [87, 147] width 85 height 61
click at [44, 95] on span "QONP" at bounding box center [41, 95] width 55 height 21
copy span "QONP"
drag, startPoint x: 30, startPoint y: 192, endPoint x: 84, endPoint y: 189, distance: 53.4
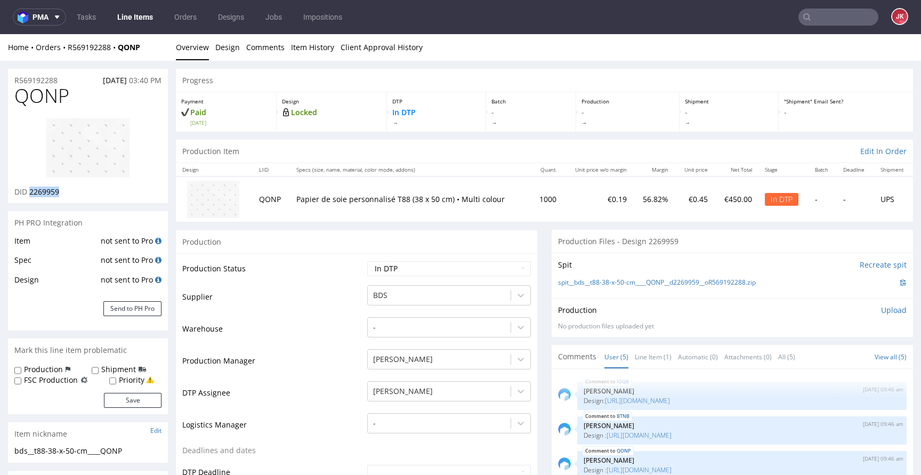
click at [84, 189] on div "DID 2269959" at bounding box center [87, 191] width 147 height 11
copy span "2269959"
click at [493, 273] on select "Waiting for Artwork Waiting for Diecut Waiting for Mockup Waiting for DTP Waiti…" at bounding box center [449, 268] width 164 height 15
select select "dtp_ca_needed"
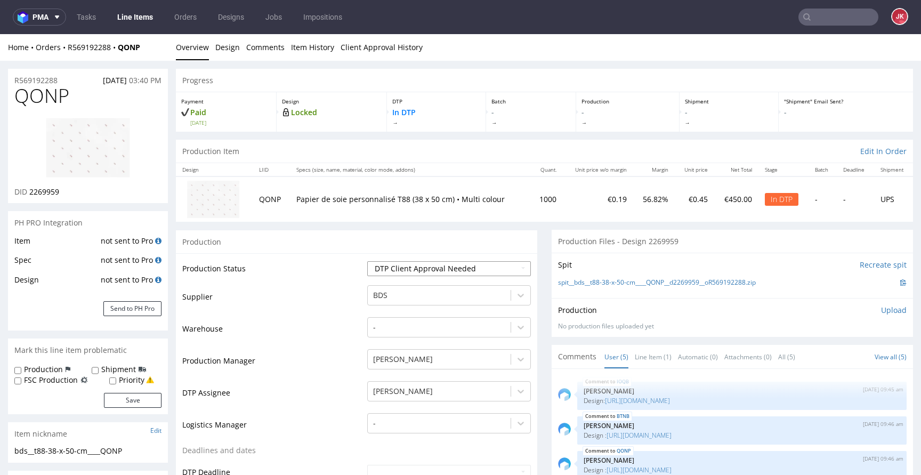
click at [367, 261] on select "Waiting for Artwork Waiting for Diecut Waiting for Mockup Waiting for DTP Waiti…" at bounding box center [449, 268] width 164 height 15
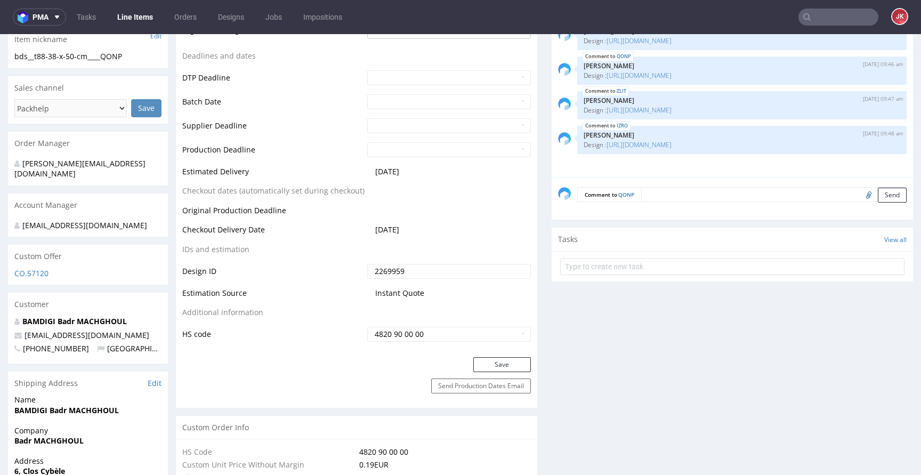
scroll to position [413, 0]
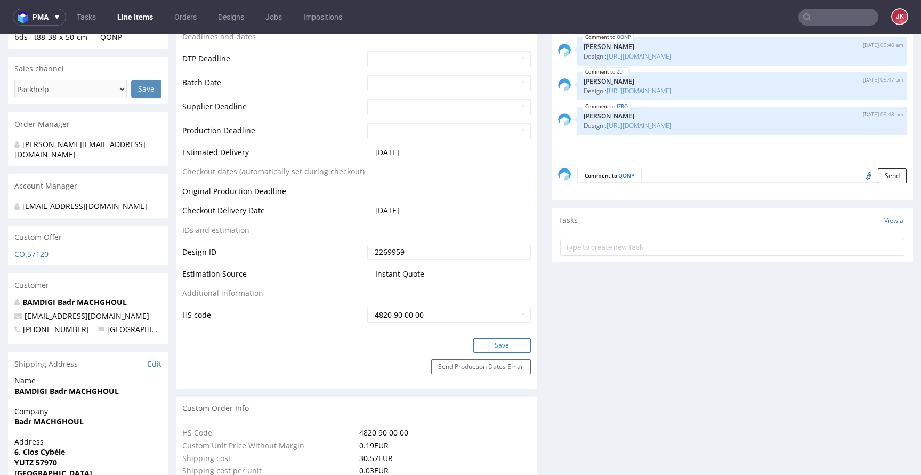
click at [500, 343] on button "Save" at bounding box center [502, 345] width 58 height 15
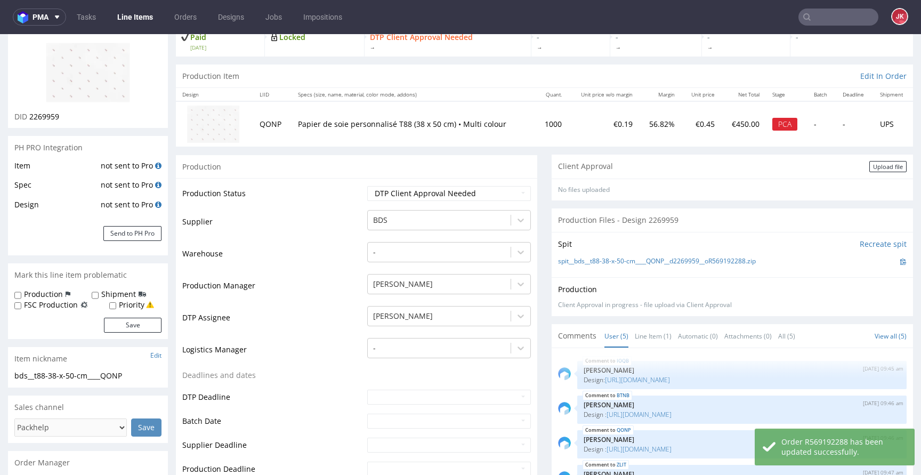
scroll to position [0, 0]
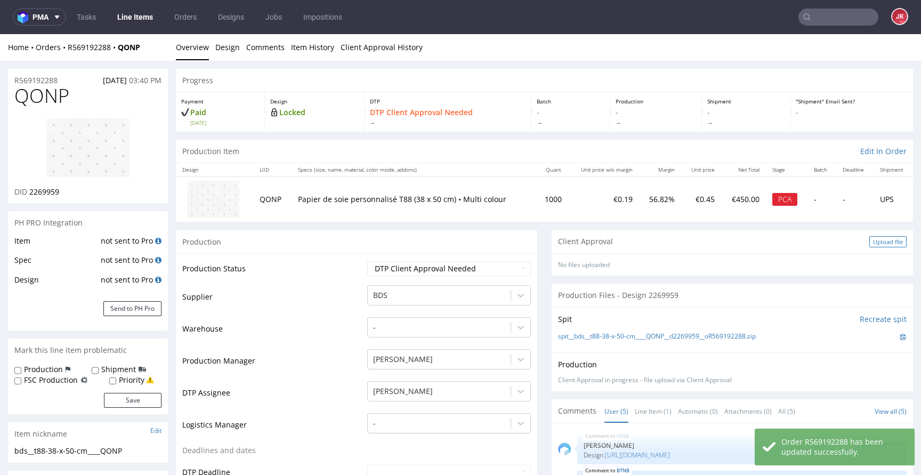
click at [869, 242] on div "Upload file" at bounding box center [887, 241] width 37 height 11
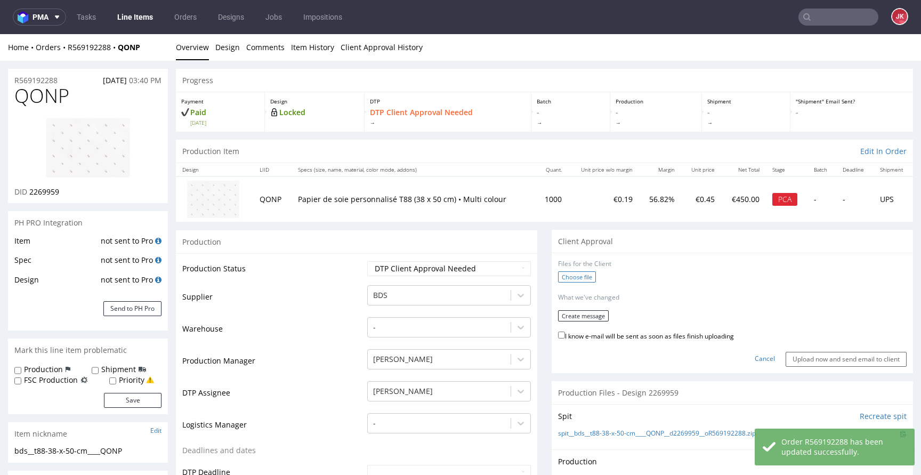
click at [573, 277] on label "Choose file" at bounding box center [577, 276] width 38 height 11
click at [0, 34] on input "Choose file" at bounding box center [0, 34] width 0 height 0
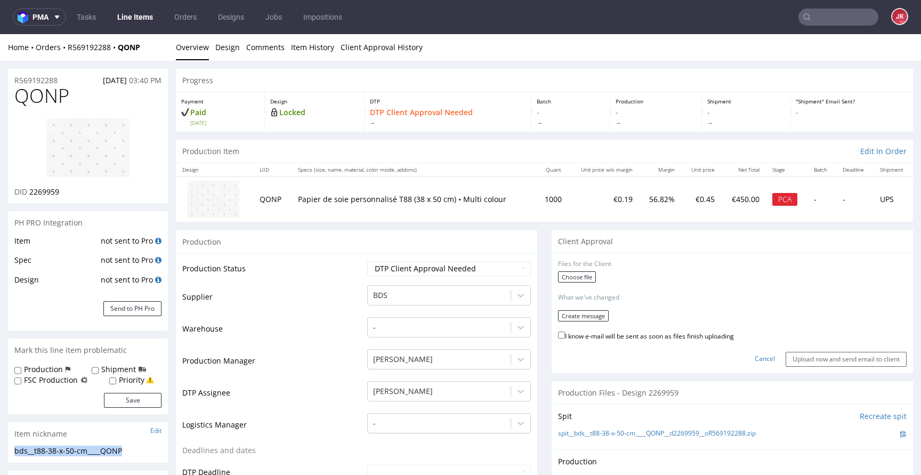
drag, startPoint x: 151, startPoint y: 448, endPoint x: 0, endPoint y: 447, distance: 151.3
copy div "bds__t88-38-x-50-cm____QONP"
drag, startPoint x: 72, startPoint y: 80, endPoint x: 3, endPoint y: 84, distance: 69.9
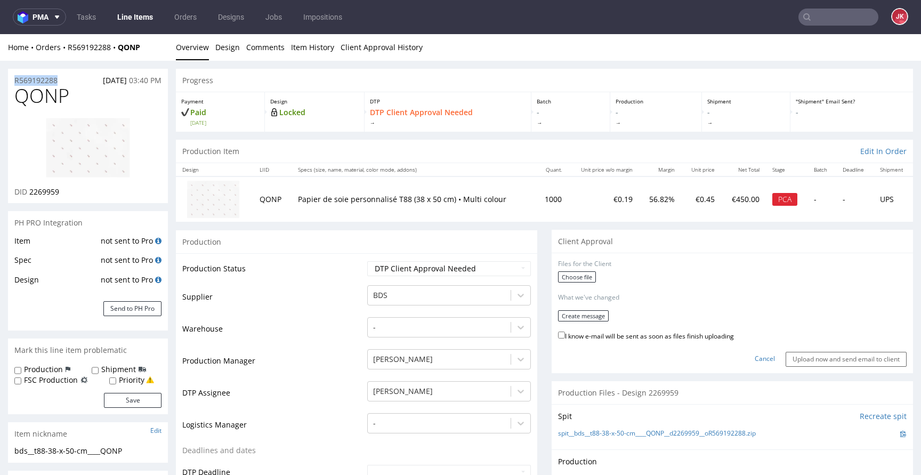
copy p "R569192288"
drag, startPoint x: 29, startPoint y: 194, endPoint x: 120, endPoint y: 190, distance: 90.7
click at [118, 190] on div "DID 2269959" at bounding box center [87, 191] width 147 height 11
copy span "2269959"
click at [681, 278] on div "Choose file" at bounding box center [732, 278] width 348 height 14
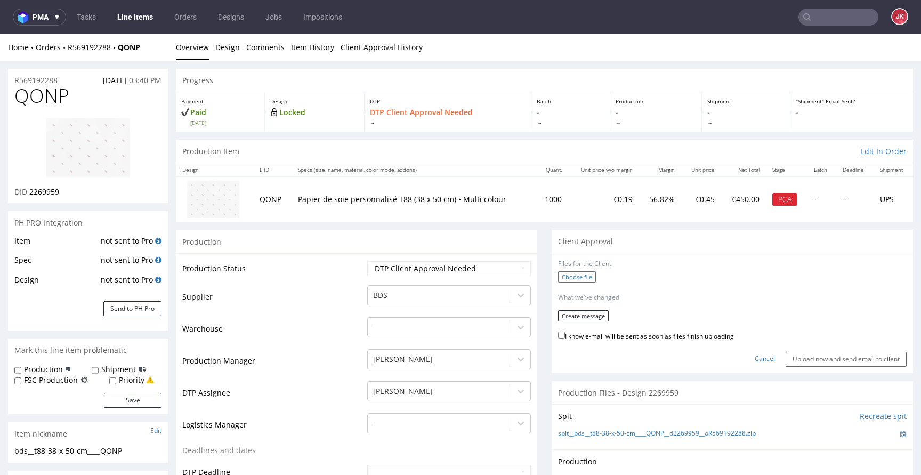
click at [578, 277] on label "Choose file" at bounding box center [577, 276] width 38 height 11
click at [0, 34] on input "Choose file" at bounding box center [0, 34] width 0 height 0
click at [594, 315] on button "Create message" at bounding box center [583, 311] width 51 height 11
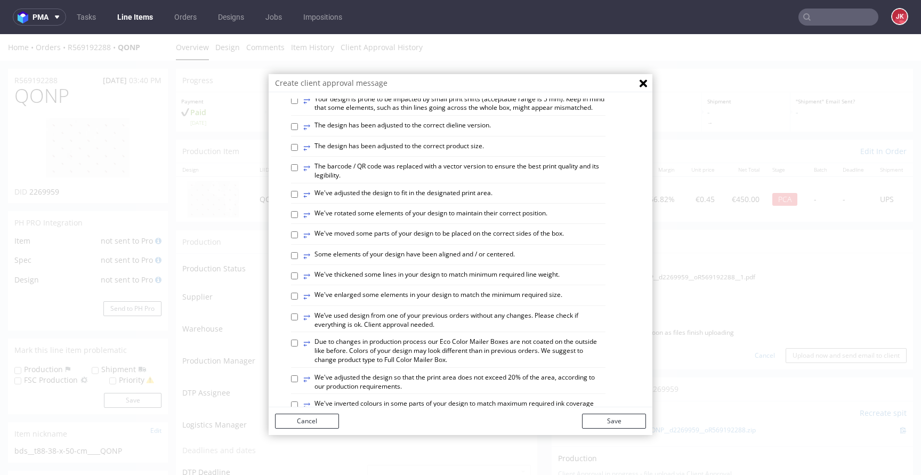
scroll to position [265, 0]
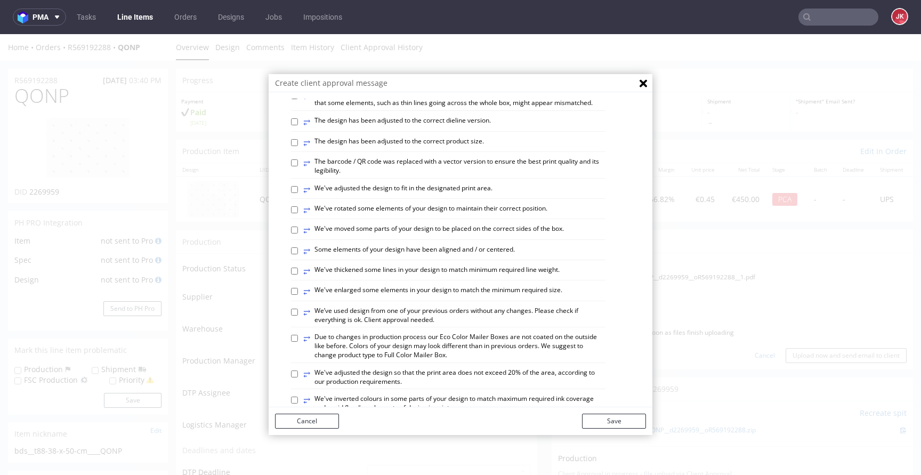
click at [431, 257] on label "⥂ Some elements of your design have been aligned and / or centered." at bounding box center [409, 251] width 212 height 12
click at [298, 254] on input "⥂ Some elements of your design have been aligned and / or centered." at bounding box center [294, 250] width 7 height 7
checkbox input "true"
click at [603, 417] on button "Save" at bounding box center [614, 420] width 64 height 15
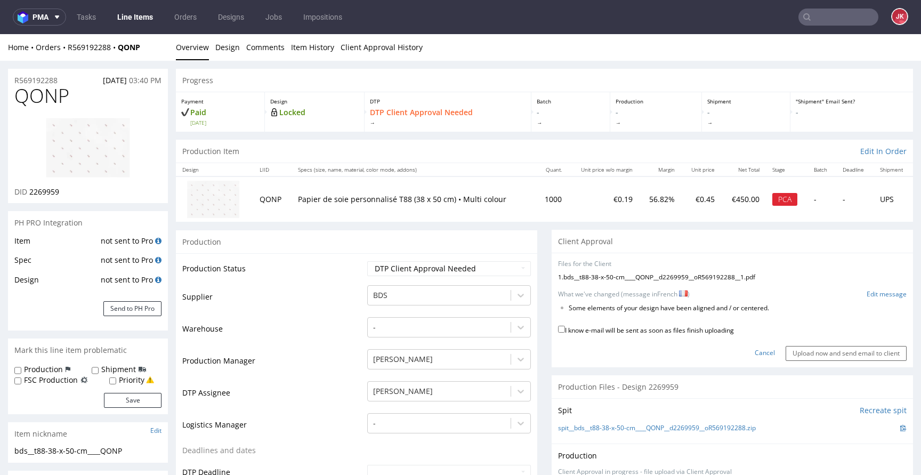
click at [654, 329] on label "I know e-mail will be sent as soon as files finish uploading" at bounding box center [646, 329] width 176 height 12
click at [565, 329] on input "I know e-mail will be sent as soon as files finish uploading" at bounding box center [561, 329] width 7 height 7
checkbox input "true"
click at [792, 347] on input "Upload now and send email to client" at bounding box center [845, 353] width 121 height 15
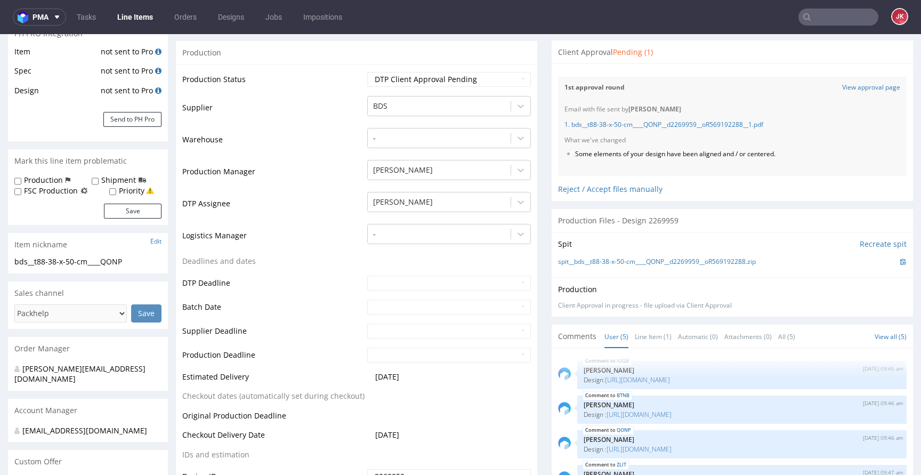
scroll to position [0, 0]
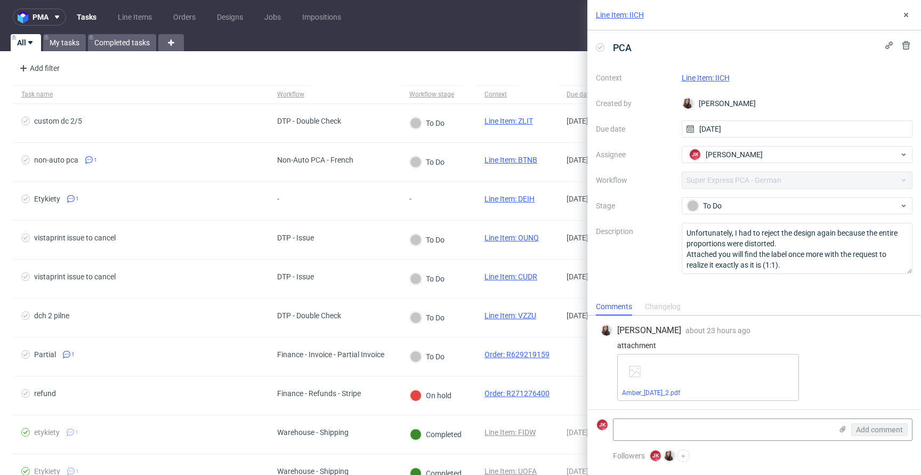
click at [720, 76] on link "Line Item: IICH" at bounding box center [705, 78] width 48 height 9
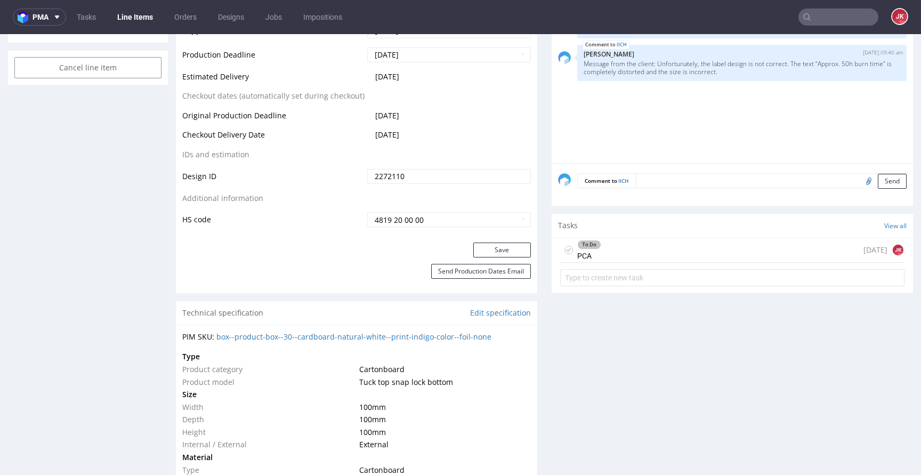
scroll to position [597, 0]
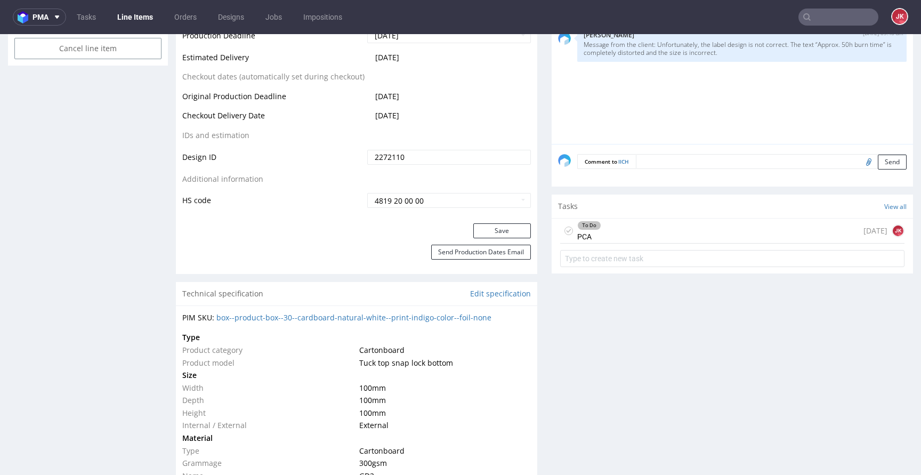
click at [579, 229] on div "To Do PCA" at bounding box center [589, 230] width 24 height 25
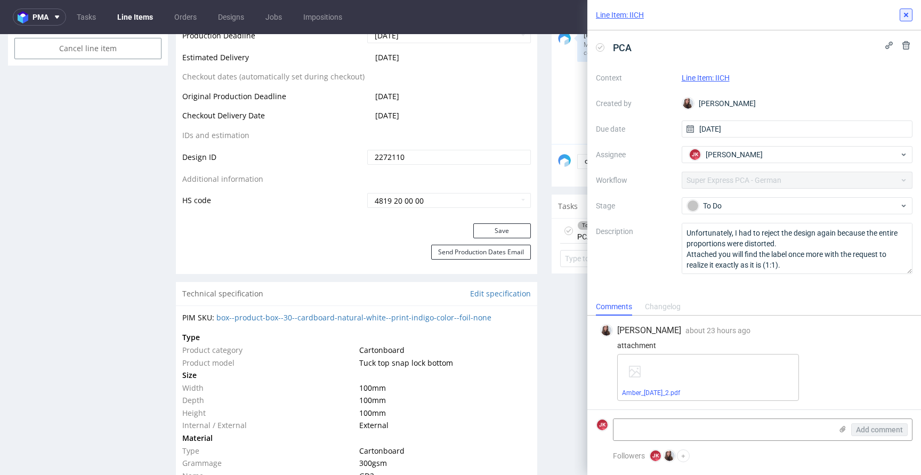
click at [907, 17] on icon at bounding box center [905, 15] width 9 height 9
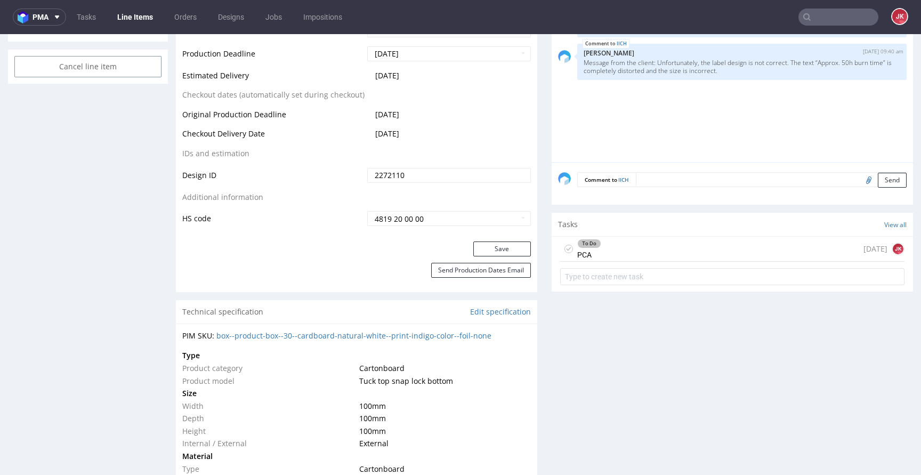
scroll to position [593, 0]
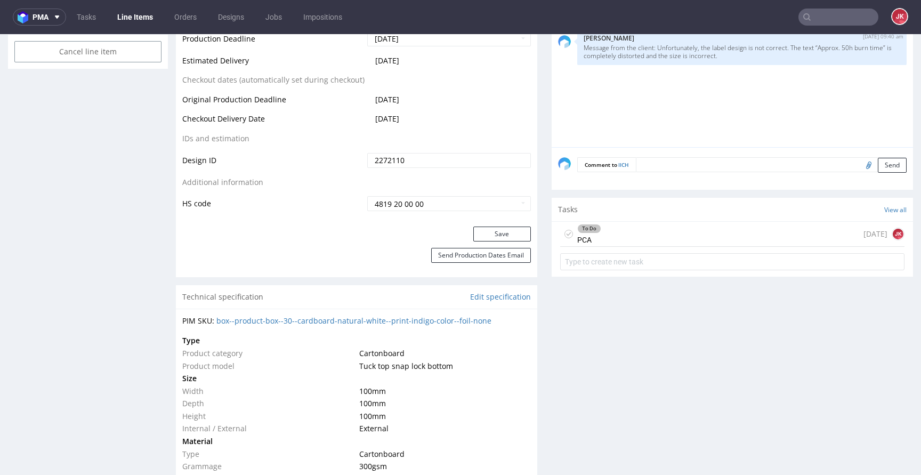
click at [566, 233] on use at bounding box center [568, 234] width 5 height 4
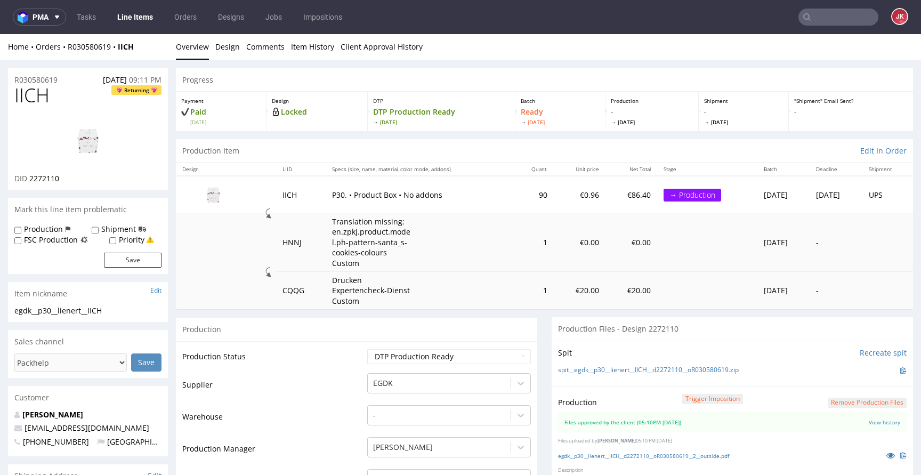
scroll to position [0, 0]
click at [359, 56] on link "Client Approval History" at bounding box center [381, 47] width 82 height 26
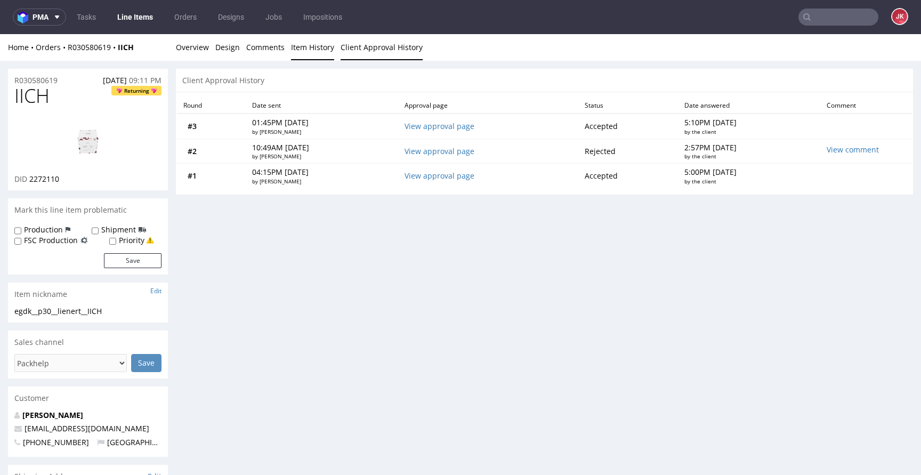
click at [305, 52] on link "Item History" at bounding box center [312, 47] width 43 height 26
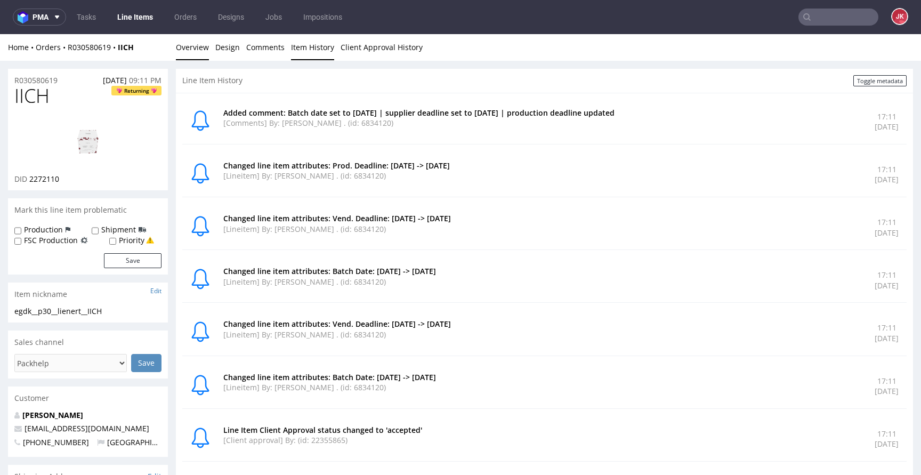
click at [200, 54] on link "Overview" at bounding box center [192, 47] width 33 height 26
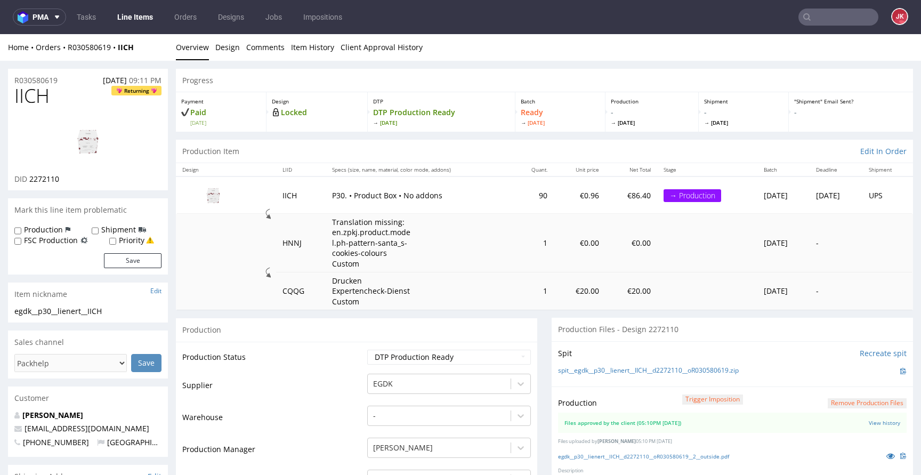
click at [352, 355] on td "Production Status" at bounding box center [273, 360] width 182 height 24
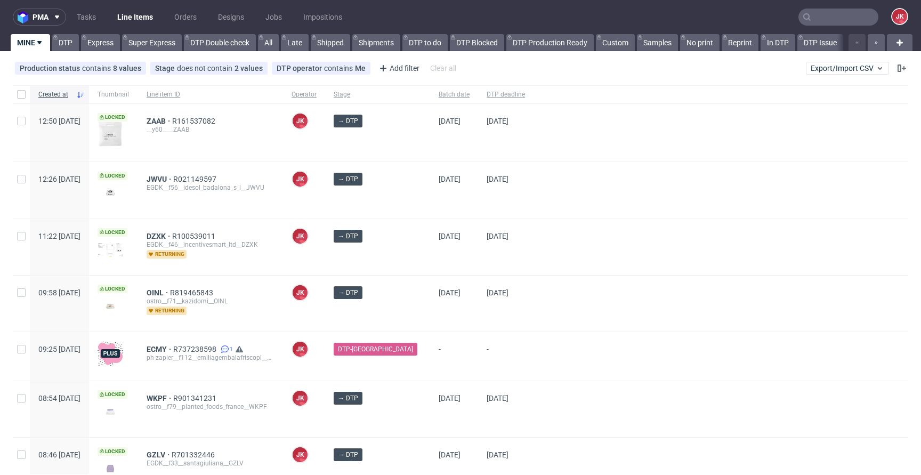
scroll to position [675, 0]
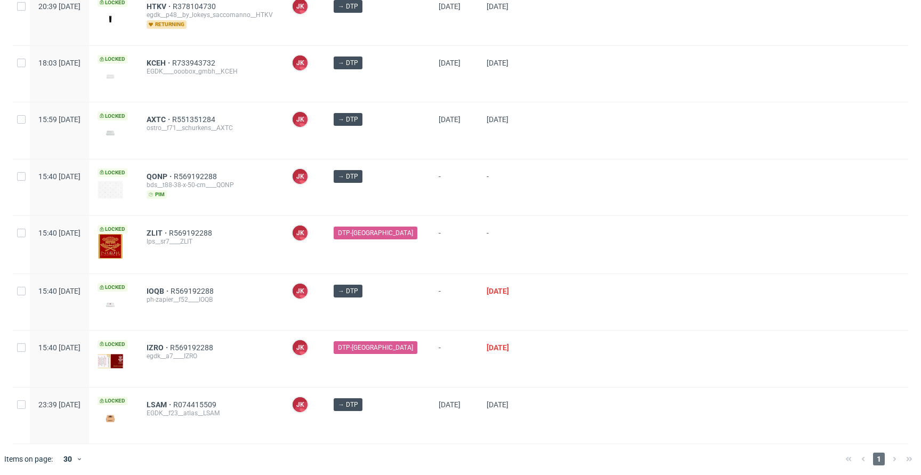
click at [549, 216] on div at bounding box center [720, 245] width 375 height 58
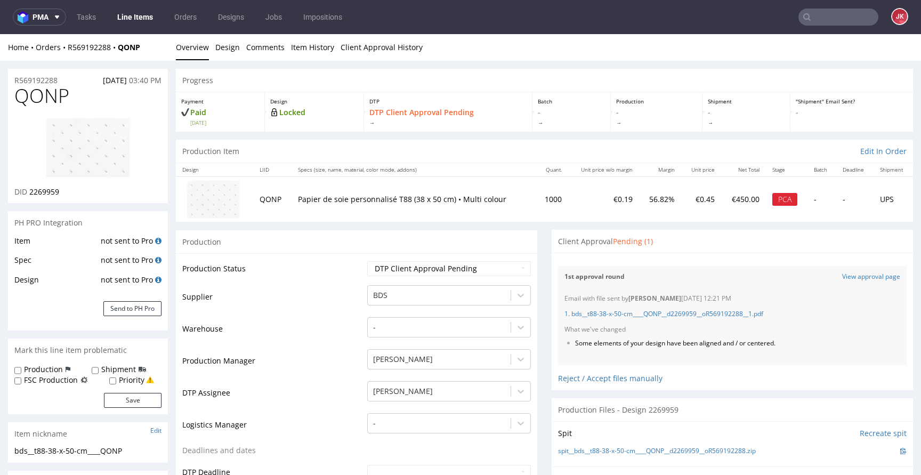
click at [39, 101] on span "QONP" at bounding box center [41, 95] width 55 height 21
copy span "QONP"
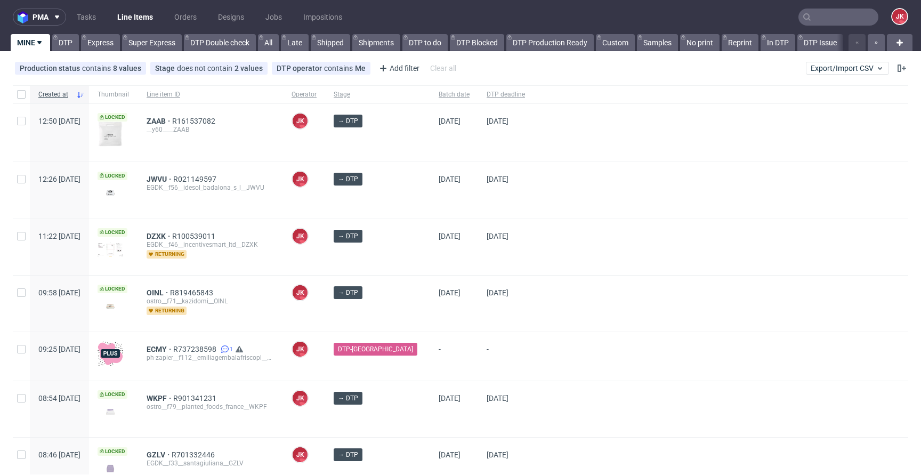
click at [590, 178] on div at bounding box center [720, 190] width 375 height 56
click at [546, 194] on div at bounding box center [720, 190] width 375 height 56
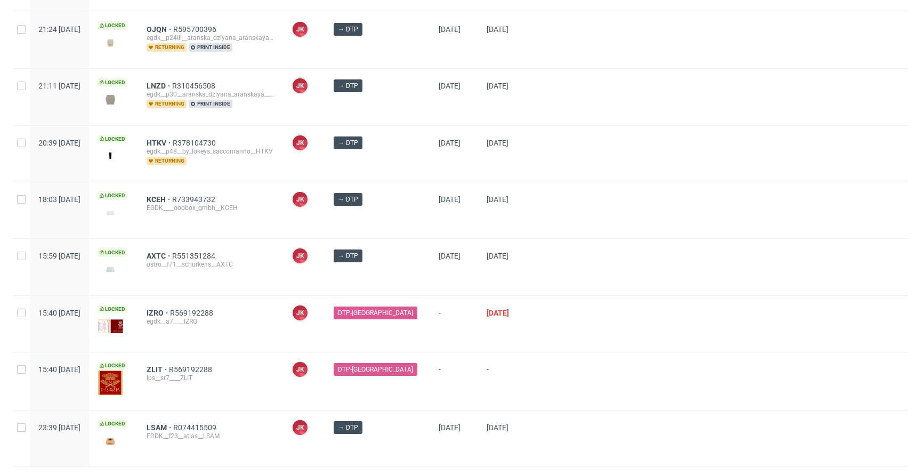
scroll to position [562, 0]
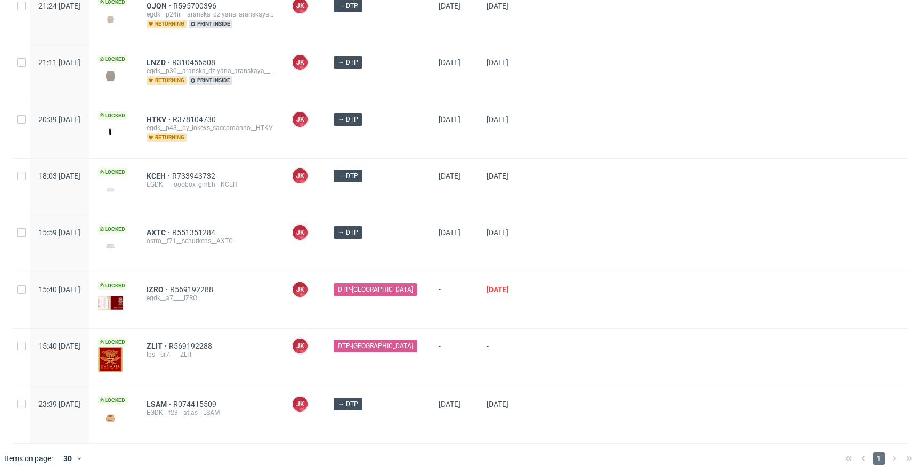
click at [534, 251] on div at bounding box center [720, 243] width 375 height 56
click at [537, 191] on div at bounding box center [720, 187] width 375 height 56
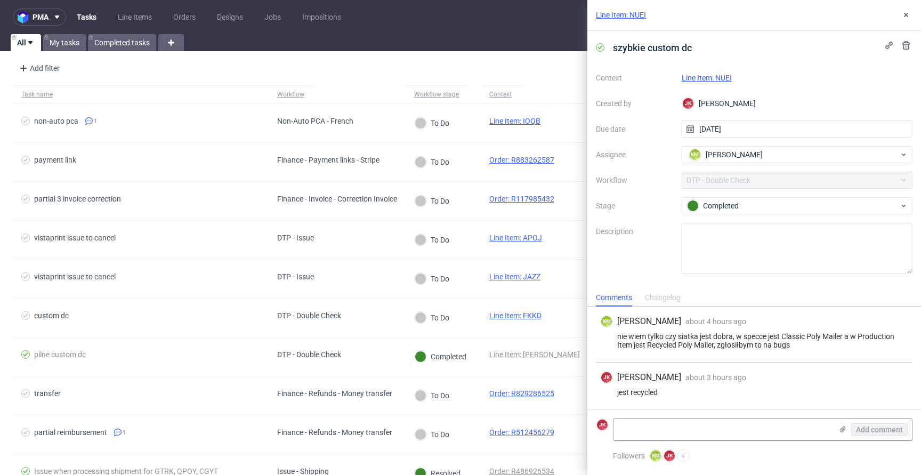
click at [702, 77] on link "Line Item: NUEI" at bounding box center [706, 78] width 50 height 9
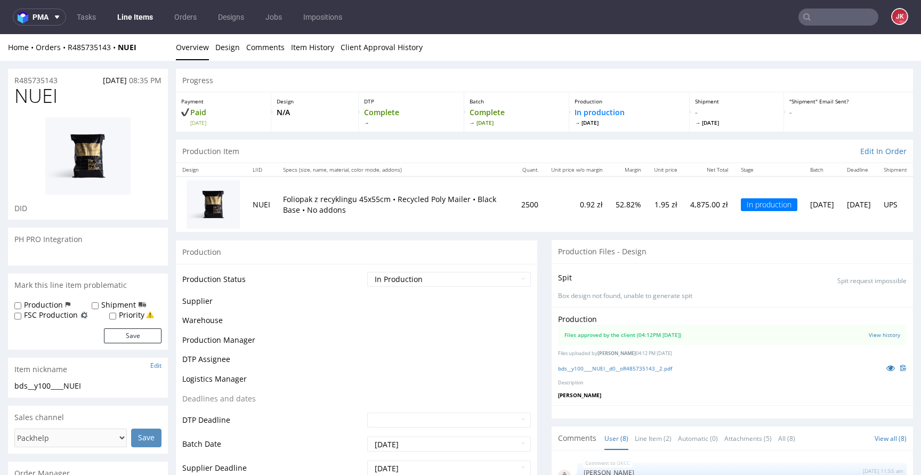
scroll to position [269, 0]
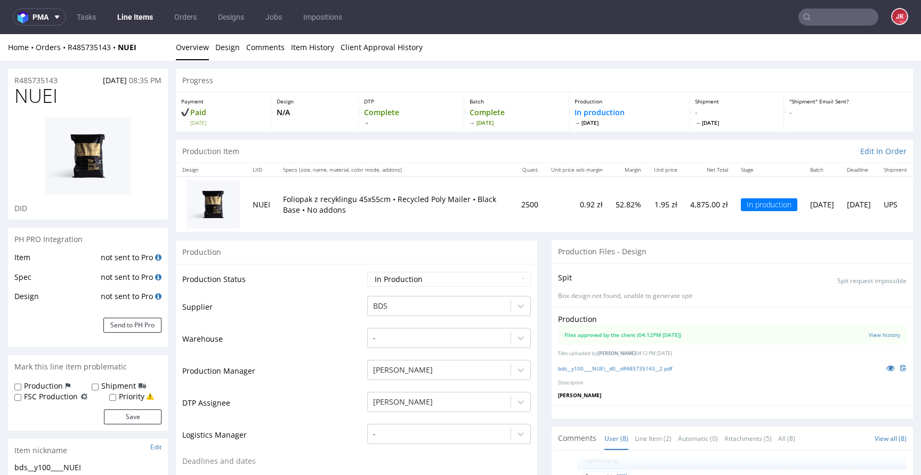
click at [39, 99] on span "NUEI" at bounding box center [35, 95] width 43 height 21
copy span "NUEI"
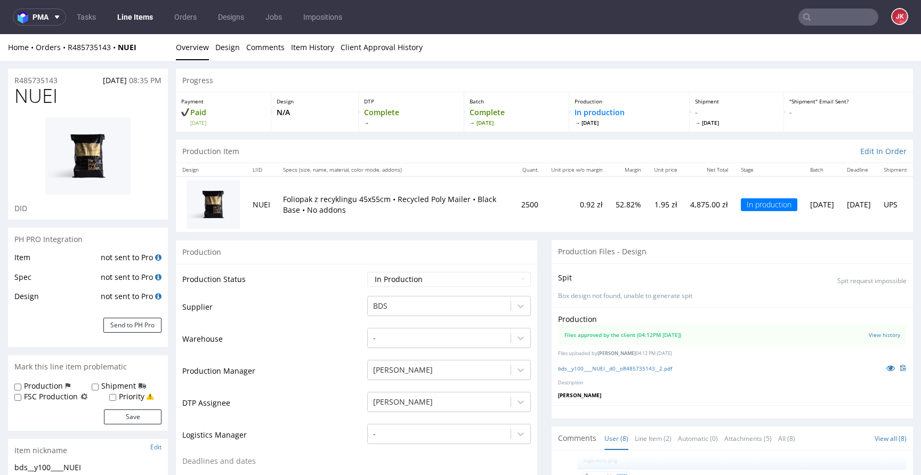
click at [345, 311] on td "Supplier" at bounding box center [273, 311] width 182 height 32
click at [356, 286] on td "Production Status" at bounding box center [273, 283] width 182 height 24
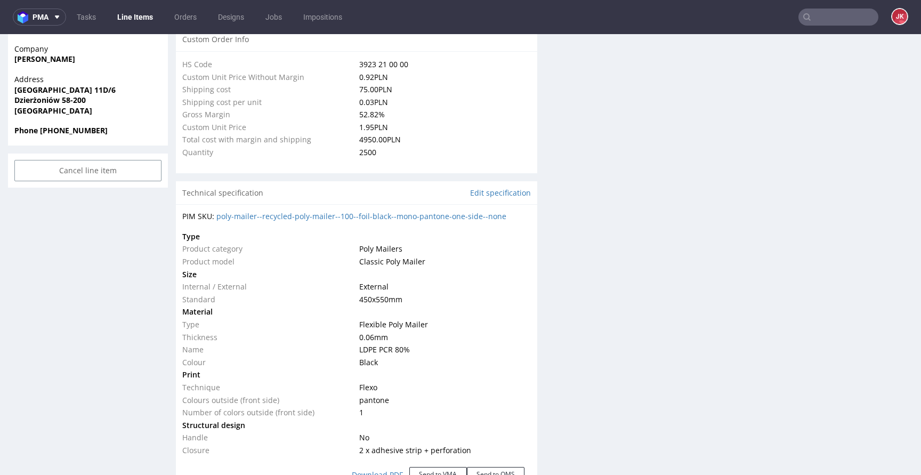
scroll to position [801, 0]
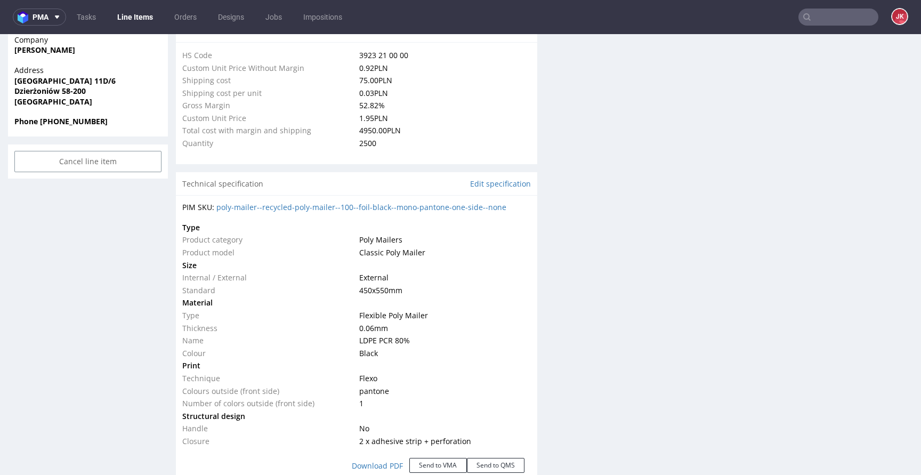
click at [532, 249] on div "Progress Payment Paid [DATE] Design N/A DTP Complete Batch Complete [DATE] Prod…" at bounding box center [544, 390] width 737 height 2247
click at [528, 273] on div "PIM SKU: poly-mailer--recycled-poly-mailer--100--foil-black--mono-pantone-one-s…" at bounding box center [356, 342] width 361 height 295
click at [532, 270] on div "Progress Payment Paid [DATE] Design N/A DTP Complete Batch Complete [DATE] Prod…" at bounding box center [544, 390] width 737 height 2247
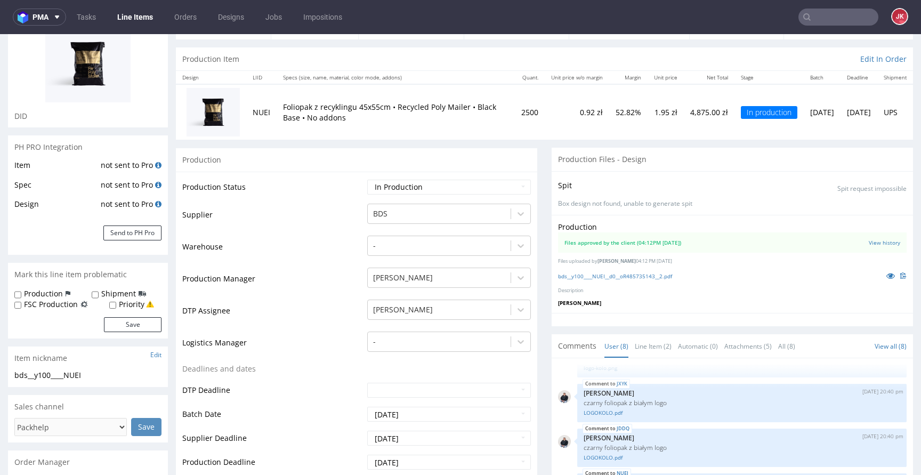
scroll to position [0, 0]
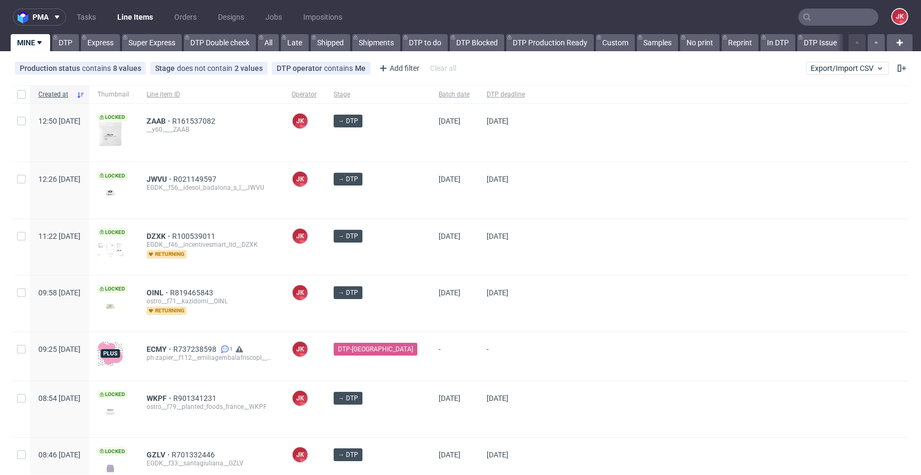
click at [533, 194] on div at bounding box center [720, 190] width 375 height 56
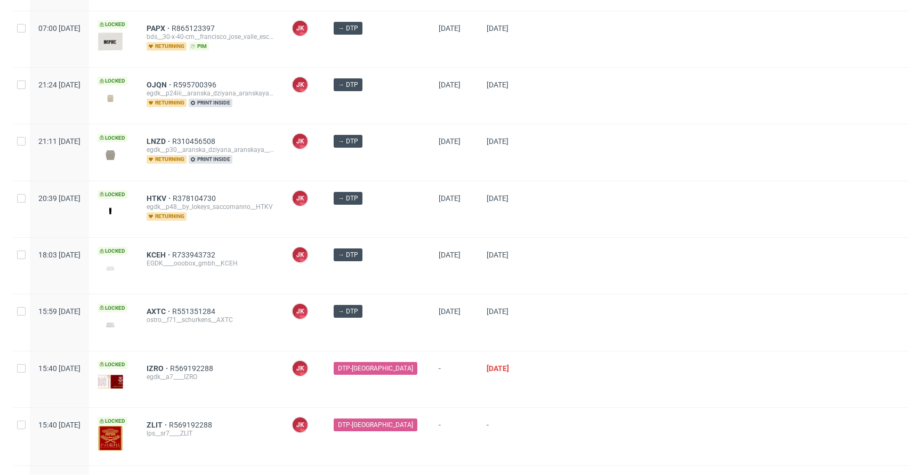
scroll to position [562, 0]
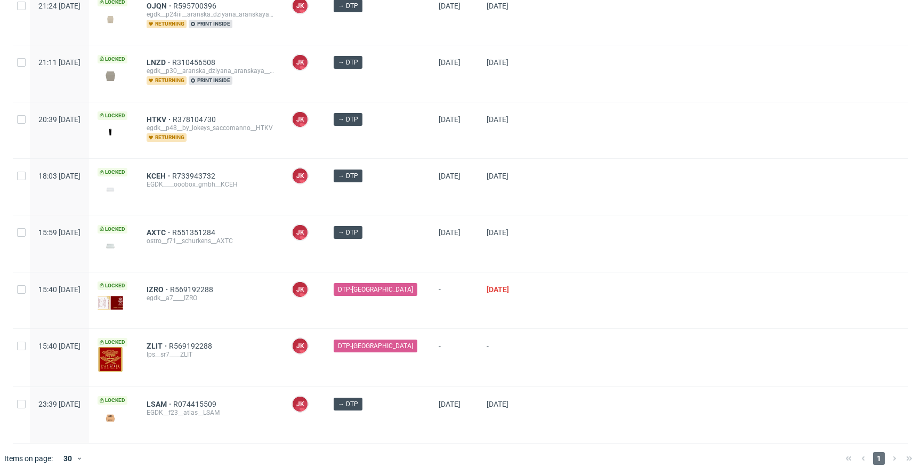
click at [533, 238] on div at bounding box center [720, 243] width 375 height 56
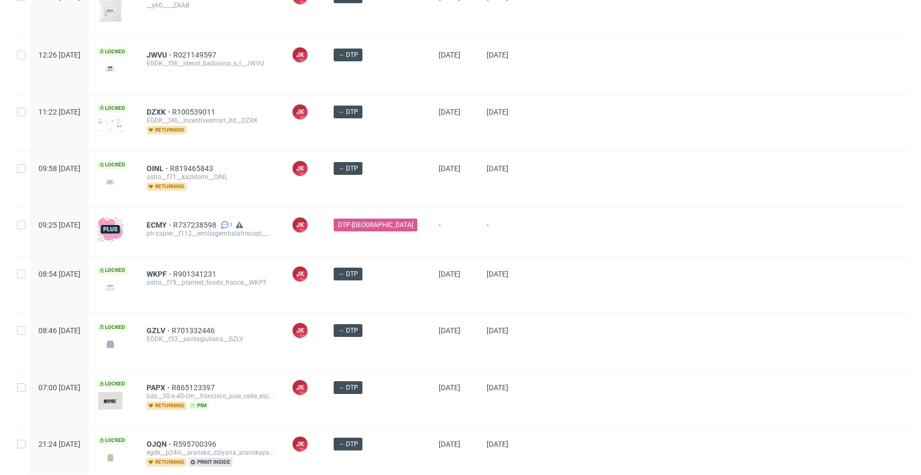
scroll to position [0, 0]
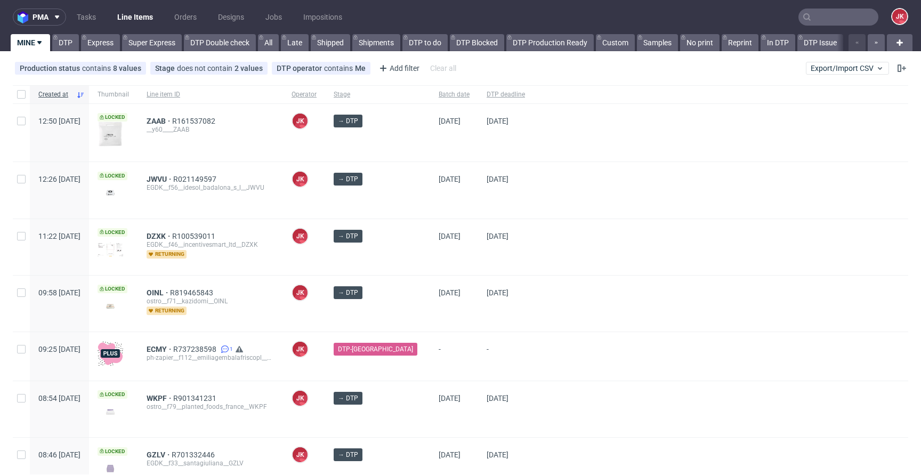
click at [522, 250] on div "[DATE]" at bounding box center [505, 247] width 55 height 56
click at [478, 255] on div "[DATE]" at bounding box center [505, 247] width 55 height 56
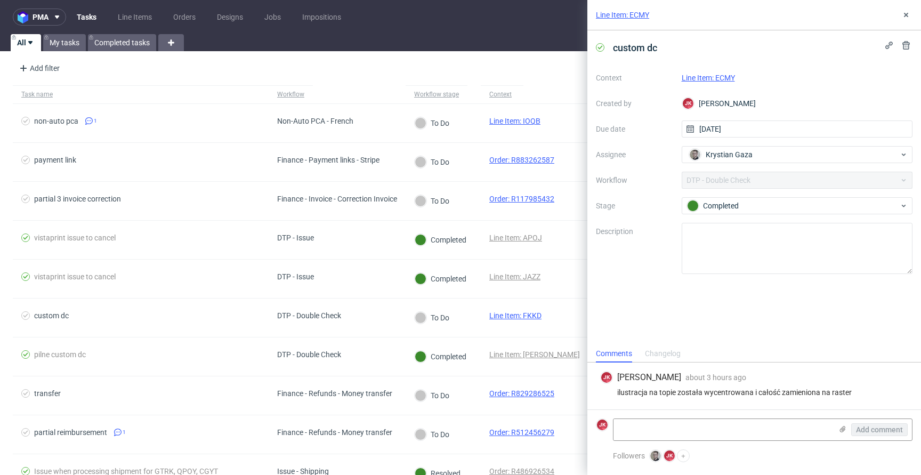
click at [706, 77] on link "Line Item: ECMY" at bounding box center [707, 78] width 53 height 9
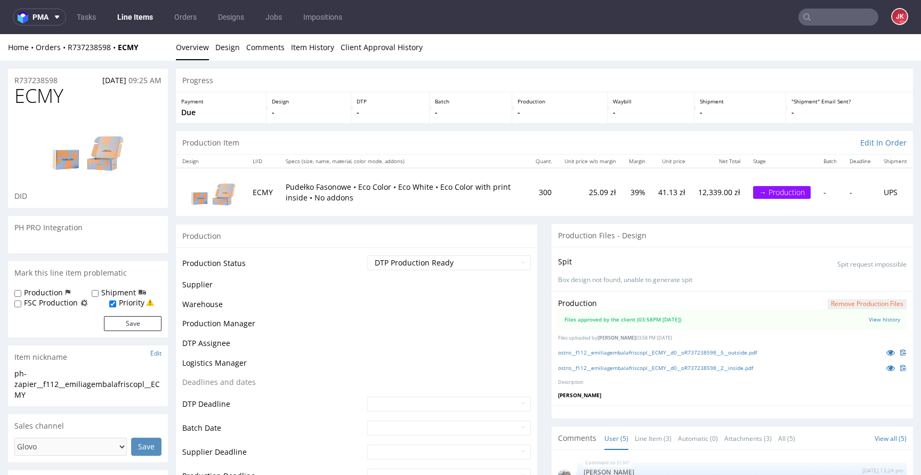
scroll to position [46, 0]
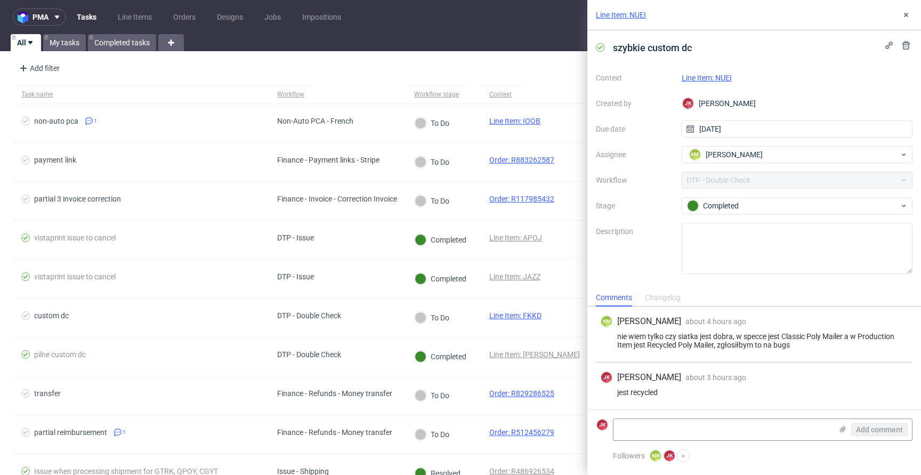
click at [705, 75] on link "Line Item: NUEI" at bounding box center [706, 78] width 50 height 9
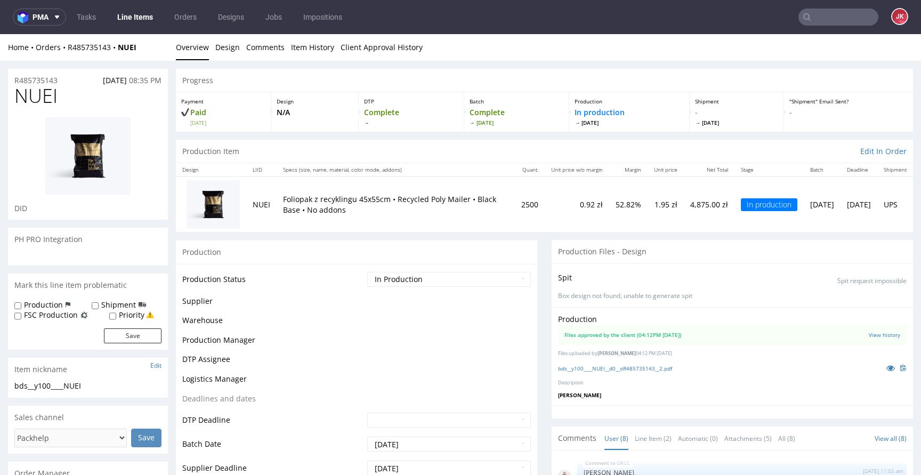
scroll to position [269, 0]
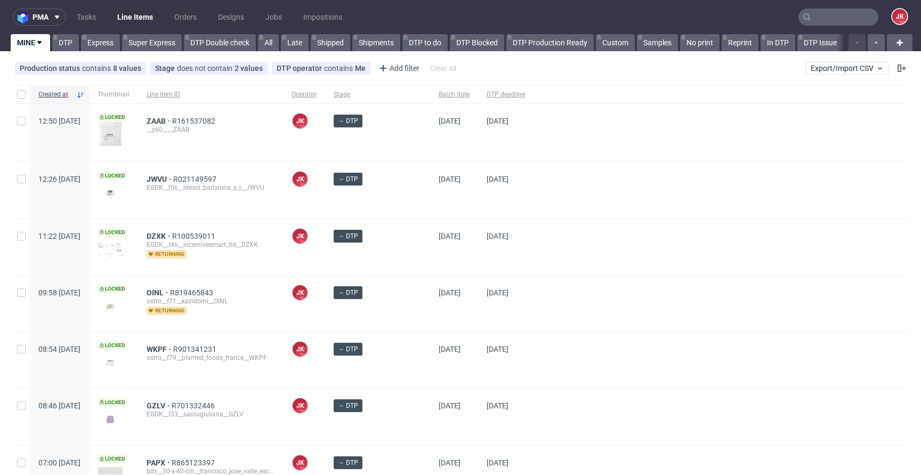
click at [405, 312] on div "→ DTP" at bounding box center [377, 303] width 105 height 56
click at [401, 254] on div "→ DTP" at bounding box center [377, 247] width 105 height 56
click at [404, 253] on div "→ DTP" at bounding box center [377, 247] width 105 height 56
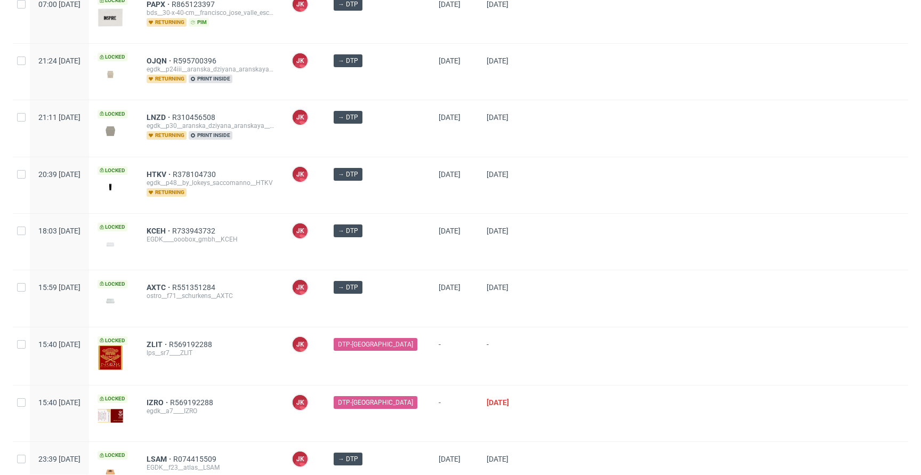
scroll to position [513, 0]
